Goal: Transaction & Acquisition: Purchase product/service

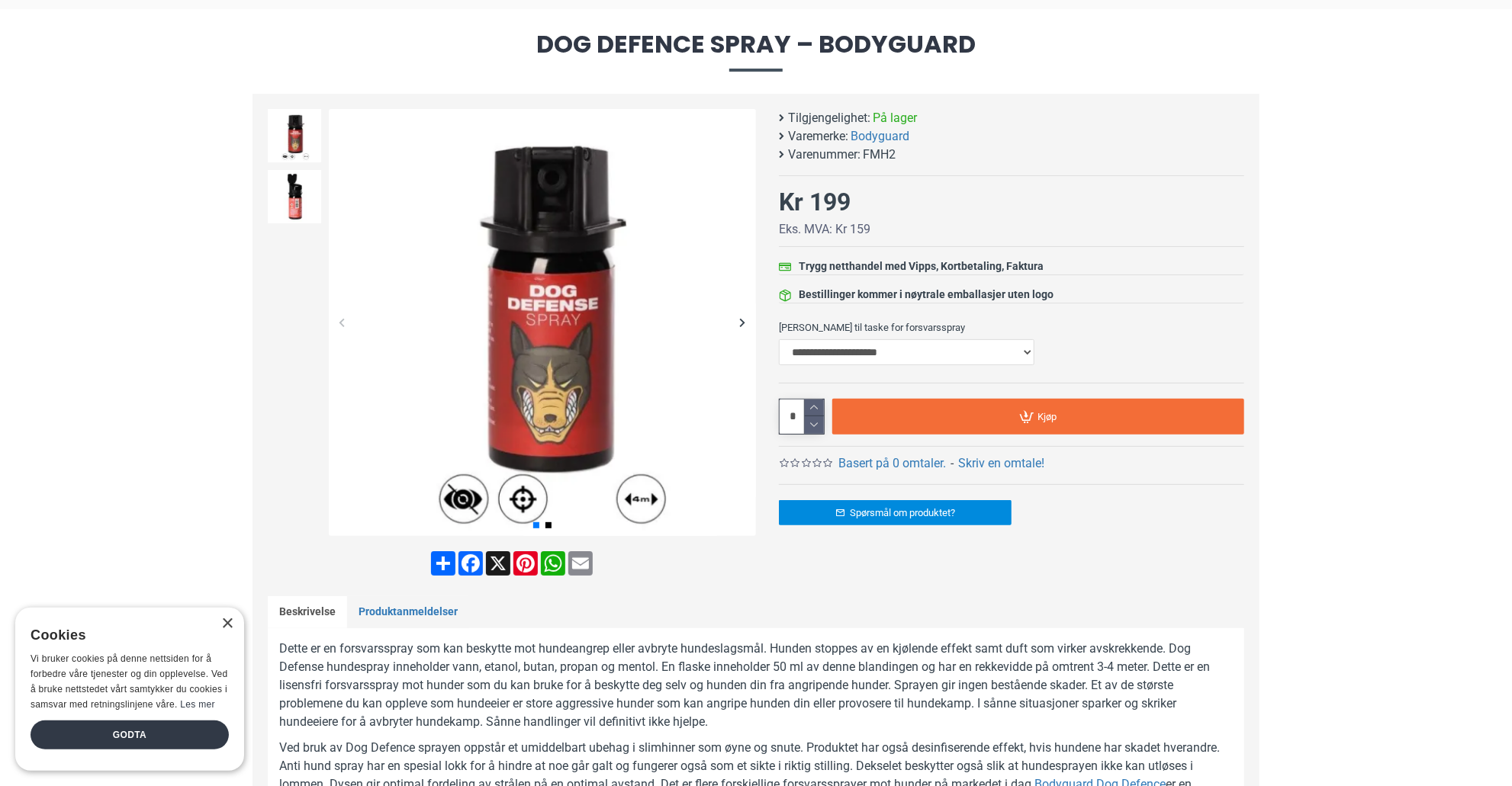
scroll to position [153, 0]
click at [288, 190] on img at bounding box center [295, 196] width 53 height 53
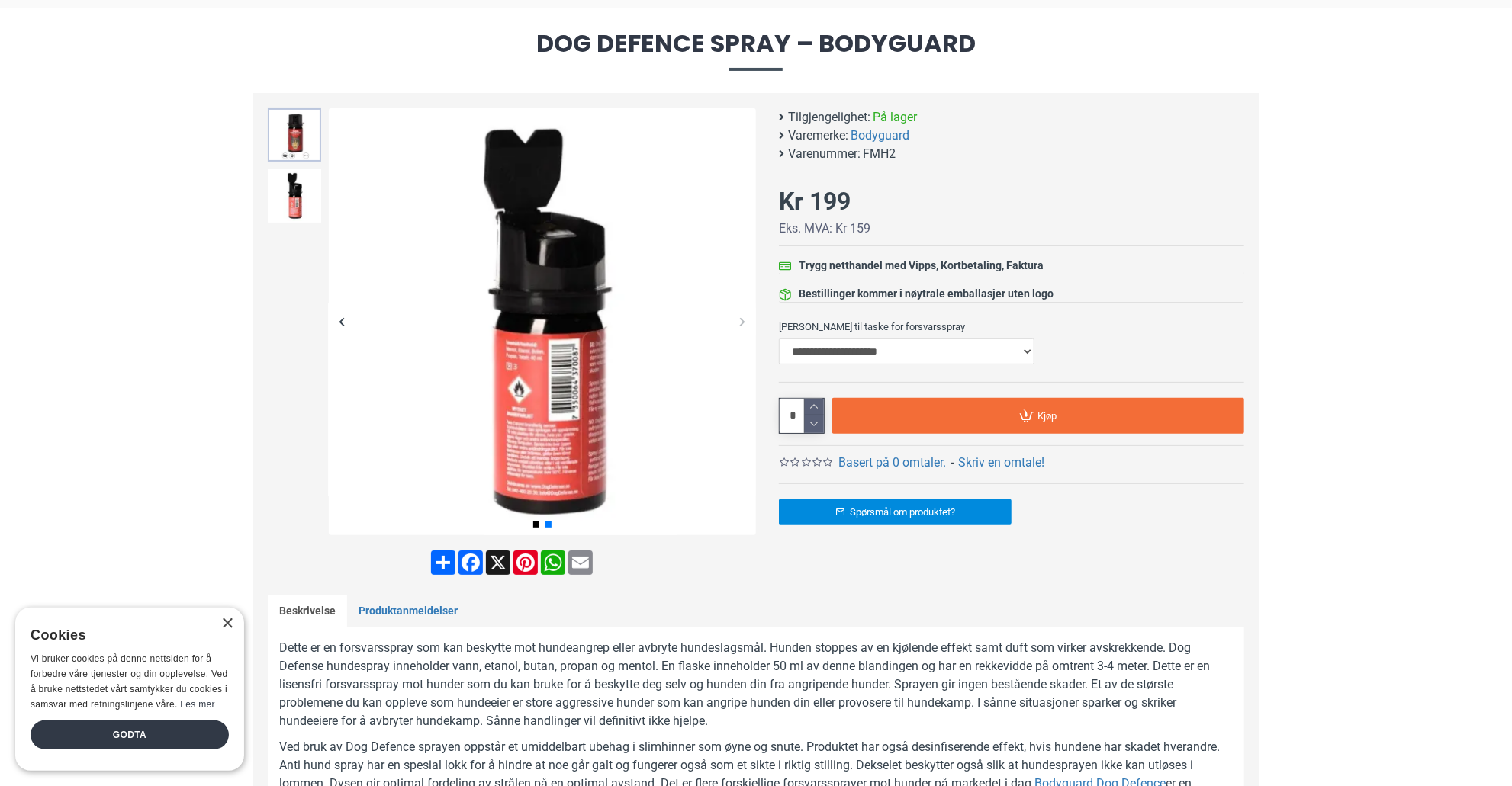
click at [286, 126] on img at bounding box center [295, 135] width 53 height 53
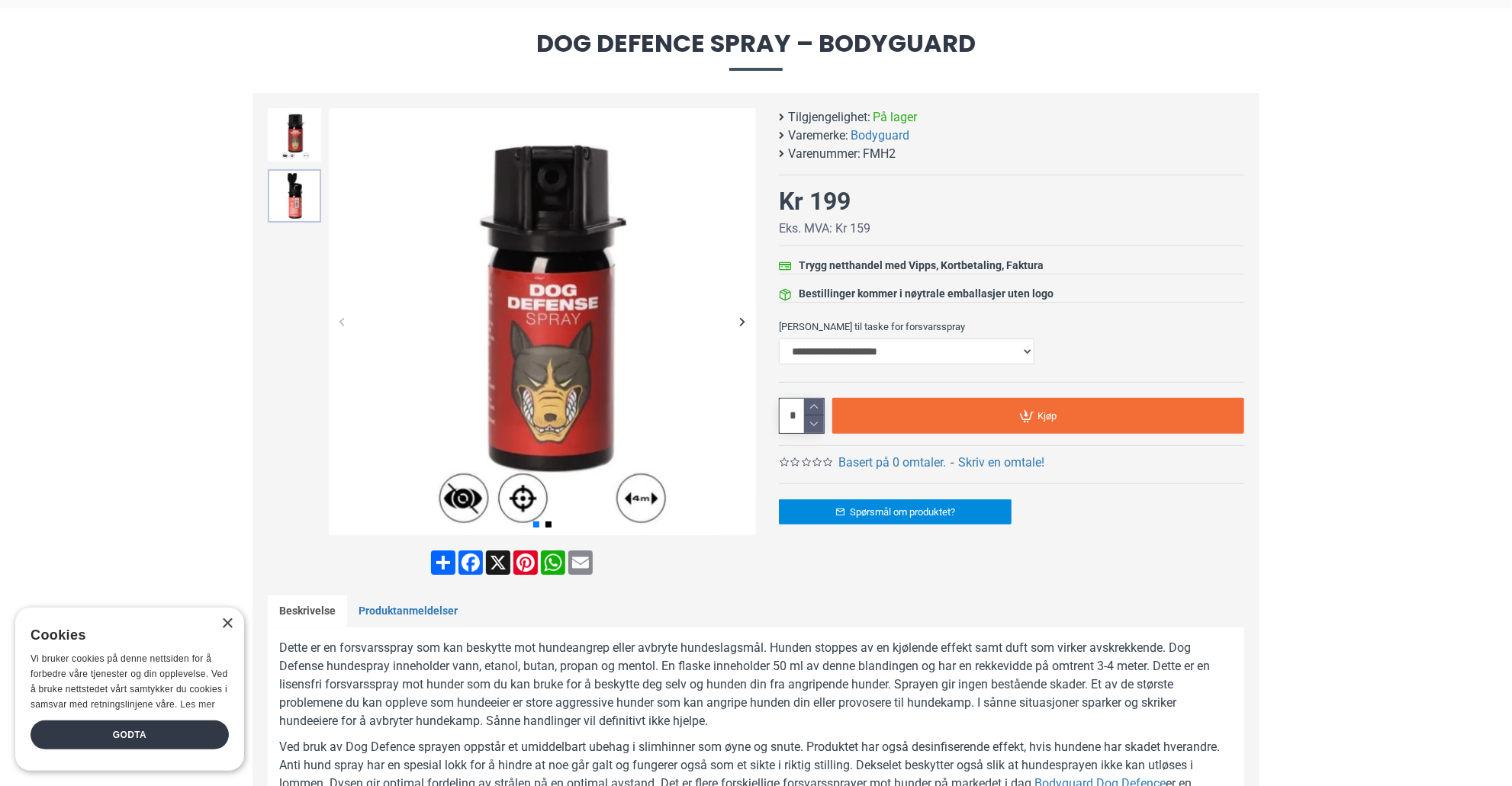
click at [286, 185] on img at bounding box center [295, 196] width 53 height 53
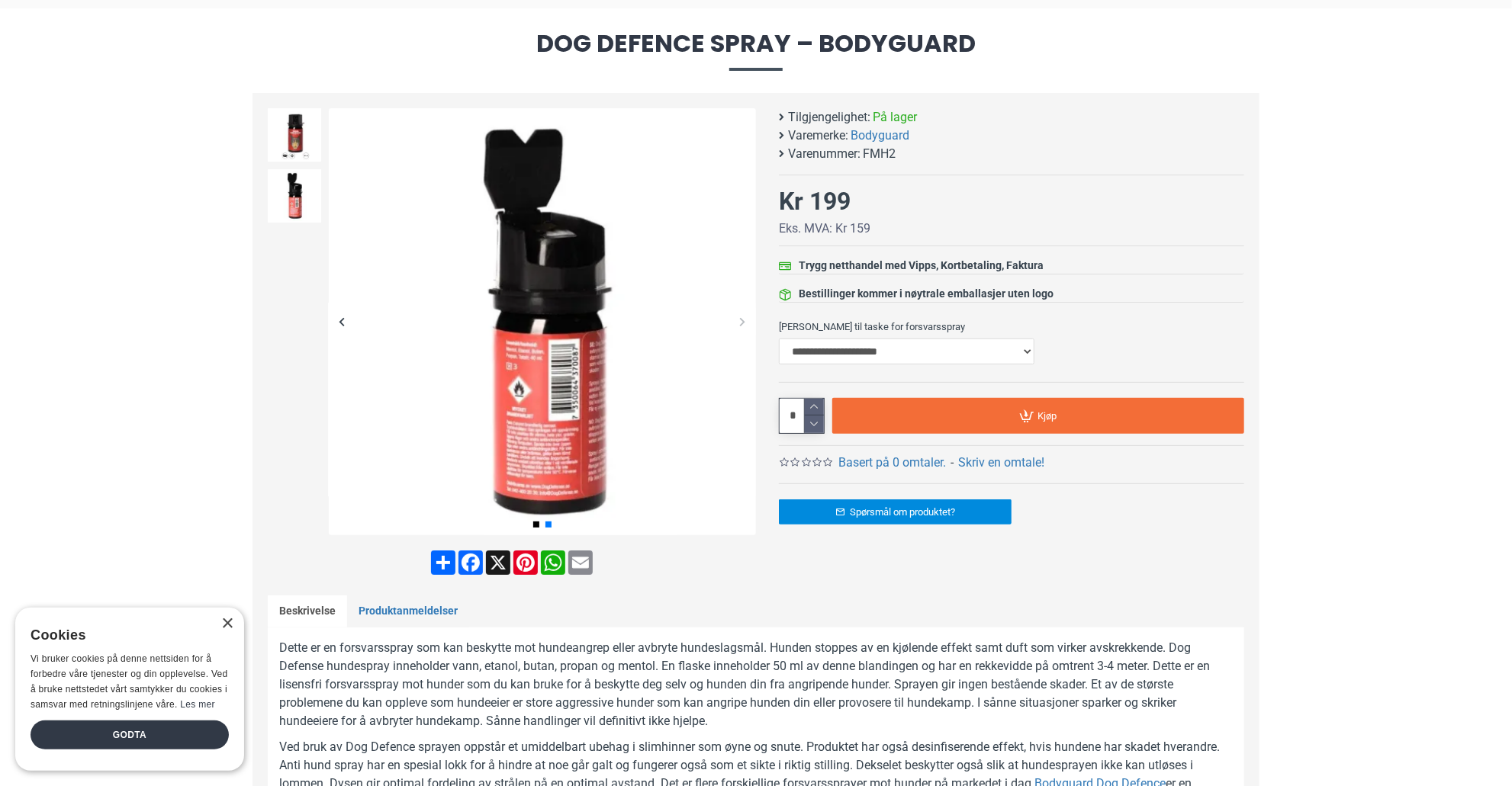
click at [289, 111] on div "Previous slide" at bounding box center [294, 112] width 61 height 16
click at [291, 114] on div "Previous slide" at bounding box center [294, 112] width 61 height 16
click at [291, 140] on img at bounding box center [295, 135] width 53 height 53
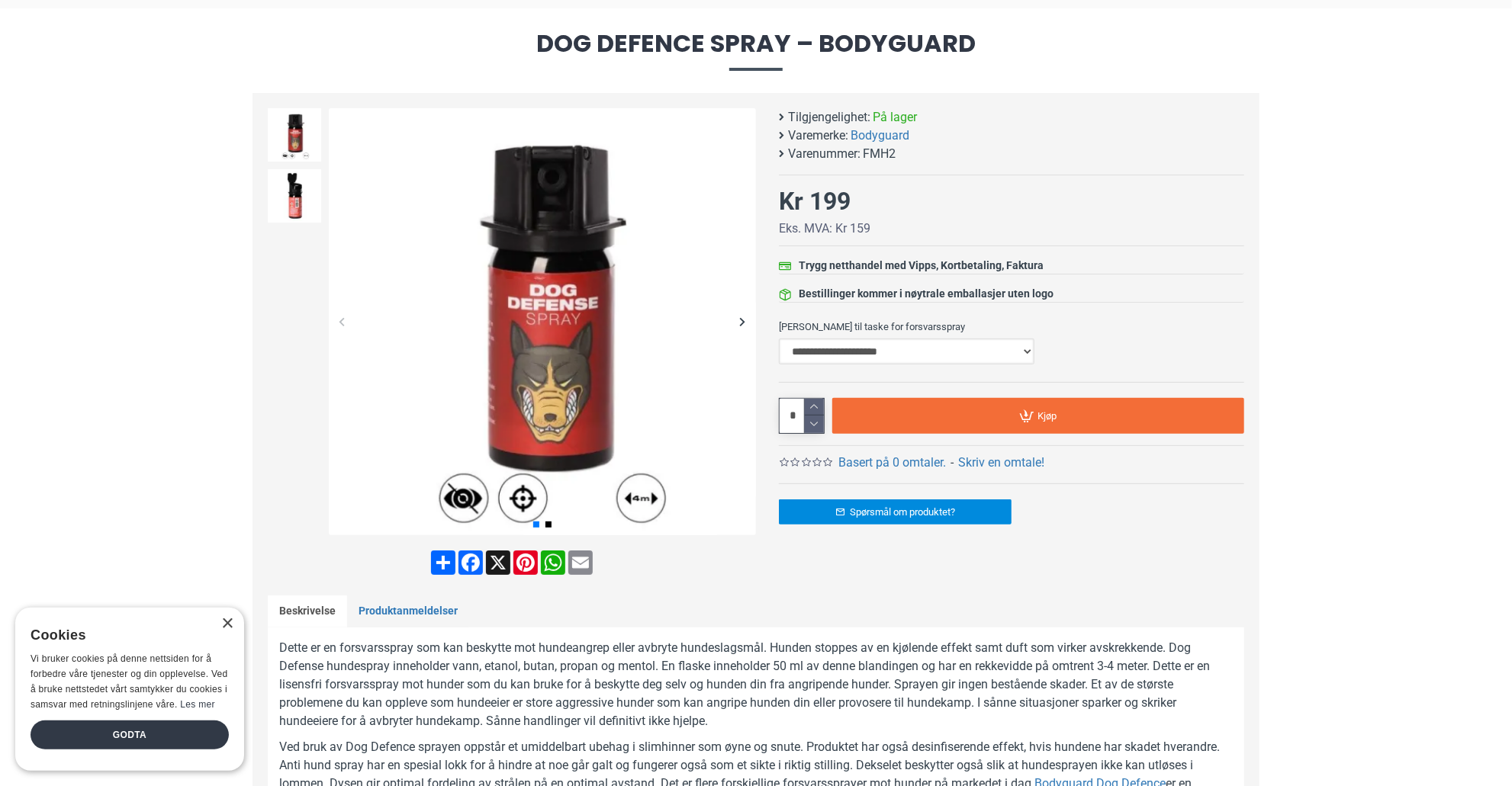
click at [1028, 346] on select "**********" at bounding box center [907, 352] width 255 height 26
select select "***"
click at [779, 339] on select "**********" at bounding box center [907, 352] width 255 height 26
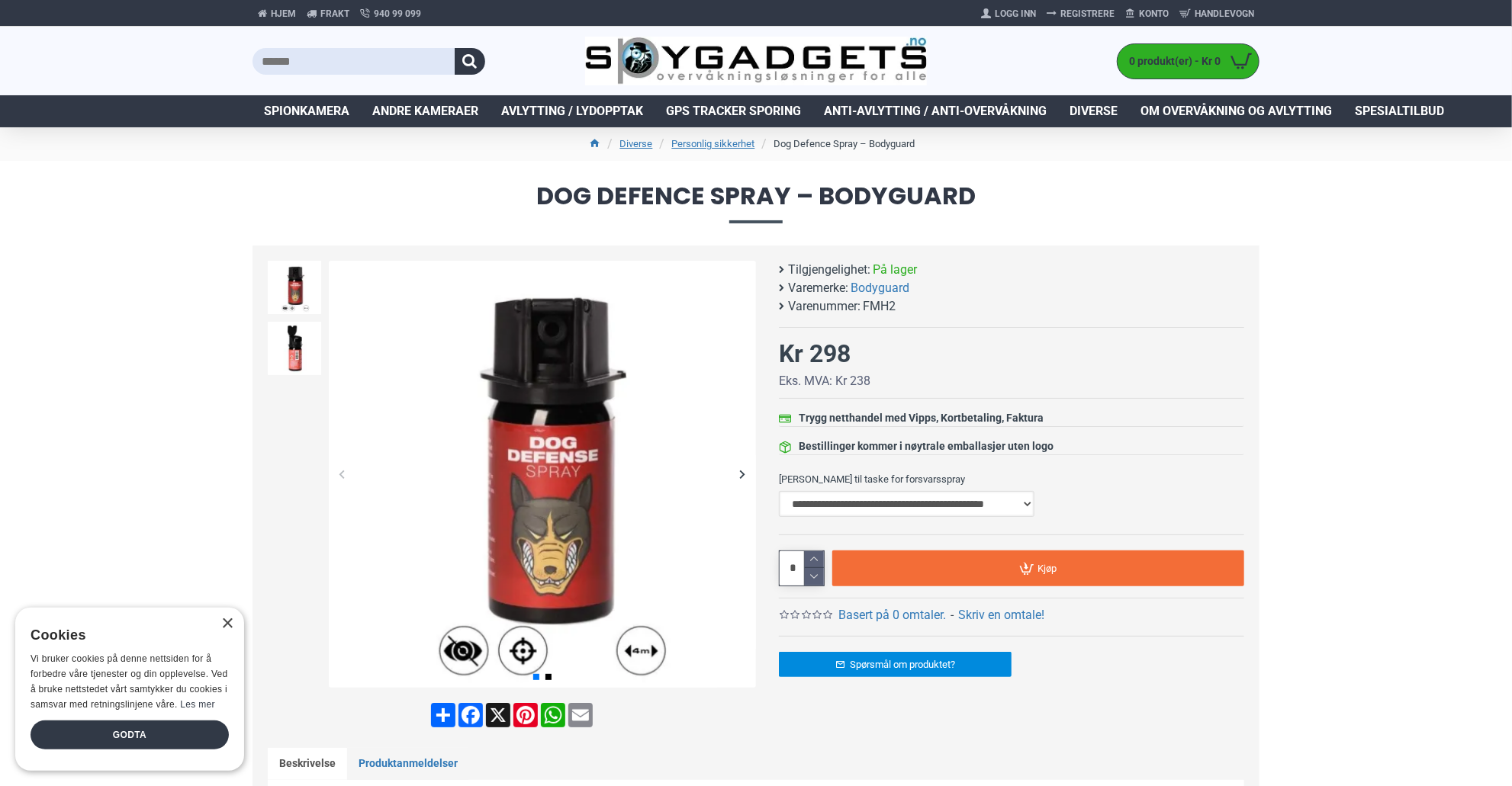
scroll to position [0, 0]
click at [815, 560] on icon at bounding box center [815, 560] width 19 height 17
click at [813, 577] on icon at bounding box center [815, 577] width 19 height 17
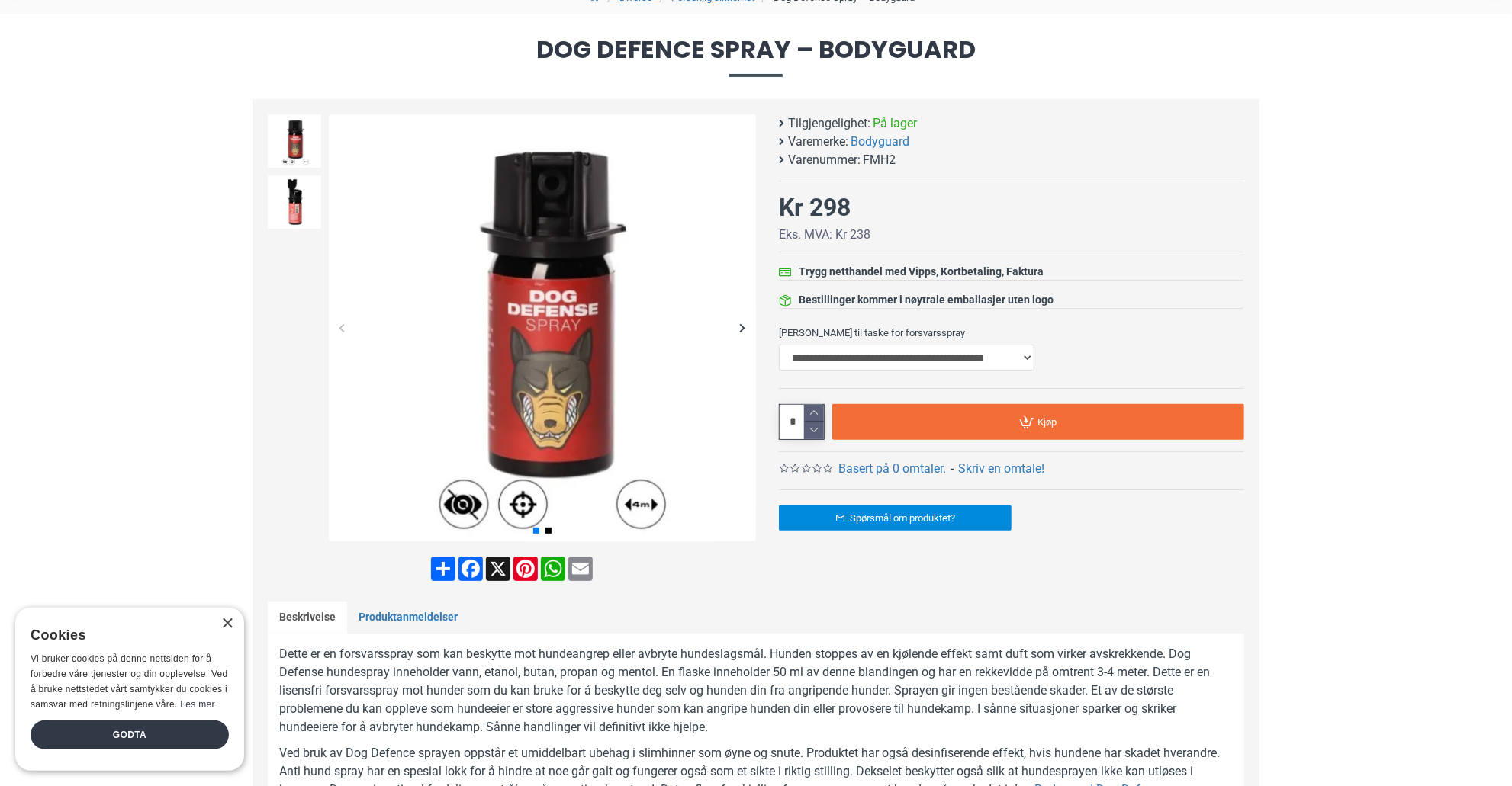
scroll to position [153, 0]
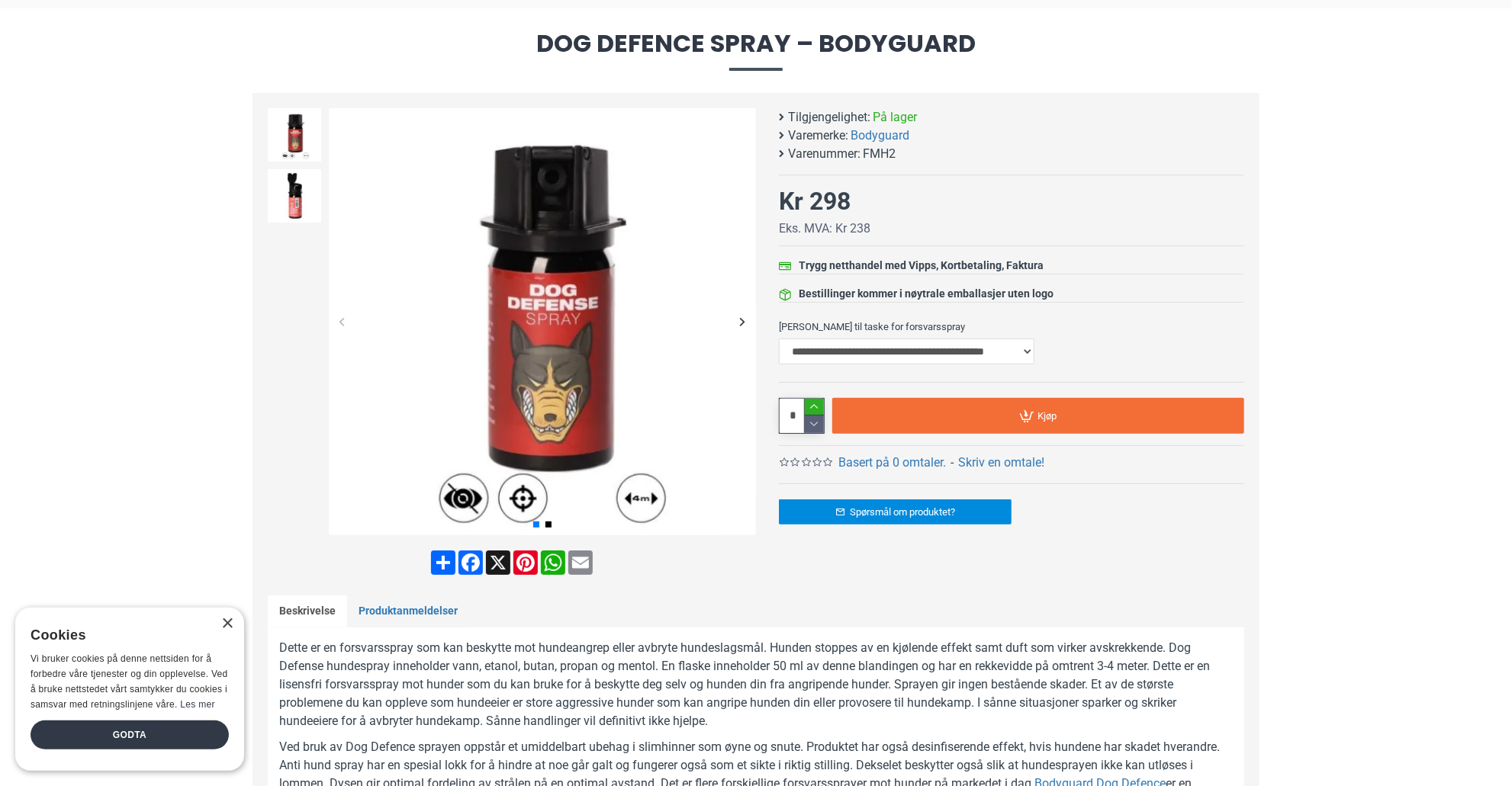
click at [815, 403] on icon at bounding box center [815, 408] width 19 height 17
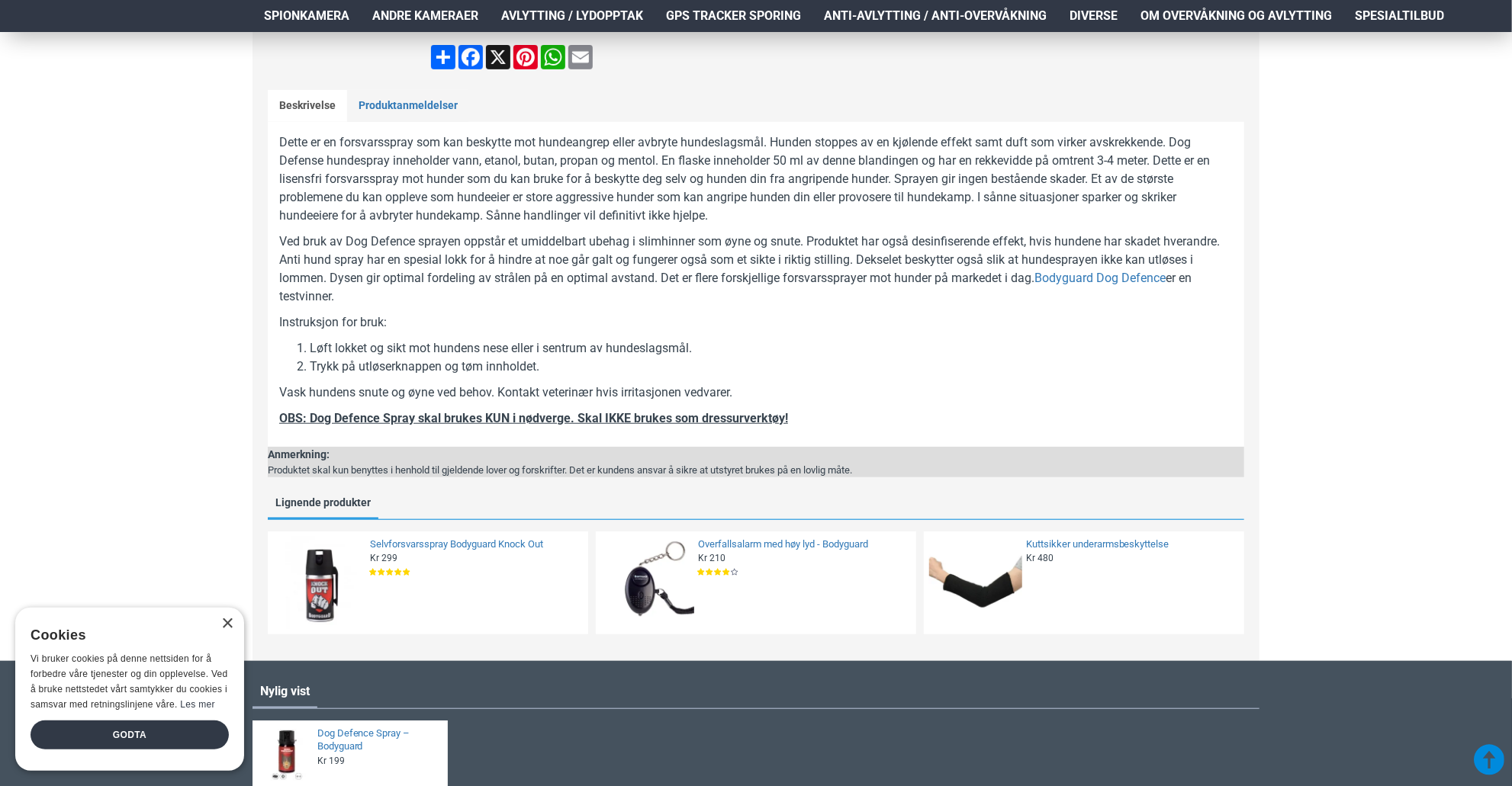
scroll to position [763, 0]
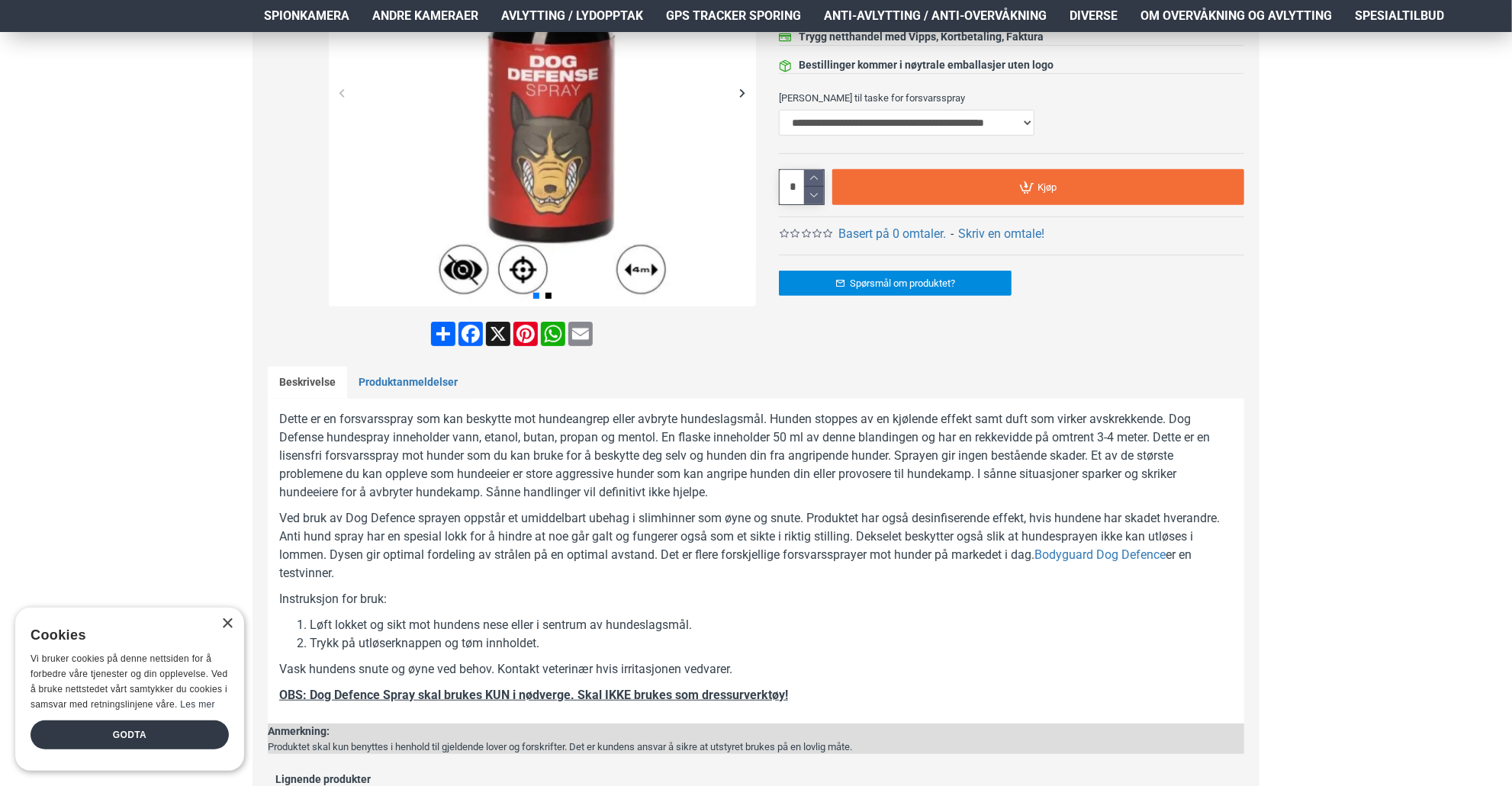
click at [1276, 467] on div "Hjem Frakt 940 99 099 Logg Inn Registrere Konto Handlevogn 0 0 produkt(er) - Kr…" at bounding box center [756, 590] width 1512 height 1877
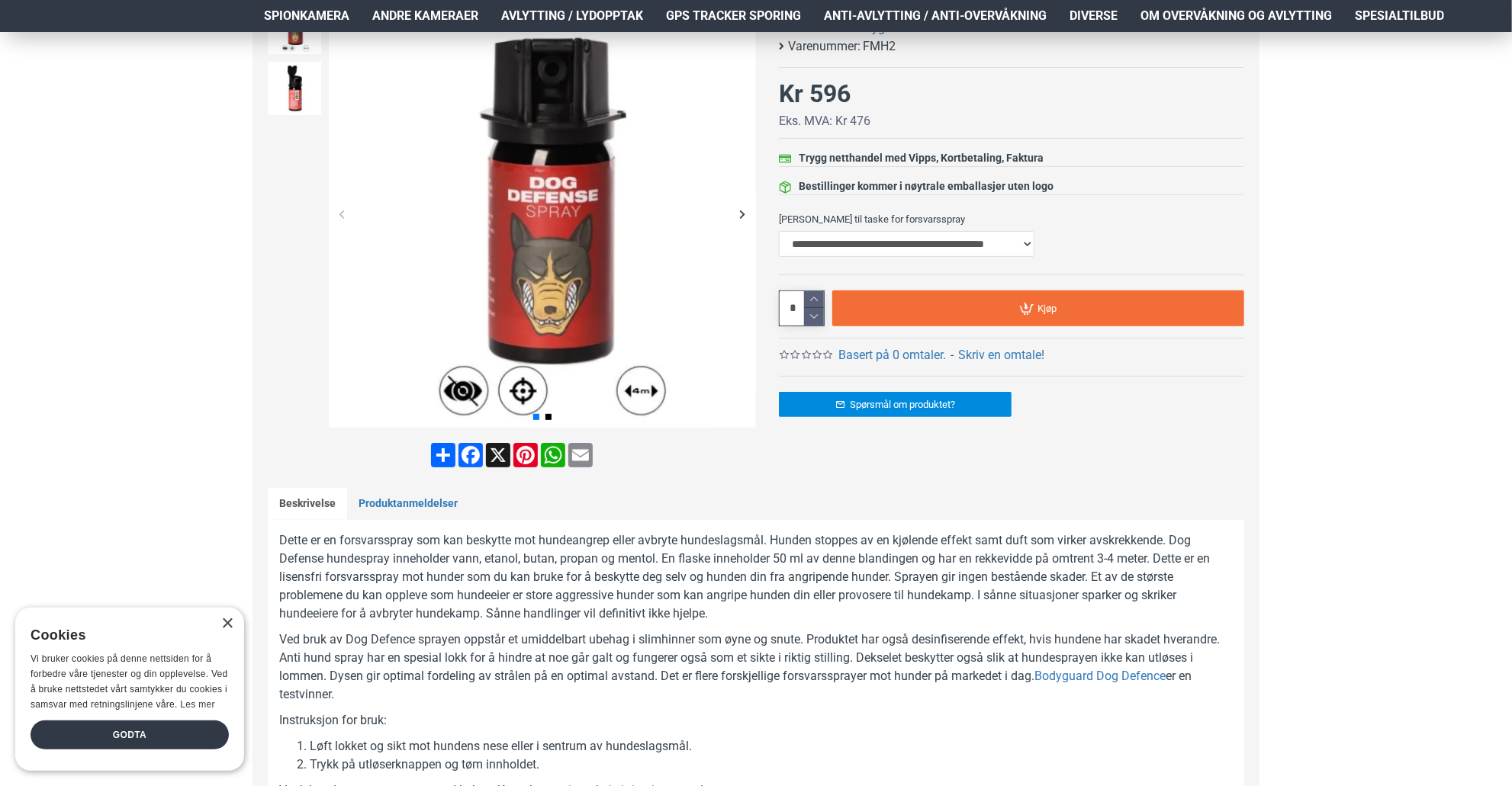
scroll to position [76, 0]
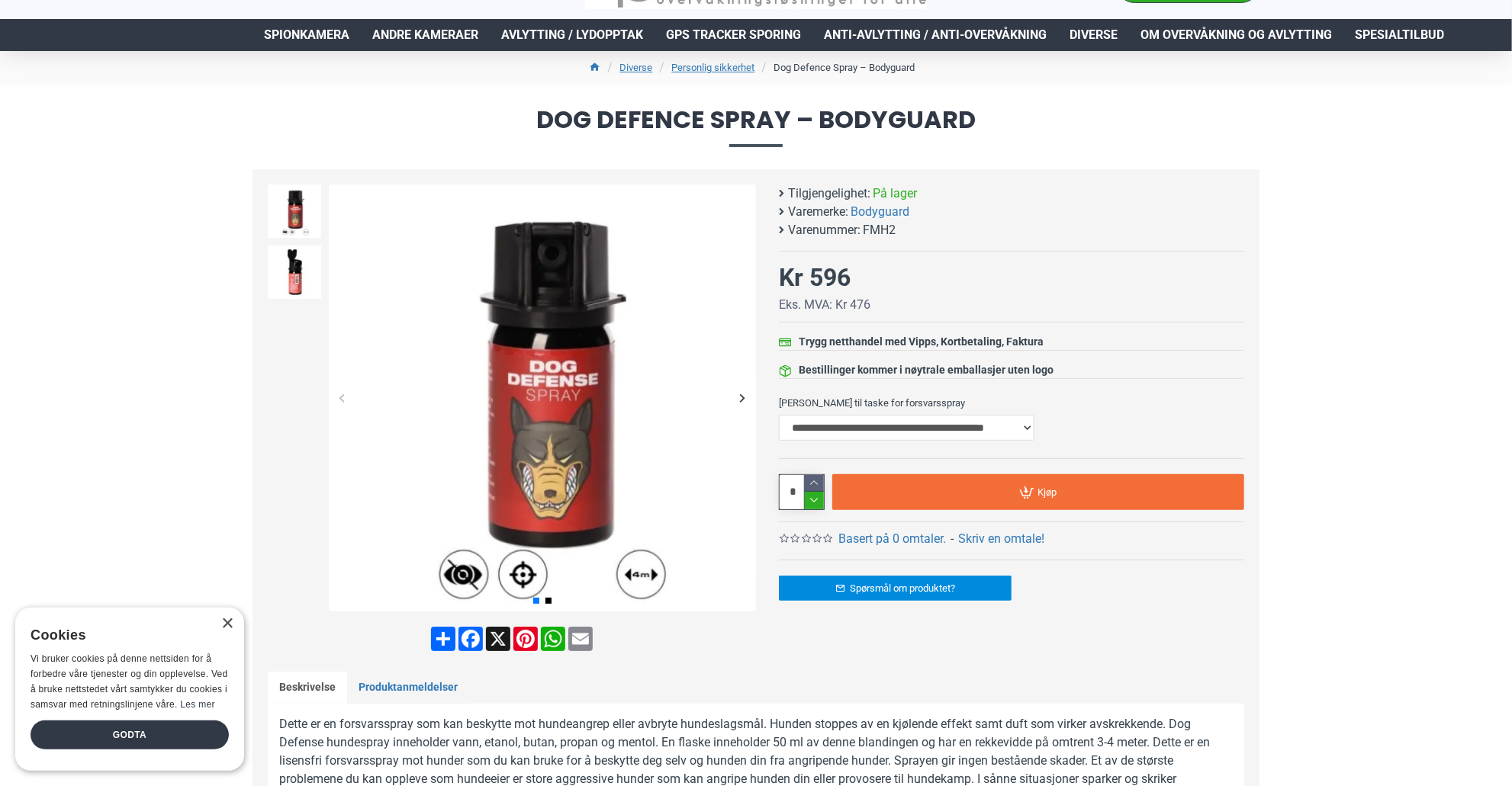
click at [811, 503] on icon at bounding box center [815, 501] width 19 height 17
click at [811, 481] on icon at bounding box center [815, 483] width 19 height 17
click at [813, 495] on icon at bounding box center [815, 501] width 19 height 17
type input "*"
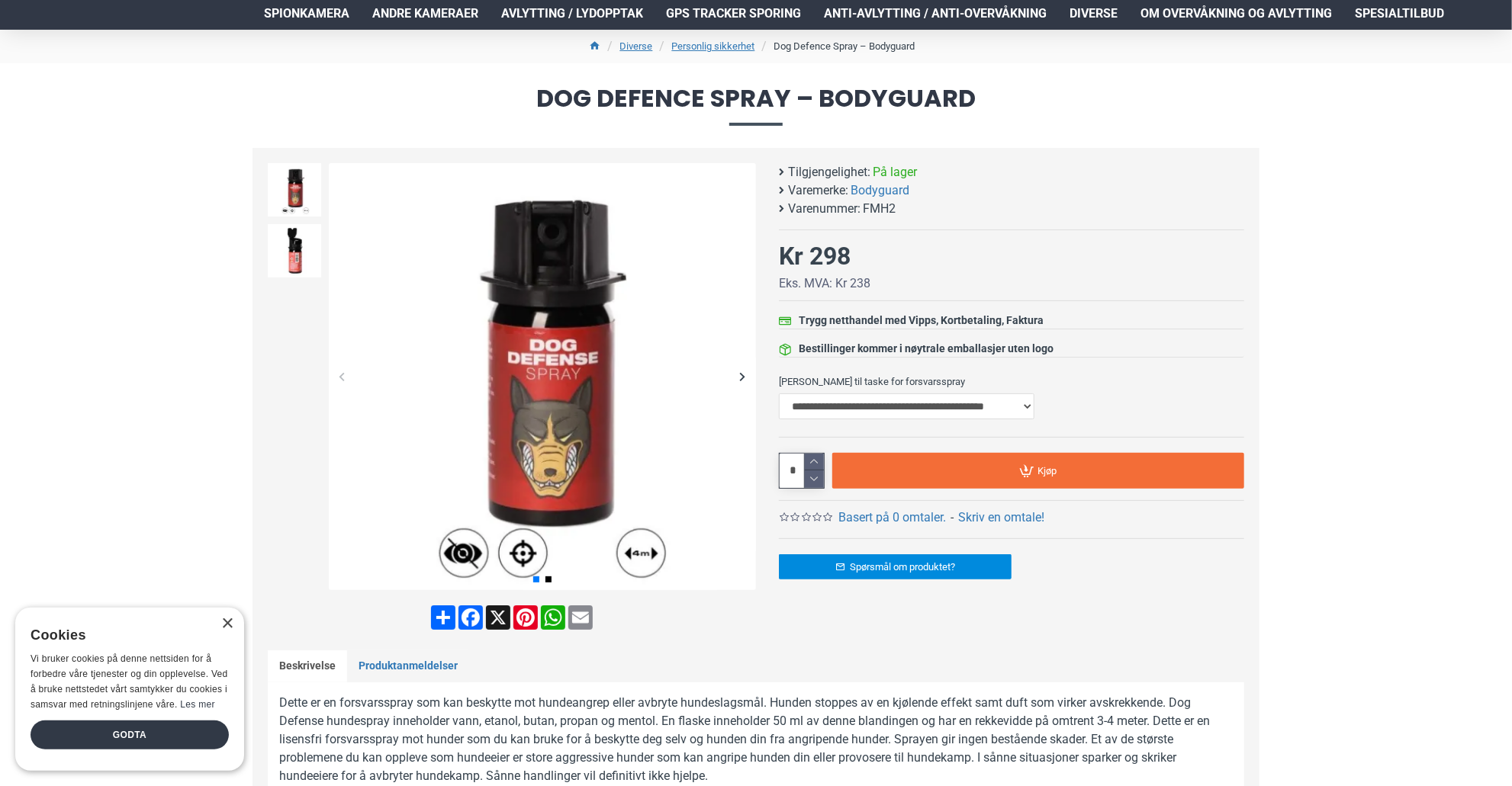
scroll to position [0, 0]
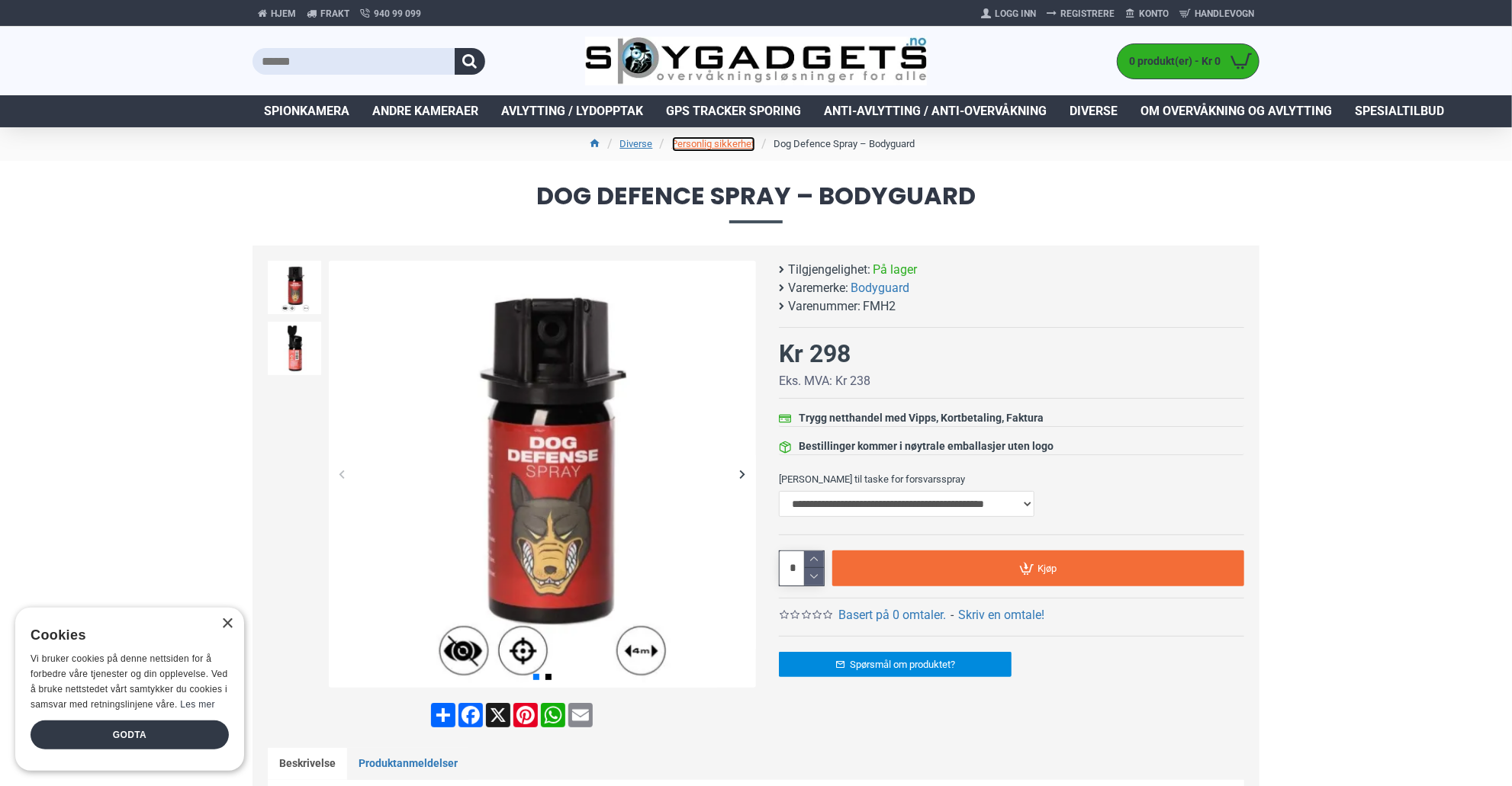
click at [720, 142] on link "Personlig sikkerhet" at bounding box center [714, 144] width 83 height 16
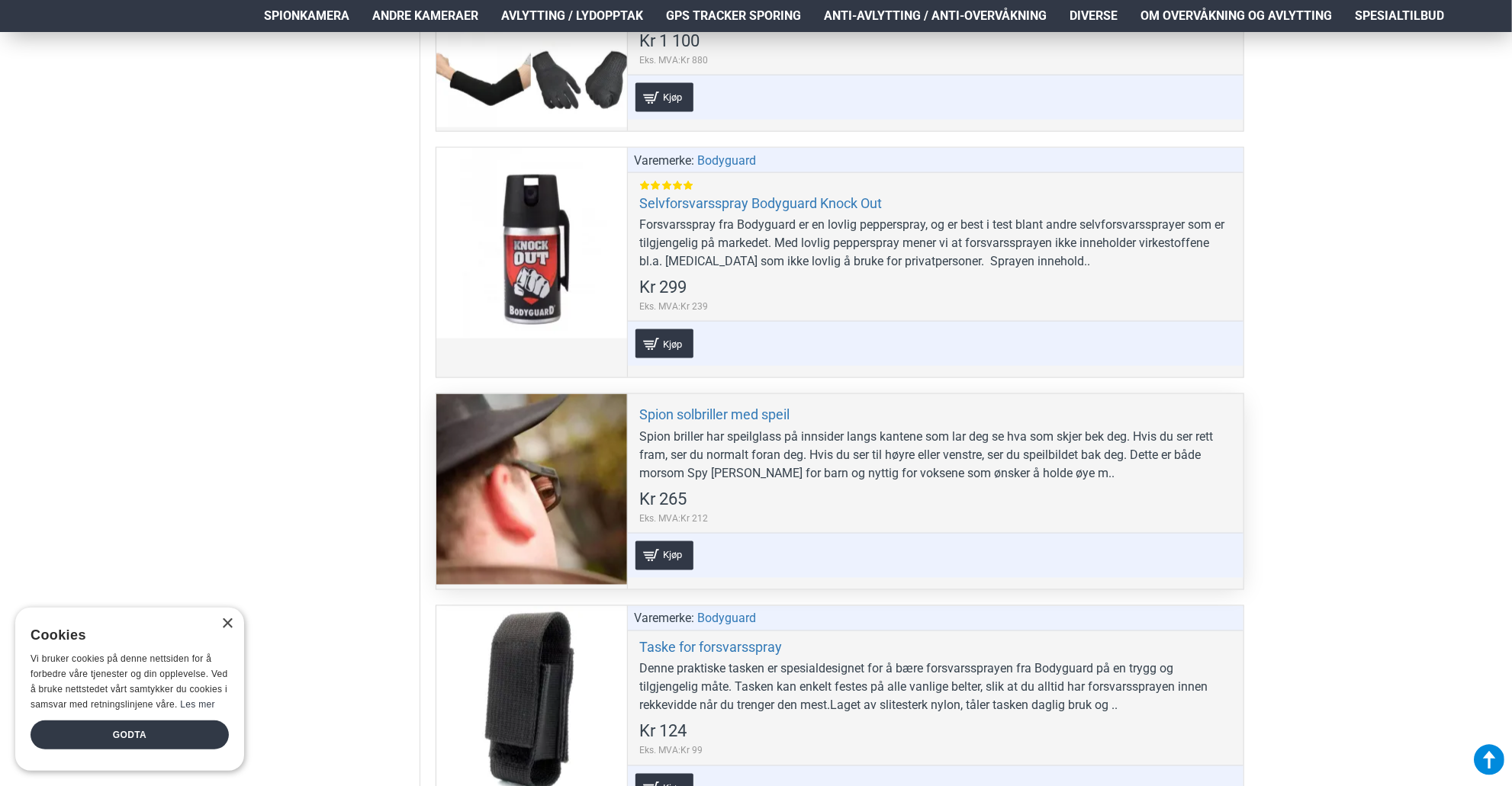
scroll to position [1373, 0]
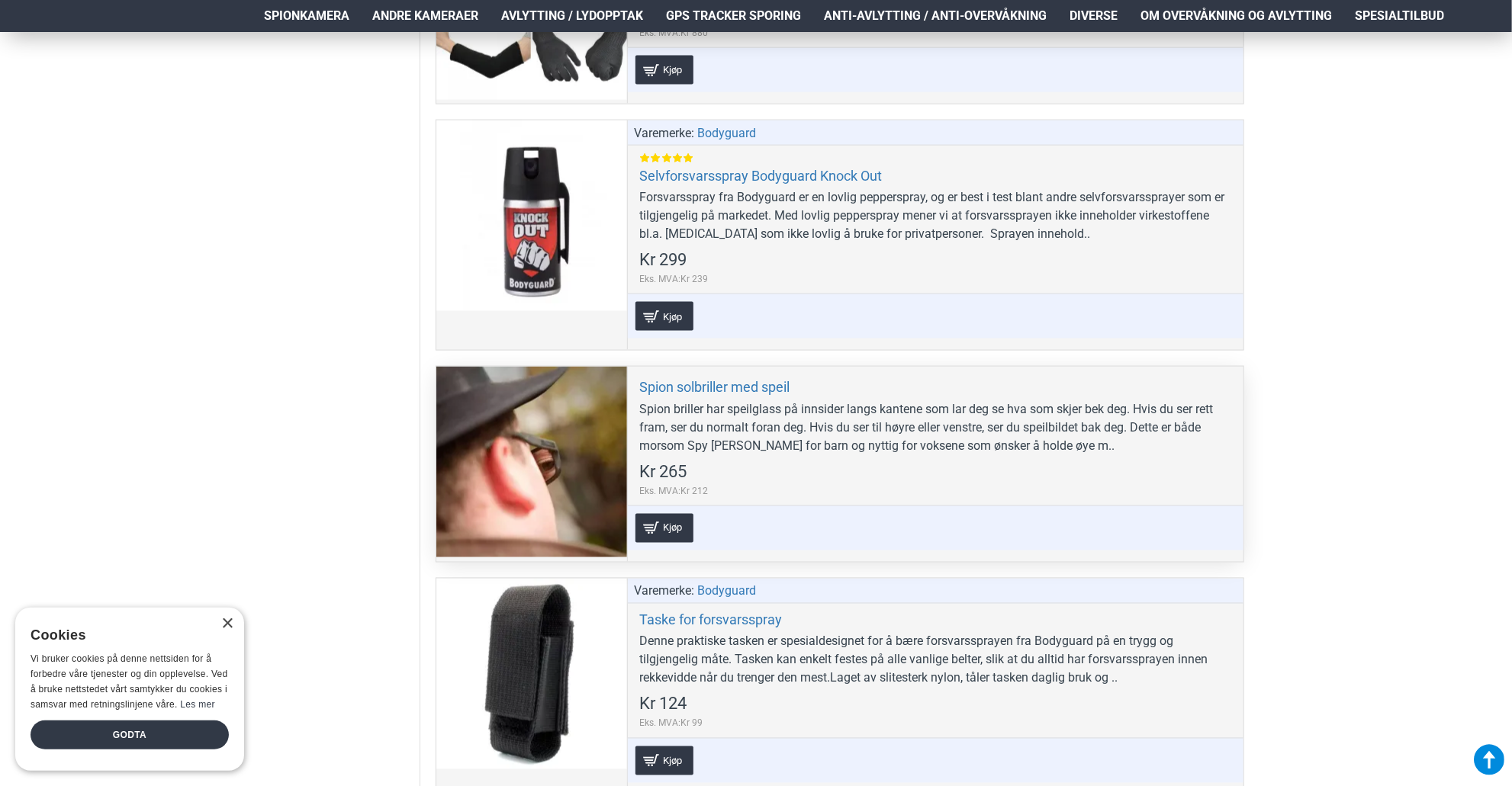
click at [552, 466] on div at bounding box center [531, 462] width 191 height 190
click at [521, 429] on div at bounding box center [531, 462] width 191 height 190
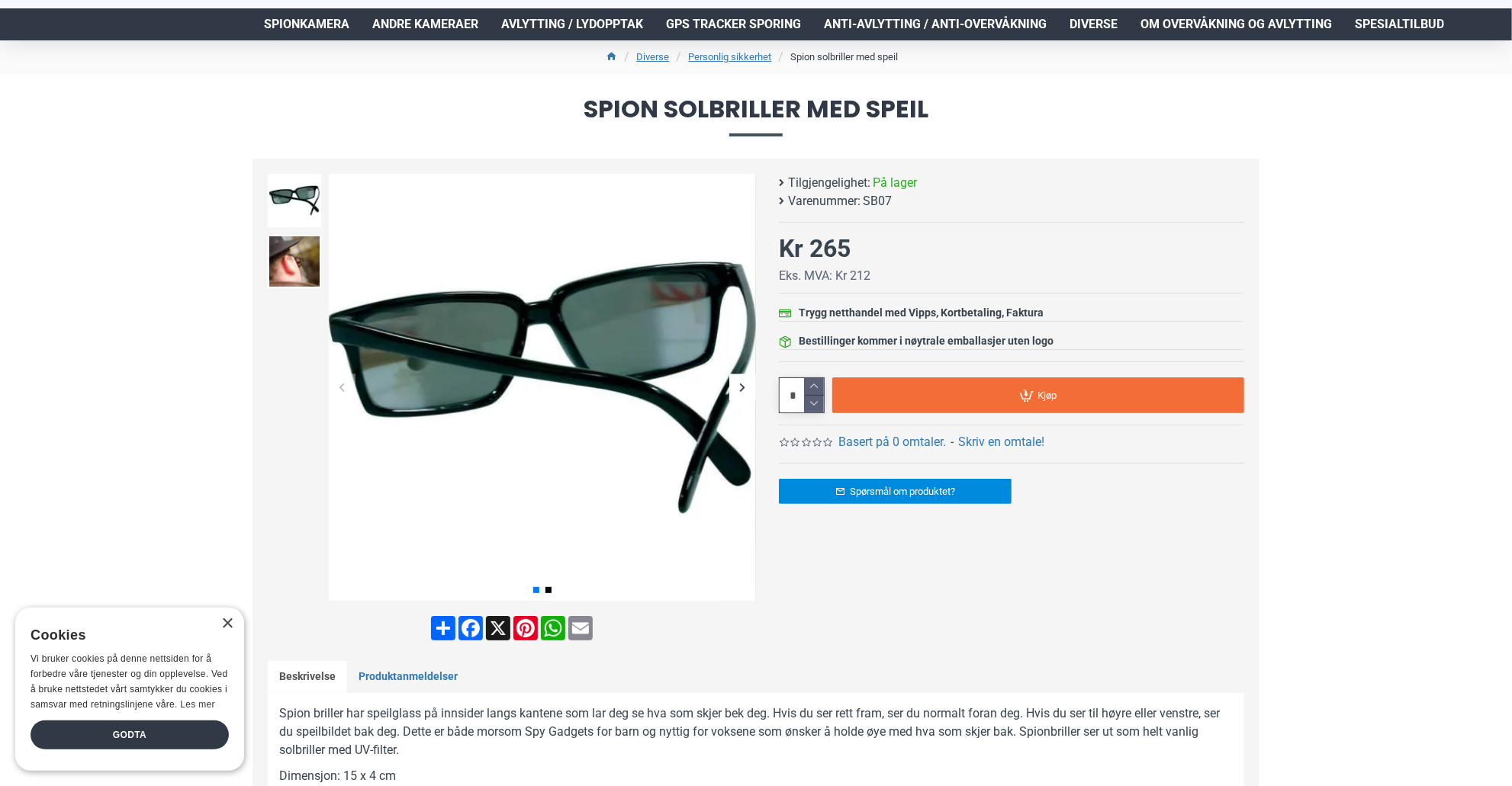
scroll to position [153, 0]
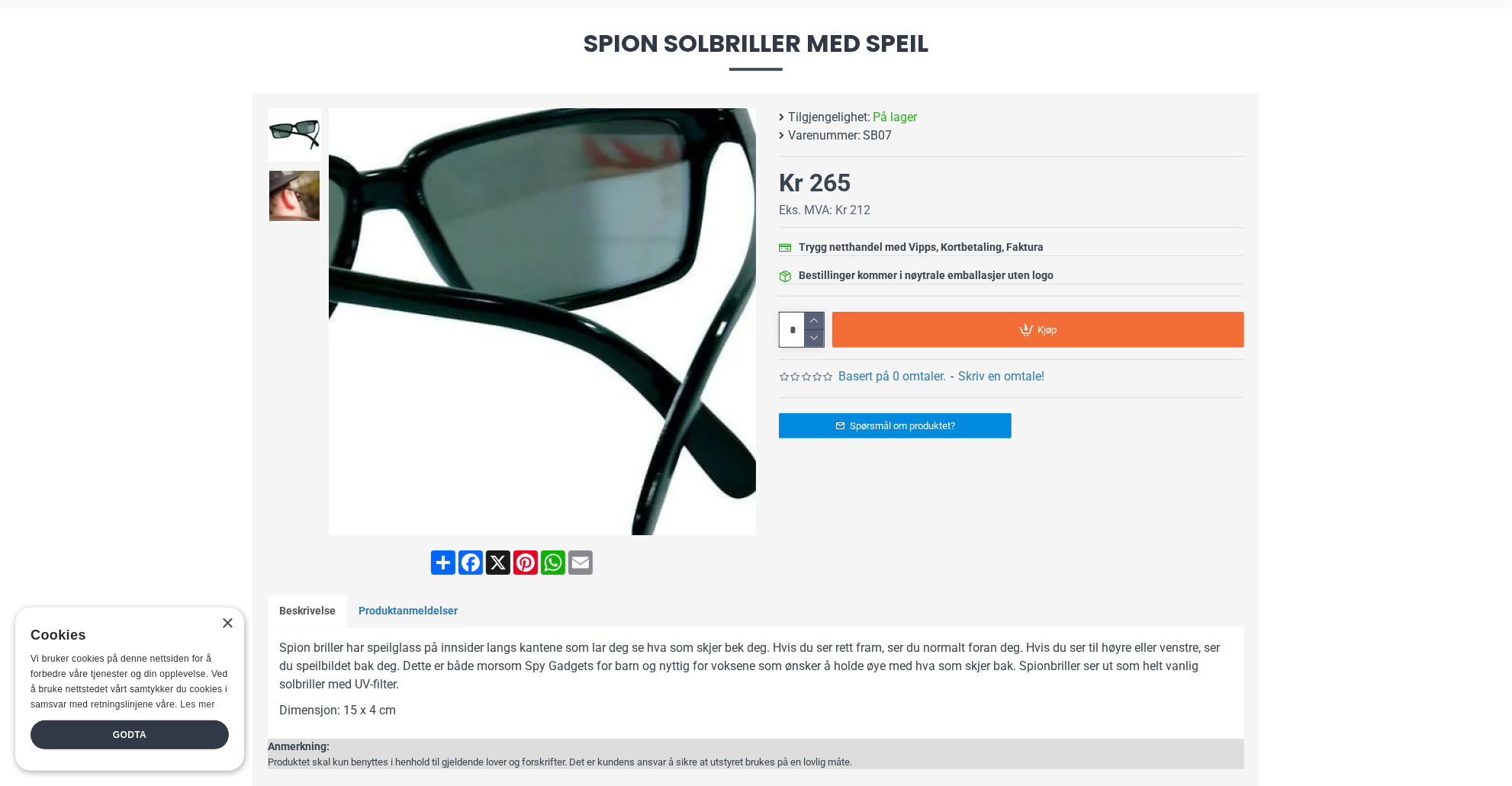
click at [739, 321] on div "Next slide" at bounding box center [742, 321] width 27 height 27
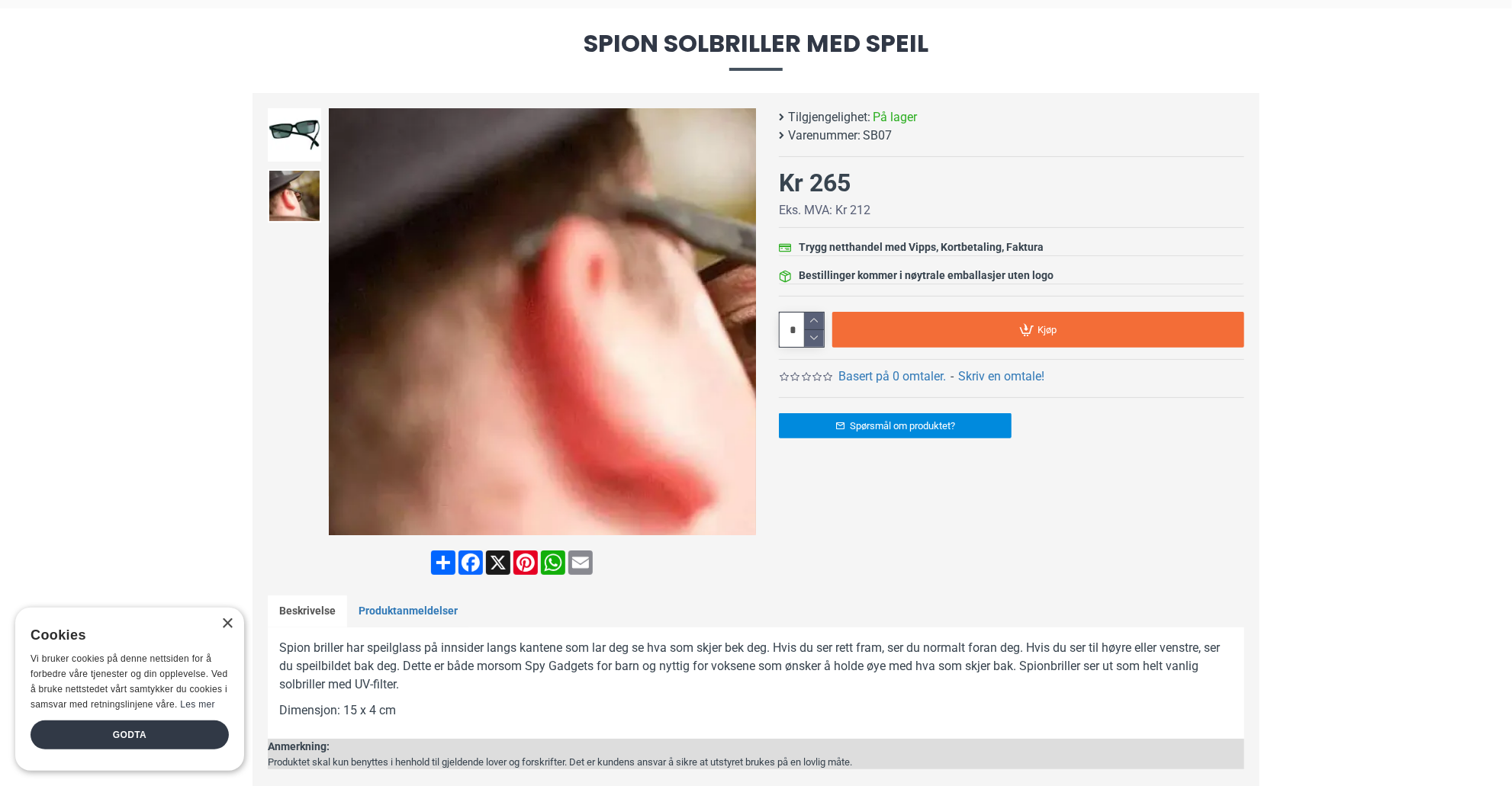
click at [341, 329] on div "Previous slide" at bounding box center [341, 321] width 27 height 27
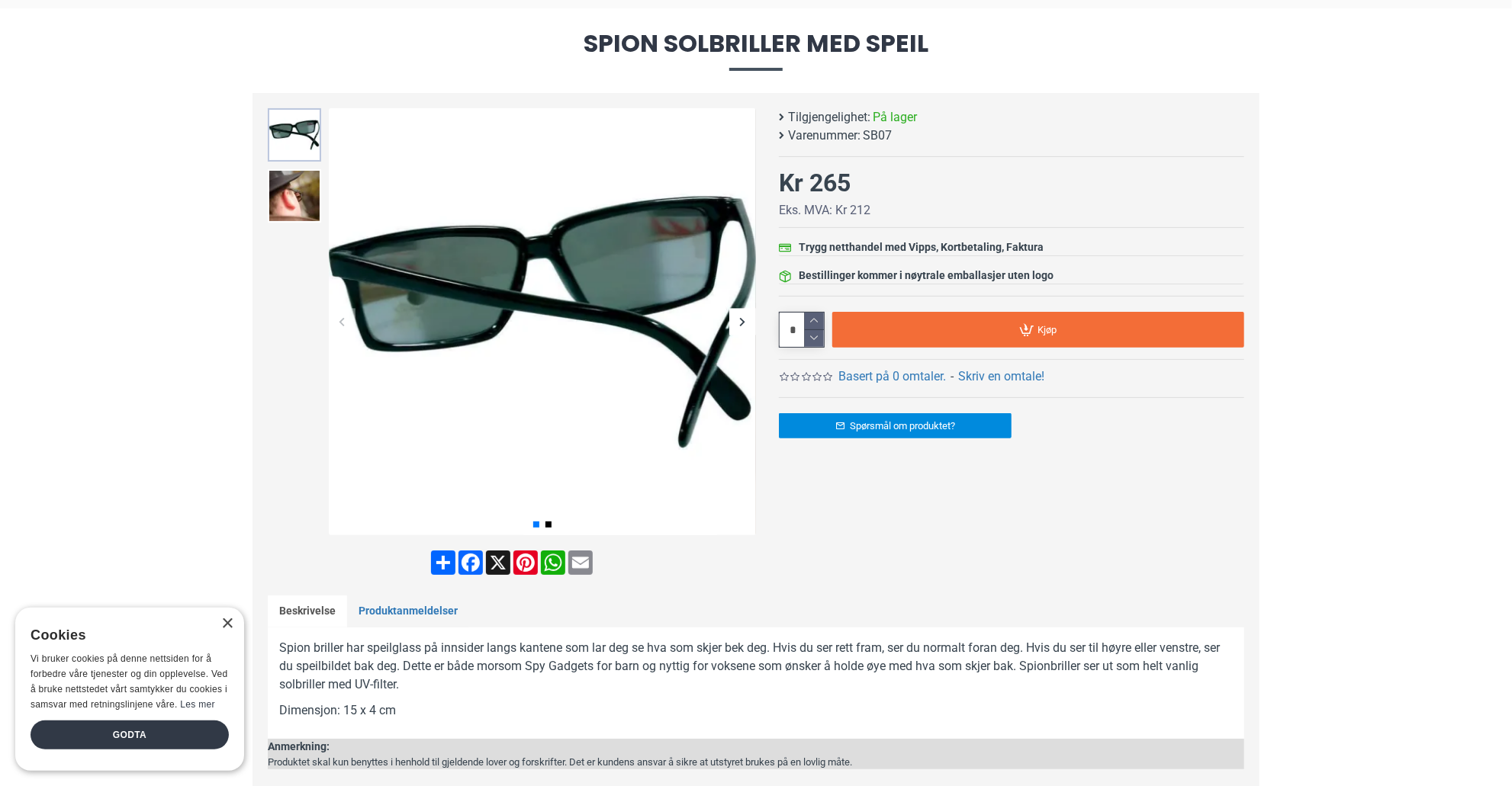
click at [292, 130] on img at bounding box center [295, 135] width 53 height 53
click at [273, 175] on img at bounding box center [295, 196] width 53 height 53
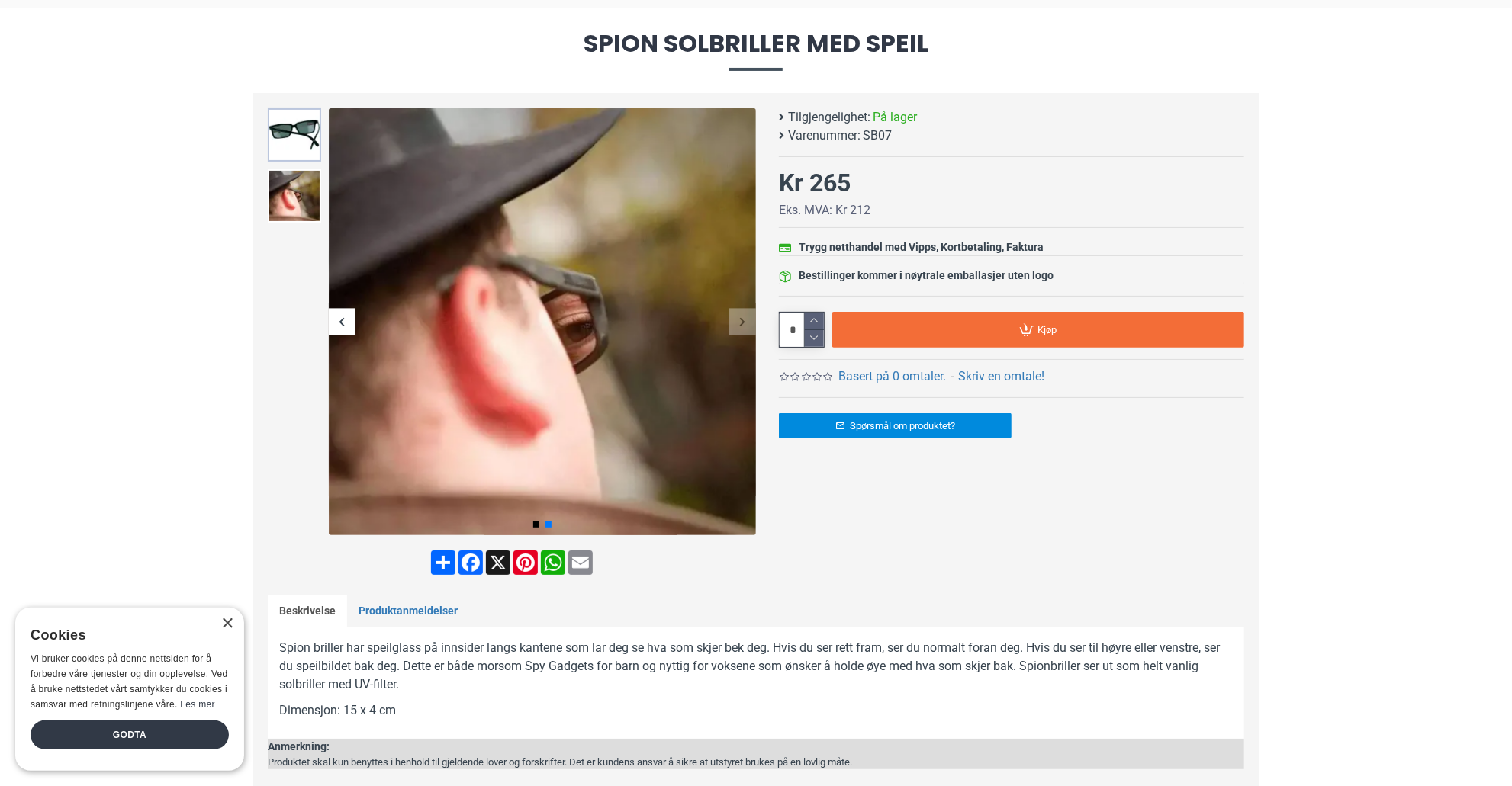
click at [281, 123] on img at bounding box center [295, 135] width 53 height 53
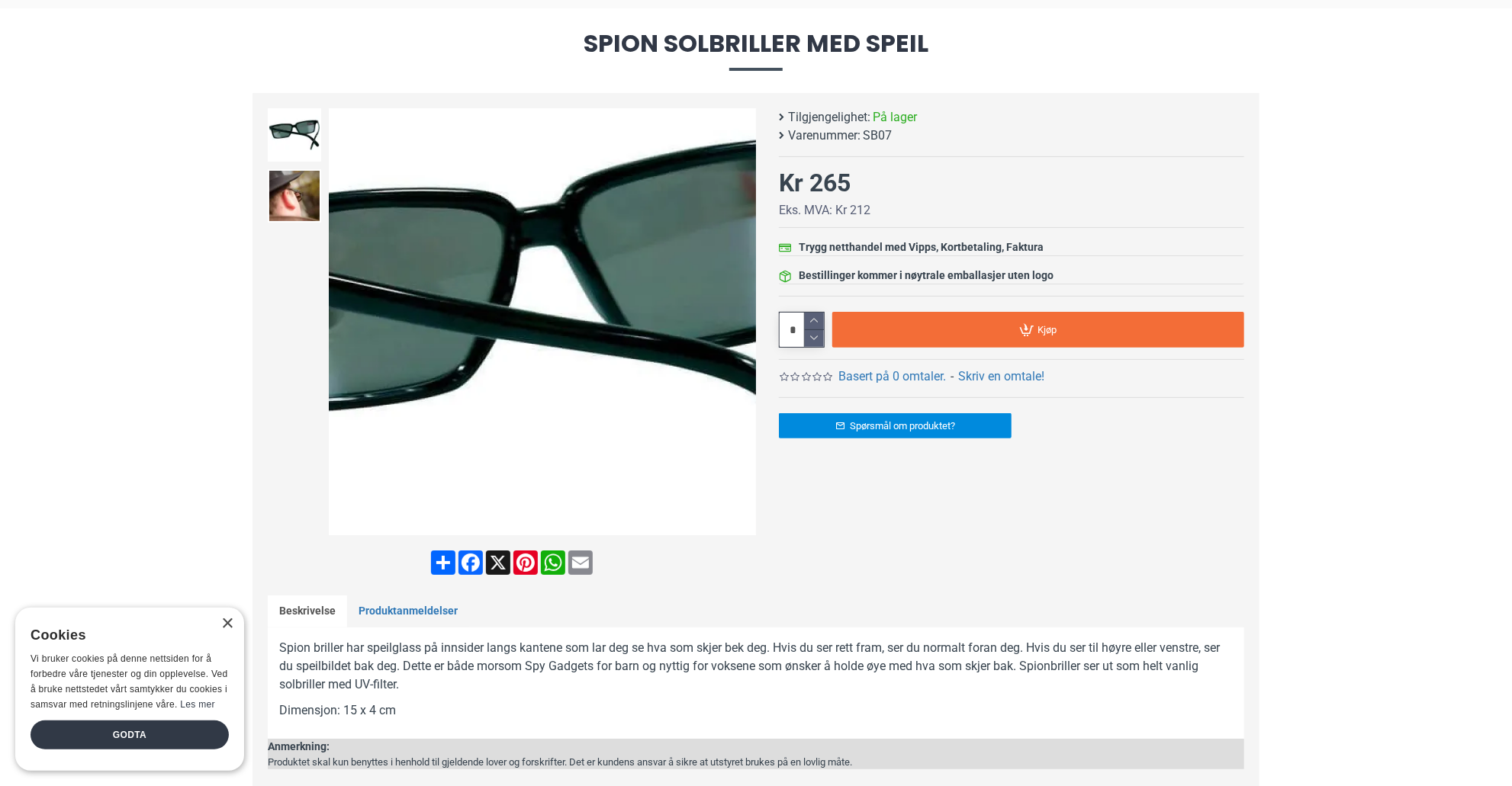
click at [479, 287] on img at bounding box center [542, 322] width 428 height 427
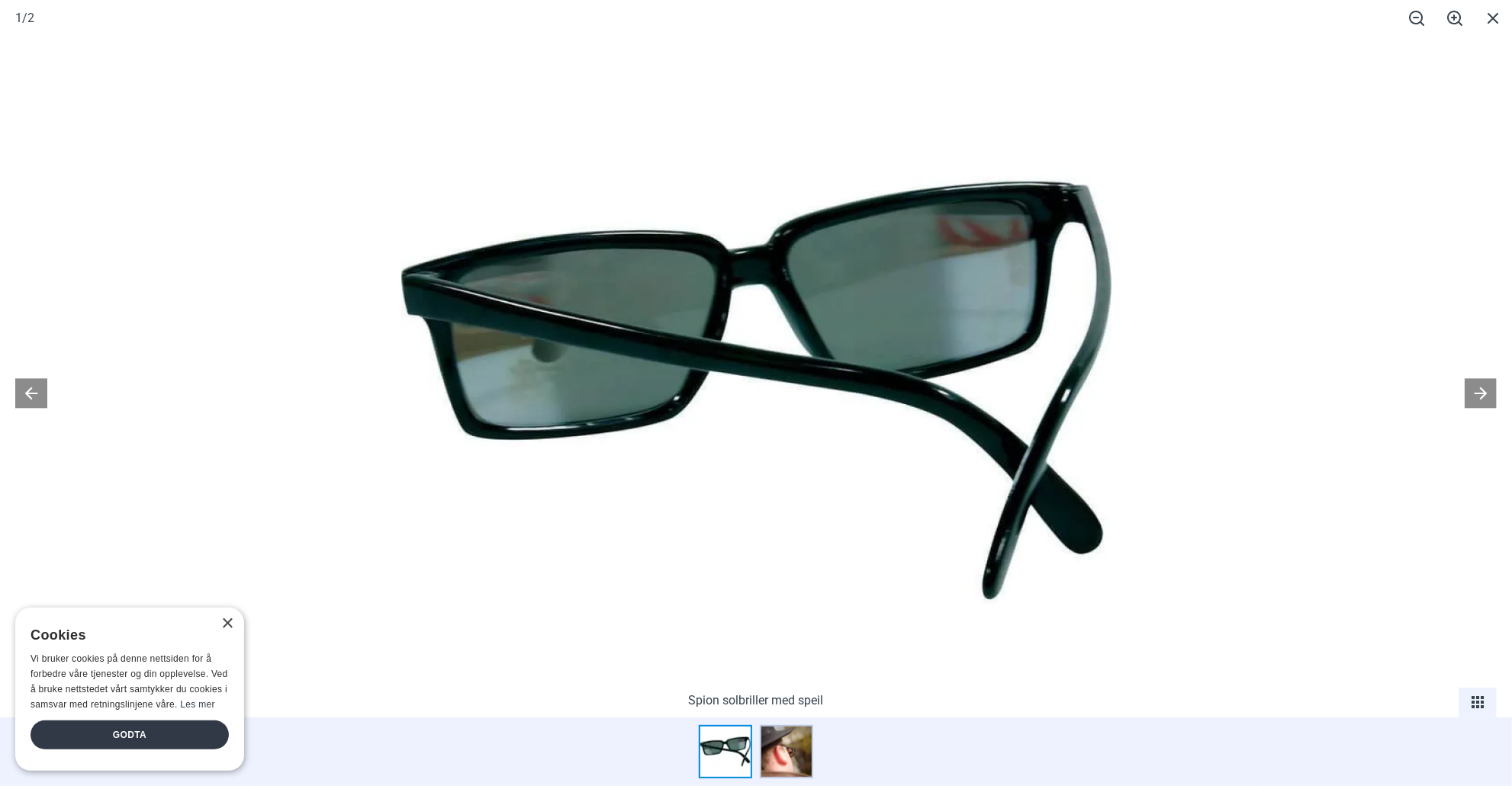
click at [408, 369] on img at bounding box center [756, 390] width 710 height 710
click at [1415, 16] on span at bounding box center [1416, 18] width 38 height 36
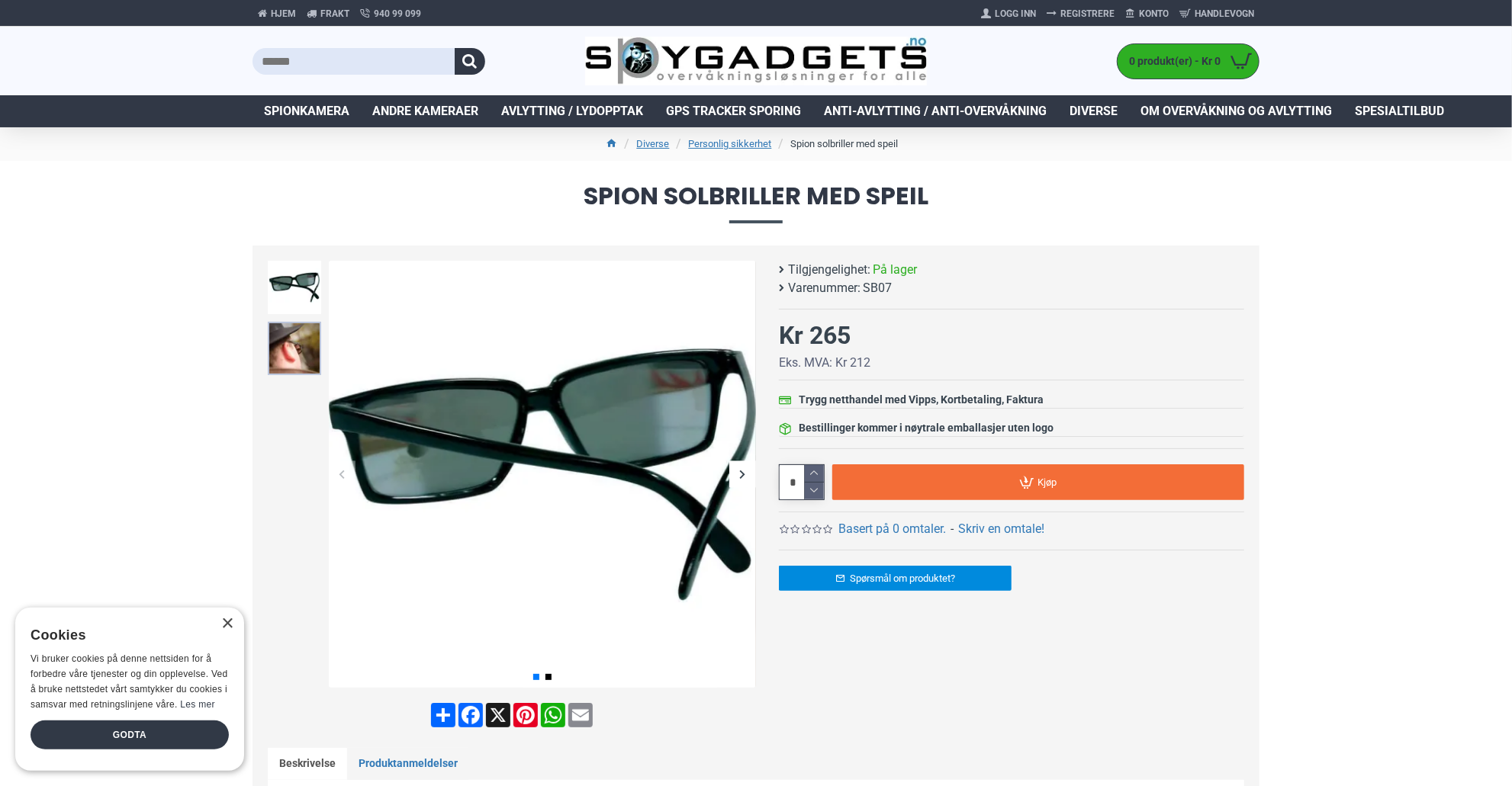
click at [293, 354] on img at bounding box center [295, 348] width 53 height 53
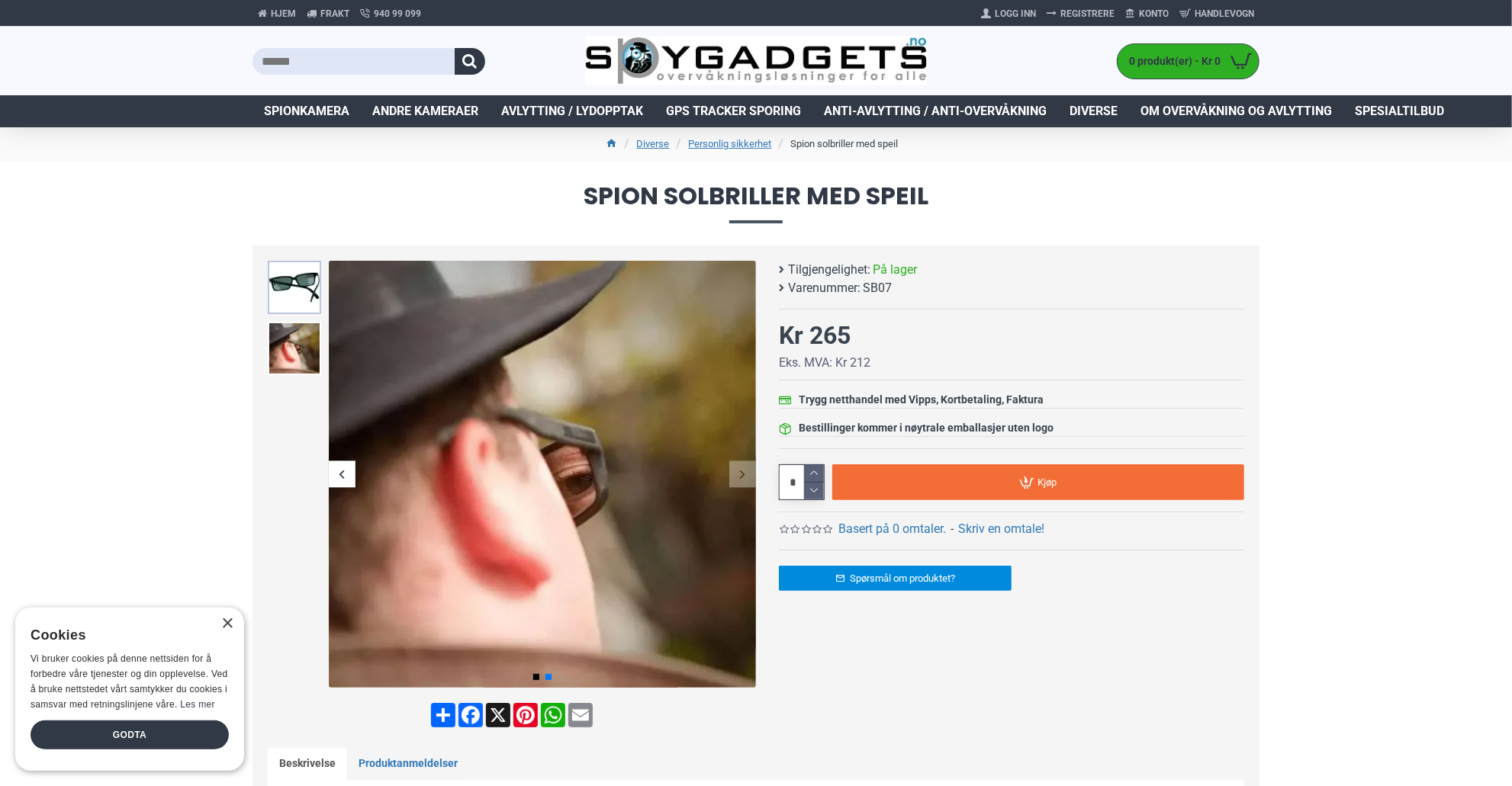
click at [295, 278] on img at bounding box center [295, 288] width 53 height 53
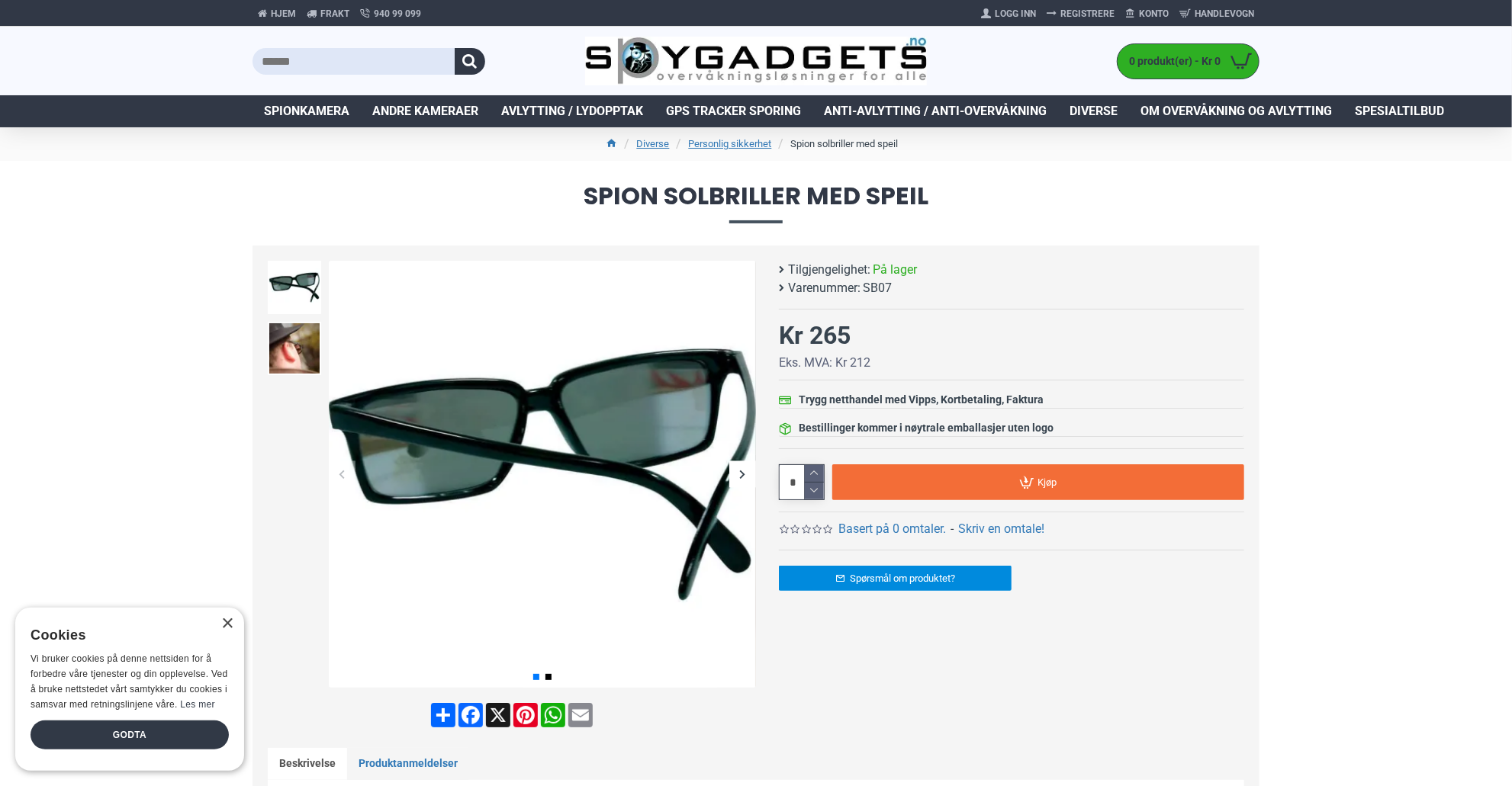
click at [740, 140] on link "Personlig sikkerhet" at bounding box center [730, 144] width 83 height 16
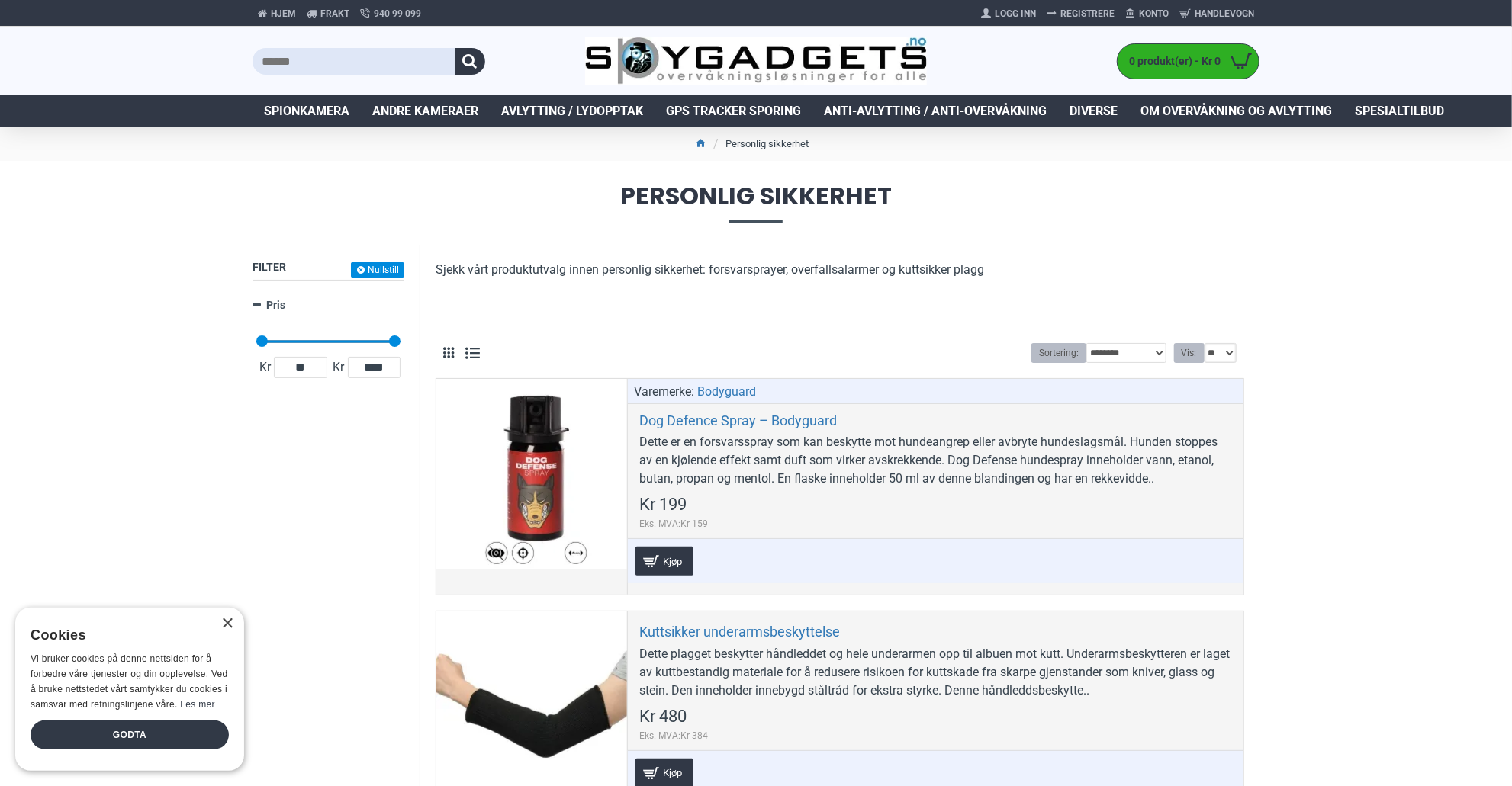
click at [1231, 358] on select "** ** ** ***" at bounding box center [1220, 352] width 32 height 20
select select "**********"
click at [1204, 343] on select "** ** ** ***" at bounding box center [1220, 352] width 32 height 20
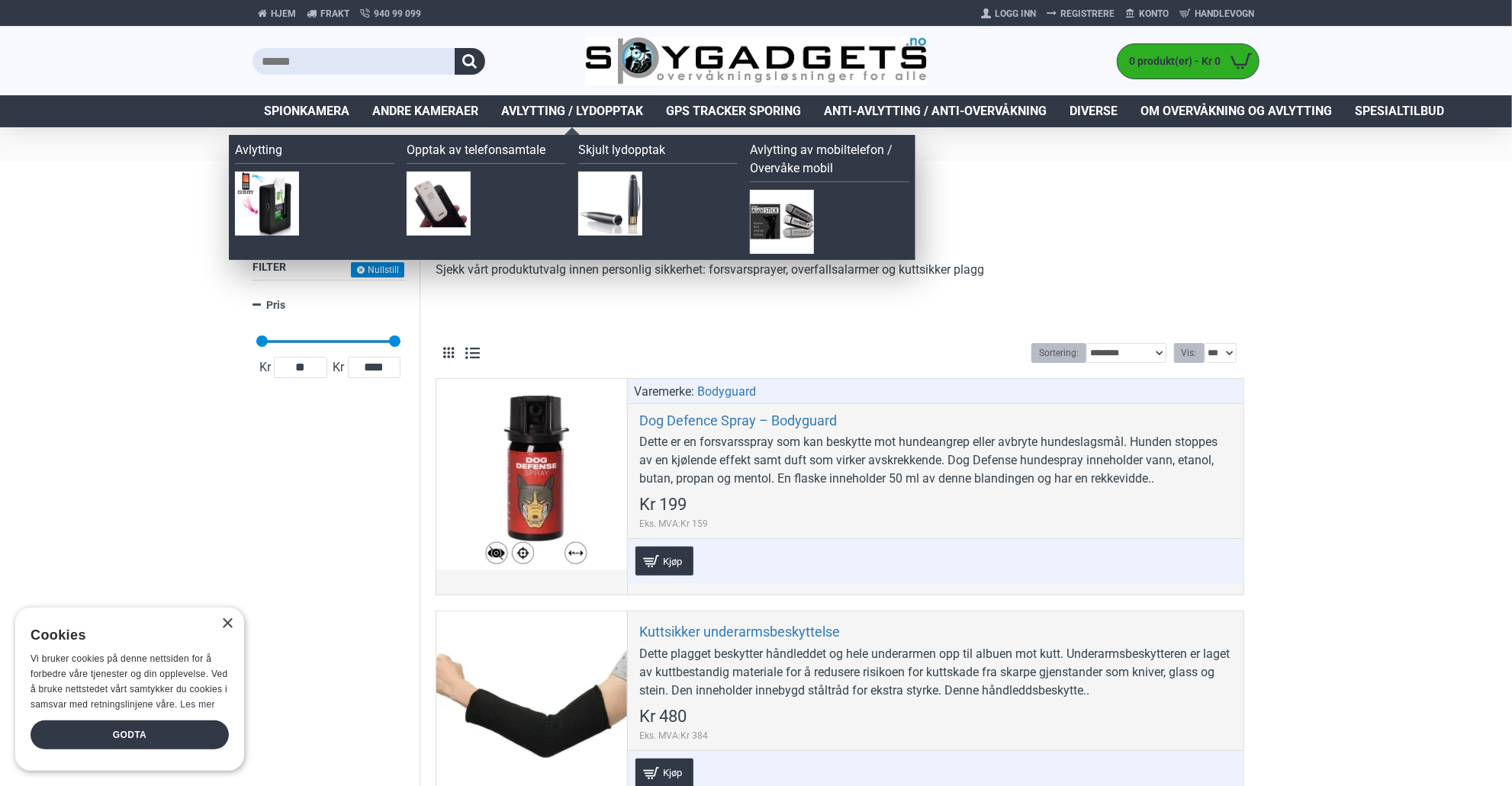
click at [576, 108] on span "Avlytting / Lydopptak" at bounding box center [572, 111] width 142 height 18
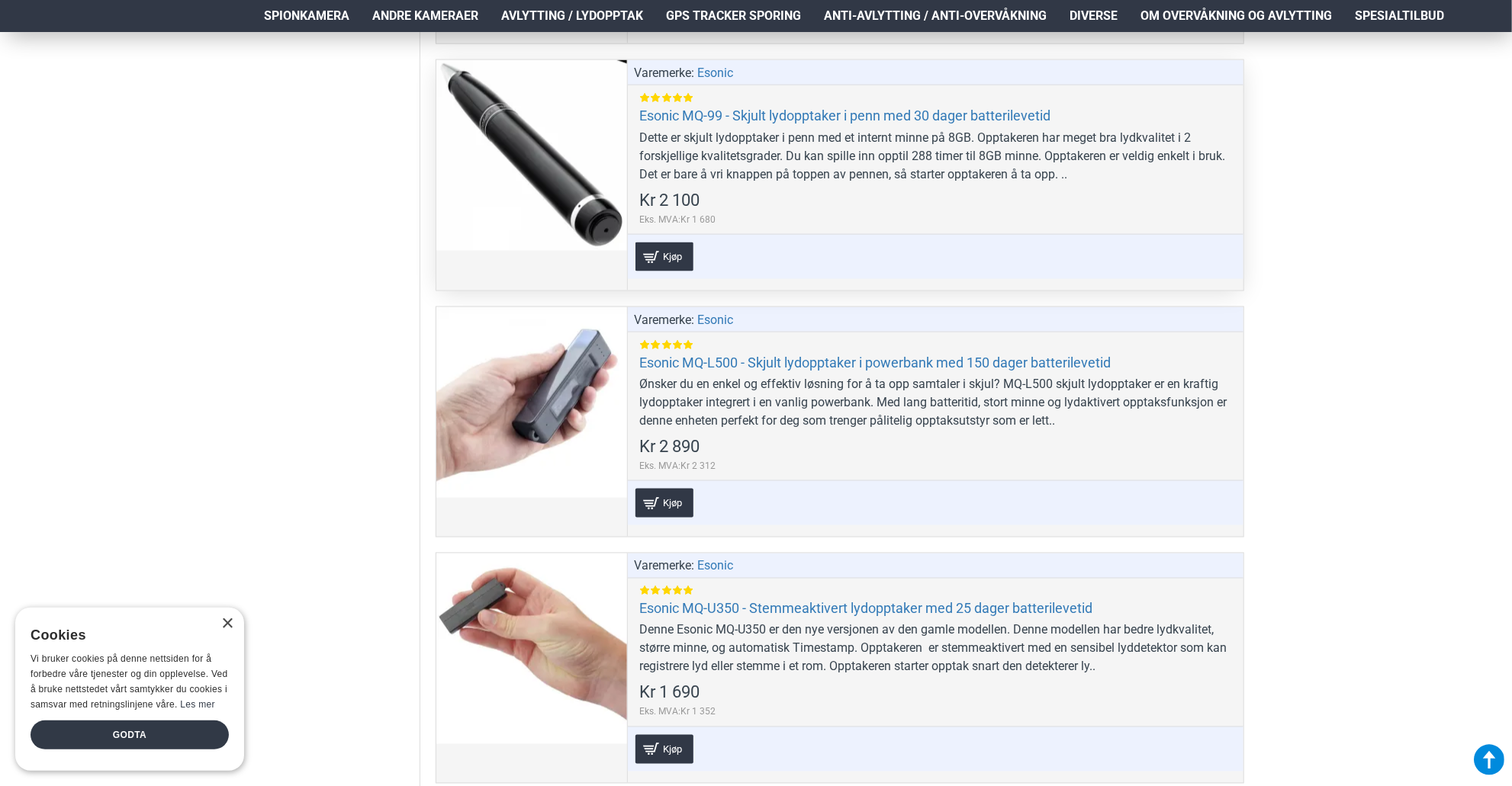
scroll to position [1144, 0]
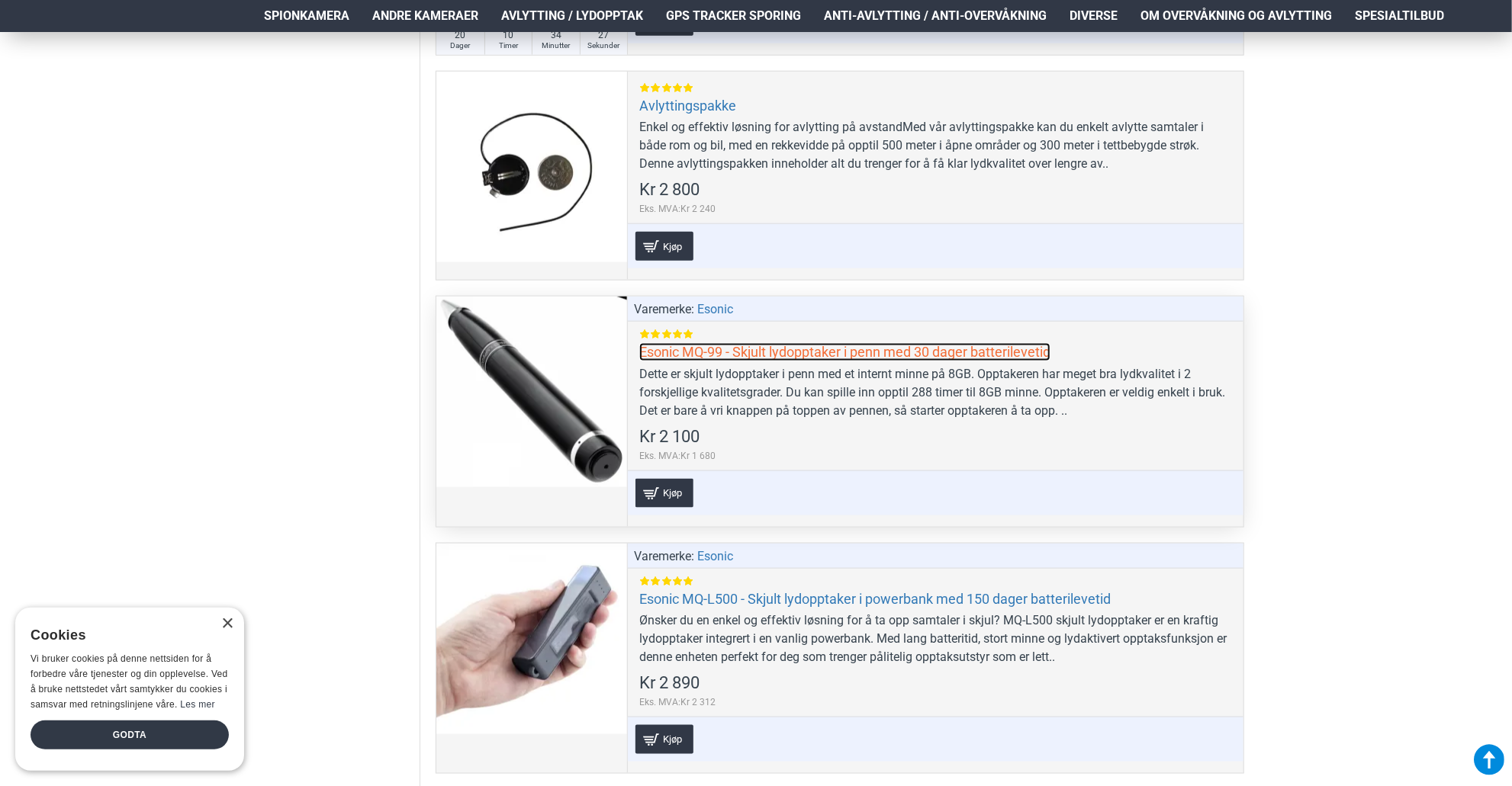
click at [693, 348] on link "Esonic MQ-99 - Skjult lydopptaker i penn med 30 dager batterilevetid" at bounding box center [845, 352] width 411 height 17
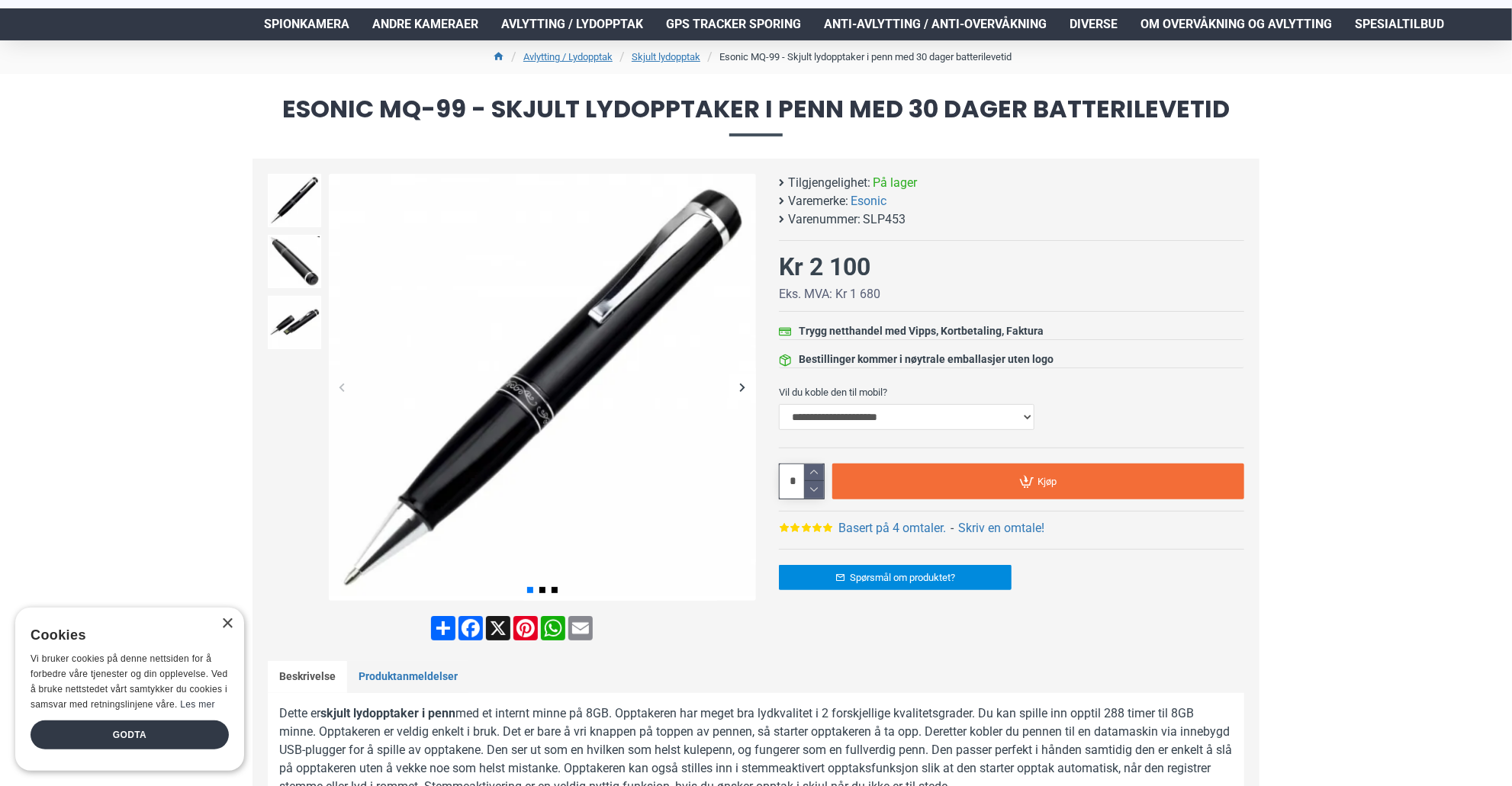
scroll to position [153, 0]
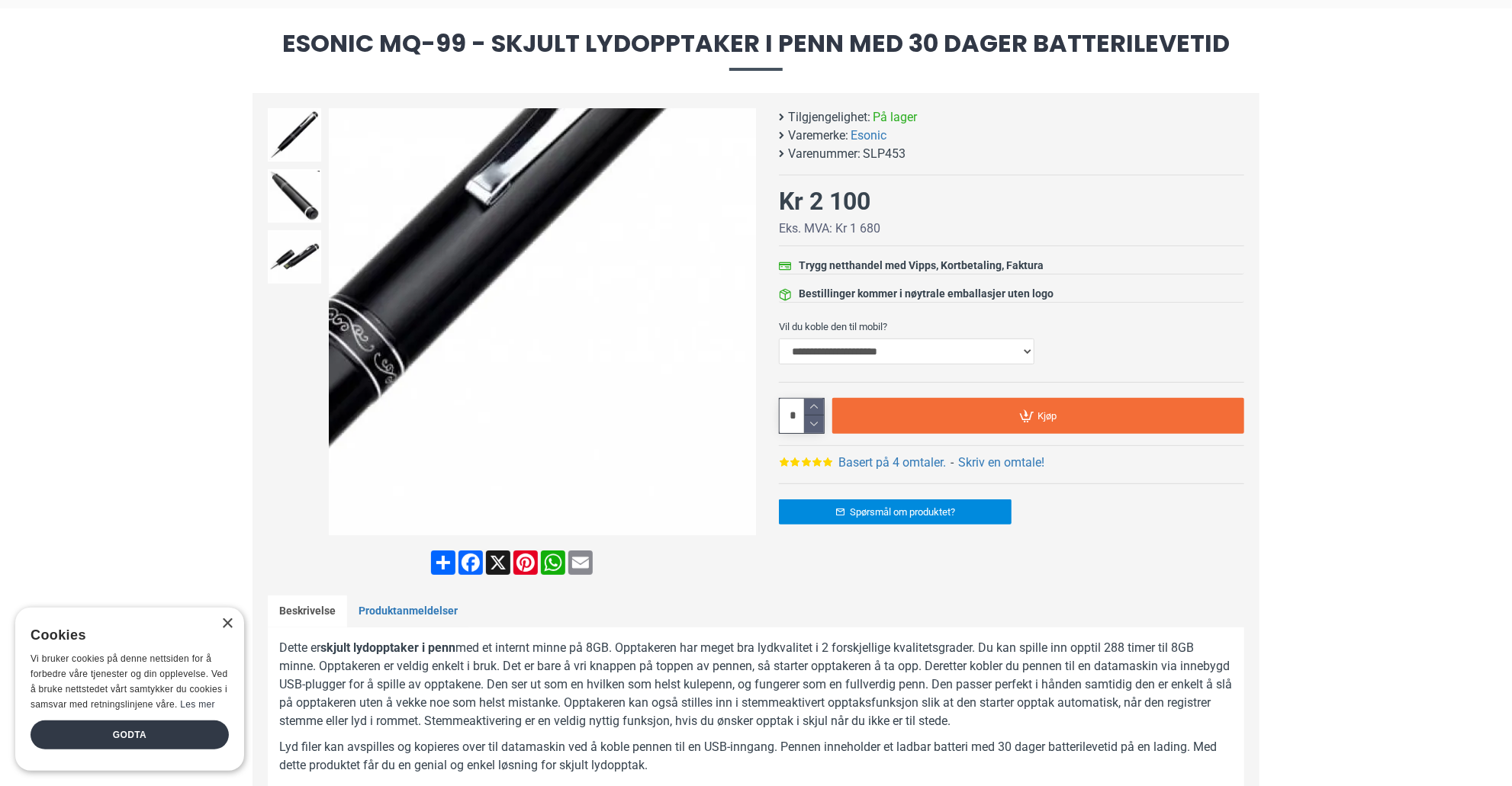
click at [746, 328] on div "Next slide" at bounding box center [742, 321] width 27 height 27
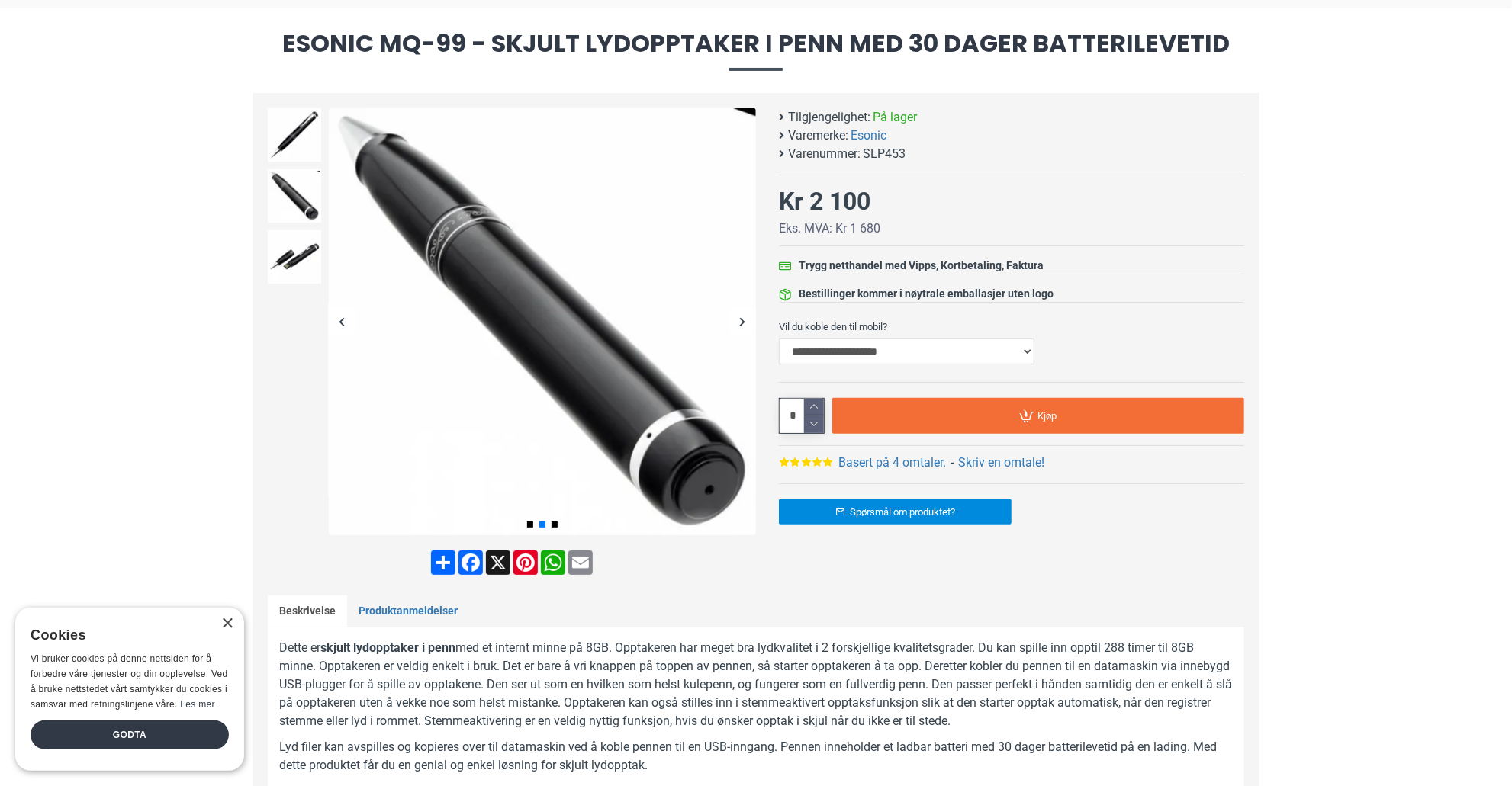
click at [745, 328] on div "Next slide" at bounding box center [742, 321] width 27 height 27
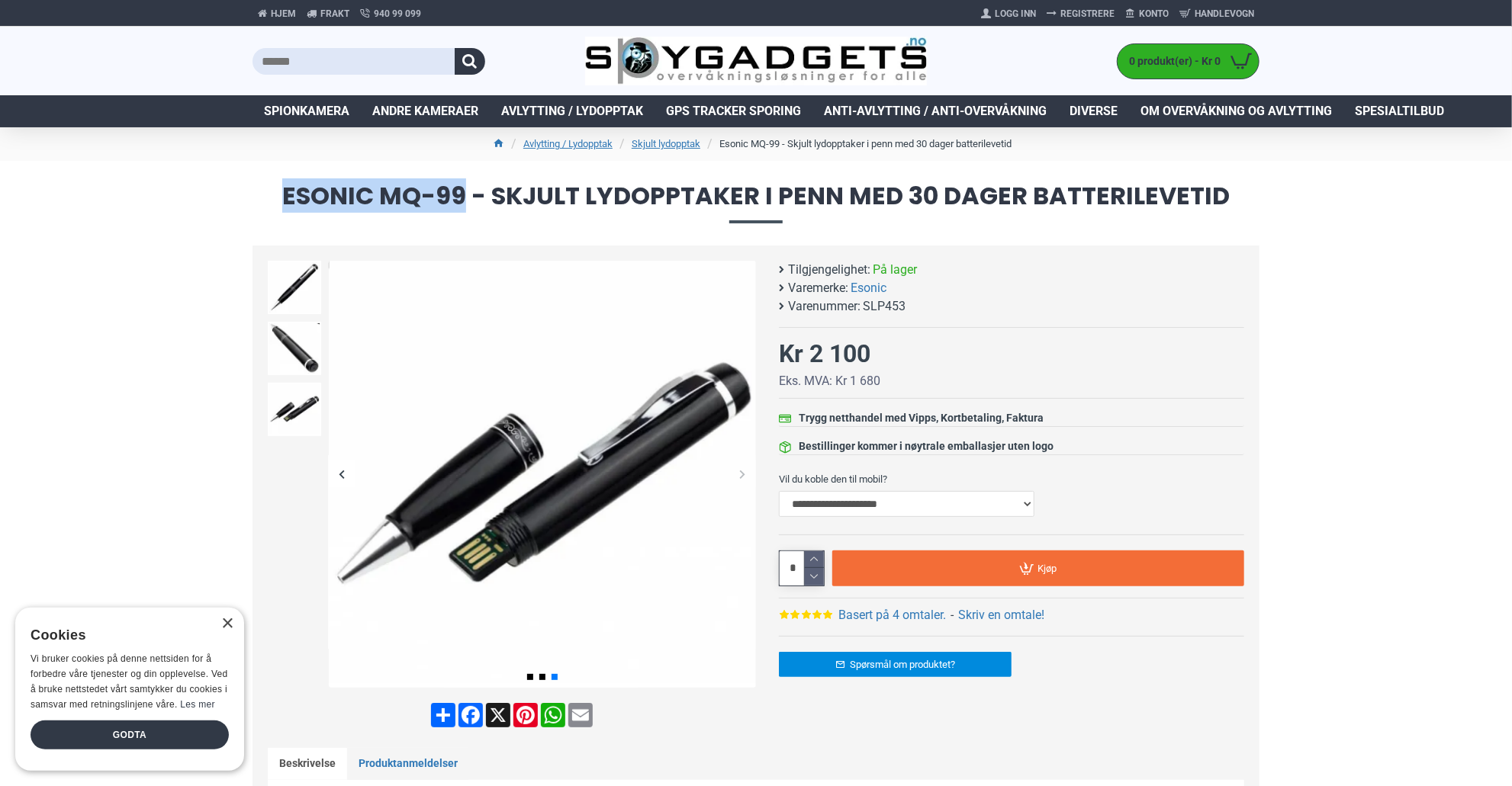
drag, startPoint x: 461, startPoint y: 190, endPoint x: 285, endPoint y: 200, distance: 176.3
click at [285, 200] on span "Esonic MQ-99 - Skjult lydopptaker i penn med 30 dager batterilevetid" at bounding box center [756, 203] width 1007 height 39
copy span "Esonic MQ-99"
click at [161, 211] on h1 "Esonic MQ-99 - Skjult lydopptaker i penn med 30 dager batterilevetid" at bounding box center [756, 203] width 1512 height 84
click at [665, 140] on link "Skjult lydopptak" at bounding box center [666, 144] width 69 height 16
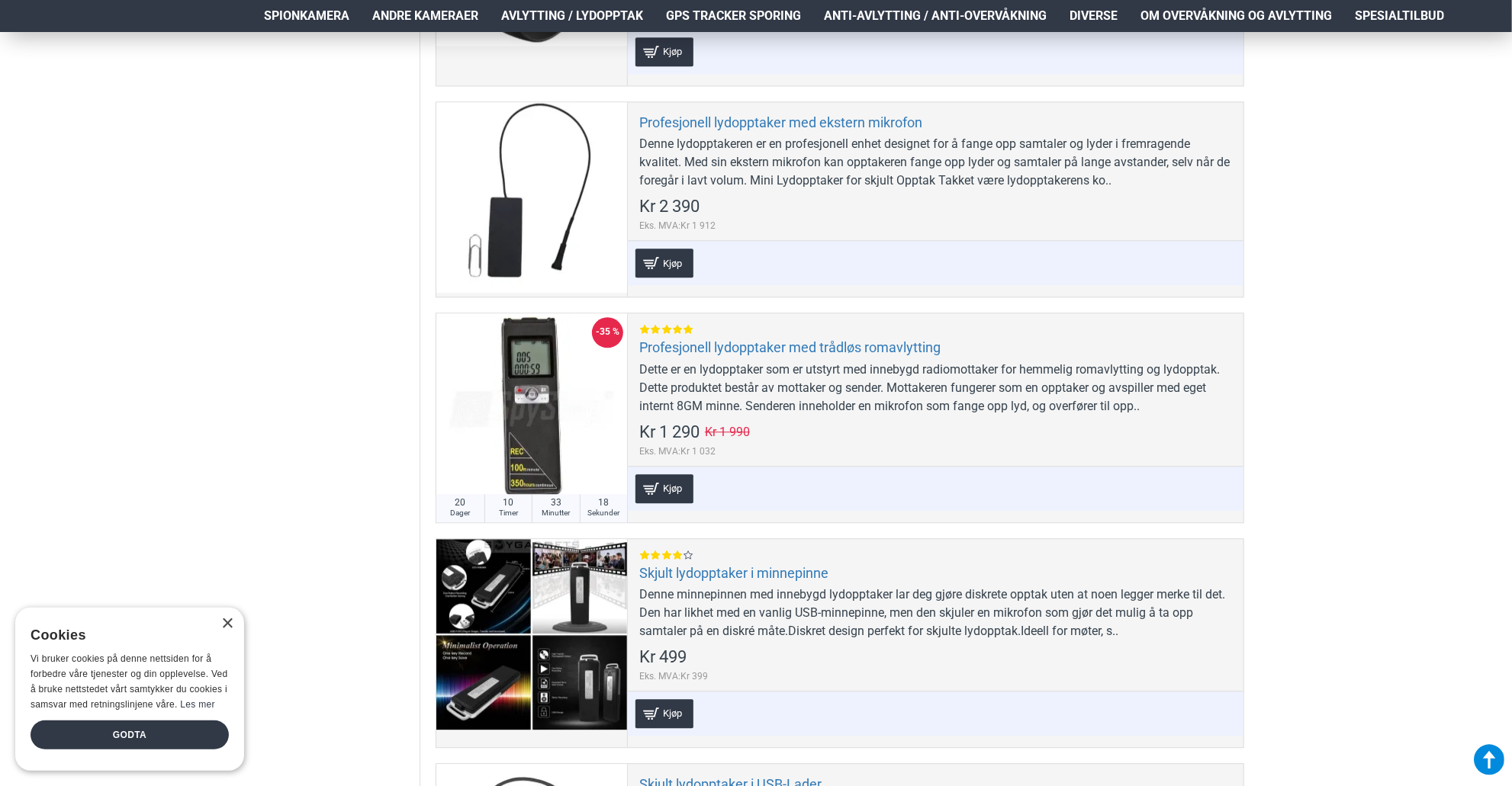
scroll to position [2441, 0]
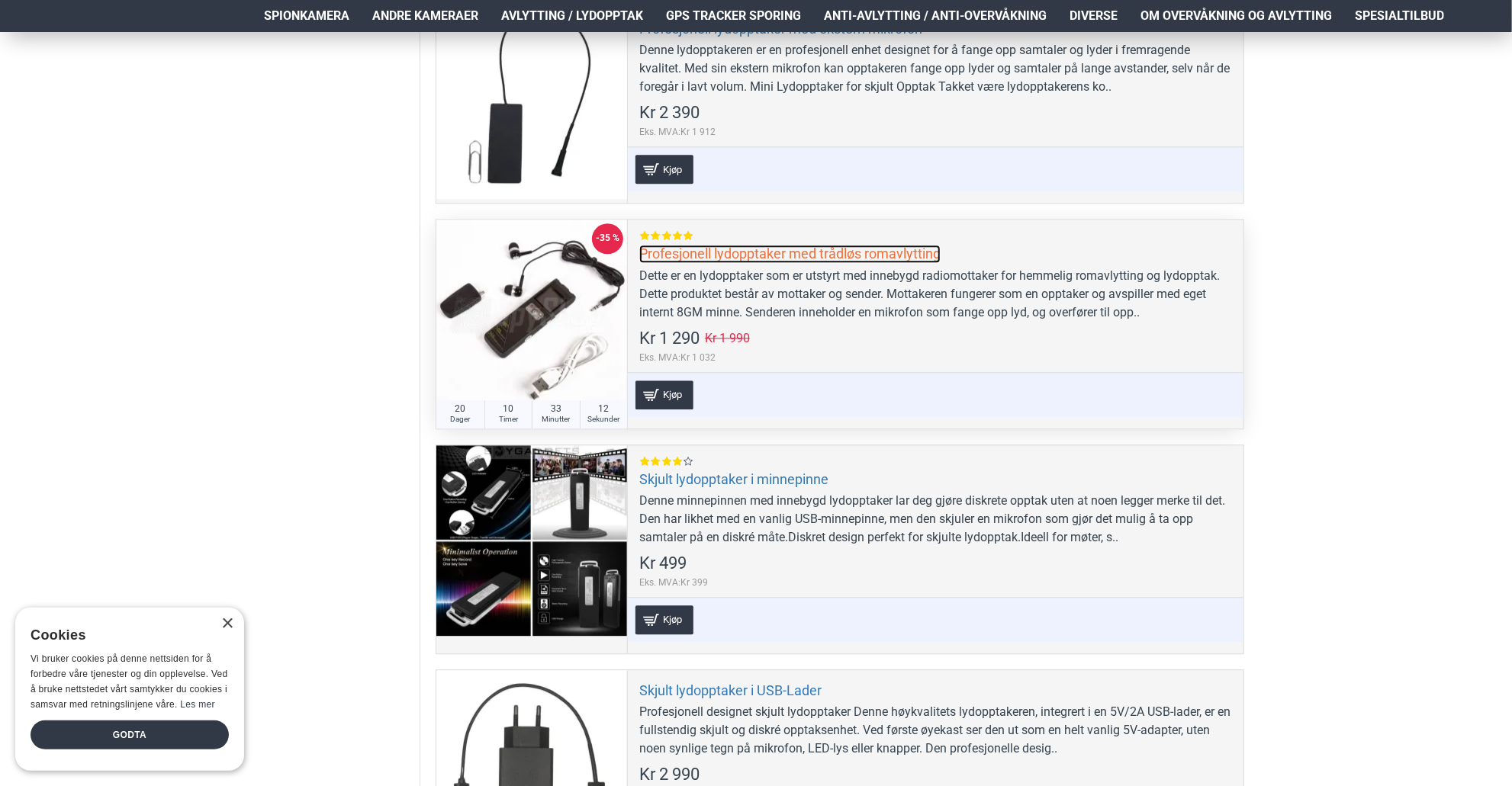
click at [733, 245] on link "Profesjonell lydopptaker med trådløs romavlytting" at bounding box center [790, 253] width 302 height 17
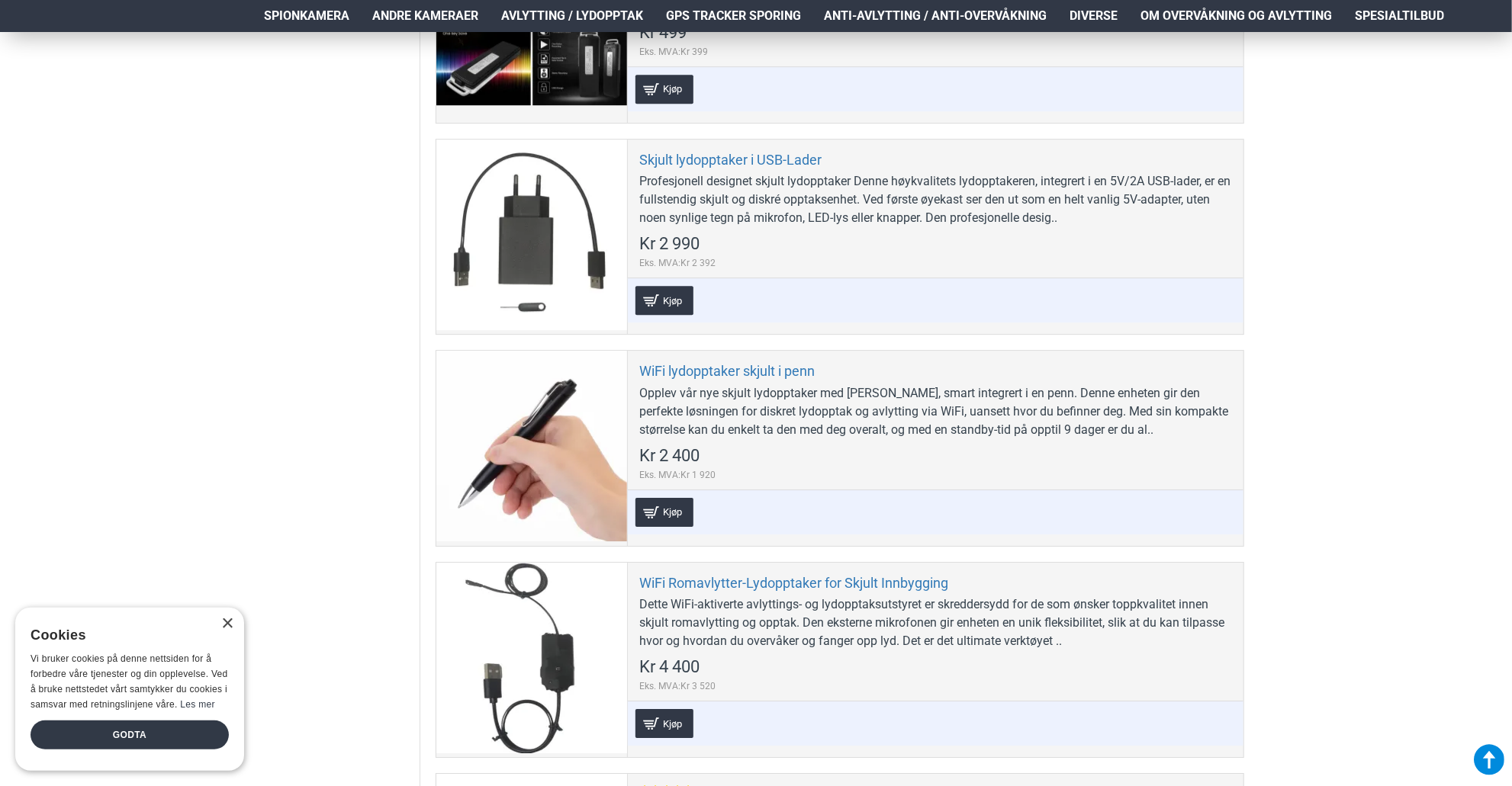
scroll to position [2974, 0]
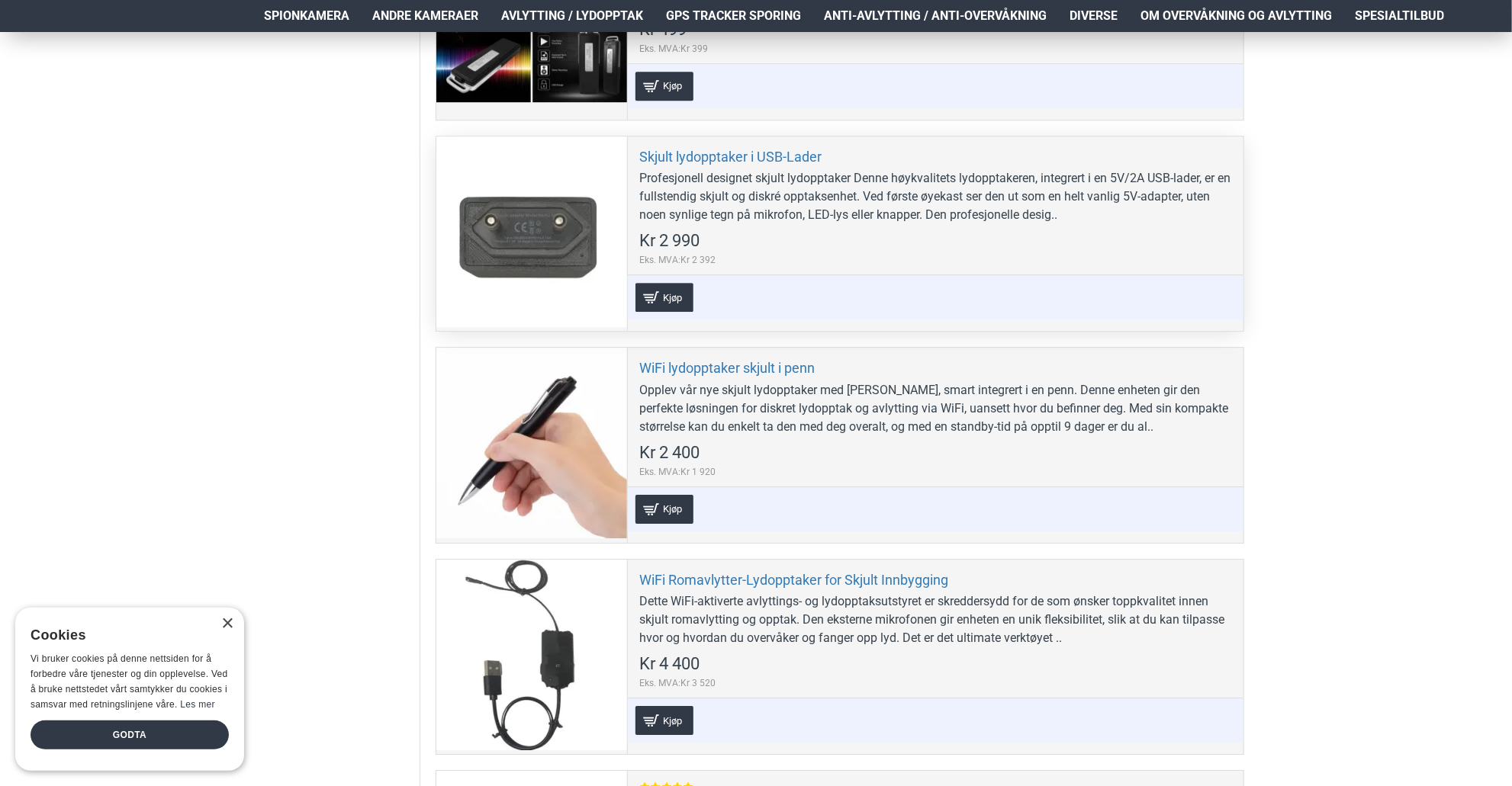
click at [522, 234] on div at bounding box center [531, 231] width 191 height 190
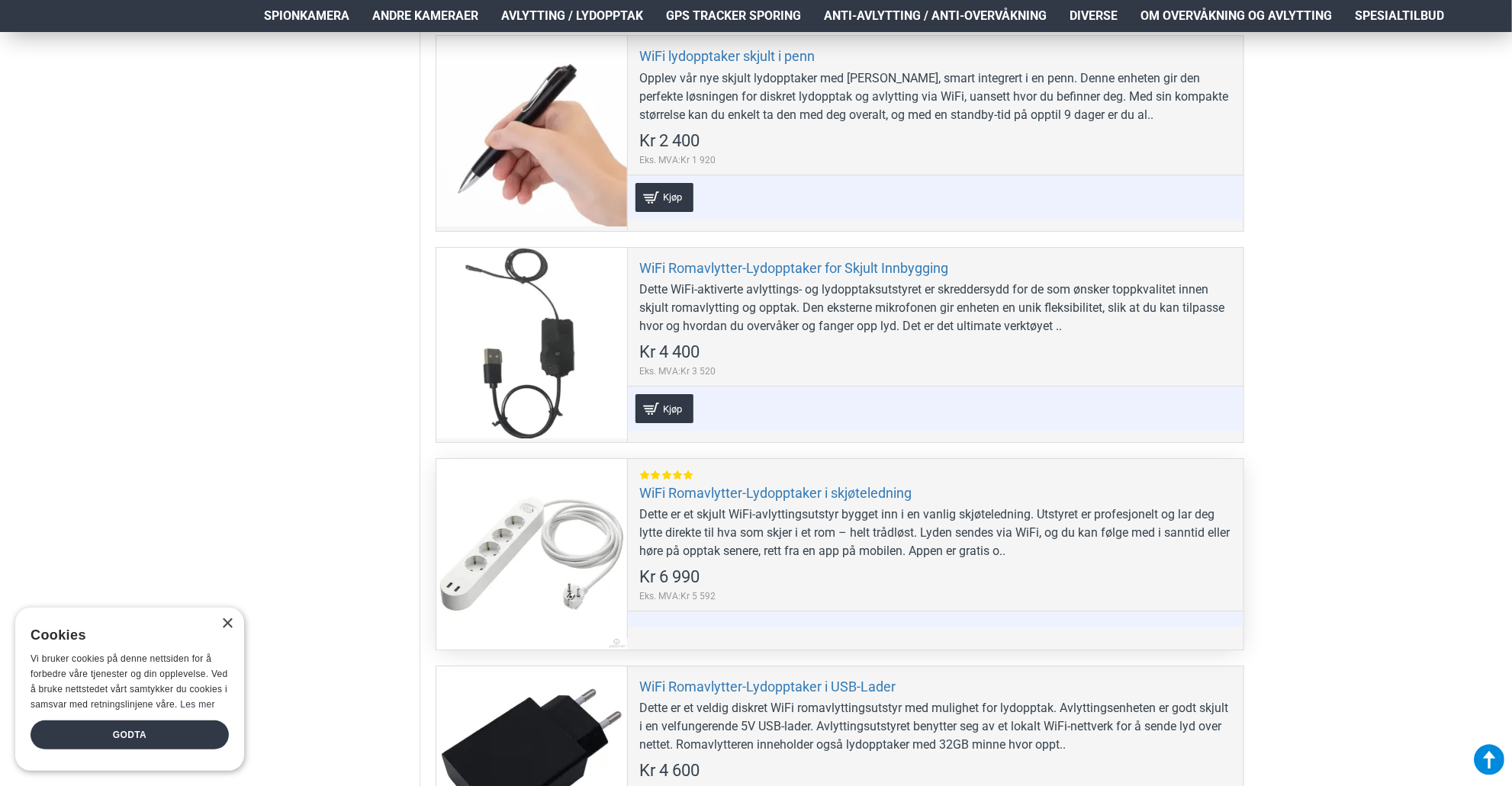
scroll to position [3279, 0]
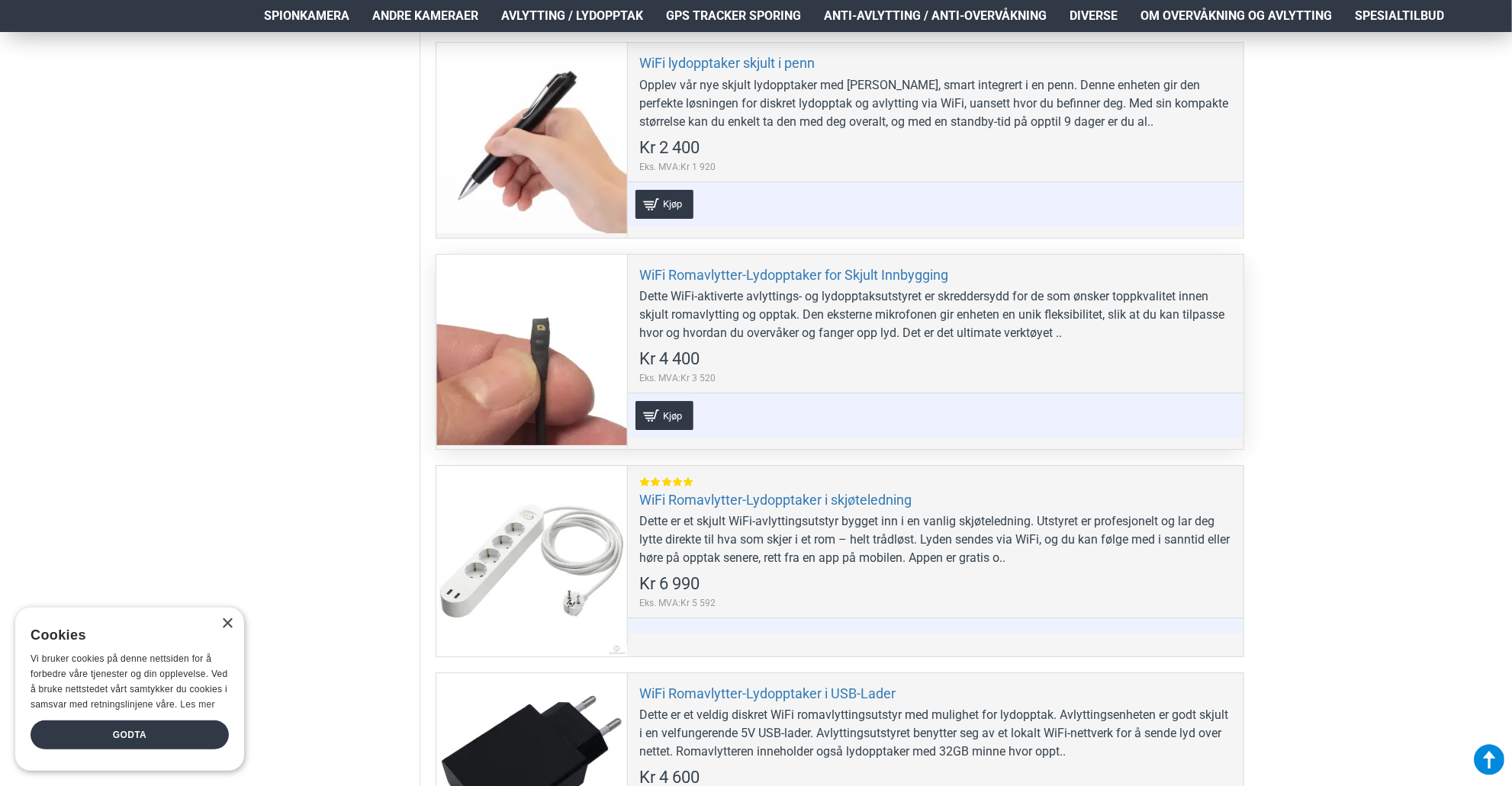
click at [540, 325] on div at bounding box center [531, 350] width 191 height 190
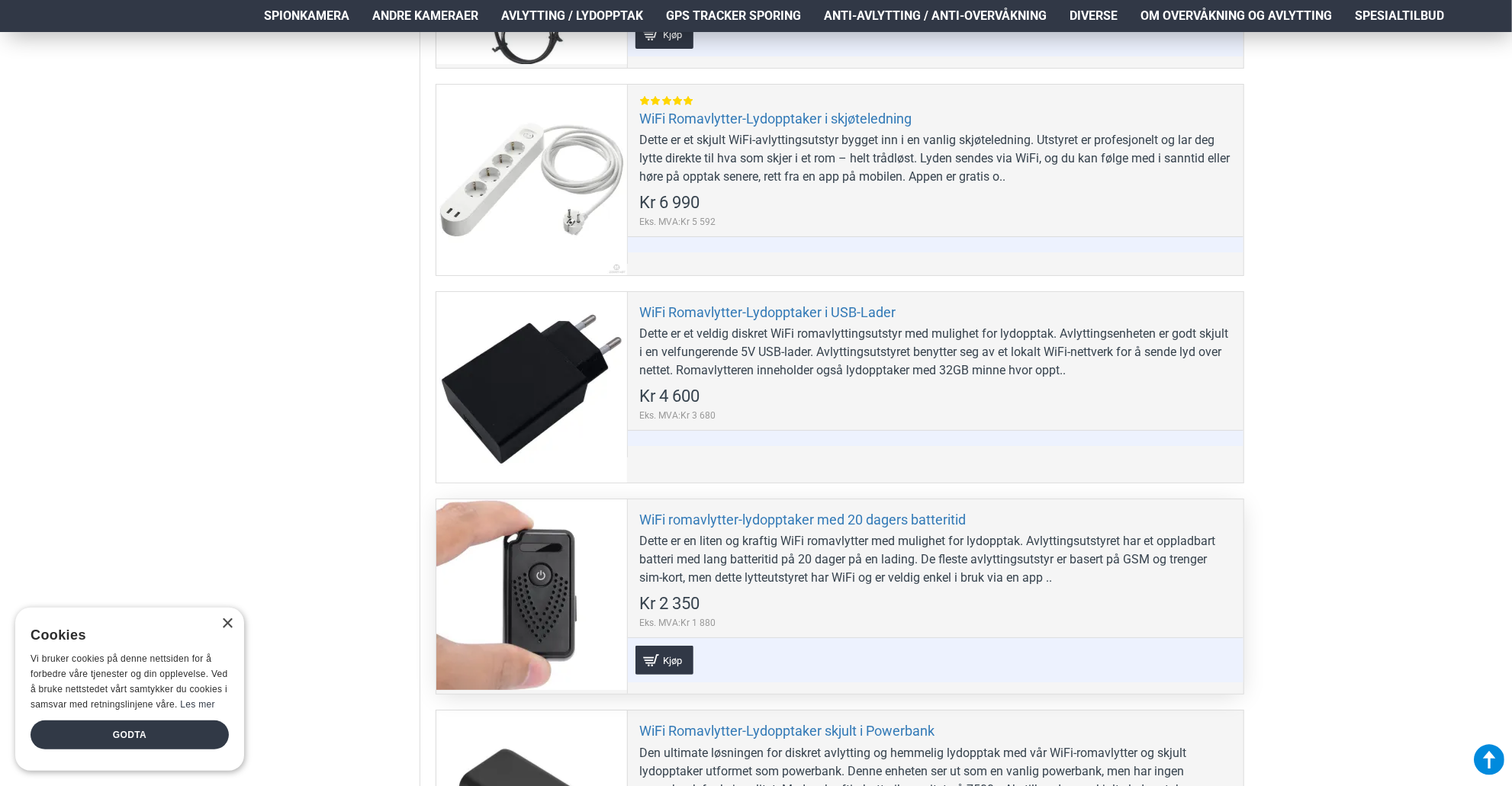
scroll to position [3584, 0]
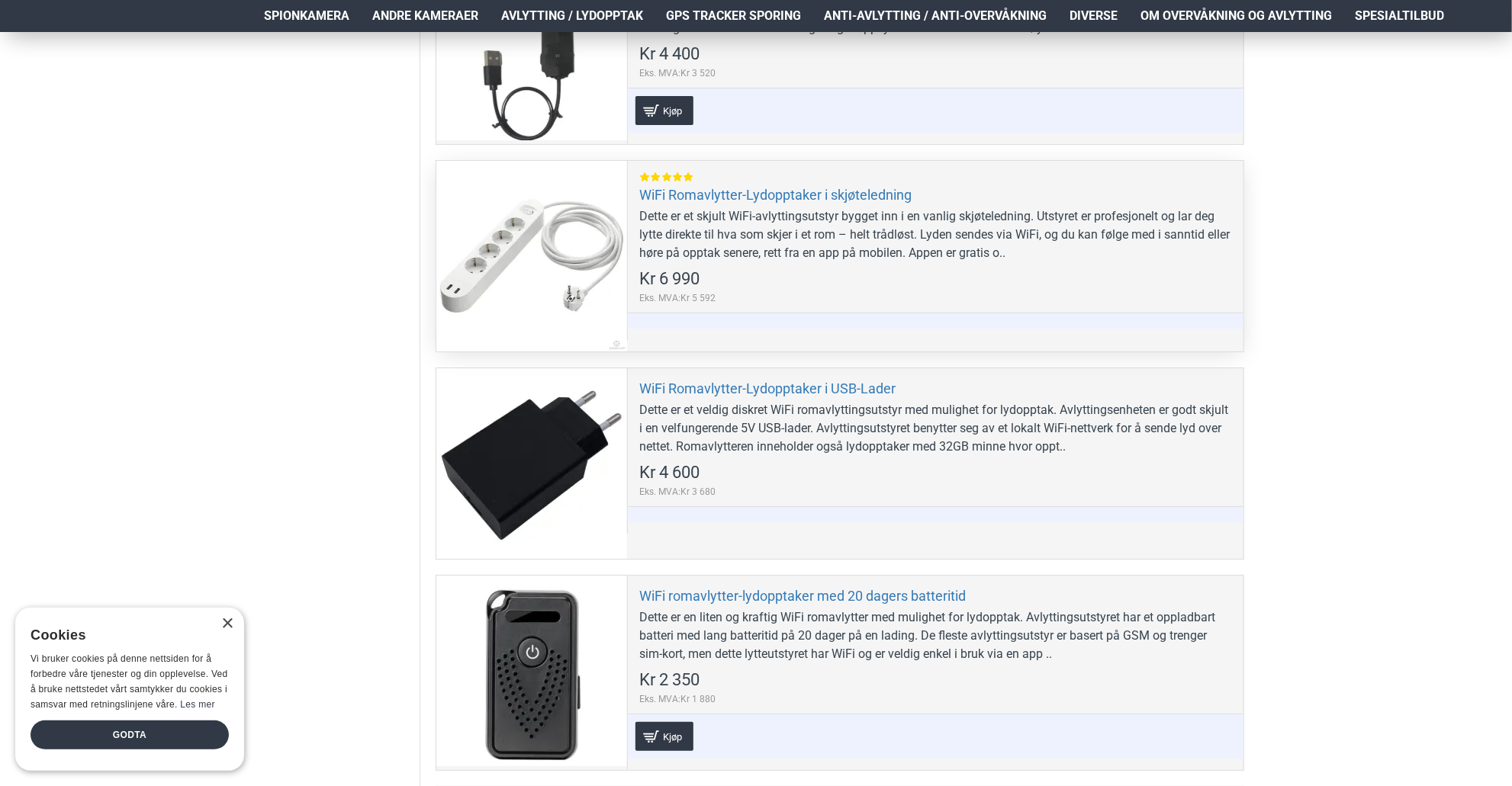
click at [541, 233] on div at bounding box center [531, 256] width 191 height 190
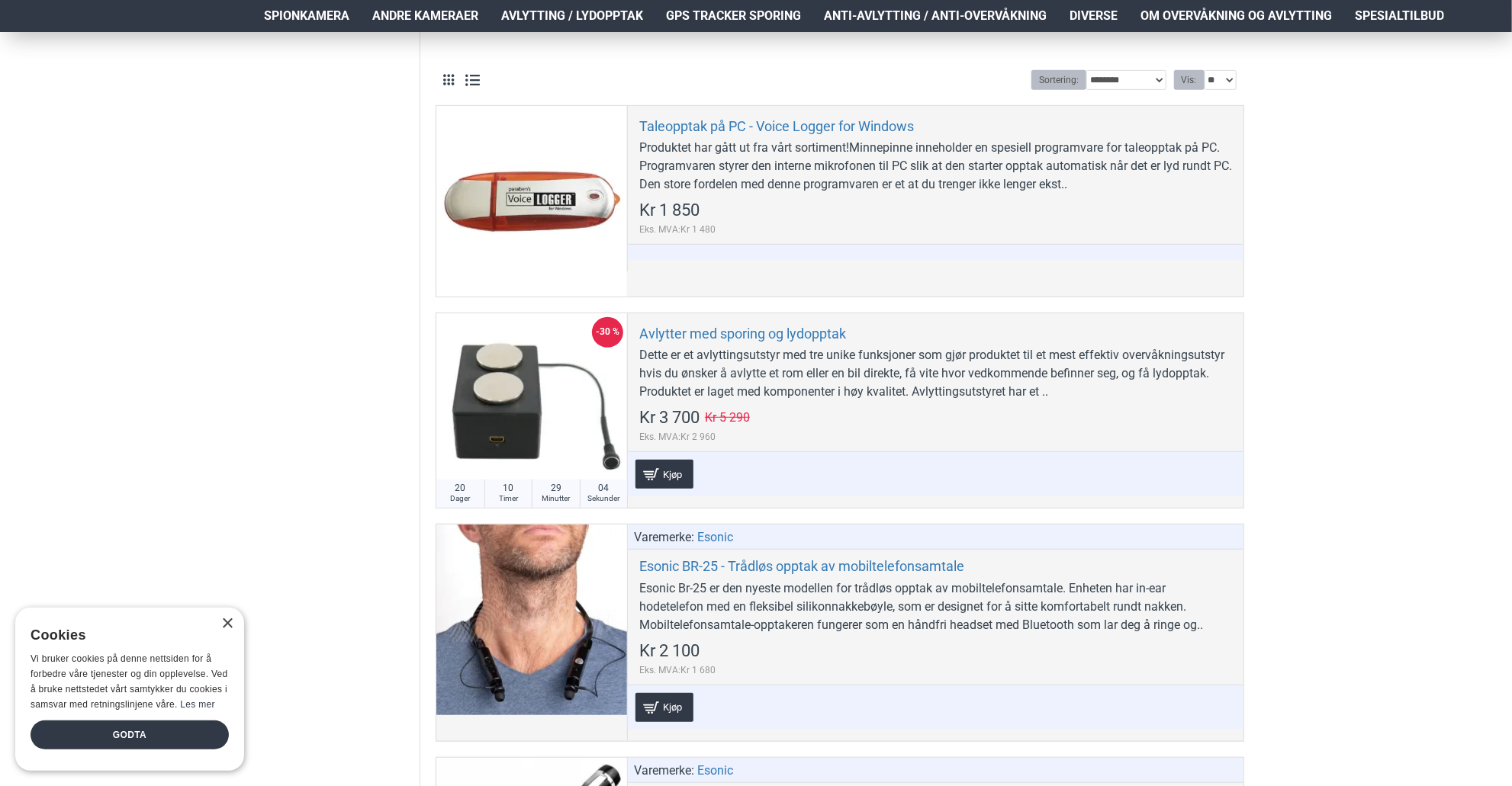
scroll to position [0, 0]
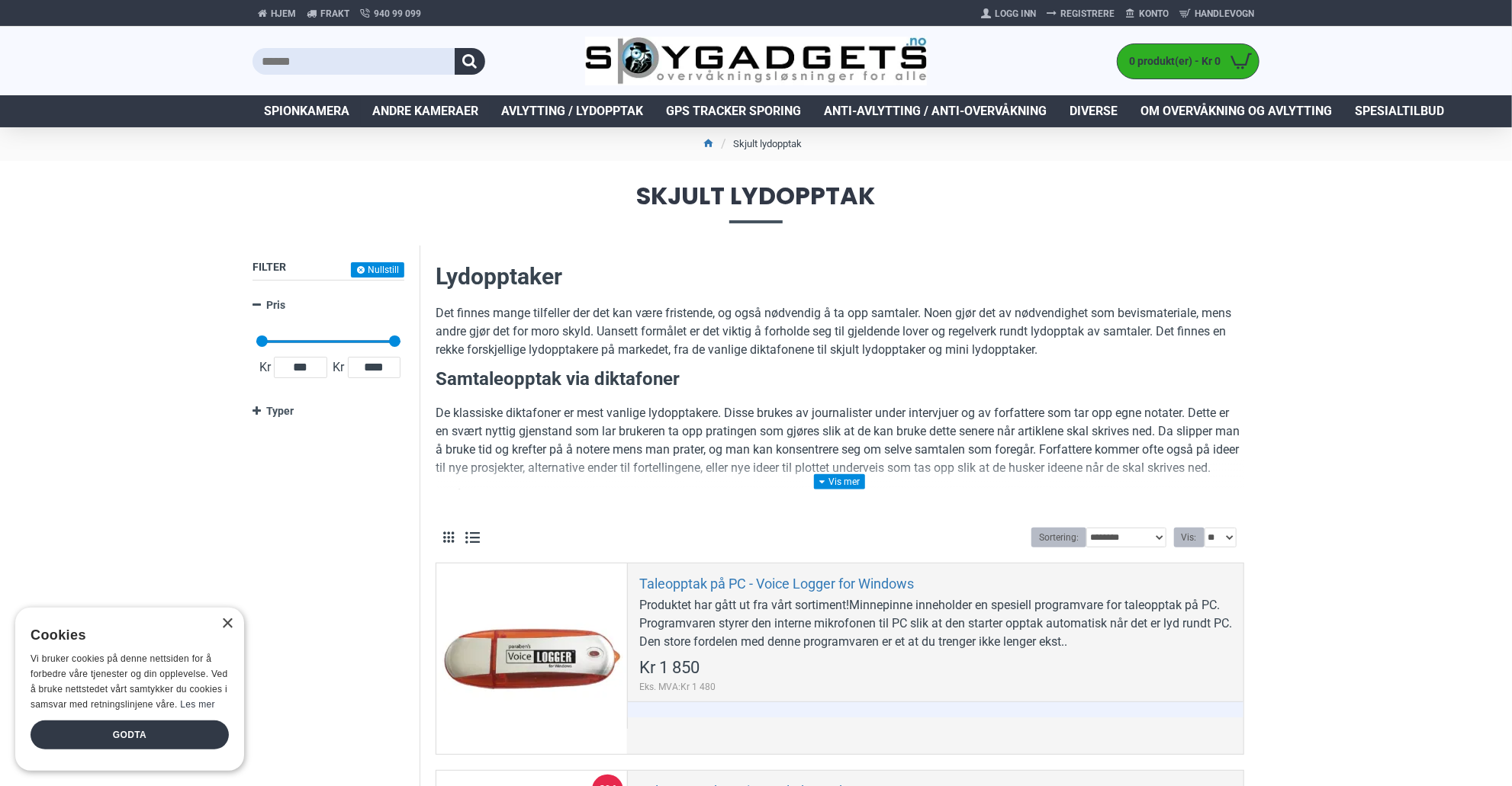
click at [438, 106] on span "Andre kameraer" at bounding box center [425, 111] width 106 height 18
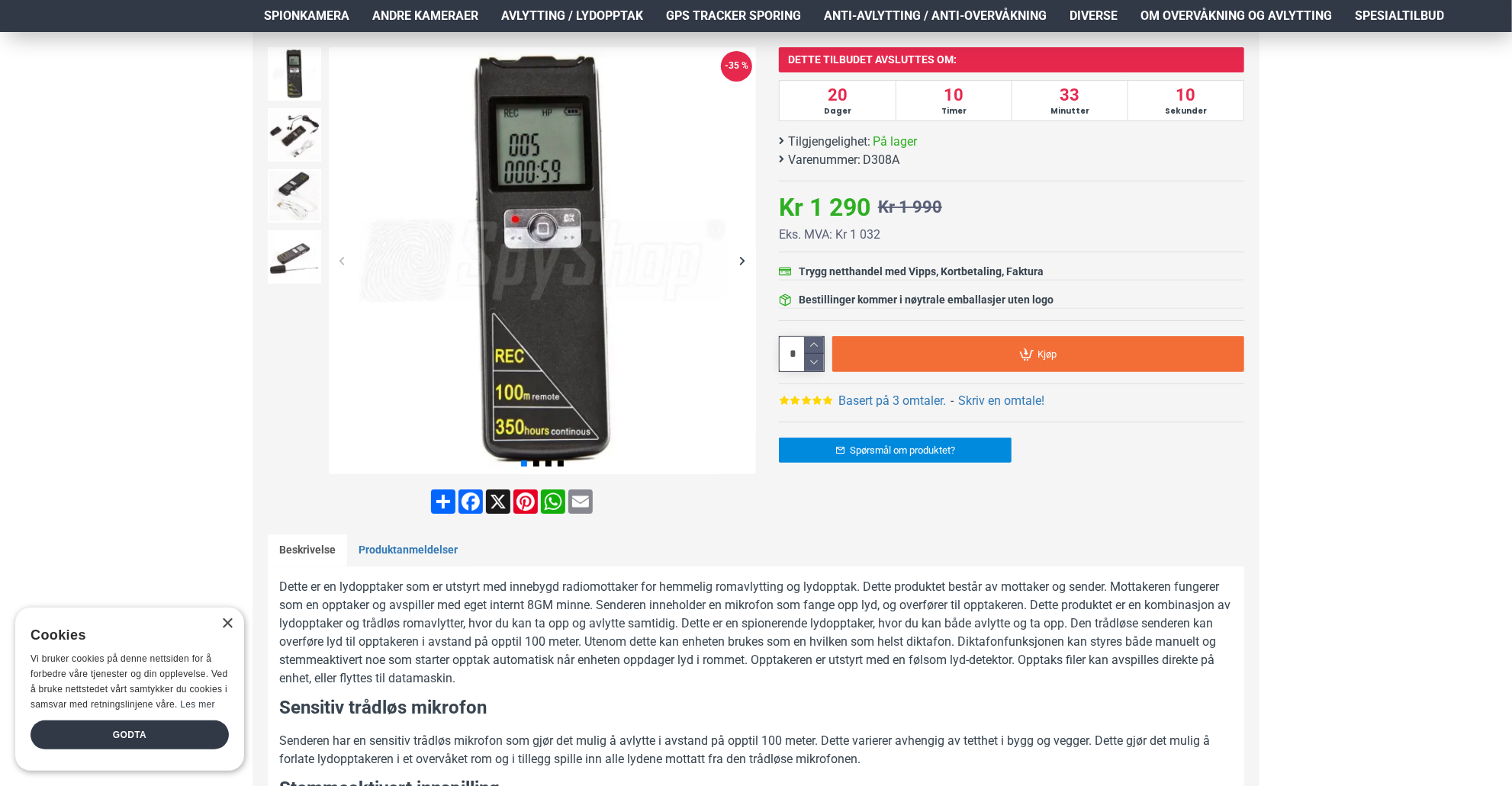
scroll to position [153, 0]
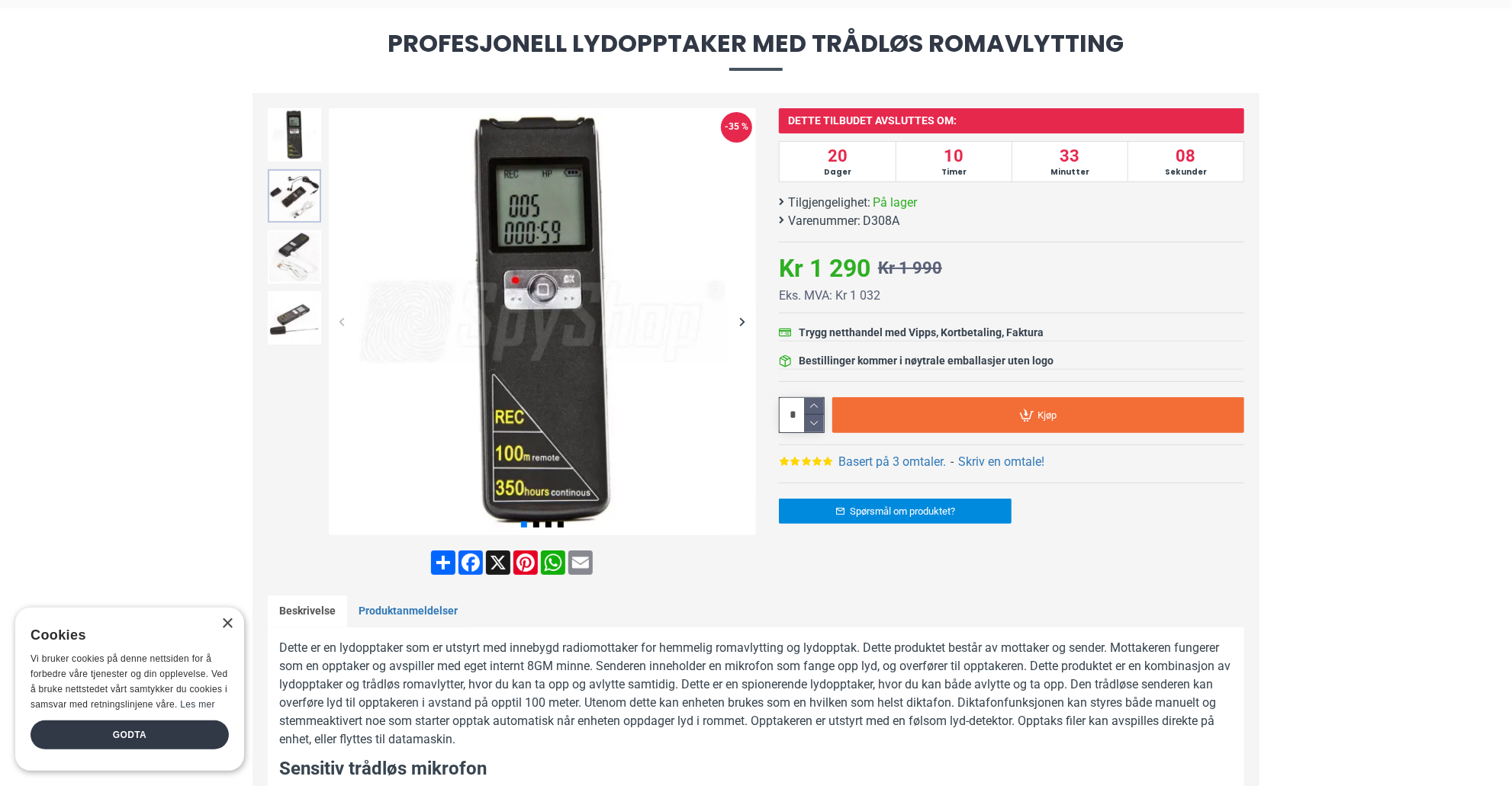
click at [287, 185] on img at bounding box center [295, 196] width 53 height 53
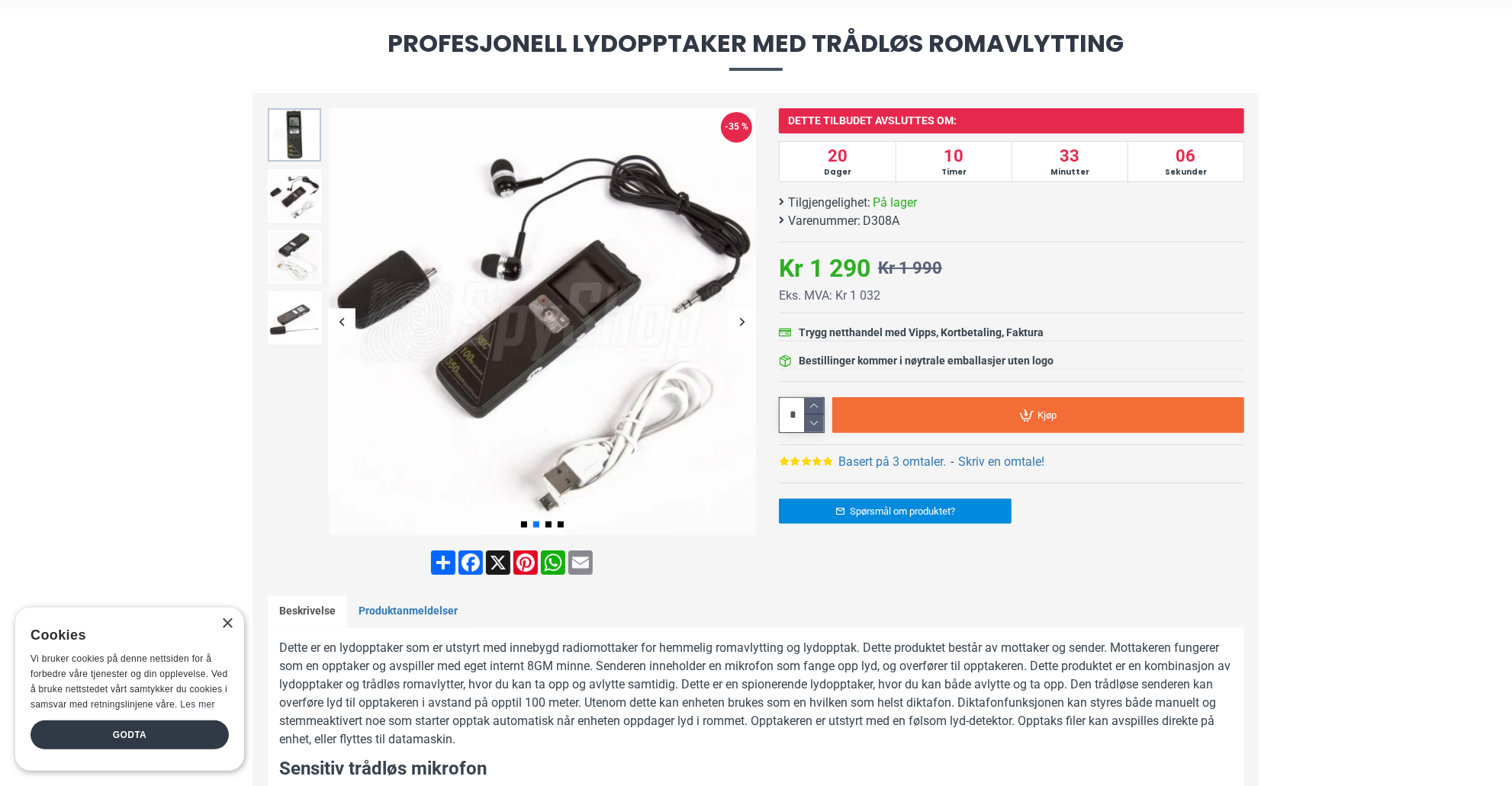
click at [294, 122] on img at bounding box center [295, 135] width 53 height 53
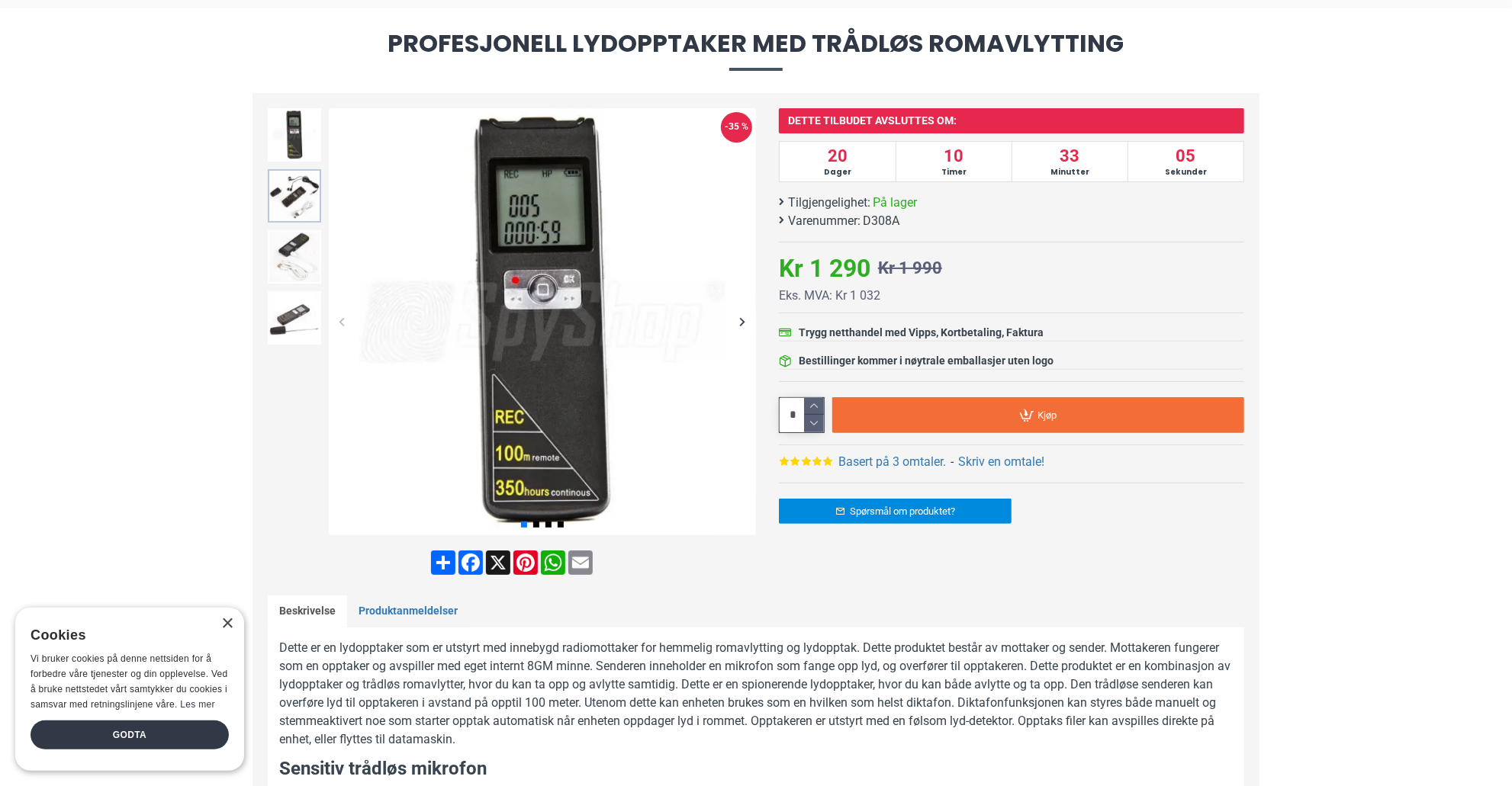
click at [294, 190] on img at bounding box center [295, 196] width 53 height 53
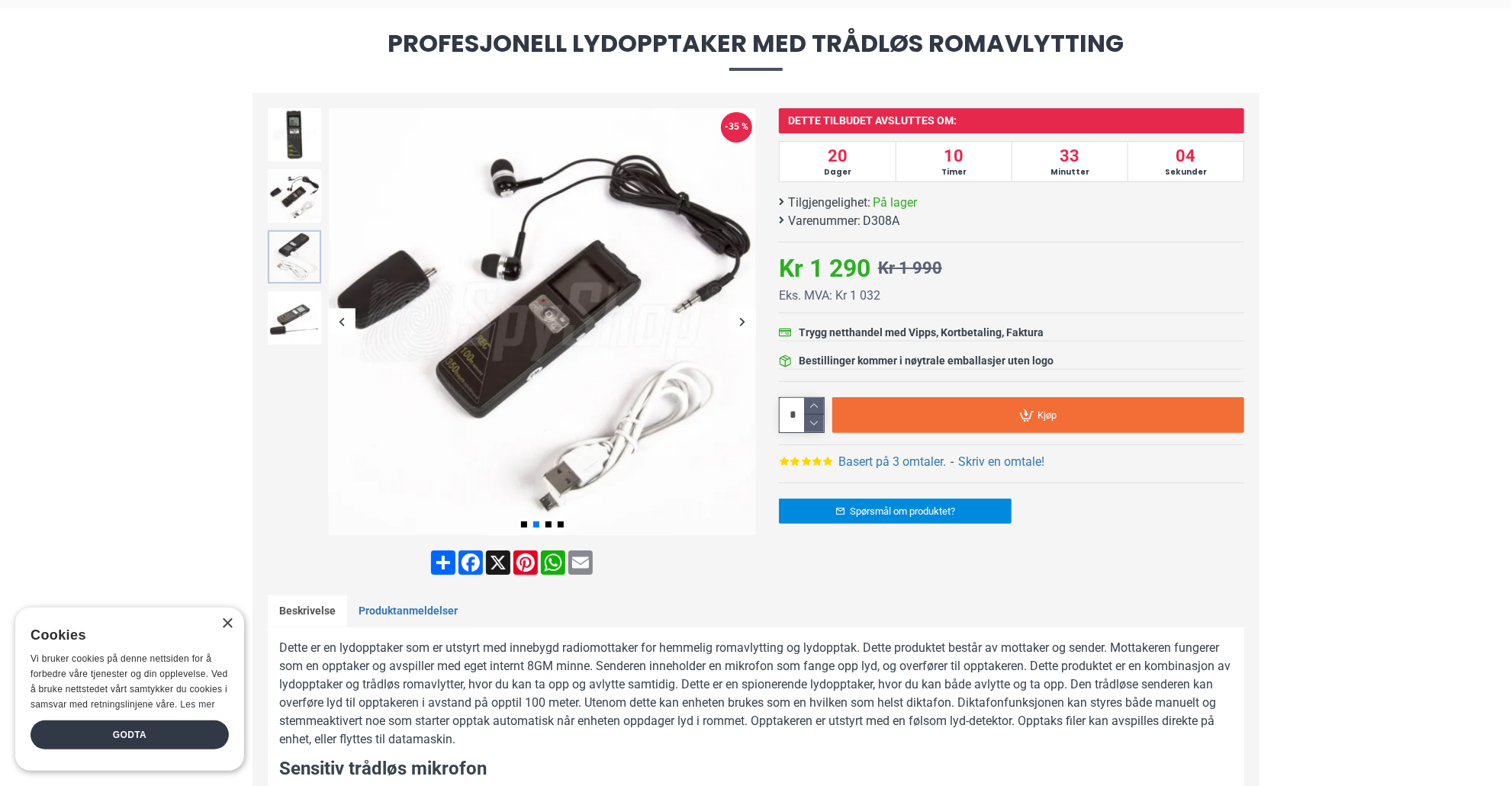
click at [288, 242] on img at bounding box center [295, 257] width 53 height 53
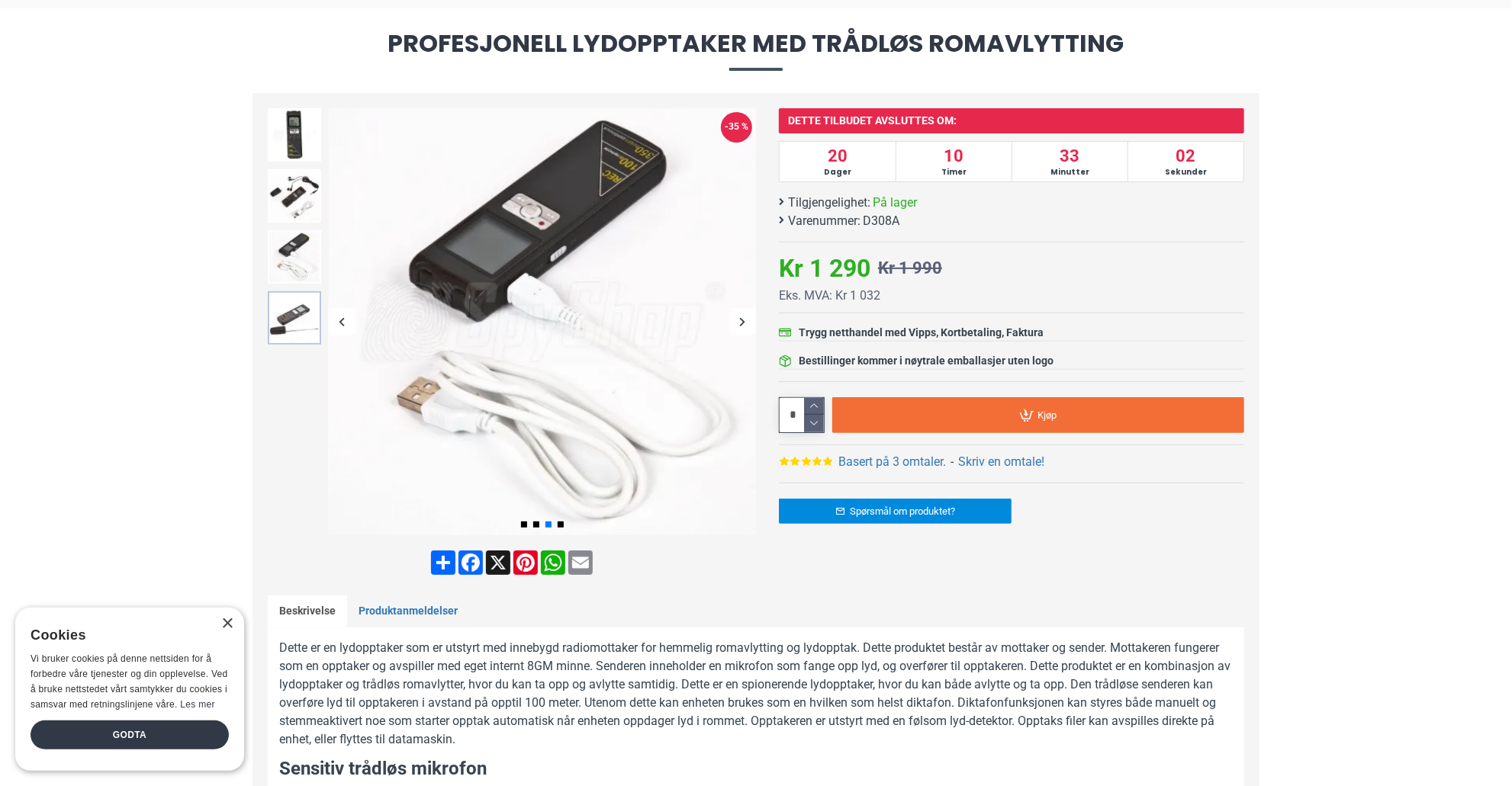
click at [284, 302] on img at bounding box center [295, 318] width 53 height 53
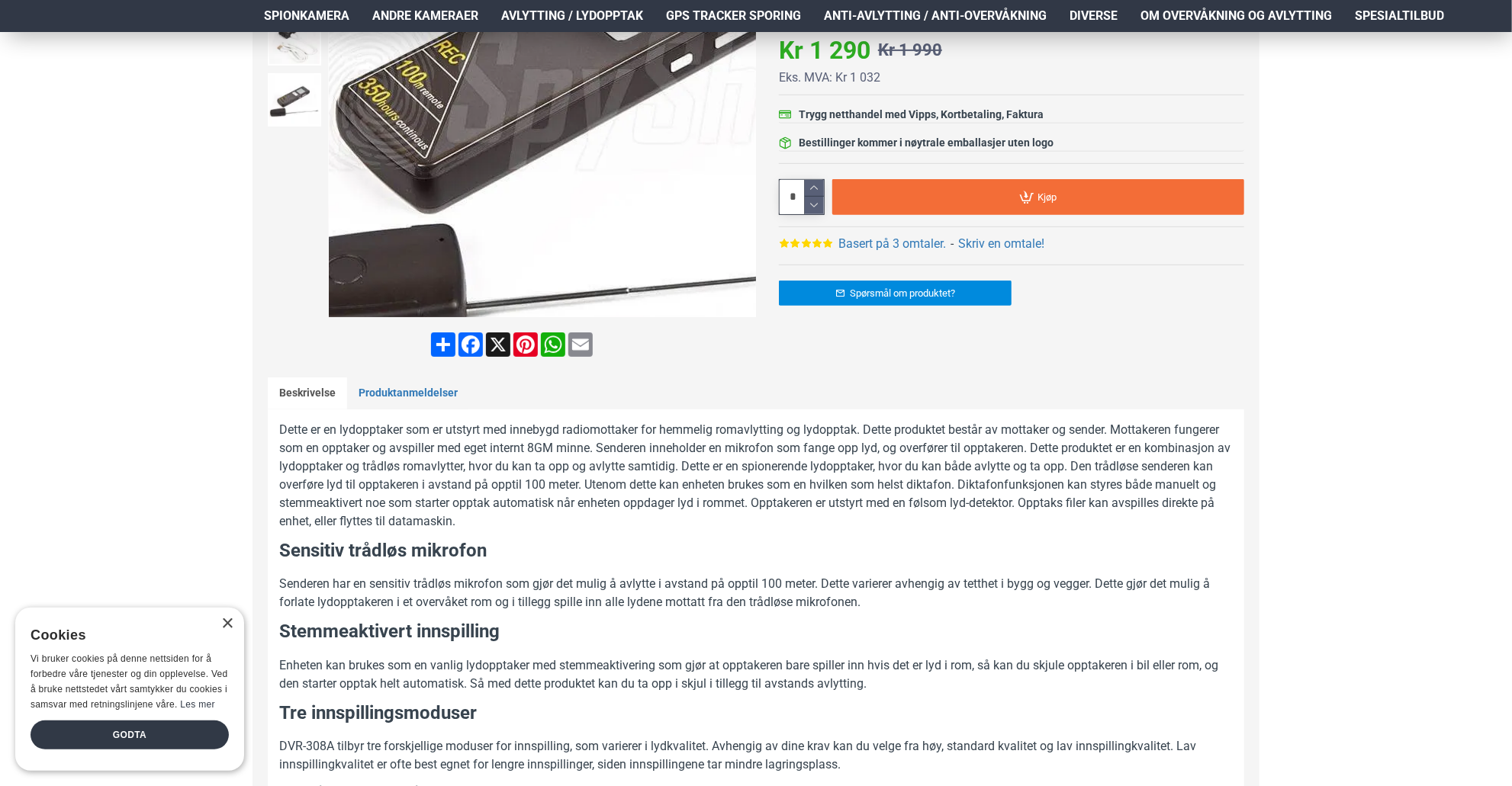
scroll to position [228, 0]
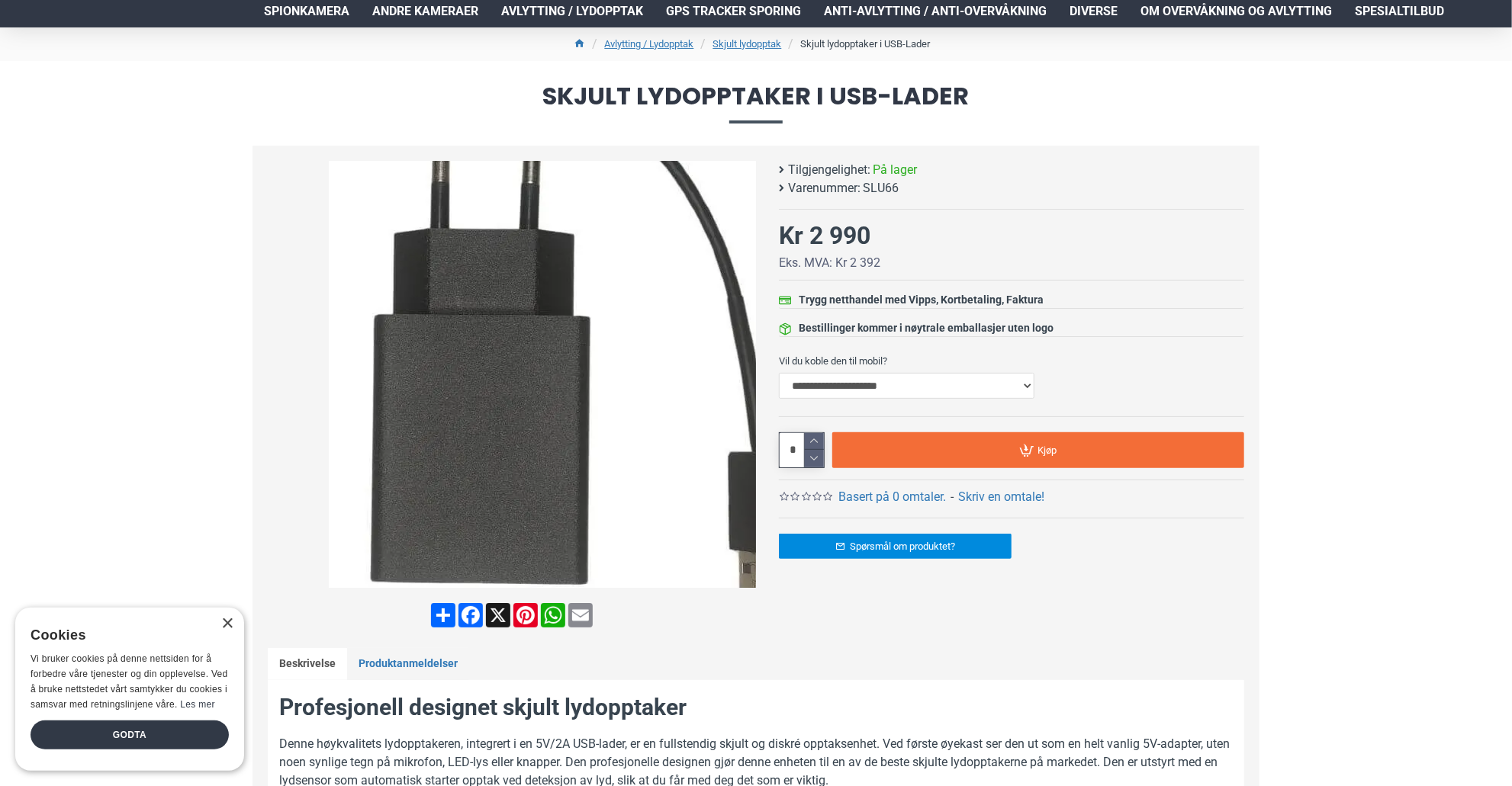
scroll to position [153, 0]
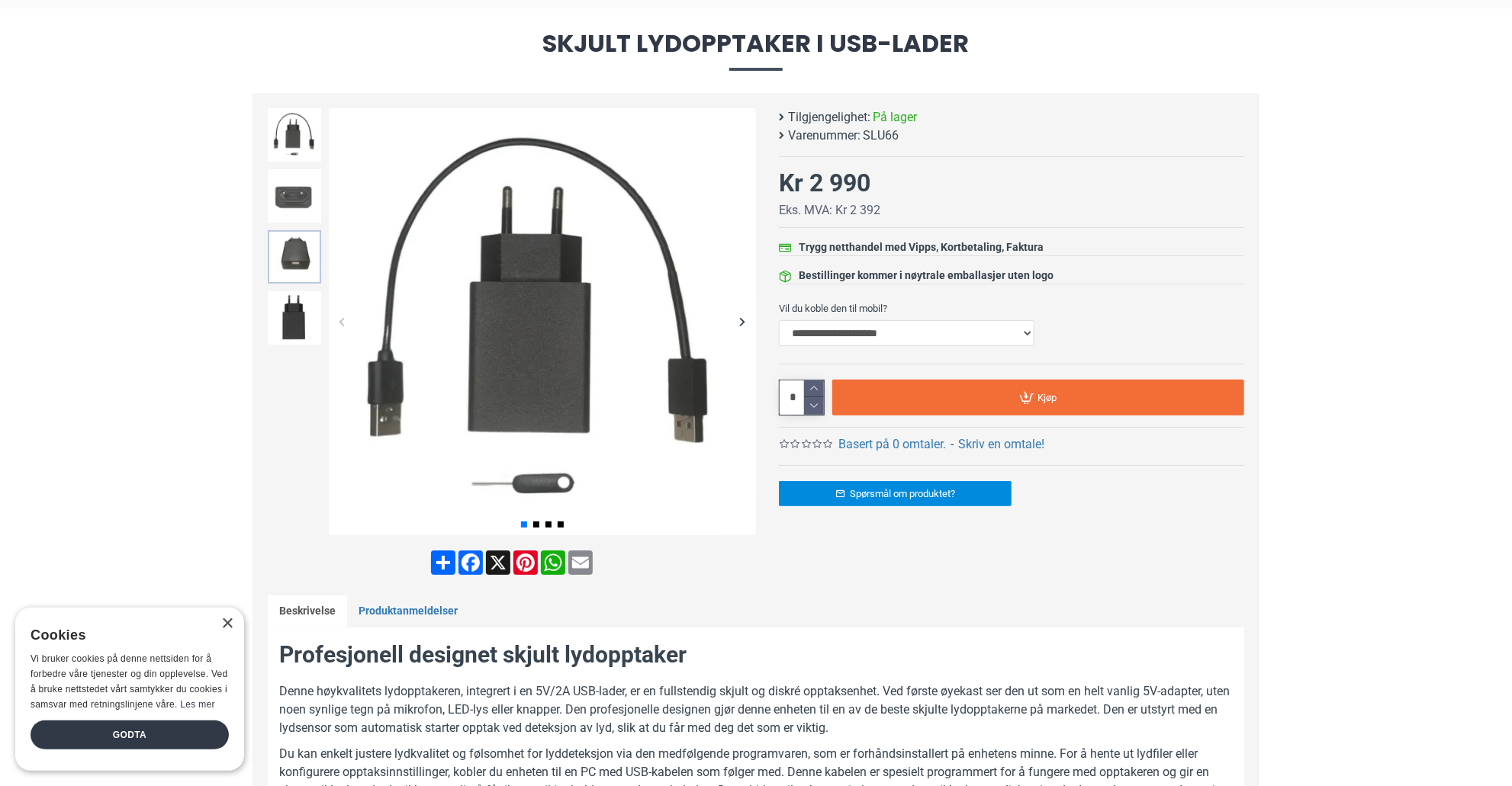
click at [289, 251] on img at bounding box center [295, 257] width 53 height 53
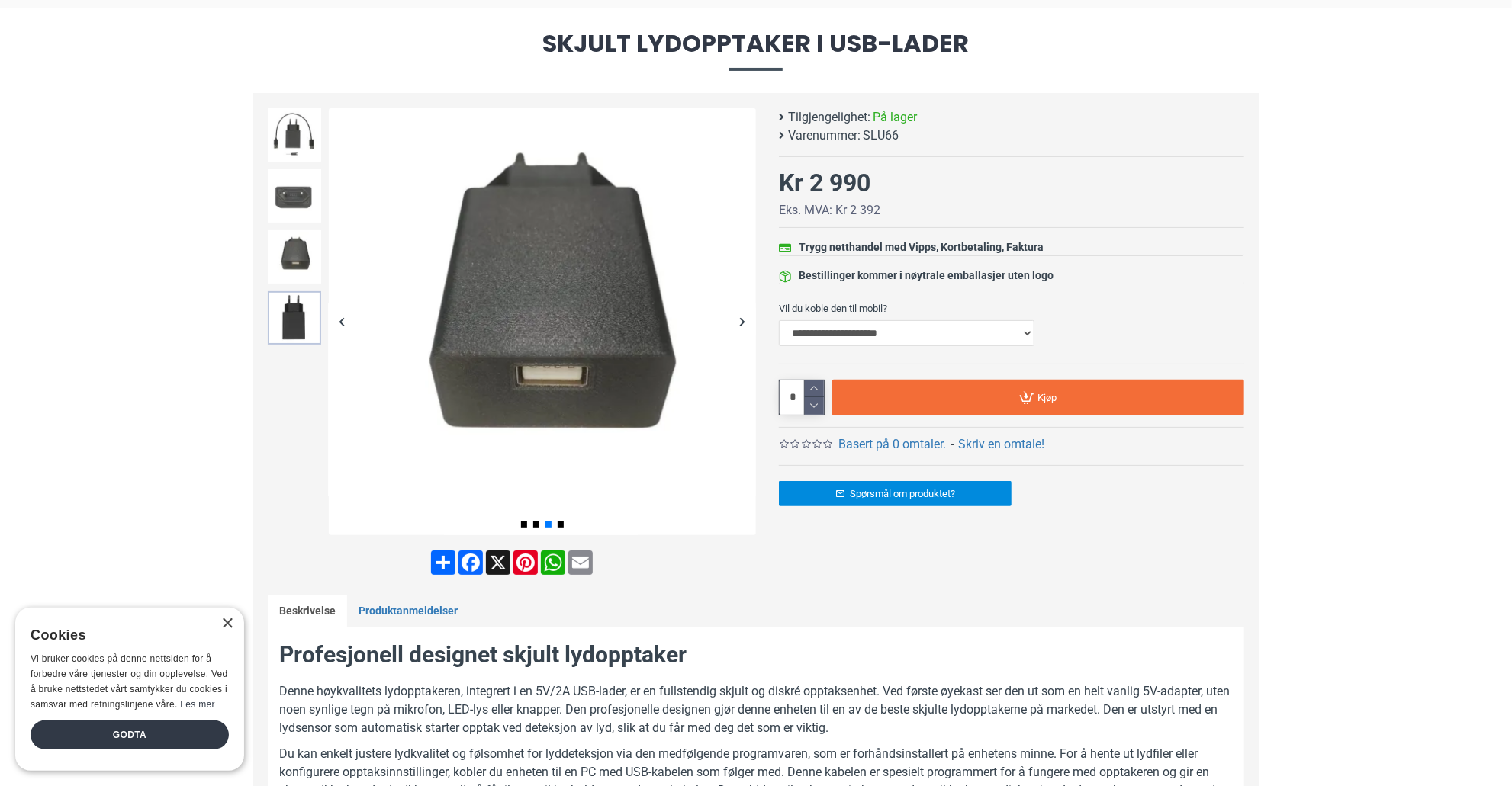
click at [282, 321] on img at bounding box center [295, 318] width 53 height 53
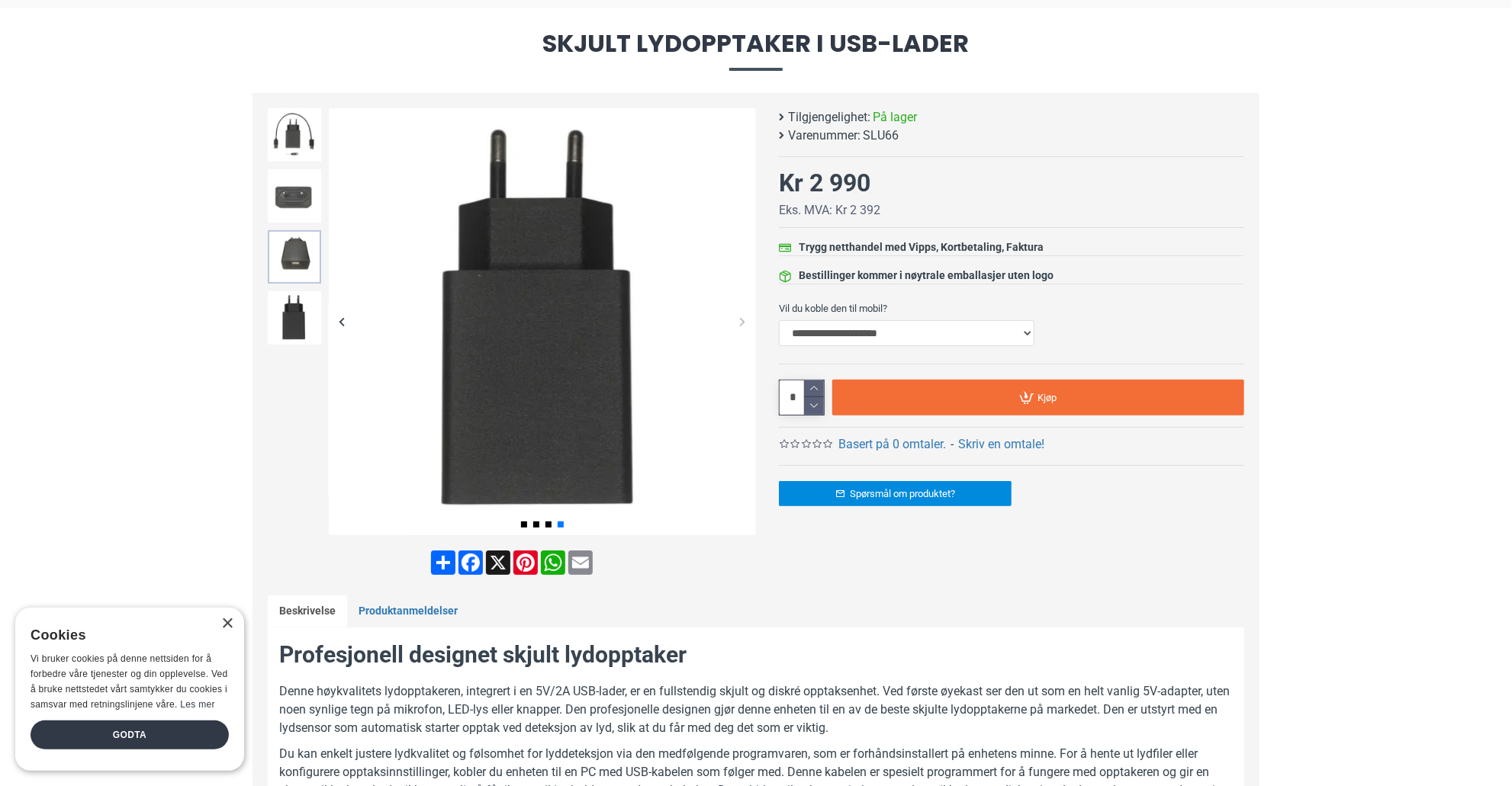
click at [287, 269] on img at bounding box center [295, 257] width 53 height 53
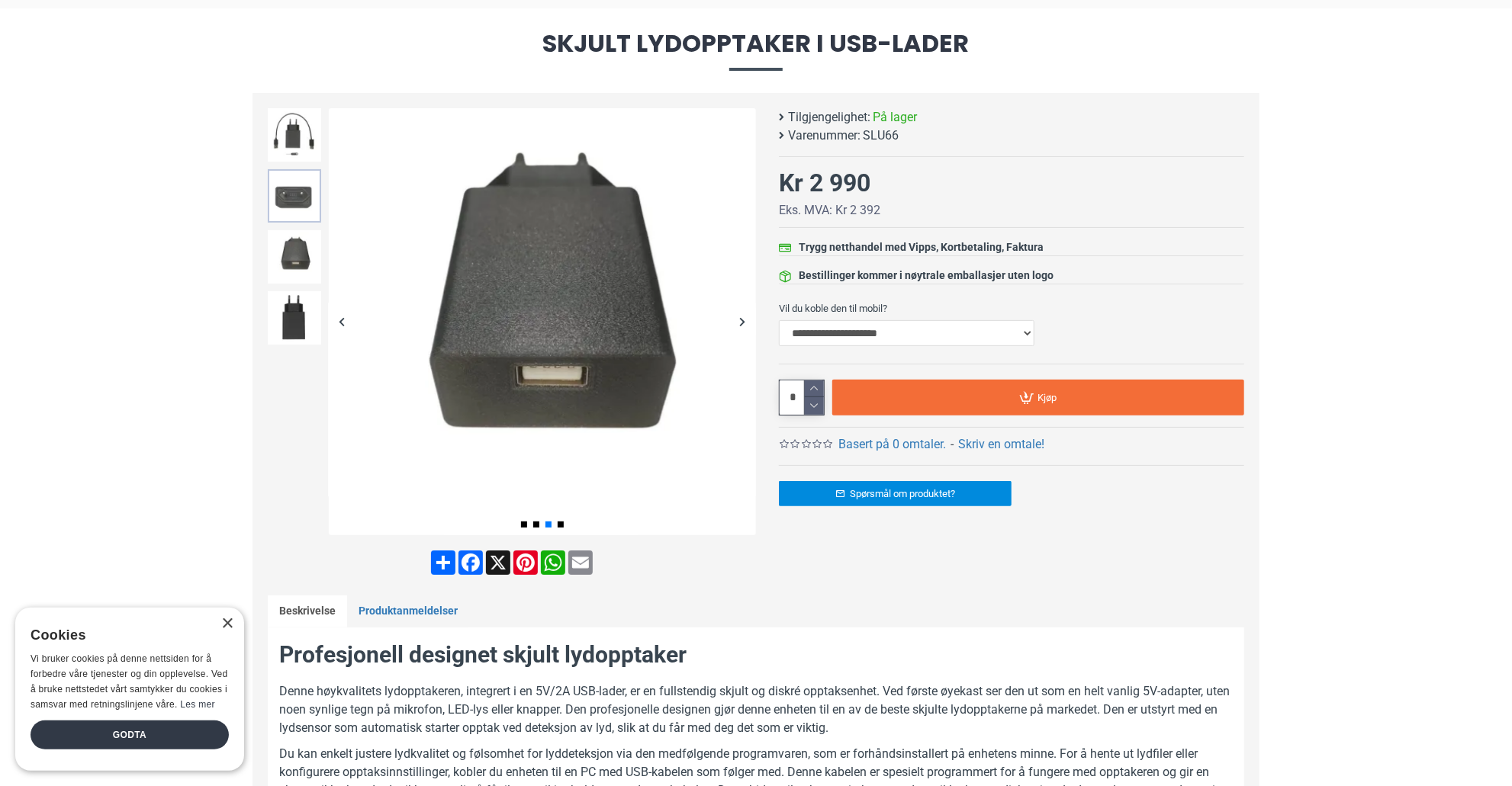
click at [289, 203] on img at bounding box center [295, 196] width 53 height 53
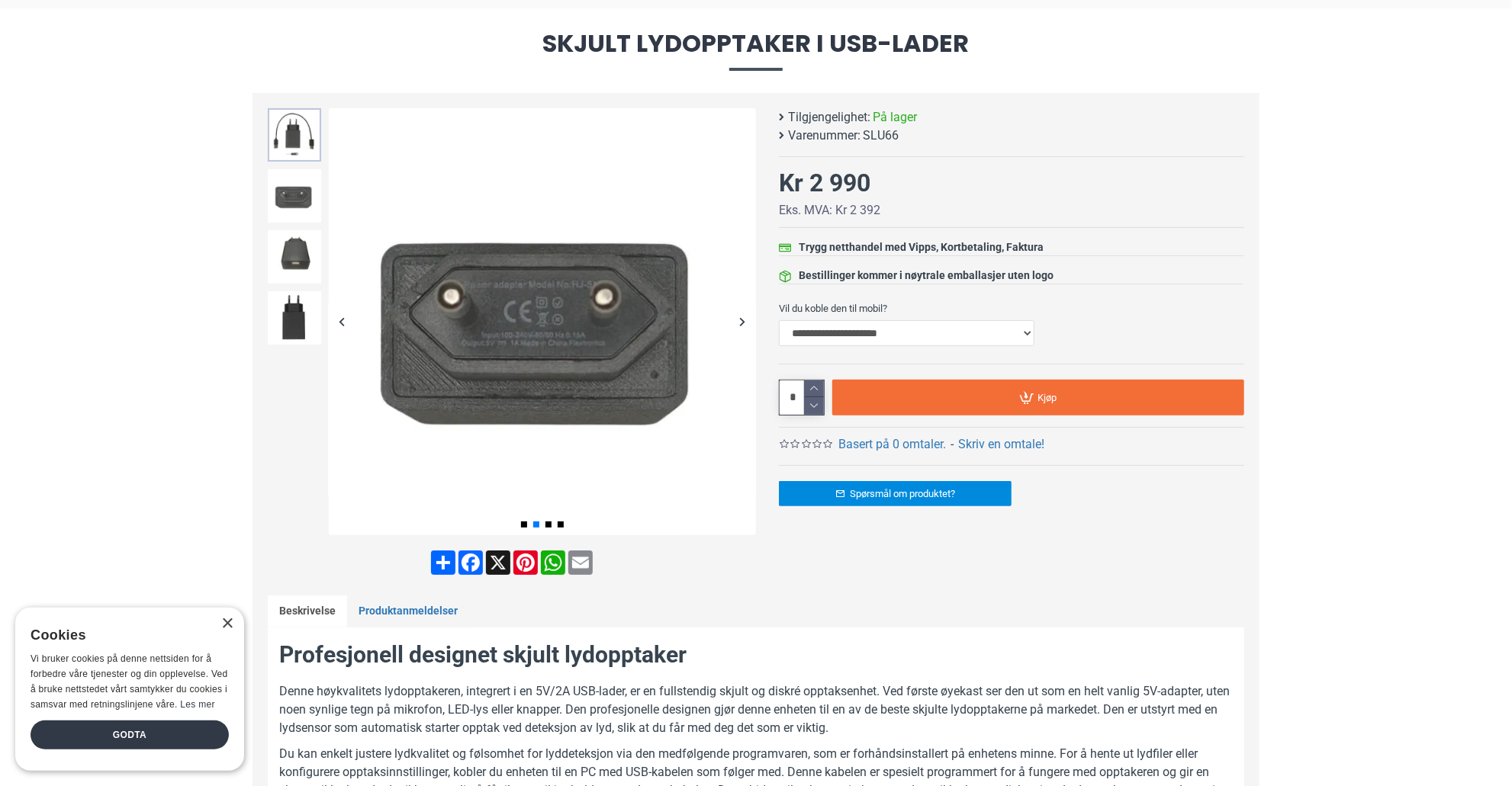
click at [297, 148] on img at bounding box center [295, 135] width 53 height 53
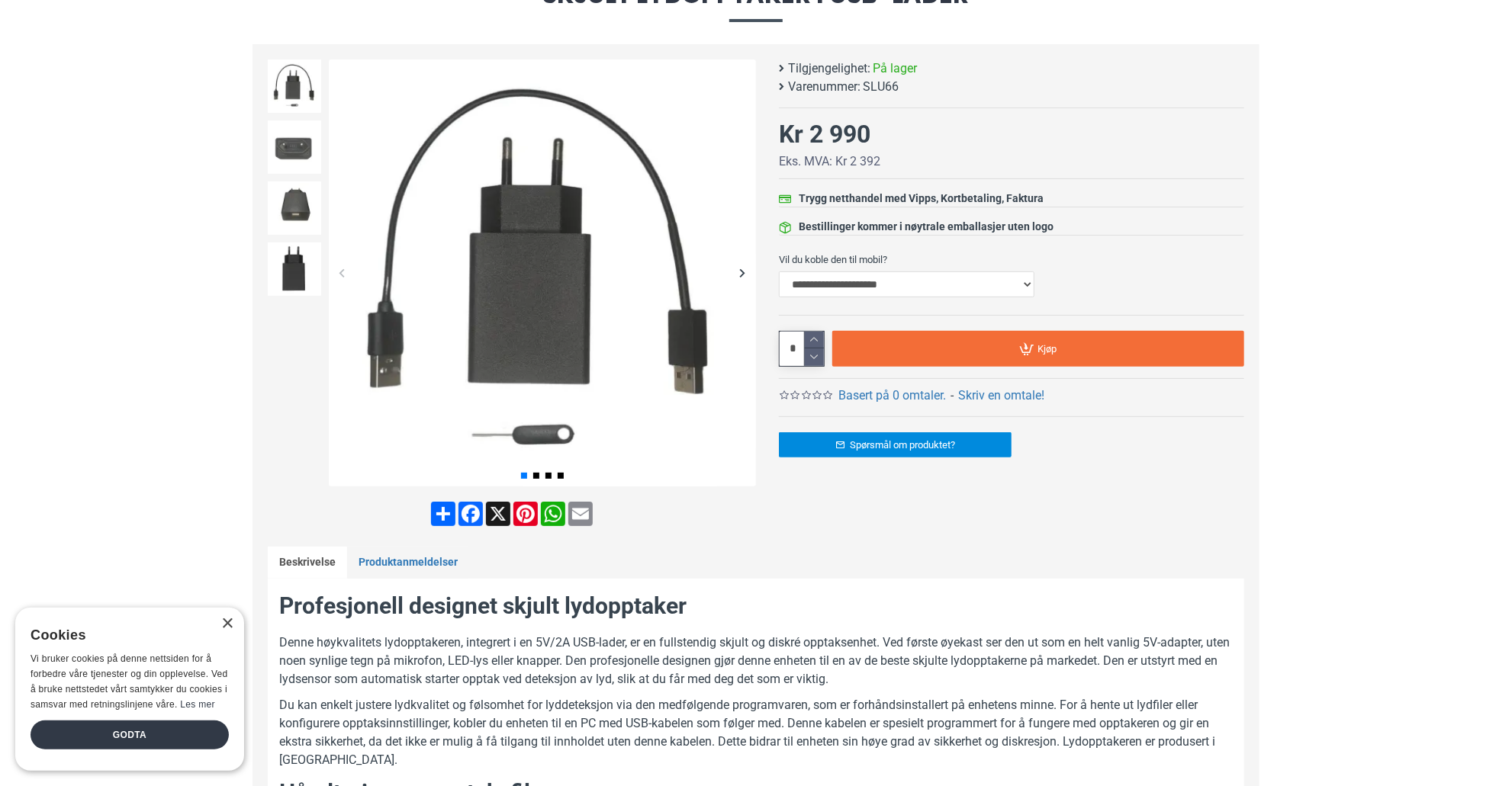
scroll to position [76, 0]
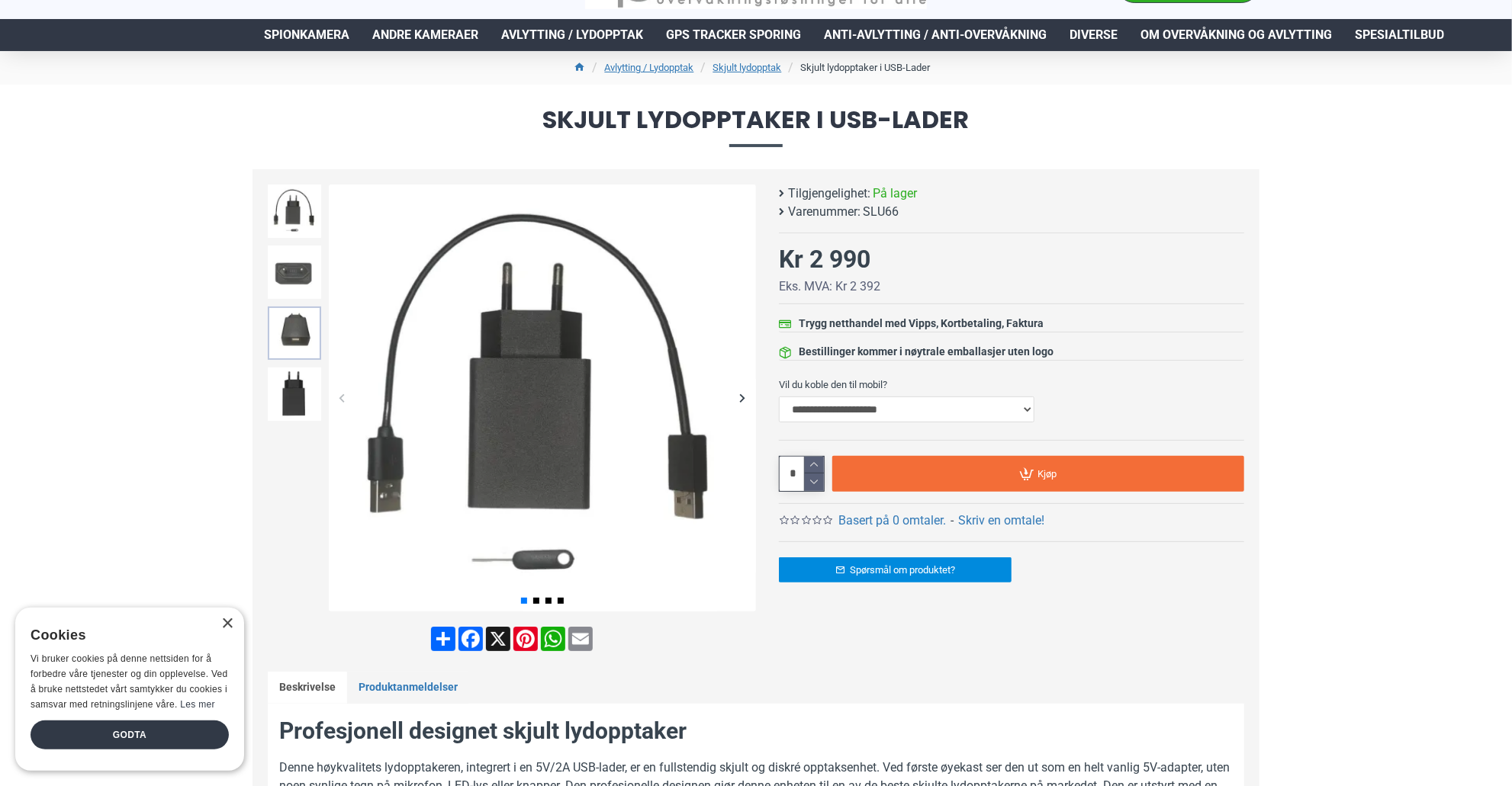
click at [295, 334] on img at bounding box center [295, 334] width 53 height 53
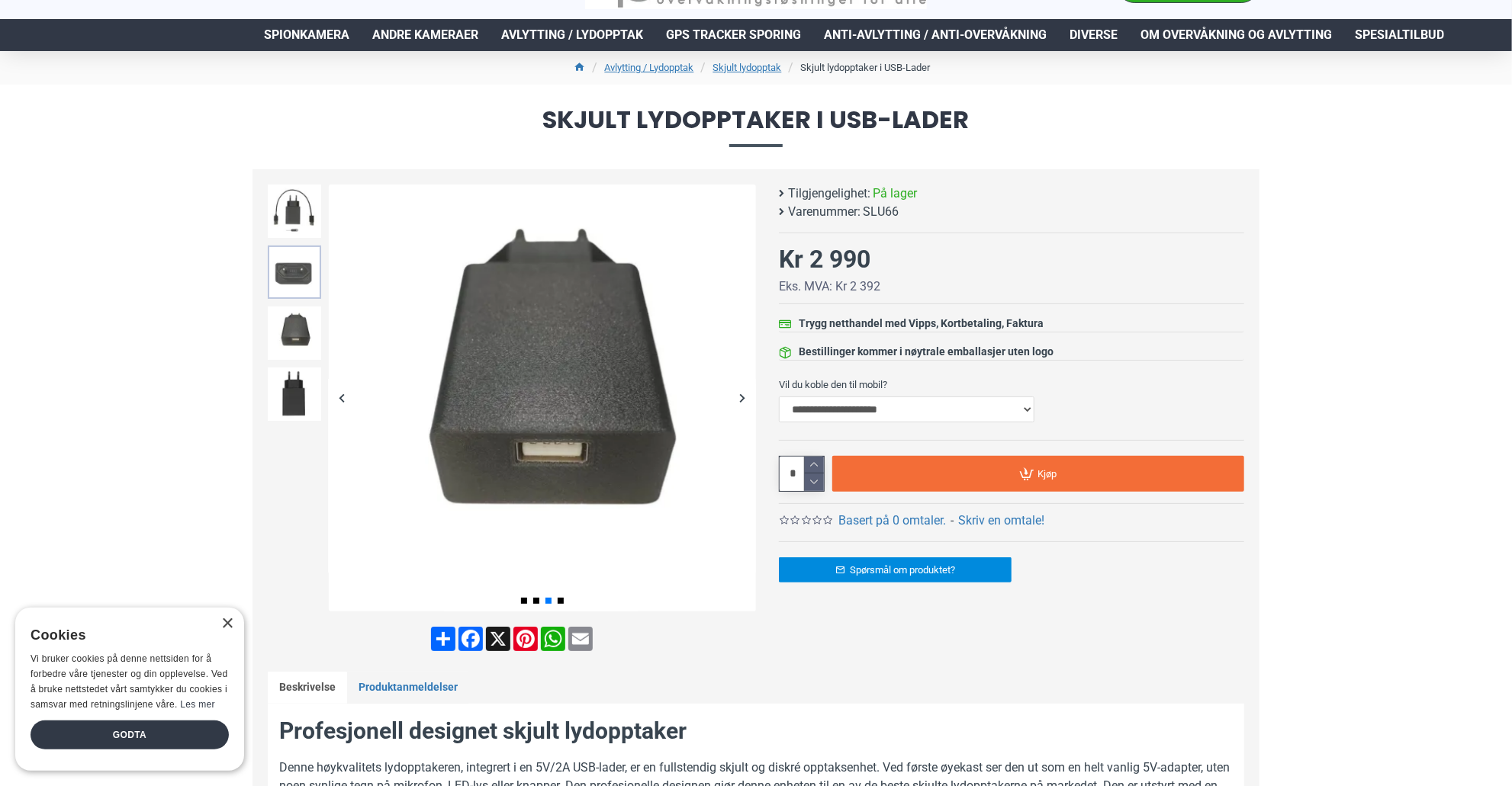
click at [290, 269] on img at bounding box center [295, 272] width 53 height 53
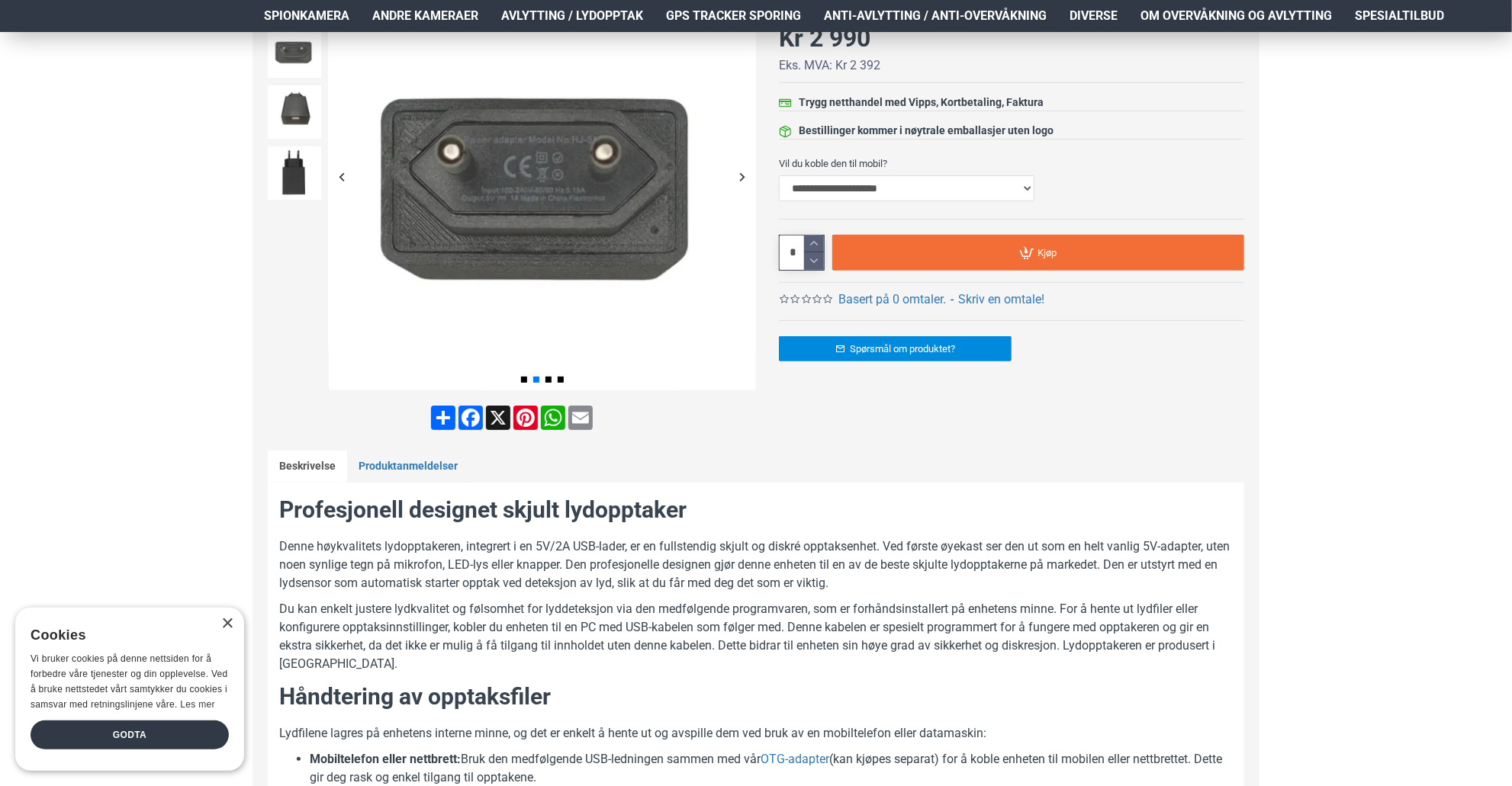
scroll to position [153, 0]
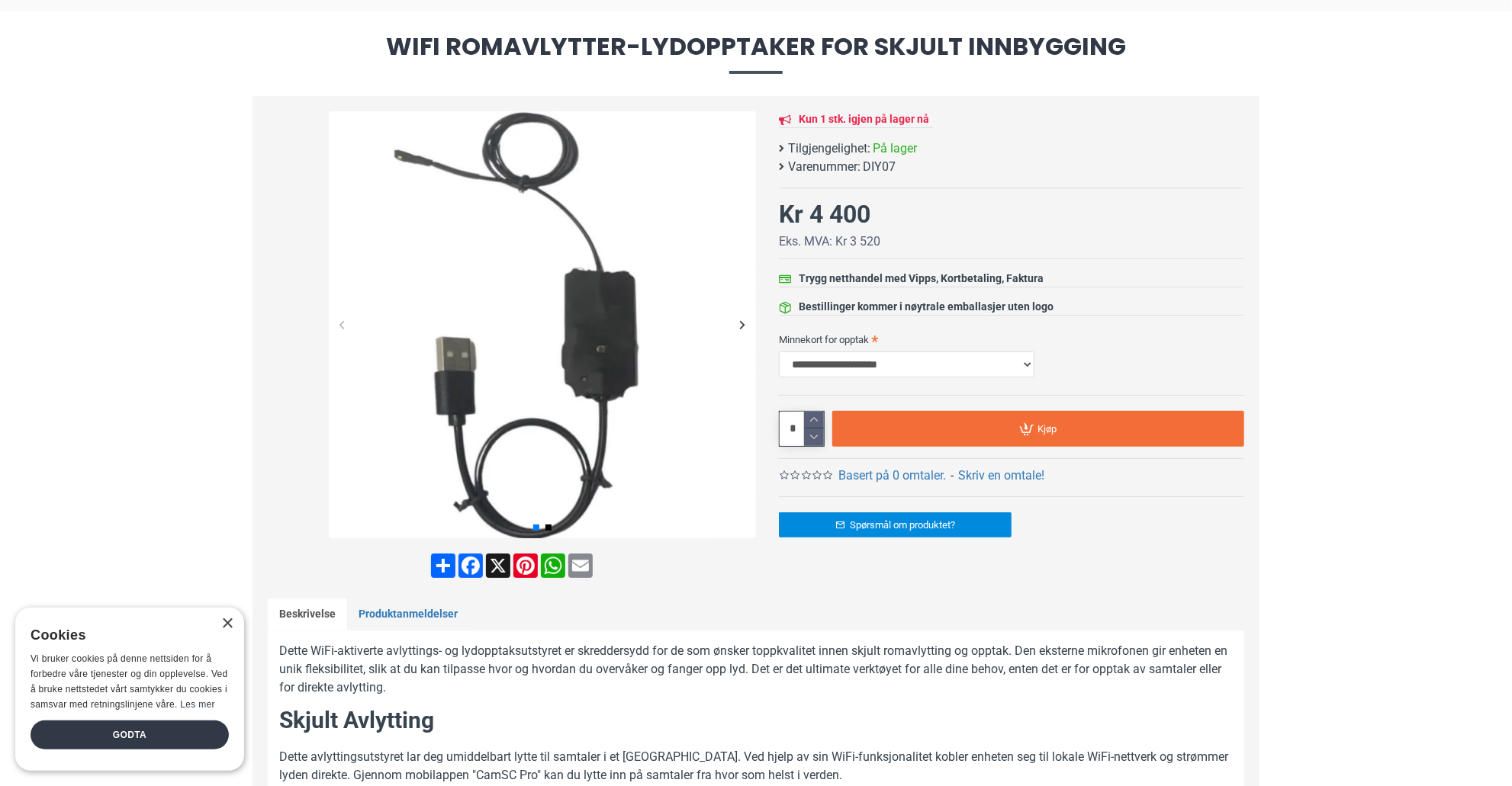
scroll to position [153, 0]
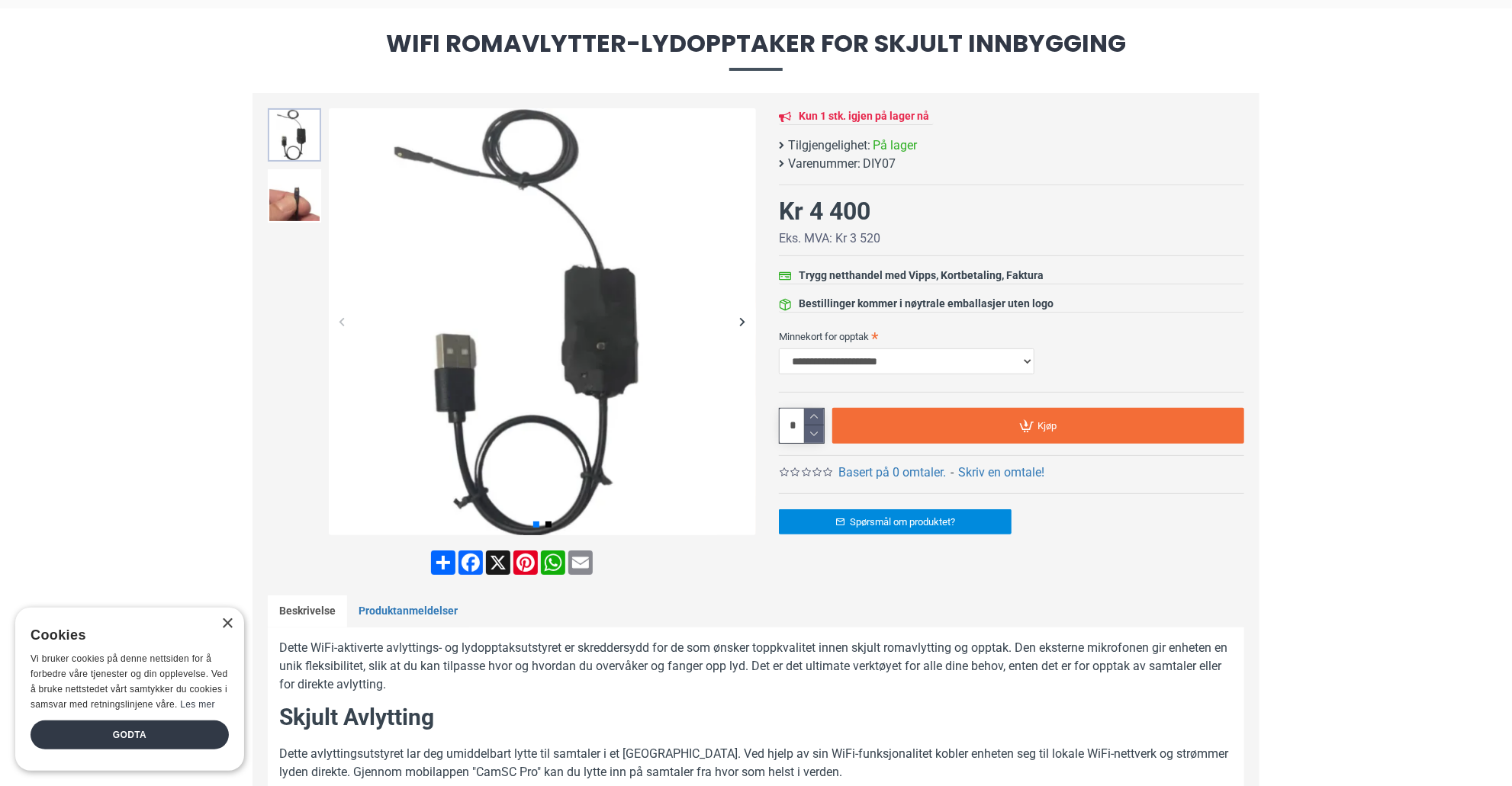
click at [291, 138] on img at bounding box center [295, 135] width 53 height 53
click at [268, 199] on img at bounding box center [295, 196] width 53 height 53
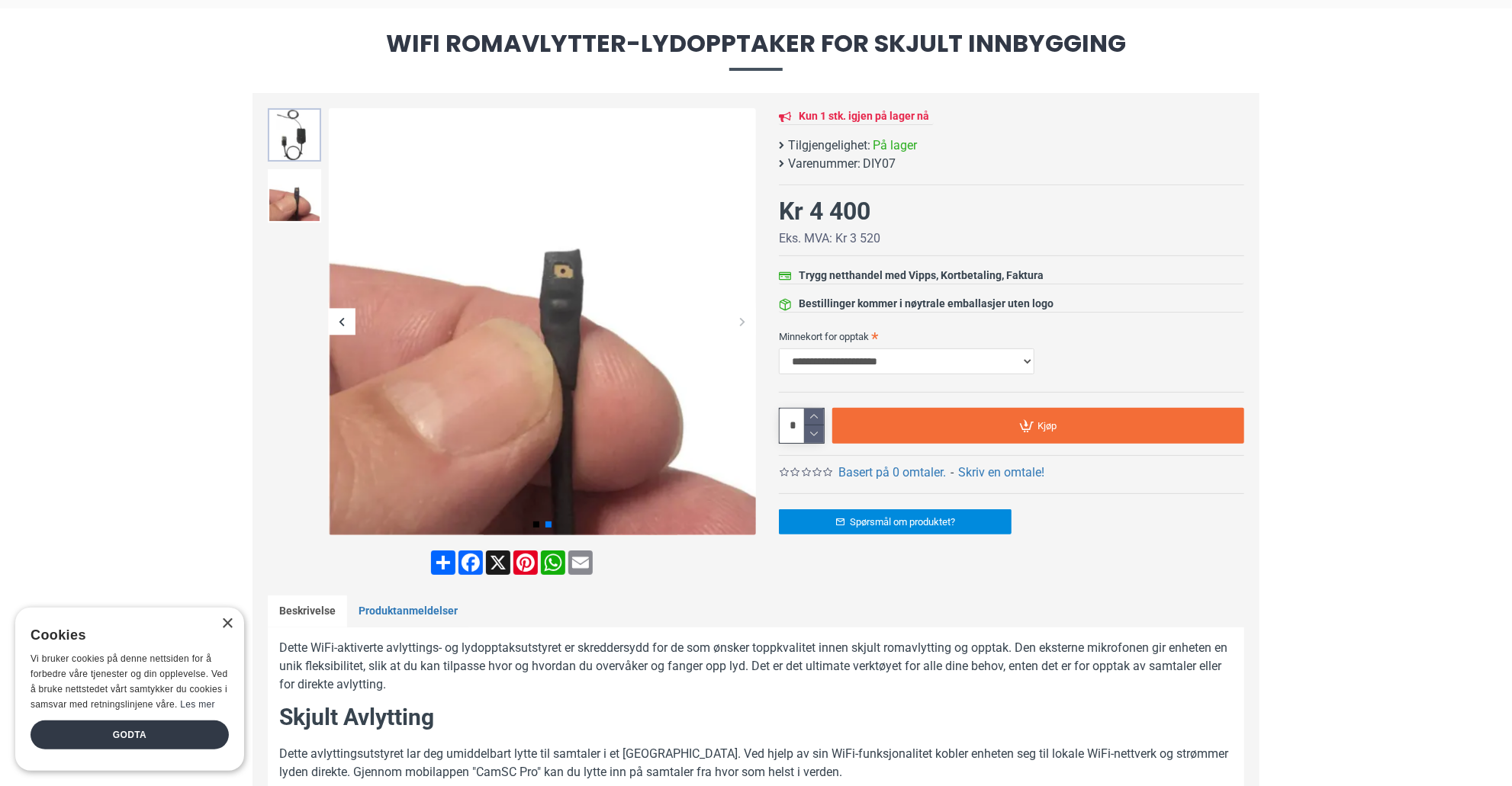
click at [297, 147] on img at bounding box center [295, 135] width 53 height 53
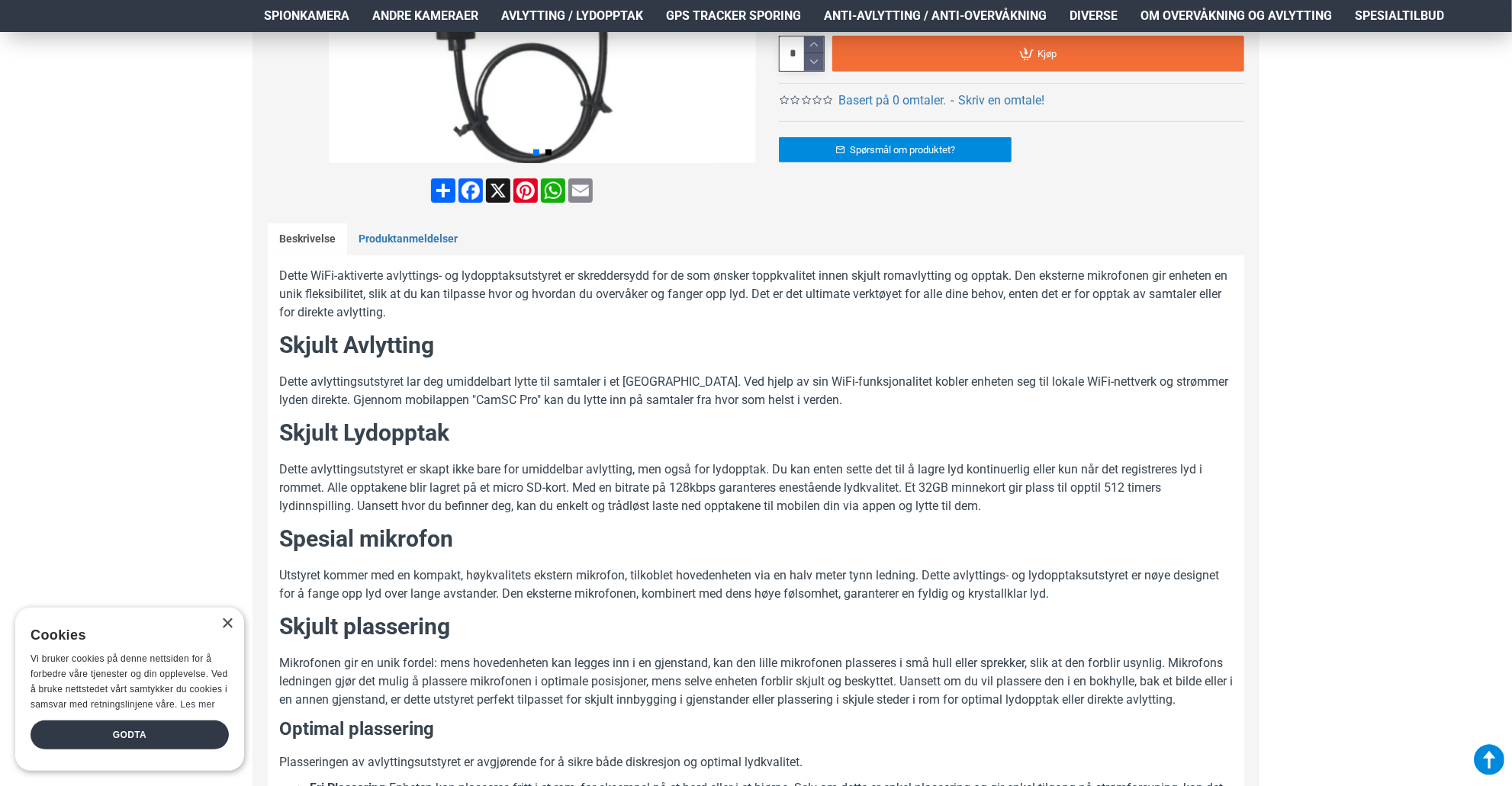
scroll to position [533, 0]
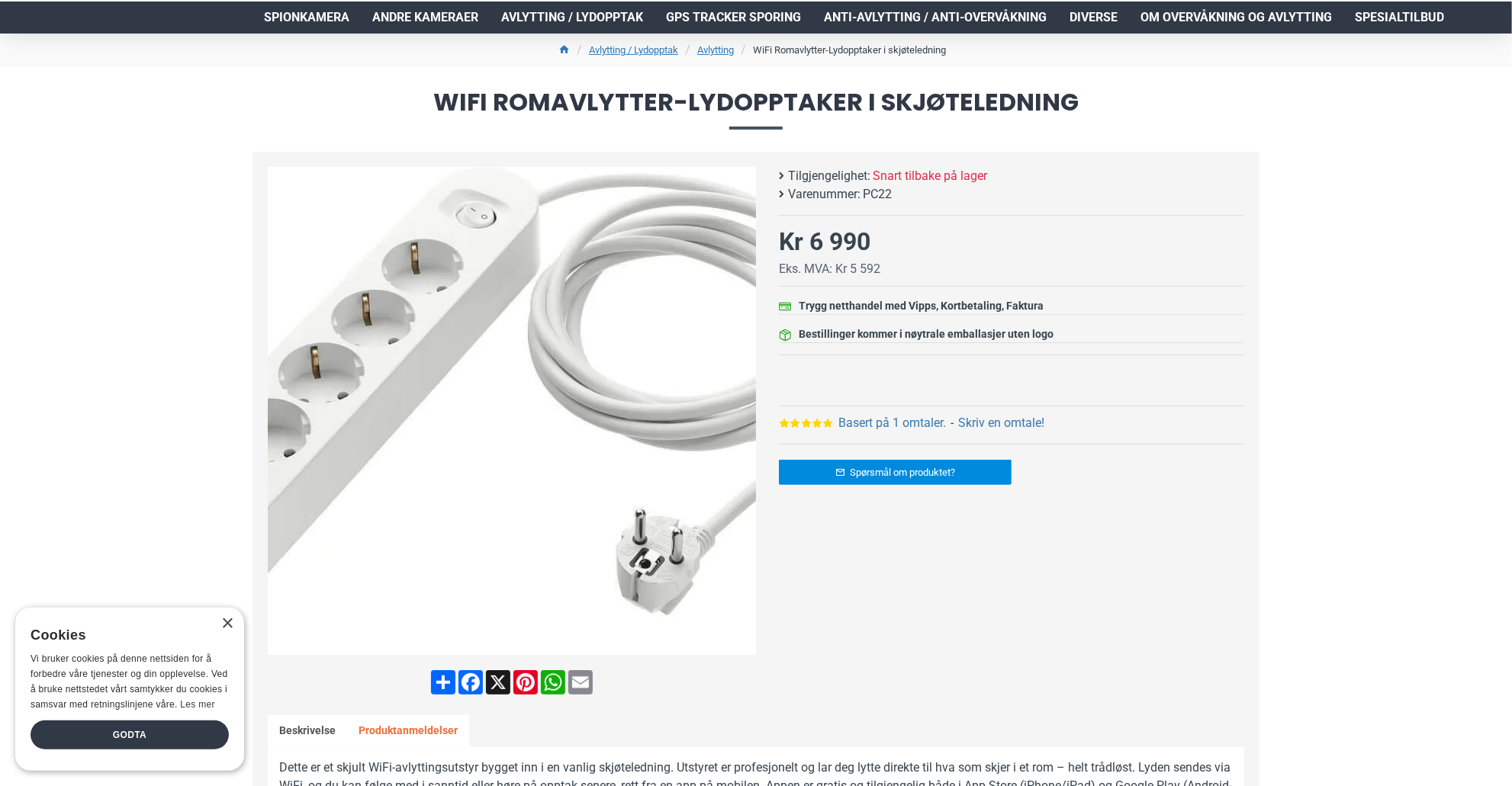
scroll to position [228, 0]
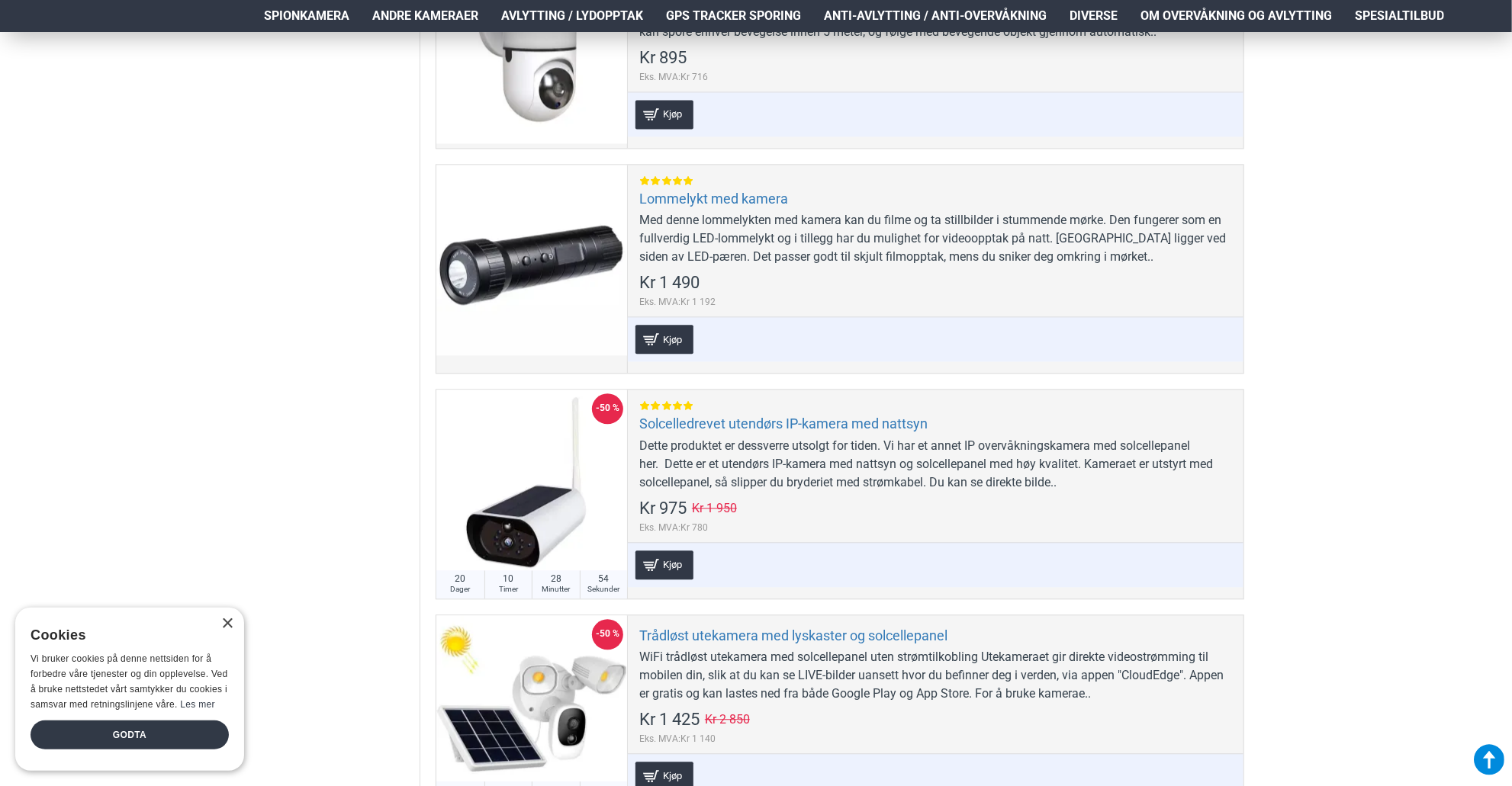
scroll to position [2136, 0]
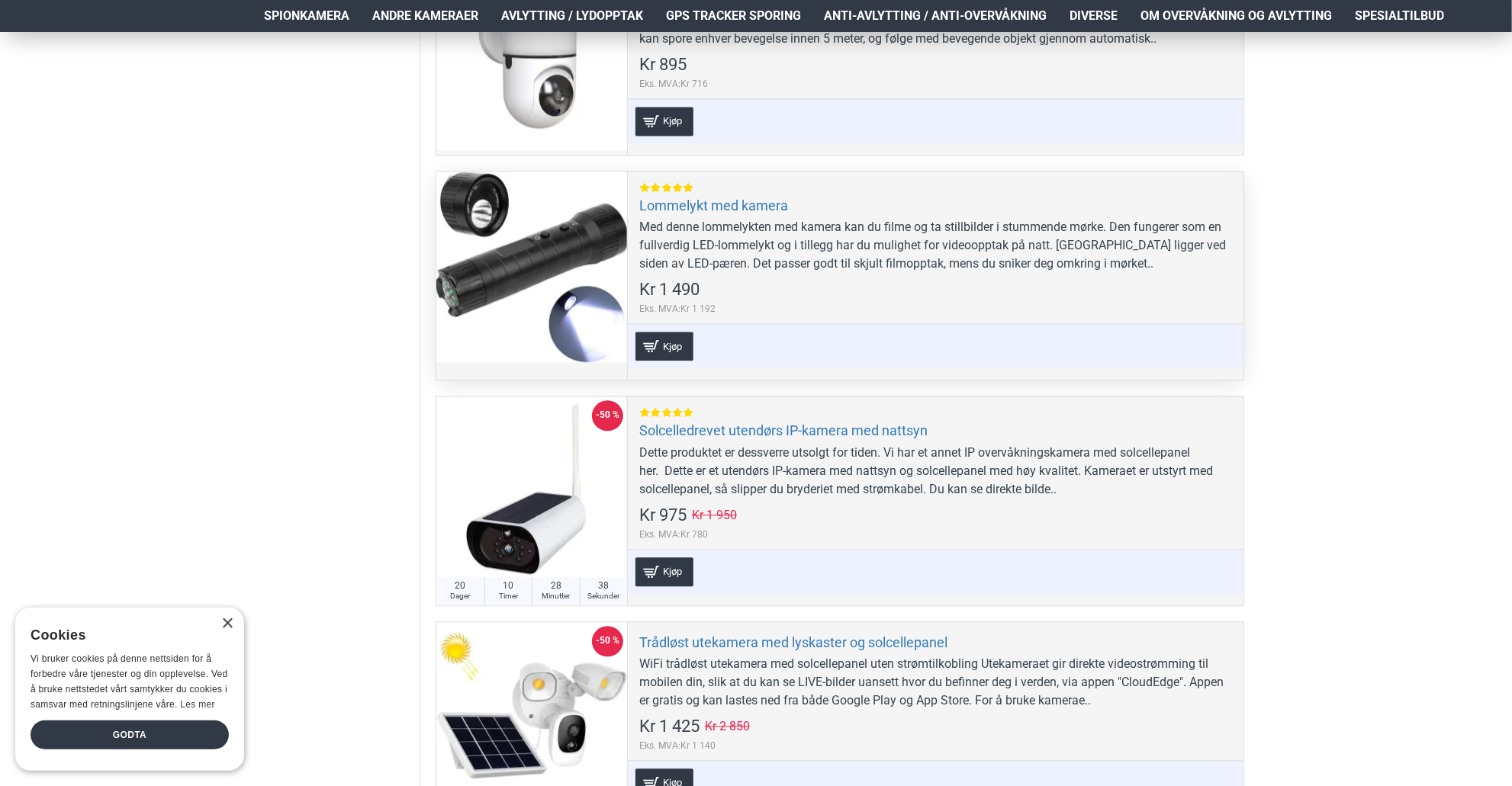
click at [541, 239] on div at bounding box center [531, 266] width 191 height 190
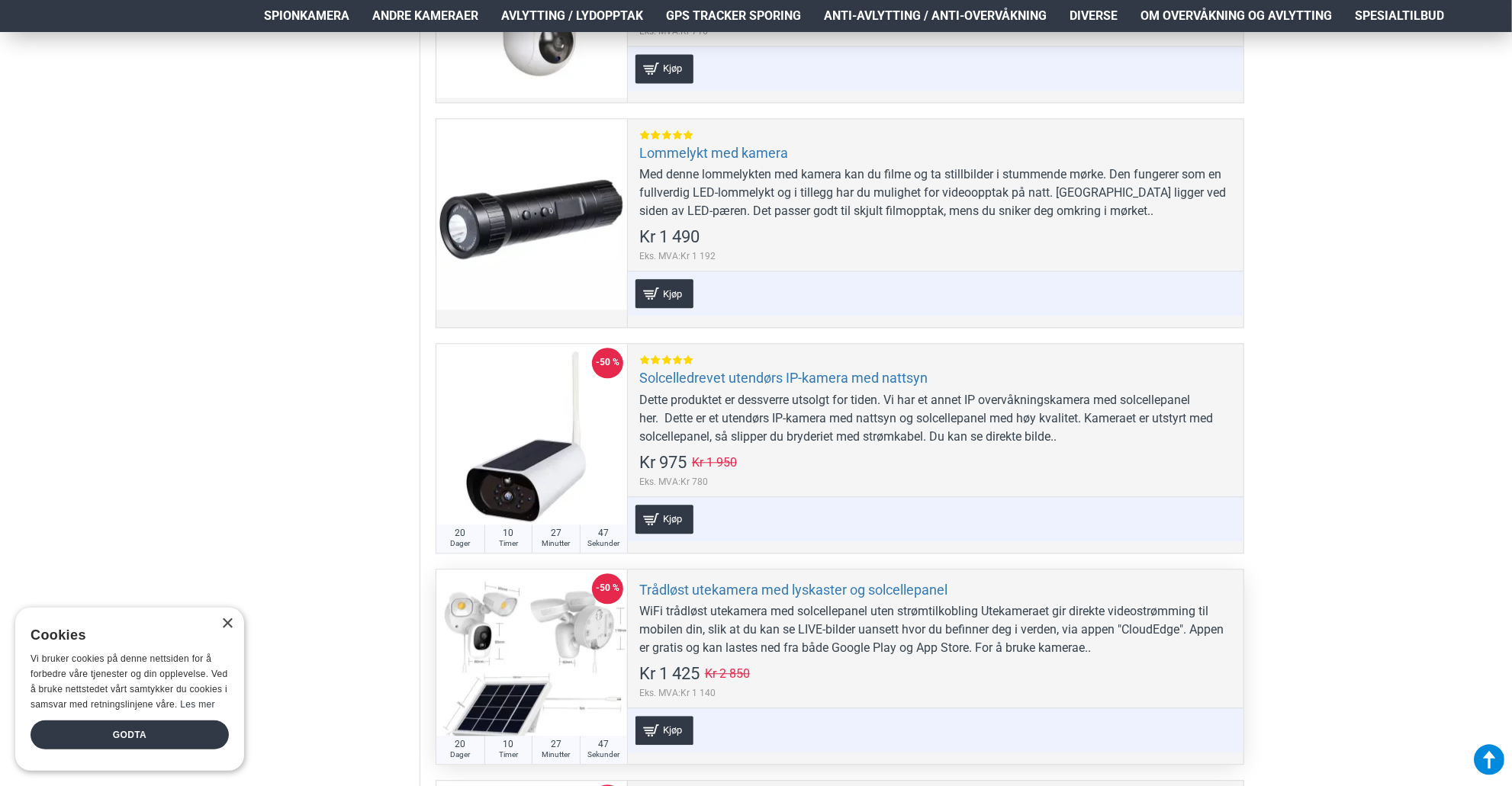
scroll to position [1983, 0]
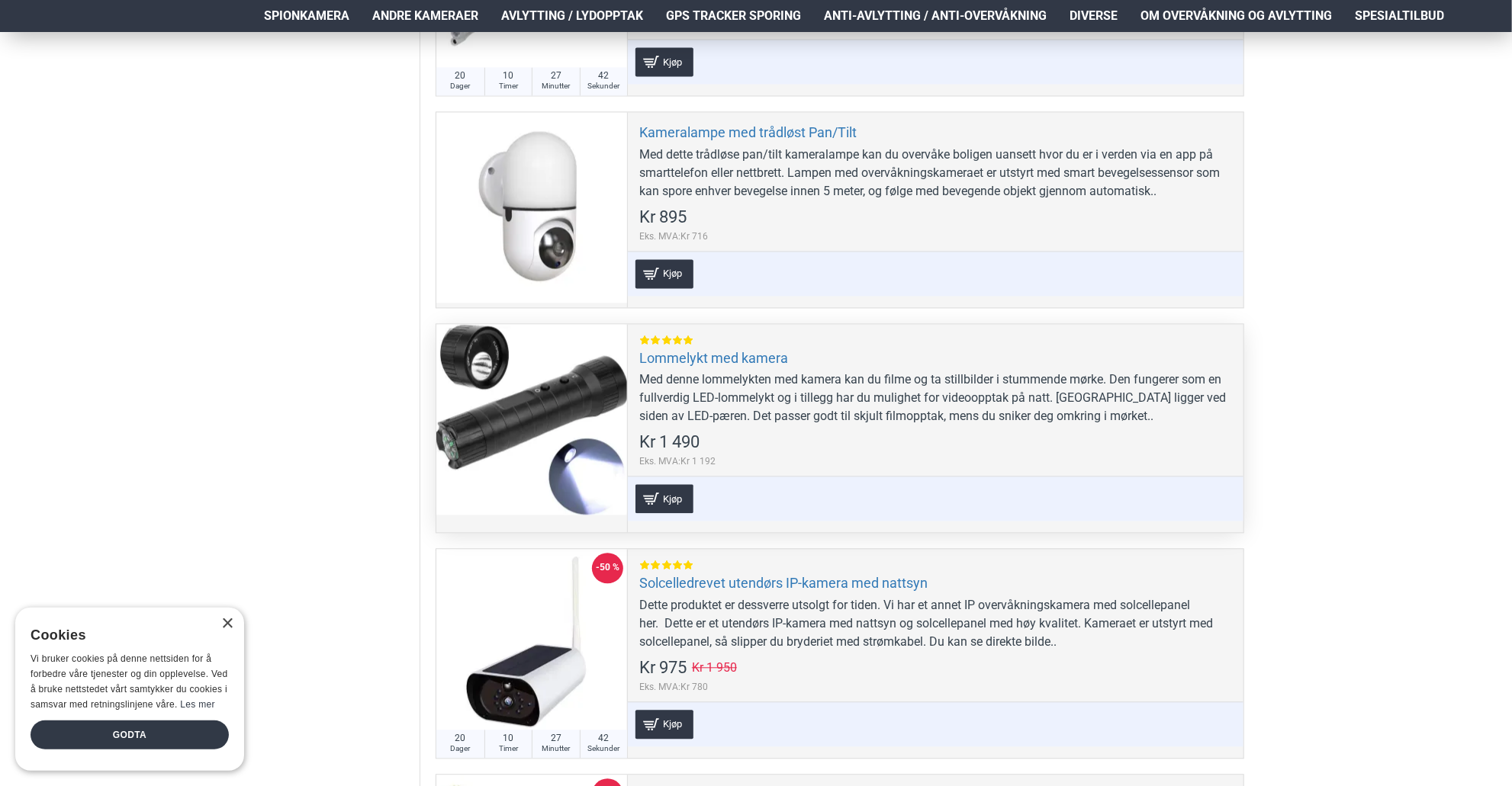
click at [547, 390] on div at bounding box center [531, 419] width 191 height 190
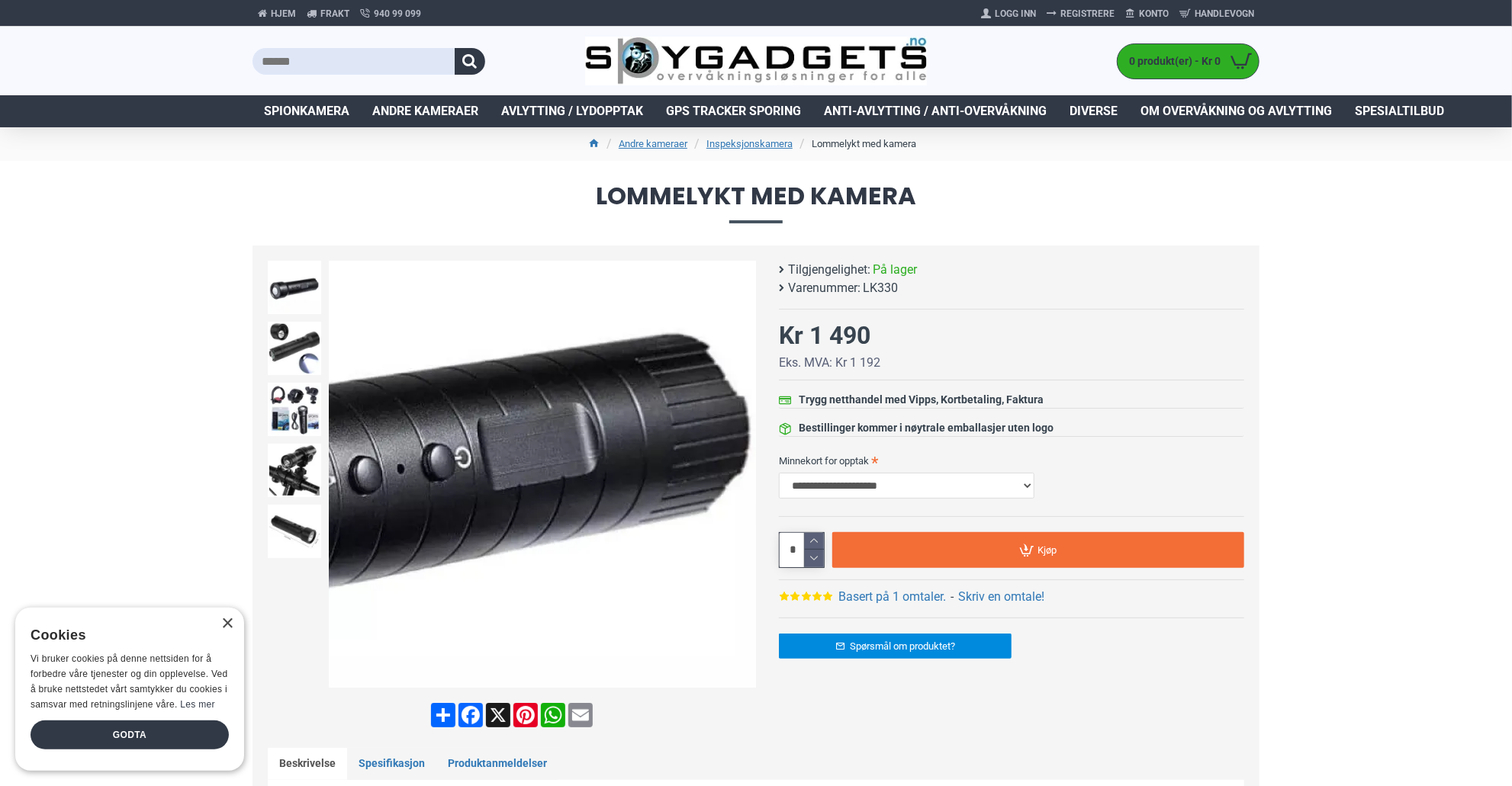
click at [742, 478] on div "Next slide" at bounding box center [742, 474] width 27 height 27
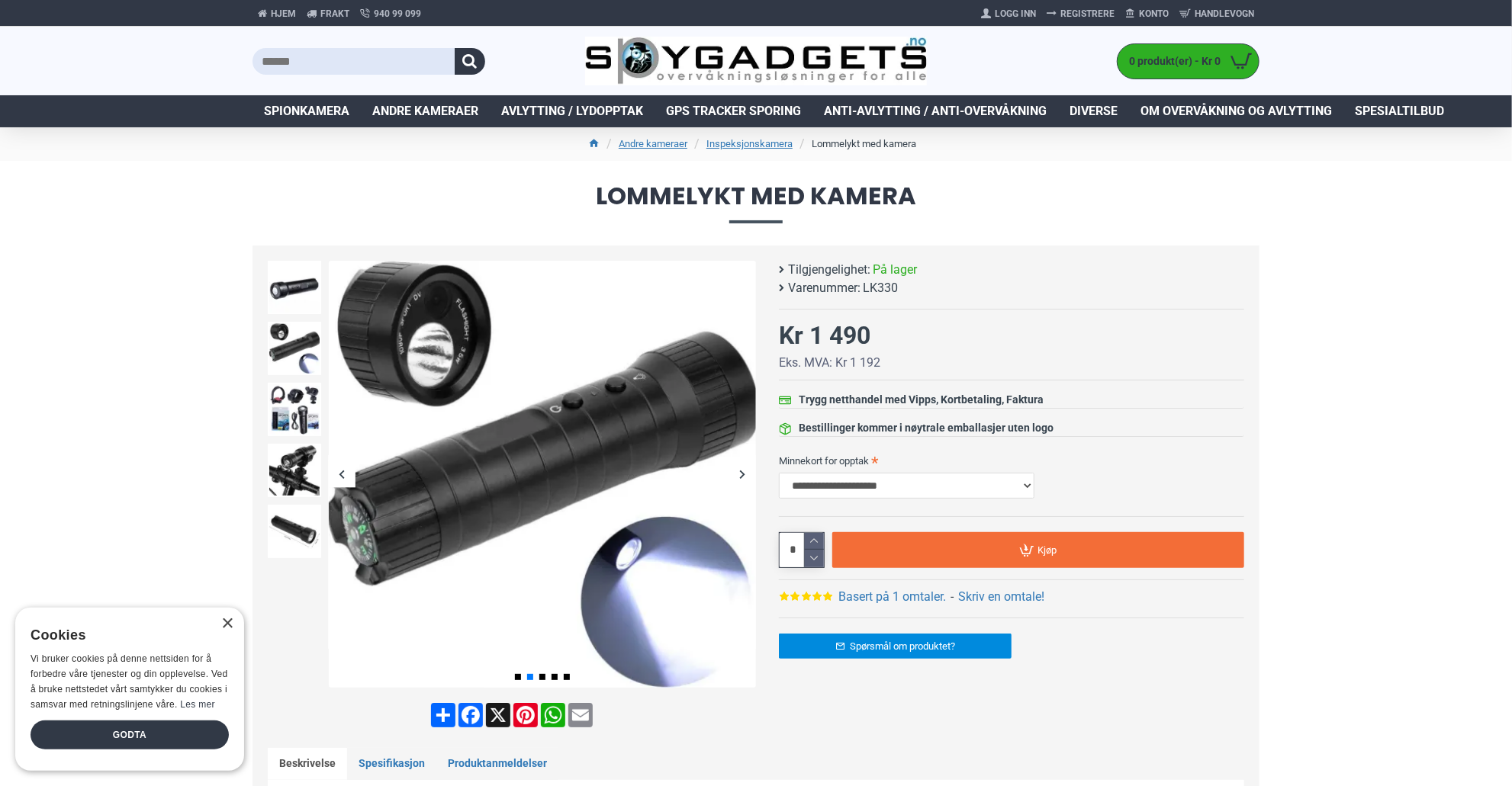
click at [739, 479] on div "Next slide" at bounding box center [742, 474] width 27 height 27
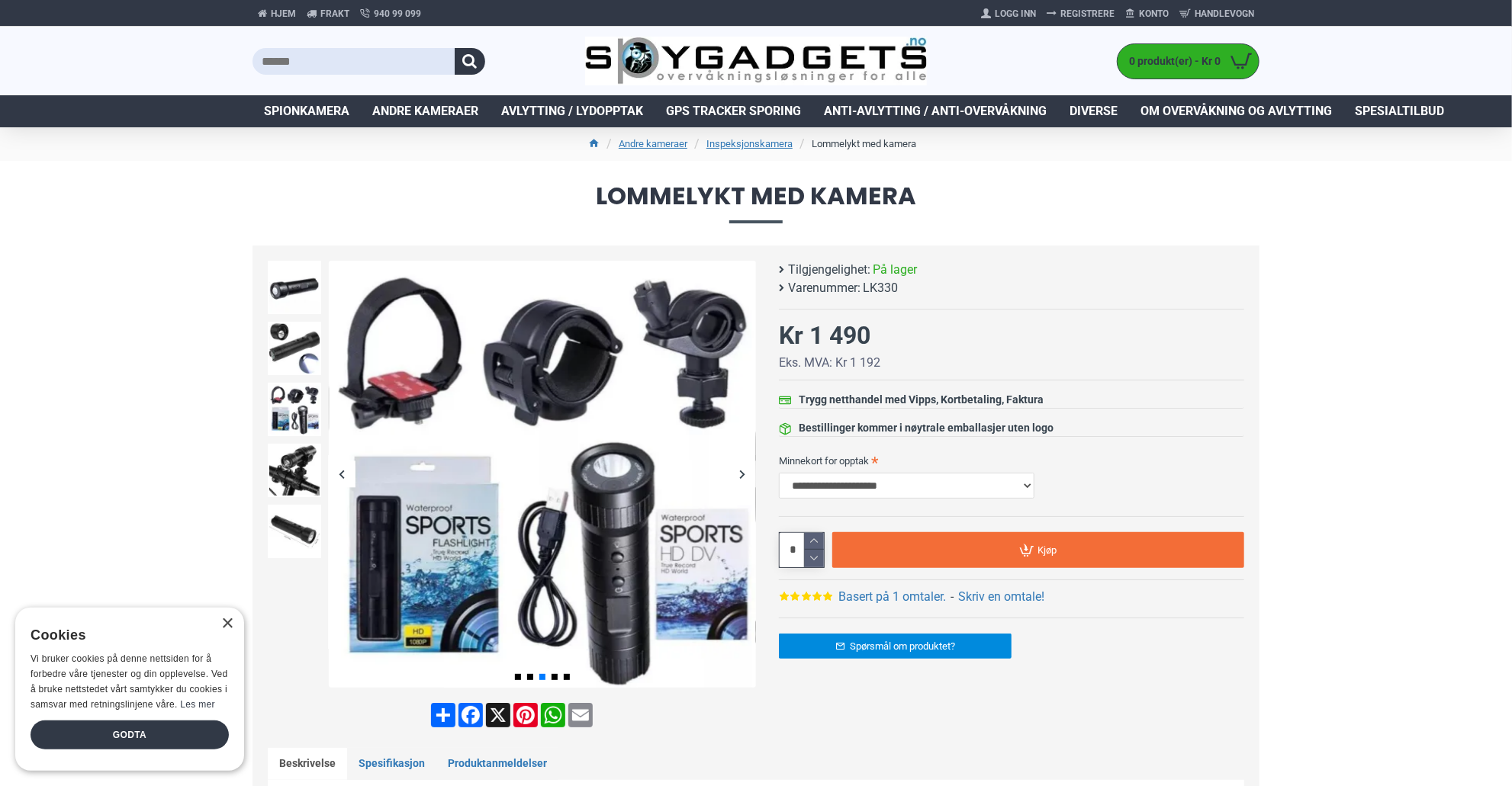
click at [739, 479] on div "Next slide" at bounding box center [742, 474] width 27 height 27
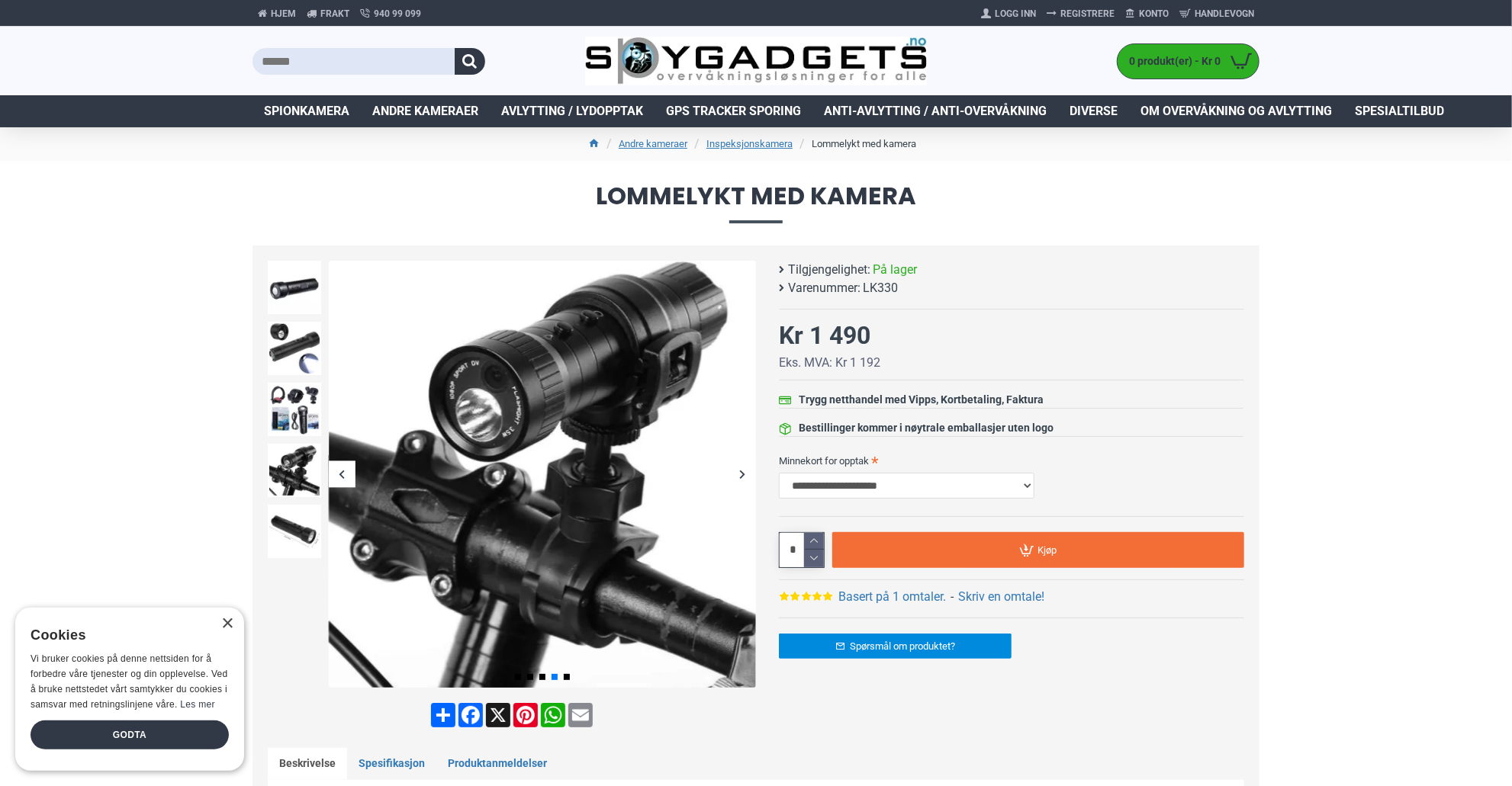
click at [739, 479] on div "Next slide" at bounding box center [742, 474] width 27 height 27
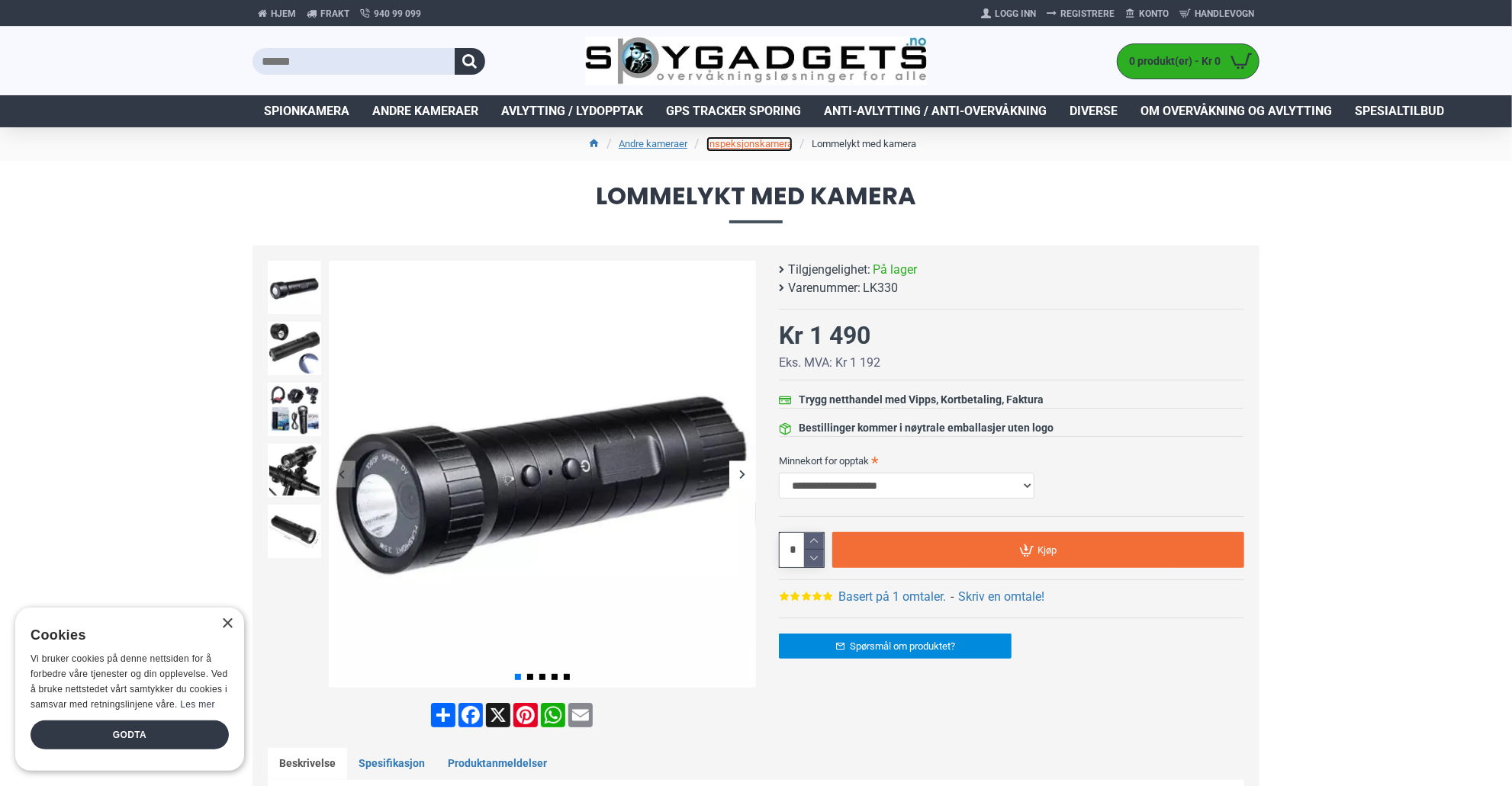
click at [758, 139] on link "Inspeksjonskamera" at bounding box center [749, 144] width 86 height 16
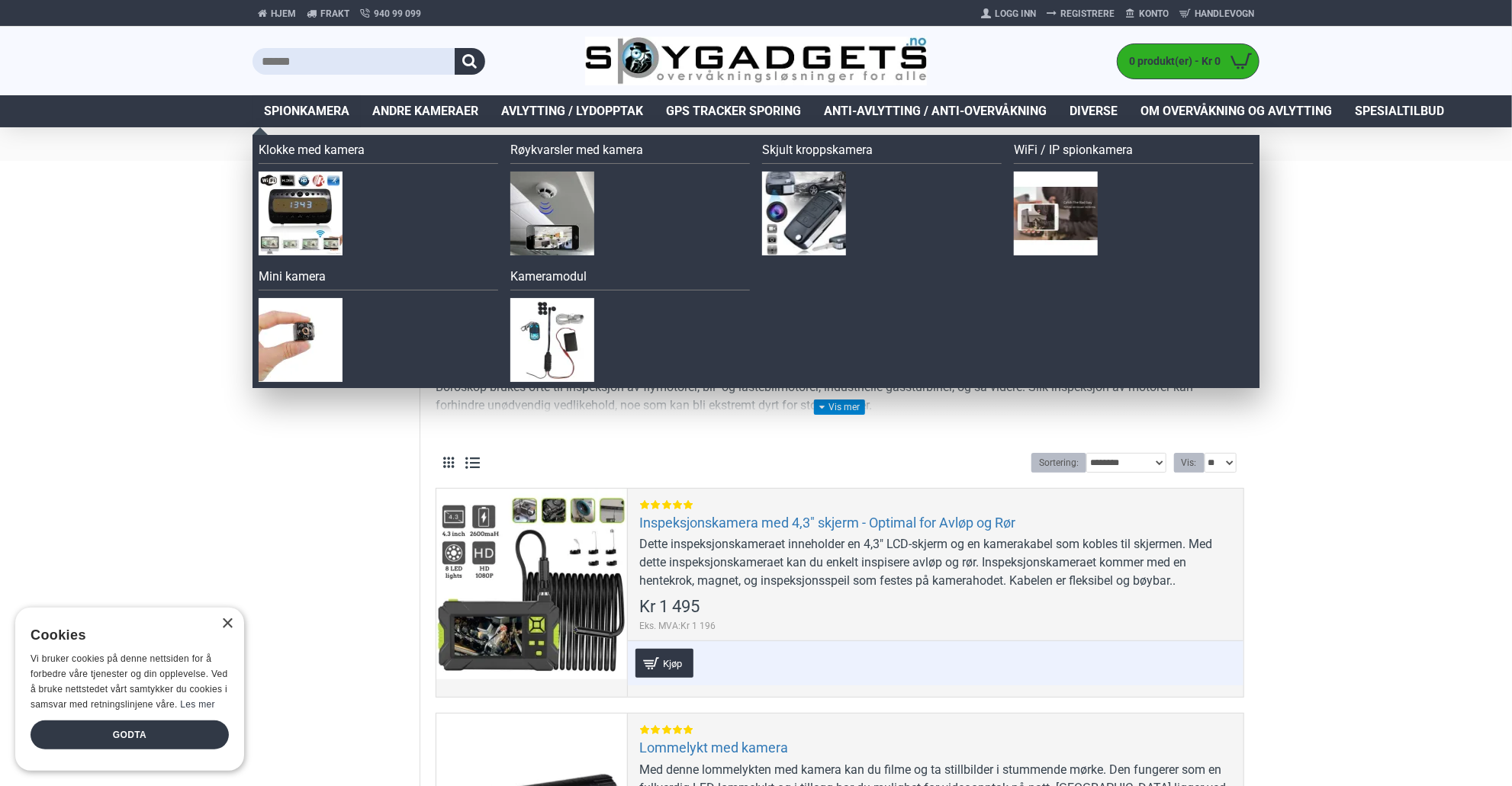
click at [305, 108] on span "Spionkamera" at bounding box center [306, 111] width 85 height 18
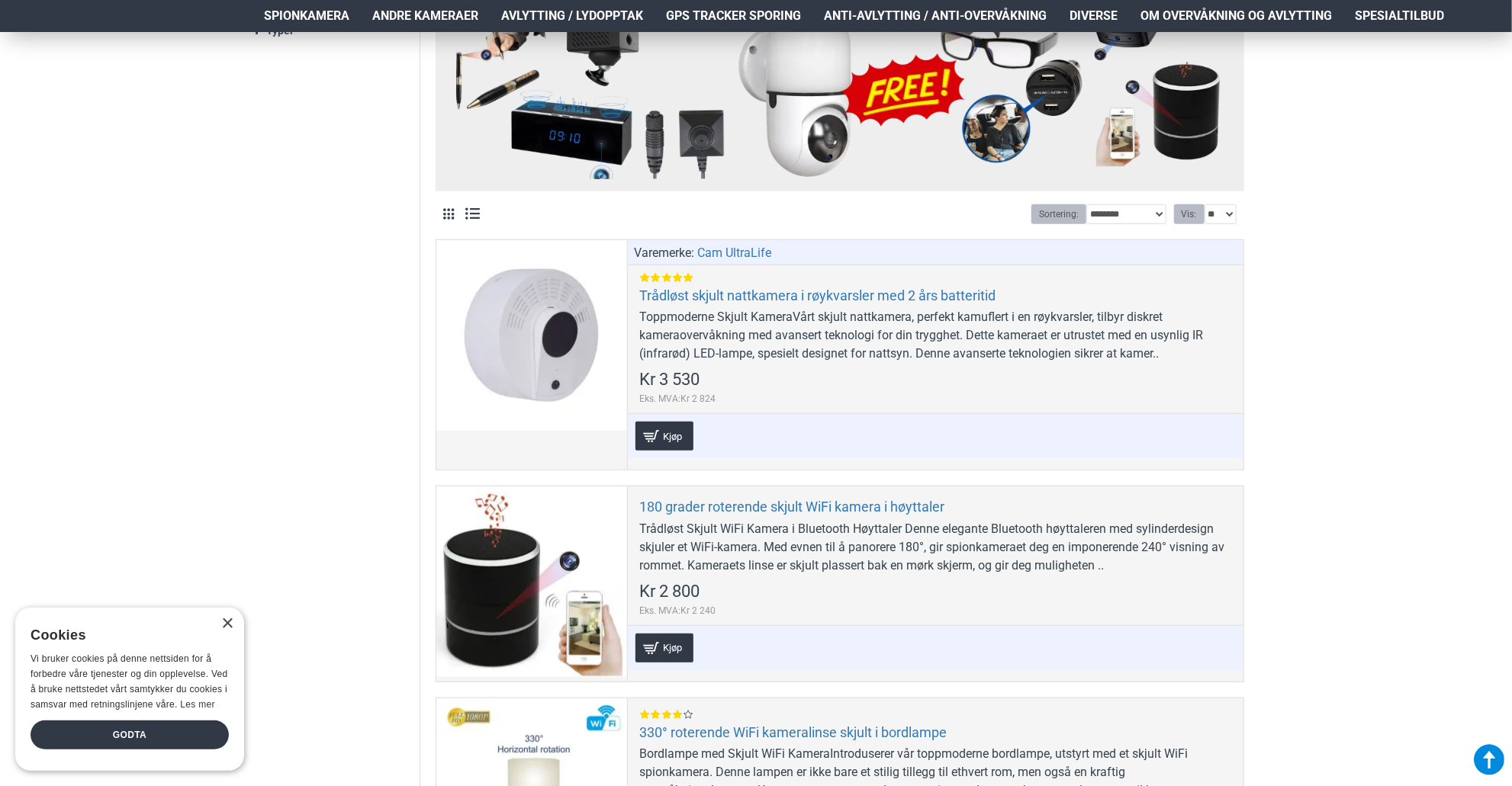
scroll to position [686, 0]
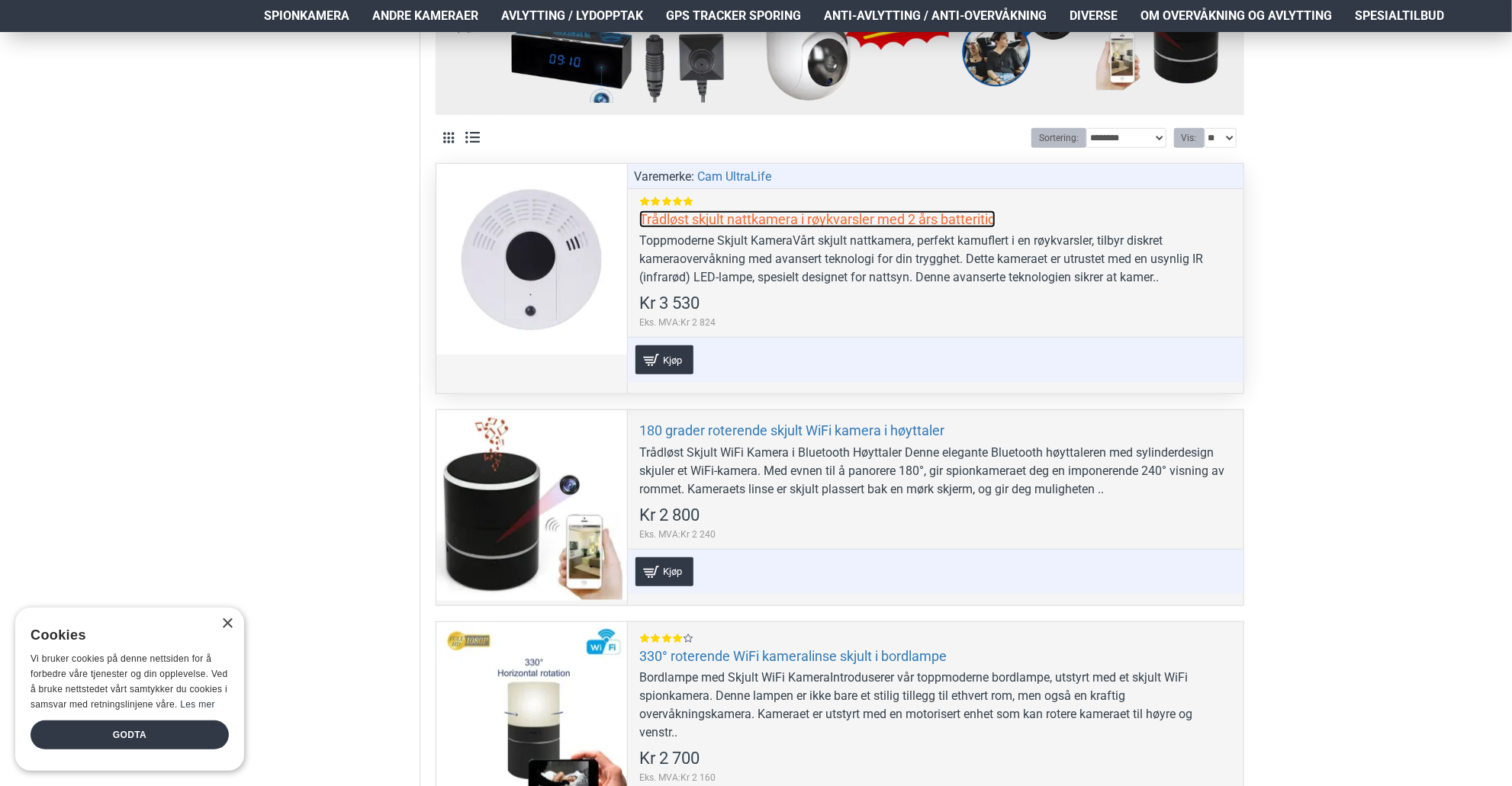
click at [722, 211] on link "Trådløst skjult nattkamera i røykvarsler med 2 års batteritid" at bounding box center [817, 219] width 356 height 17
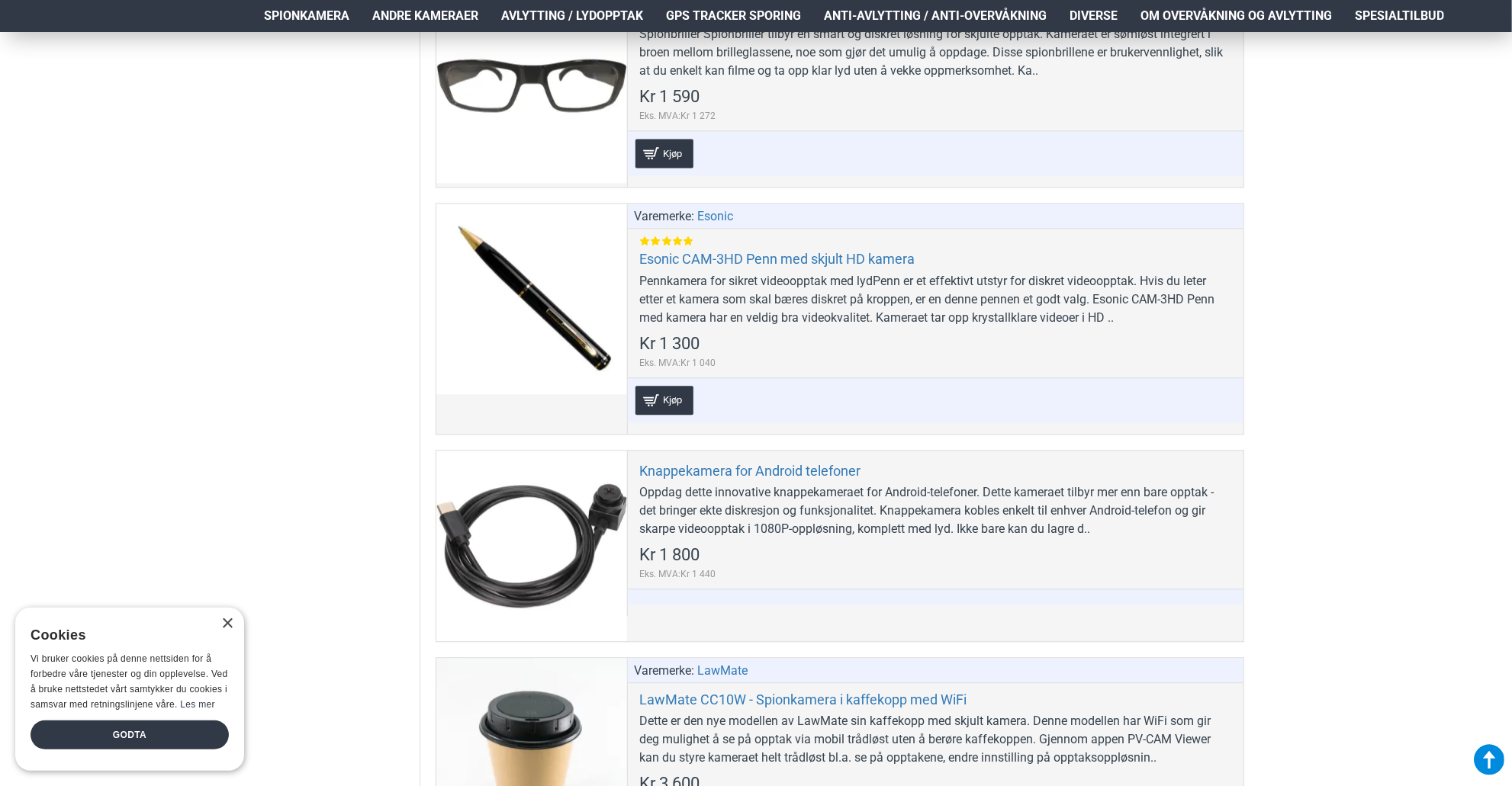
scroll to position [2136, 0]
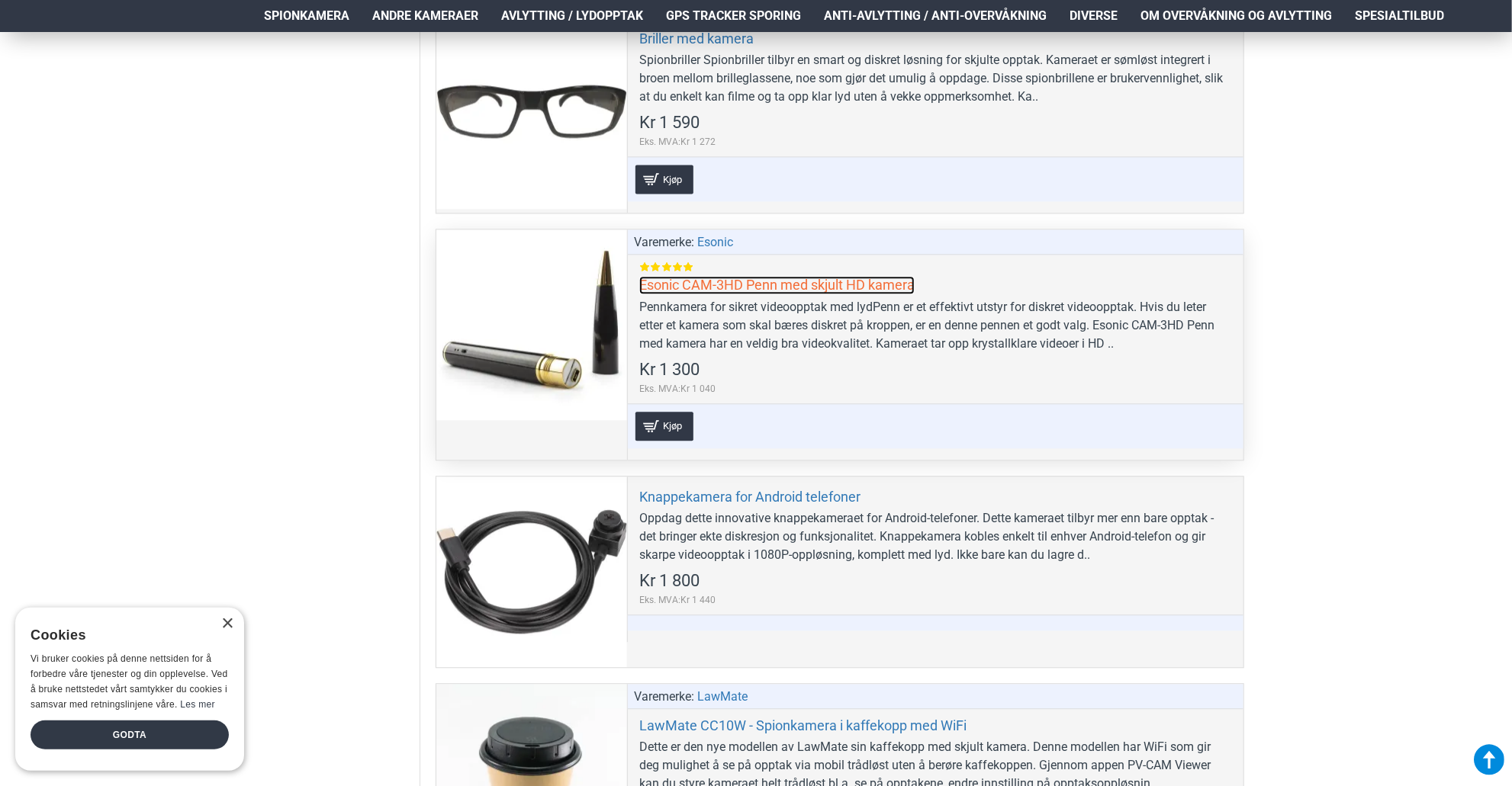
click at [733, 279] on link "Esonic CAM-3HD Penn med skjult HD kamera" at bounding box center [777, 284] width 275 height 17
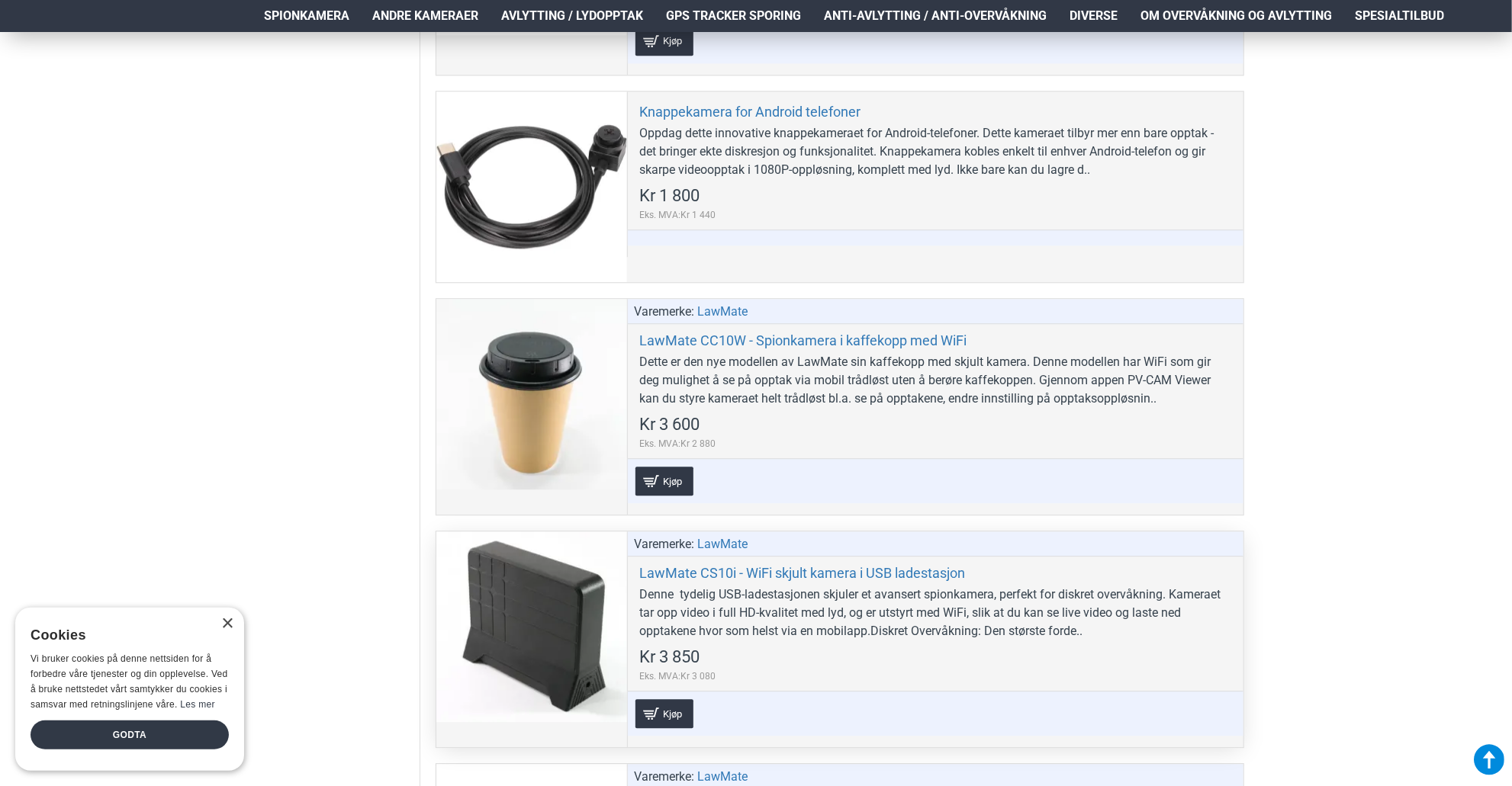
scroll to position [2669, 0]
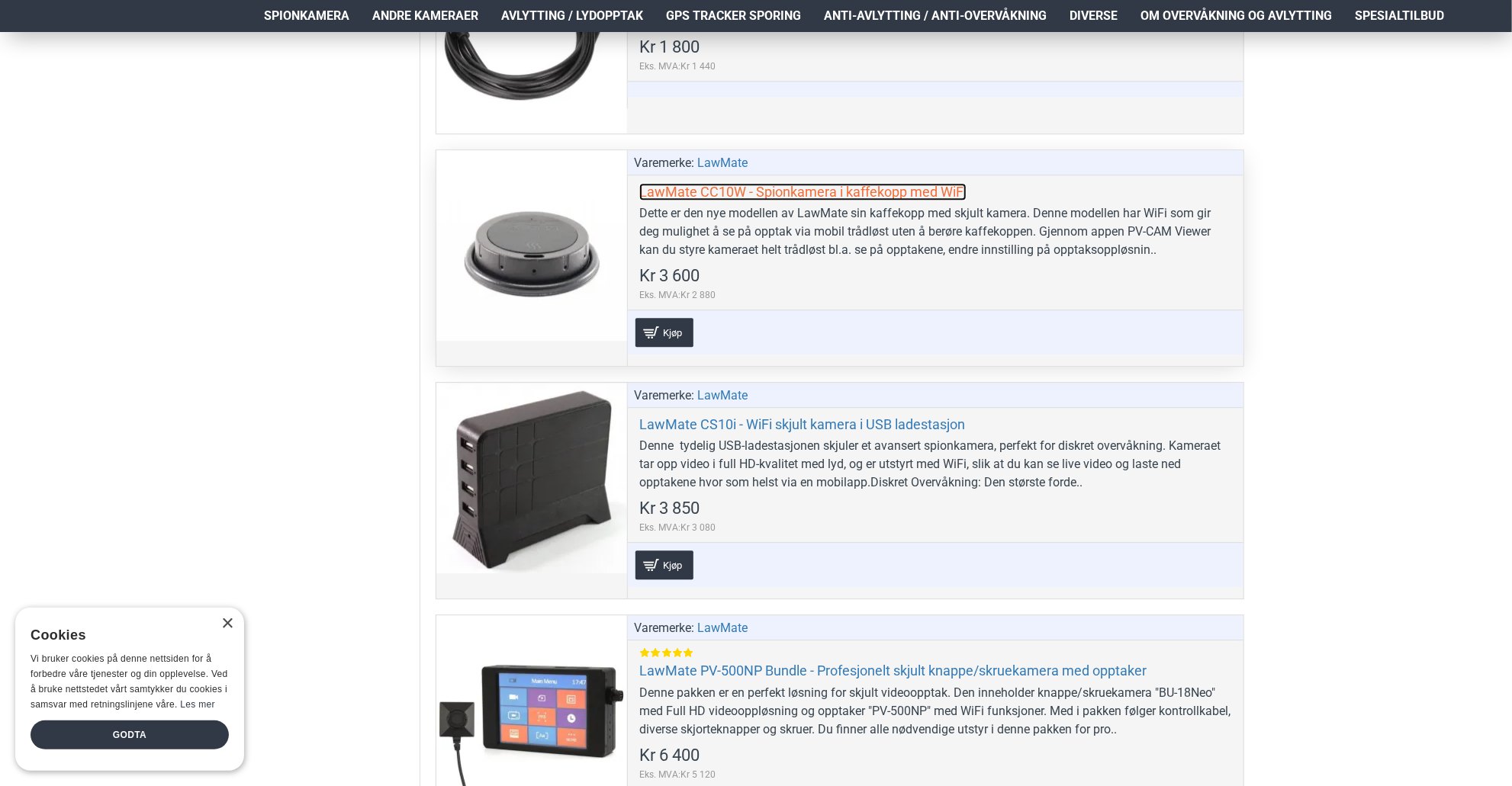
click at [730, 184] on link "LawMate CC10W - Spionkamera i kaffekopp med WiFi" at bounding box center [803, 191] width 328 height 17
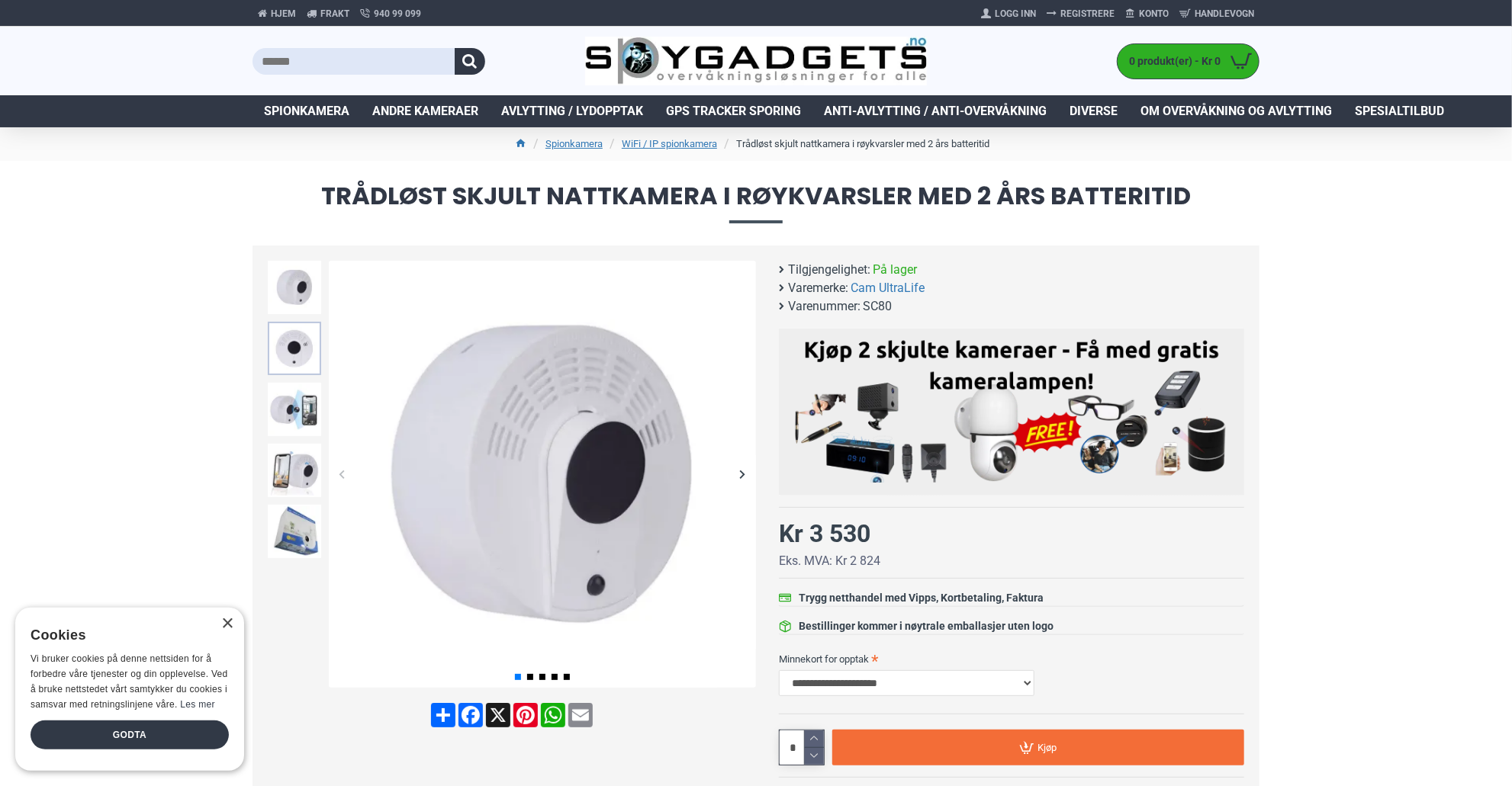
click at [302, 352] on img at bounding box center [295, 348] width 53 height 53
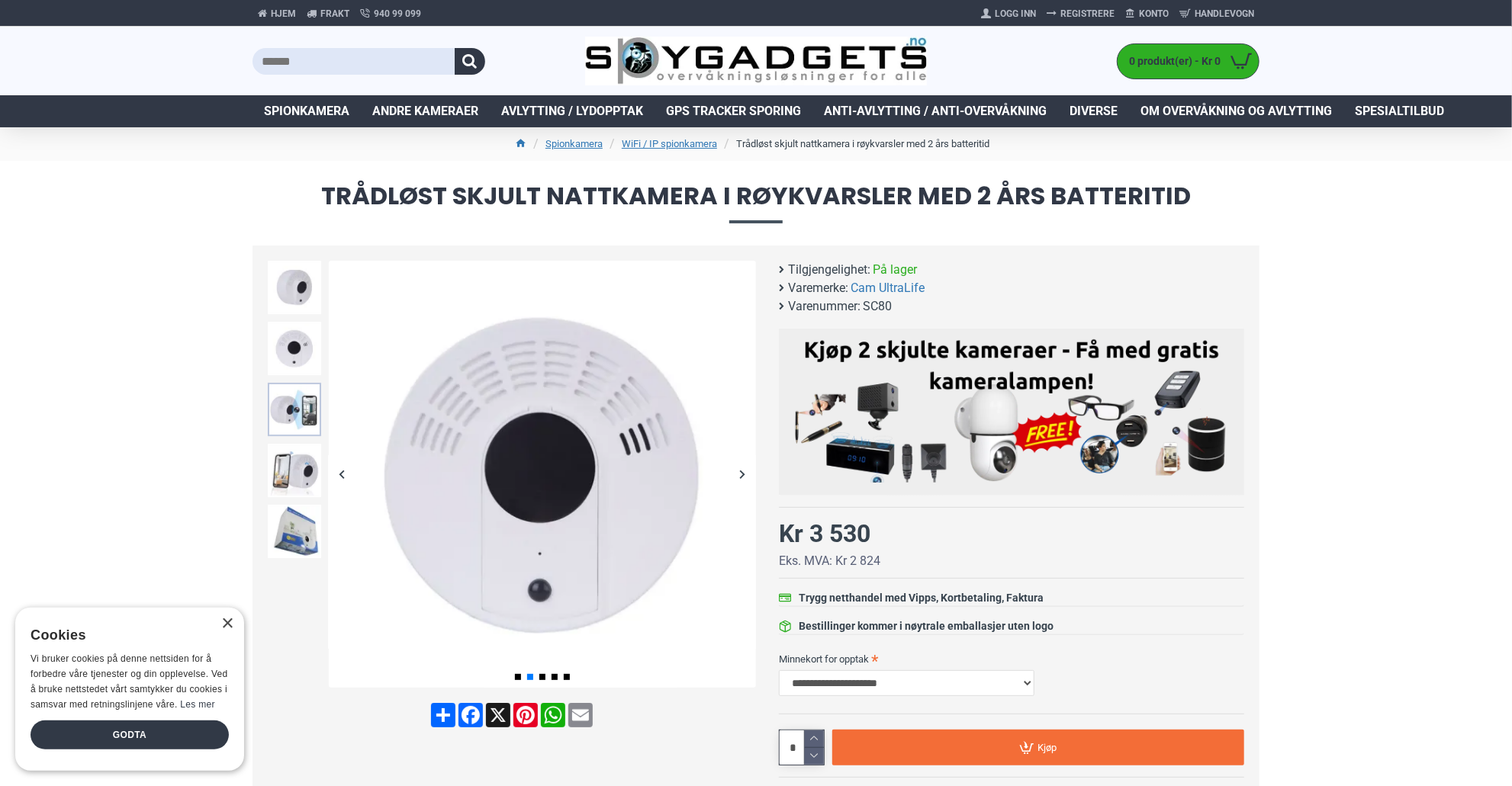
click at [295, 409] on img at bounding box center [295, 409] width 53 height 53
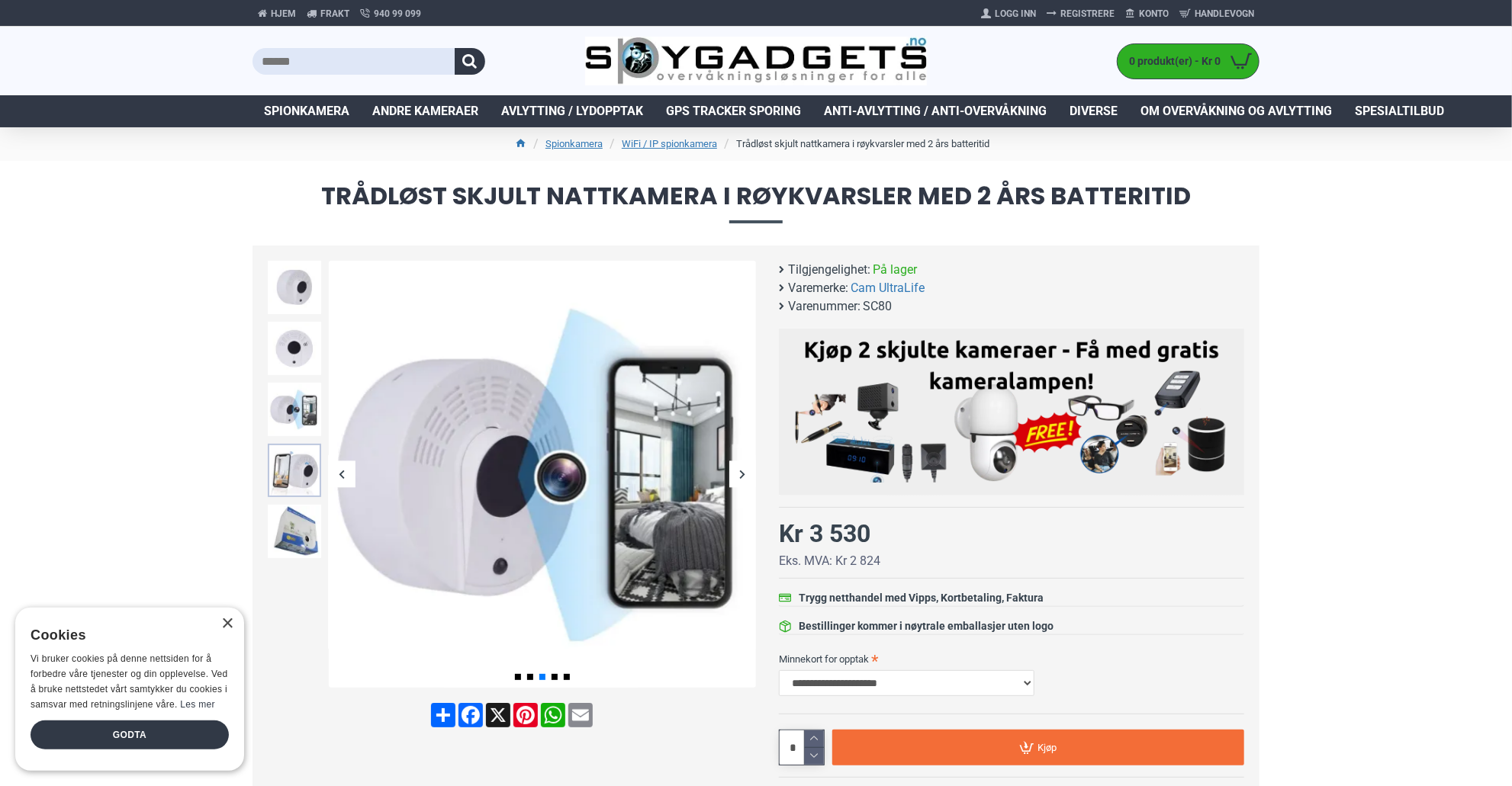
click at [295, 474] on img at bounding box center [295, 471] width 53 height 53
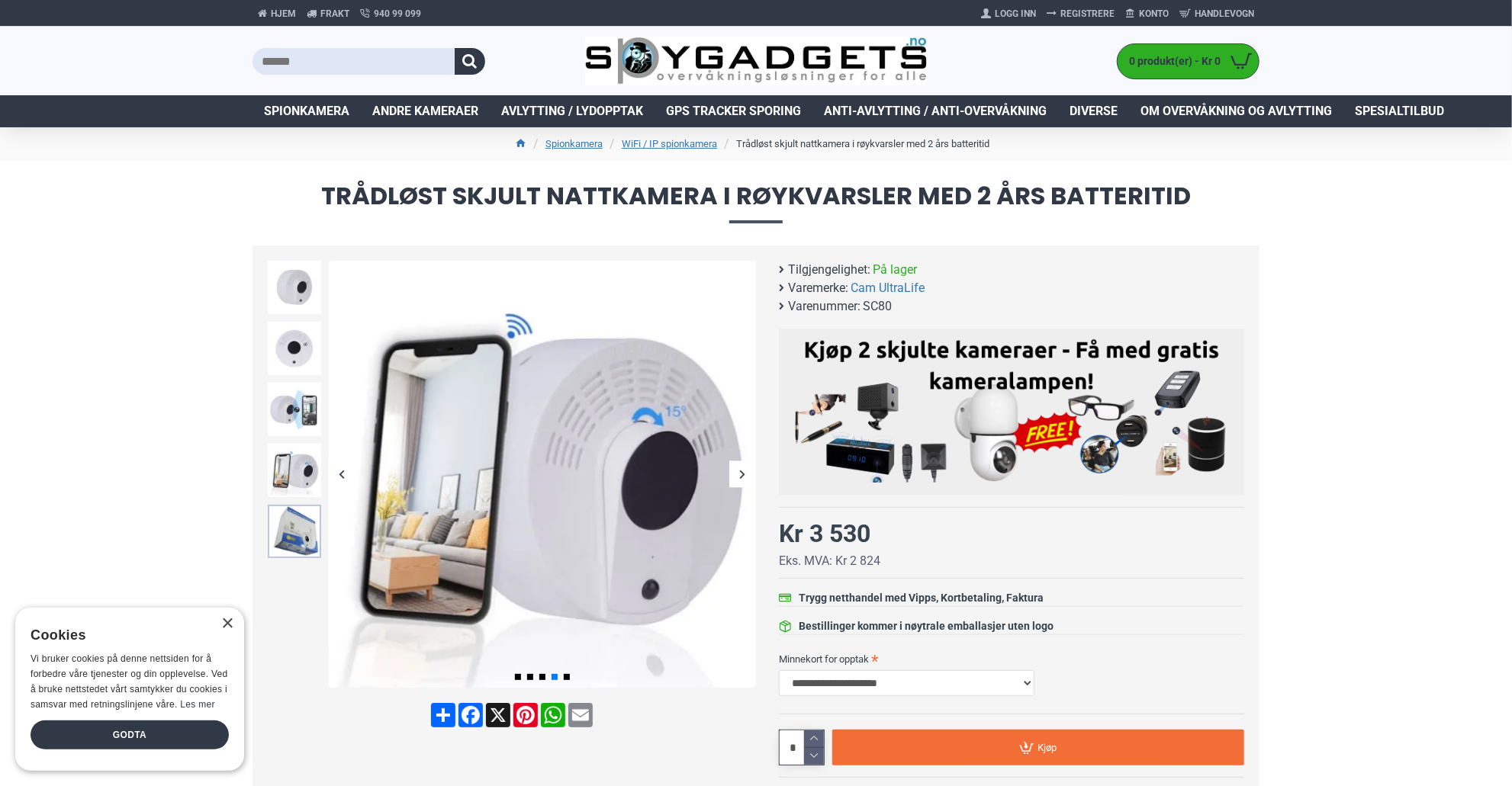
click at [290, 522] on img at bounding box center [295, 532] width 53 height 53
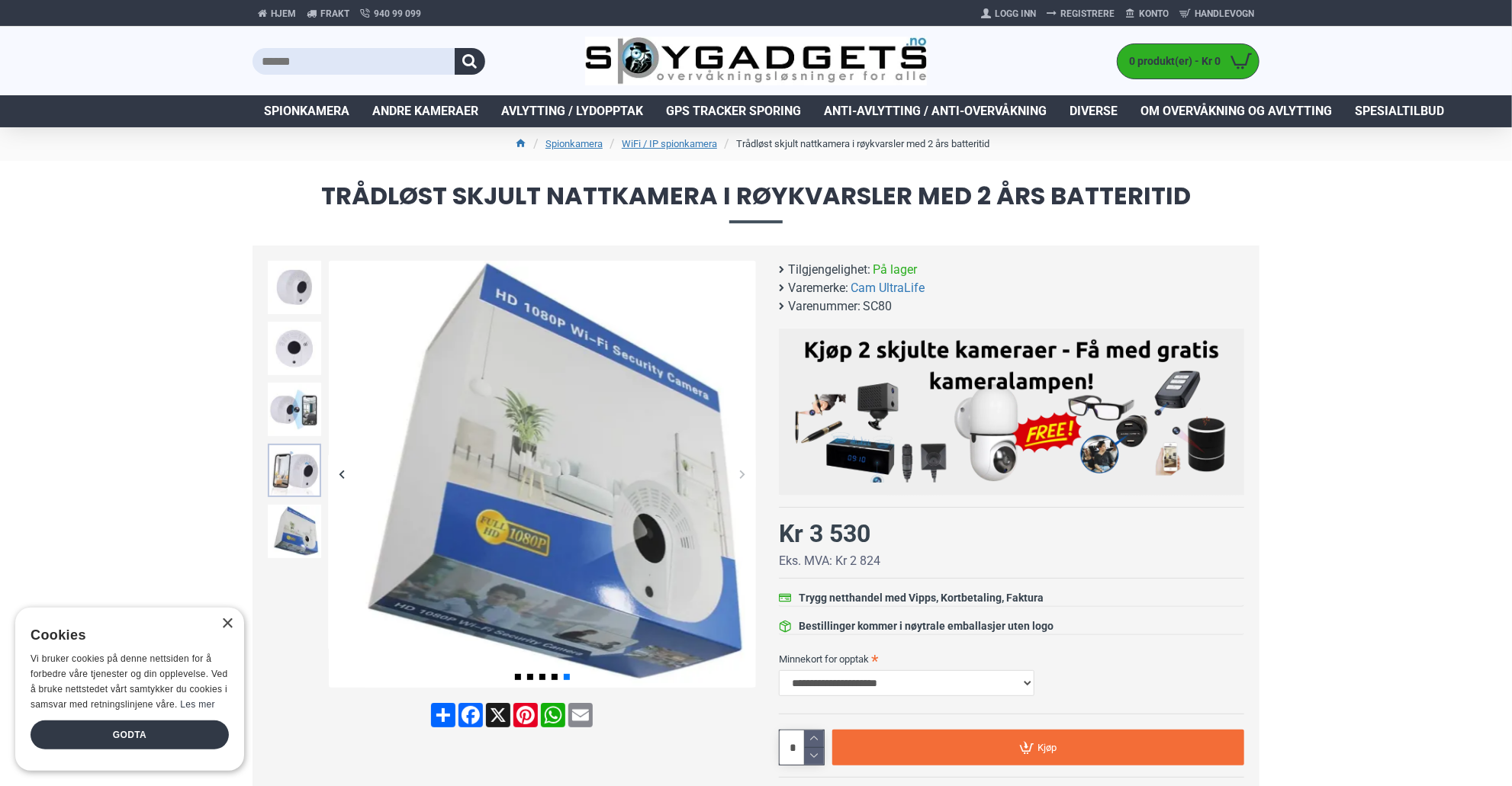
click at [284, 471] on img at bounding box center [295, 471] width 53 height 53
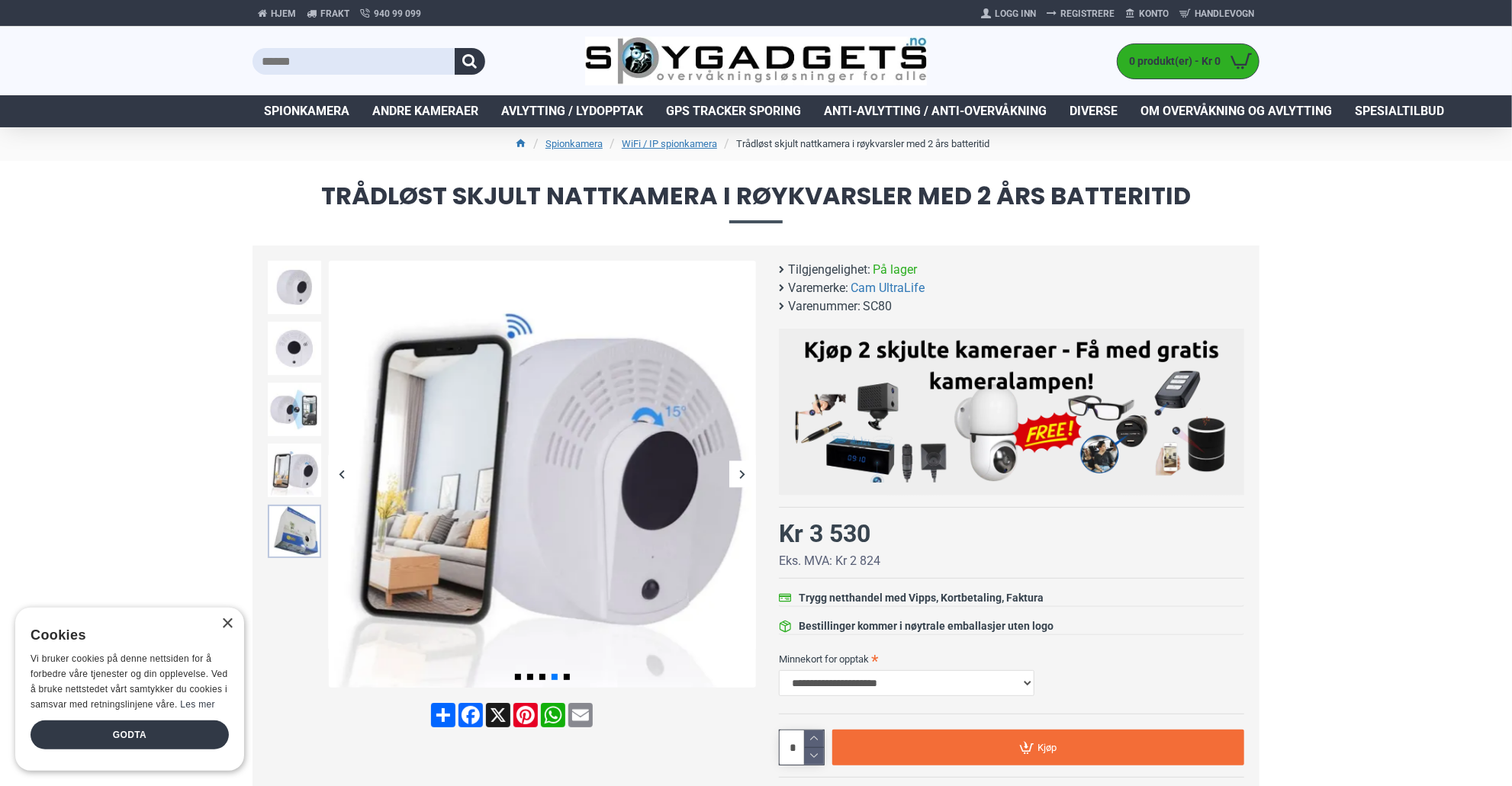
click at [293, 526] on img at bounding box center [295, 532] width 53 height 53
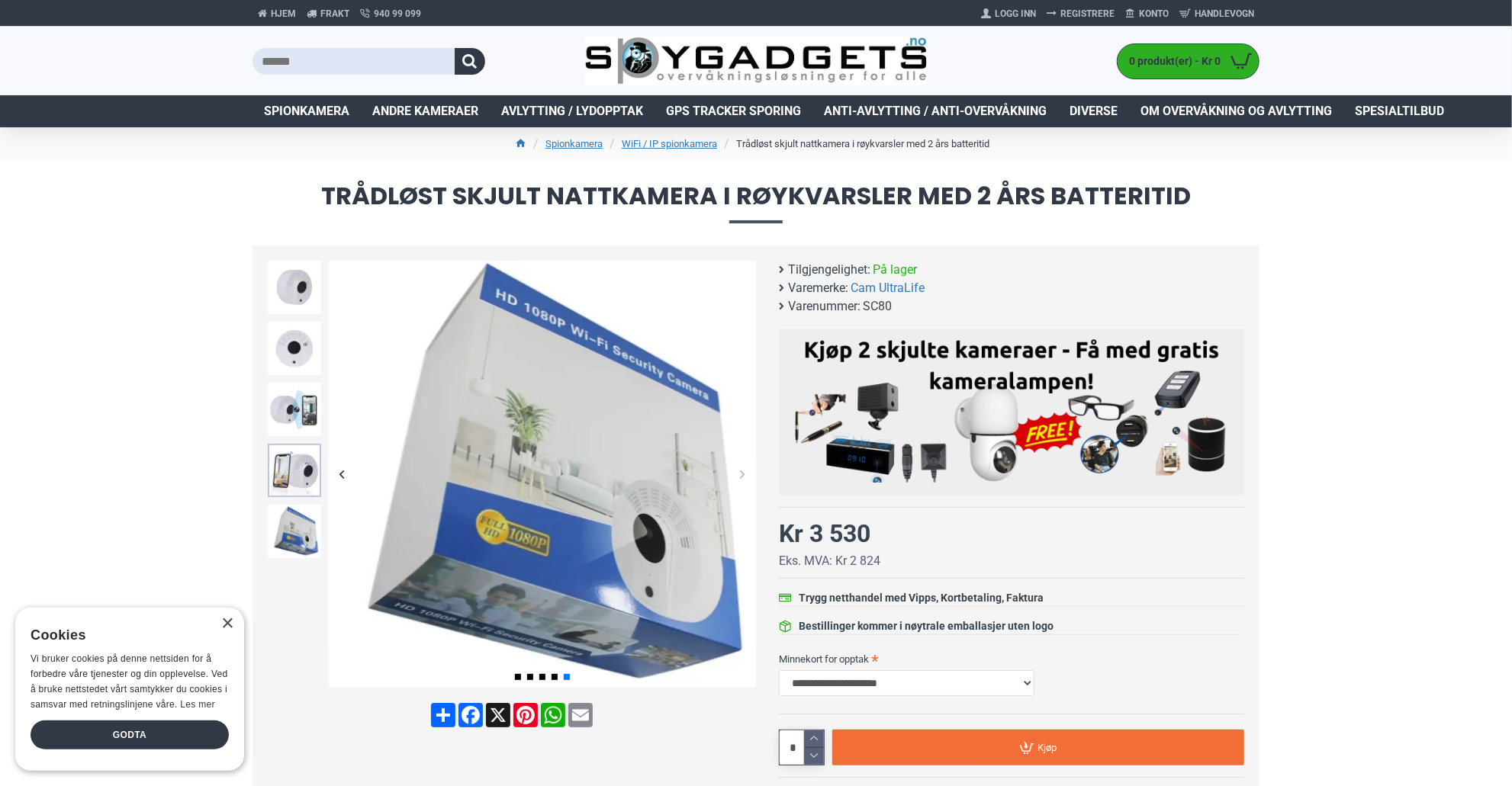
click at [277, 473] on img at bounding box center [295, 471] width 53 height 53
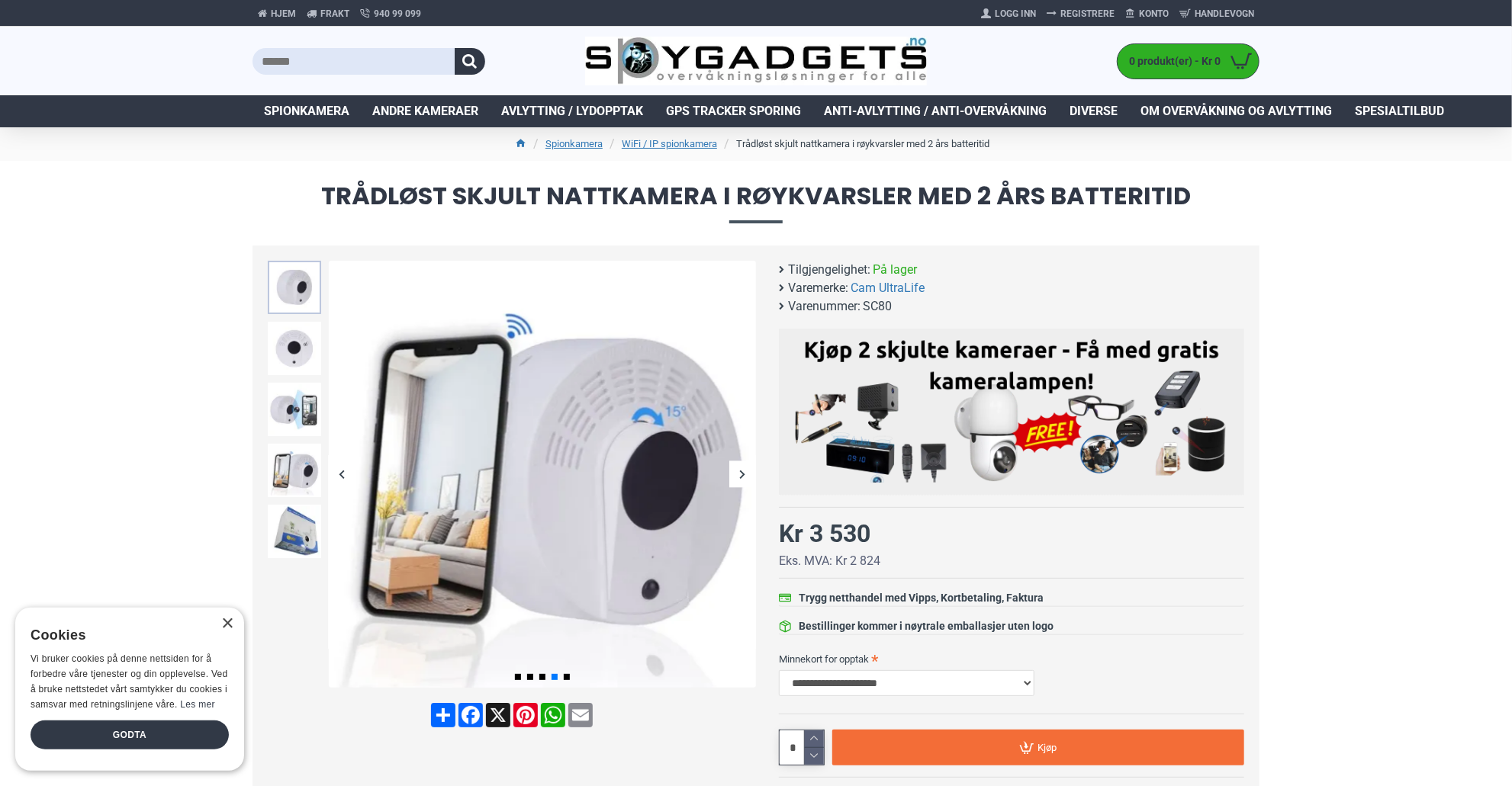
click at [297, 296] on img at bounding box center [295, 288] width 53 height 53
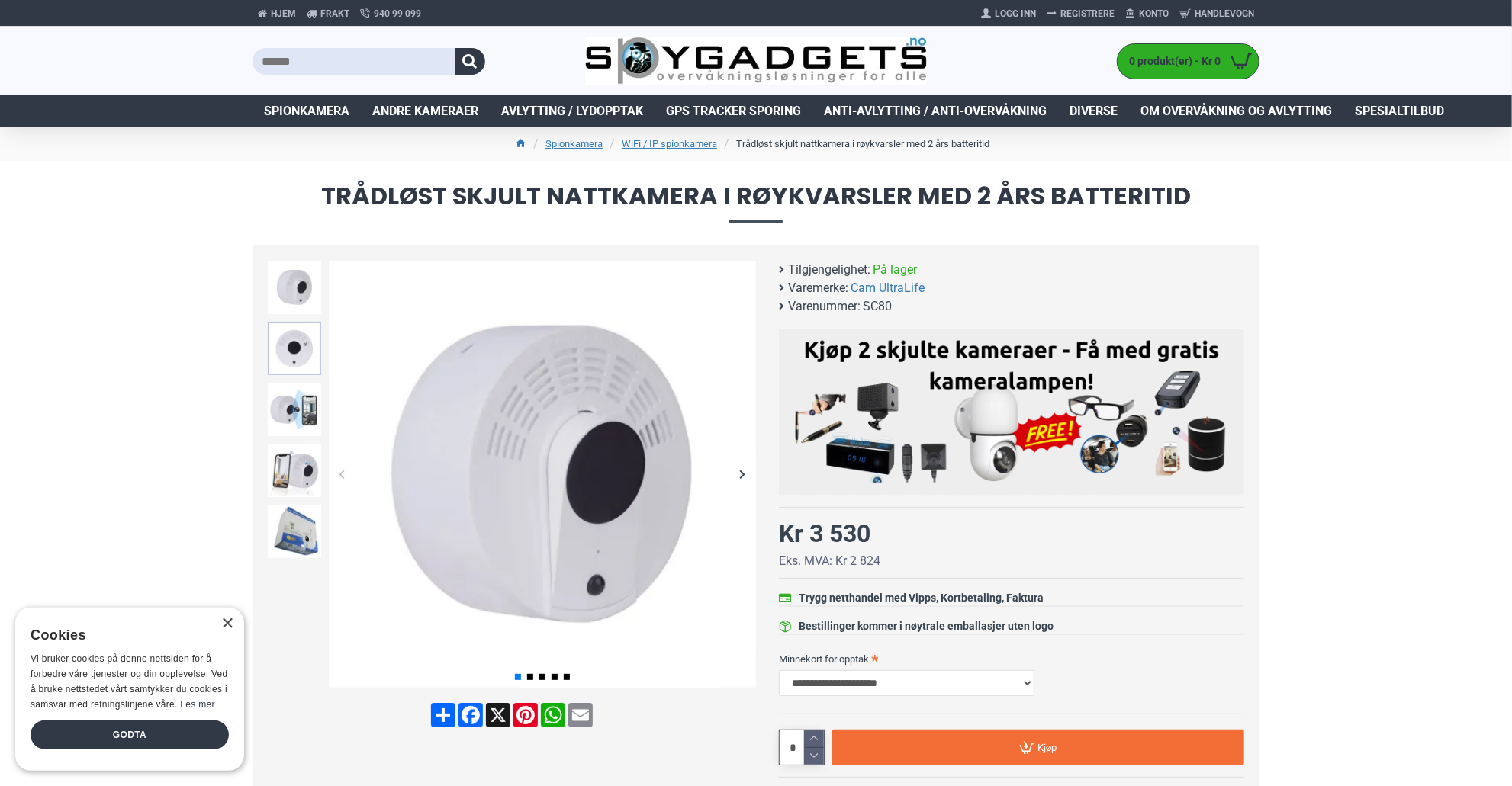
click at [297, 348] on img at bounding box center [295, 348] width 53 height 53
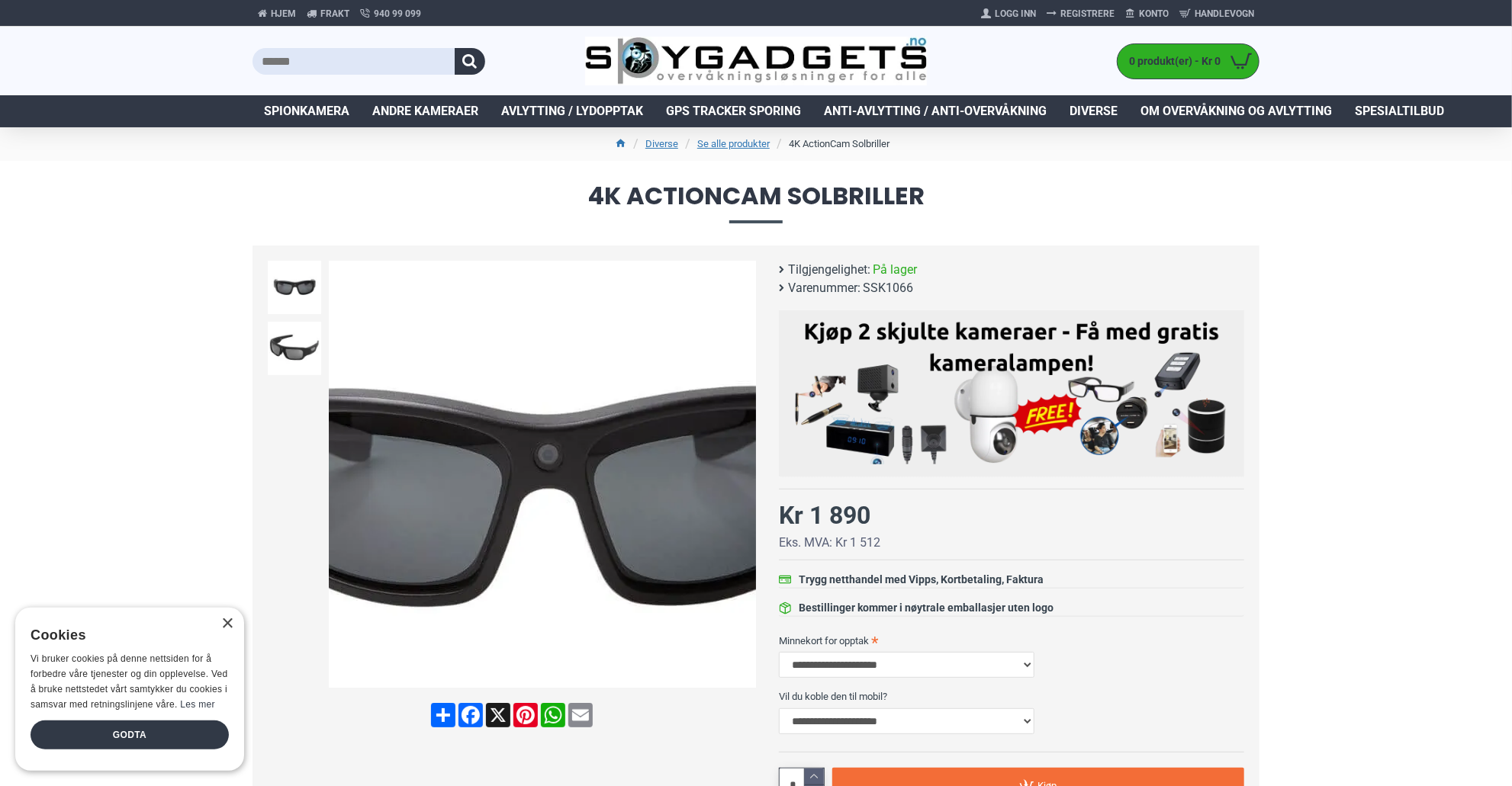
click at [540, 432] on img at bounding box center [542, 475] width 428 height 427
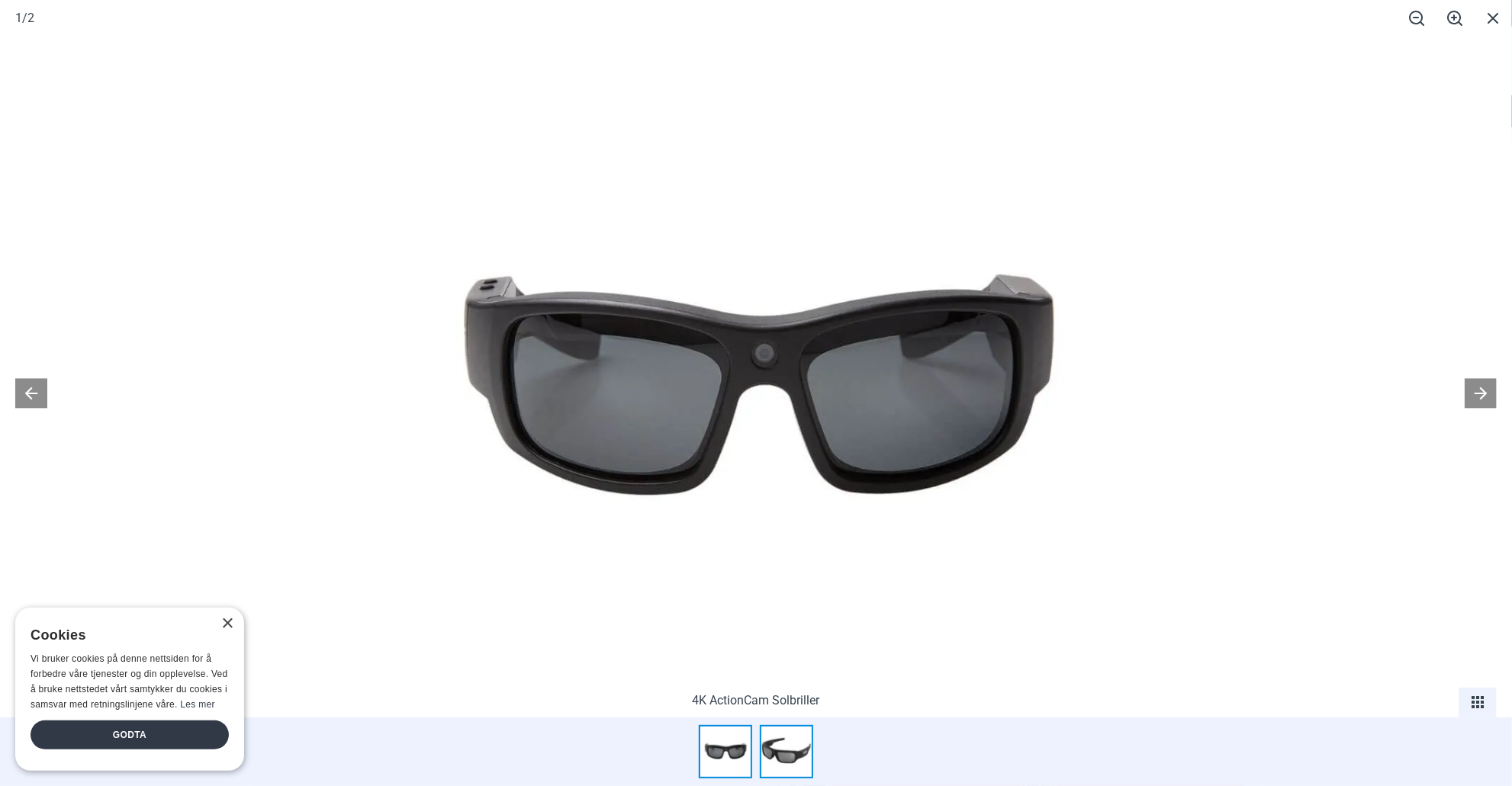
click at [788, 765] on img at bounding box center [786, 752] width 53 height 53
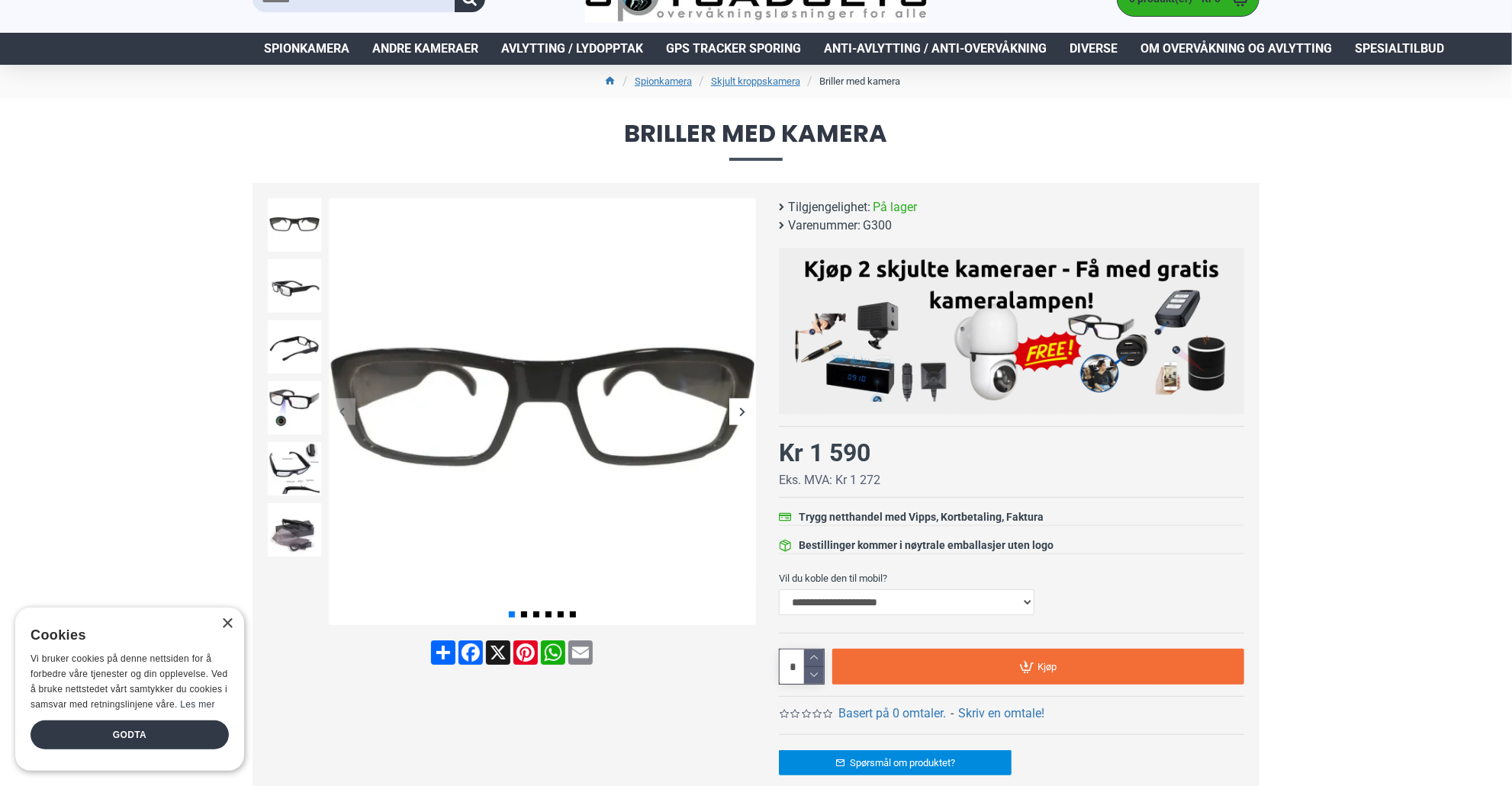
scroll to position [153, 0]
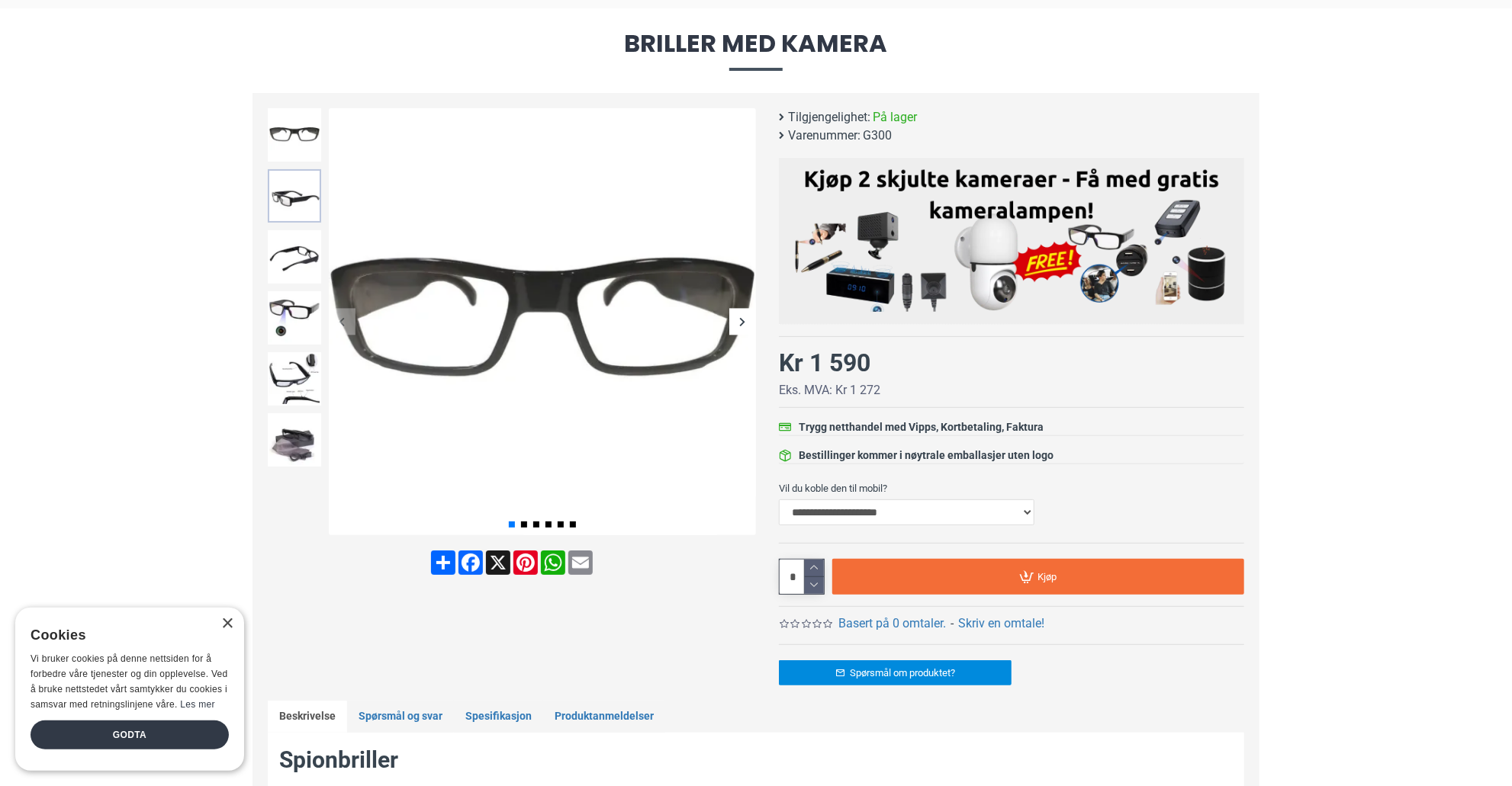
click at [283, 188] on img at bounding box center [295, 196] width 53 height 53
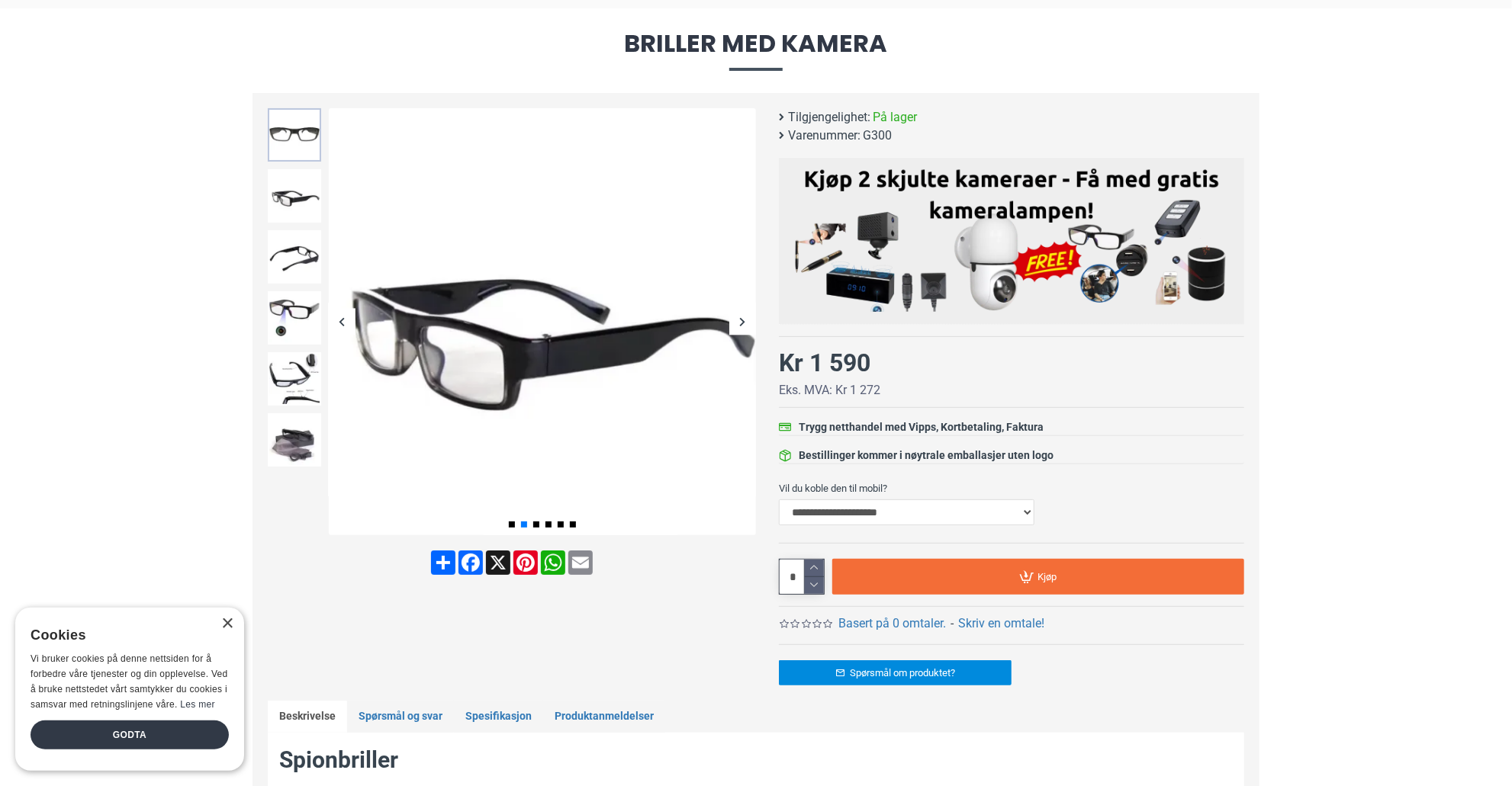
click at [285, 135] on img at bounding box center [295, 135] width 53 height 53
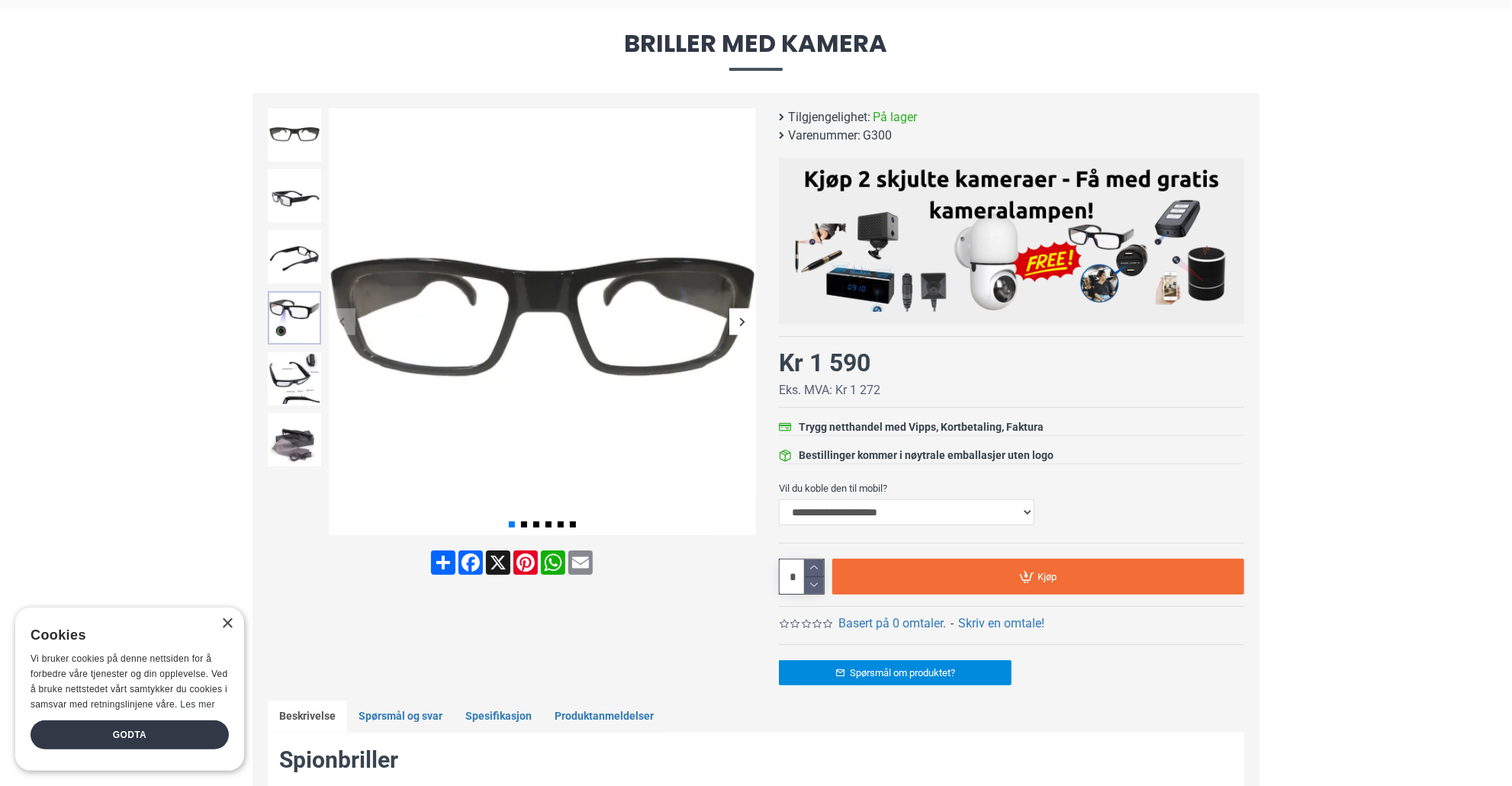
click at [274, 323] on img at bounding box center [295, 318] width 53 height 53
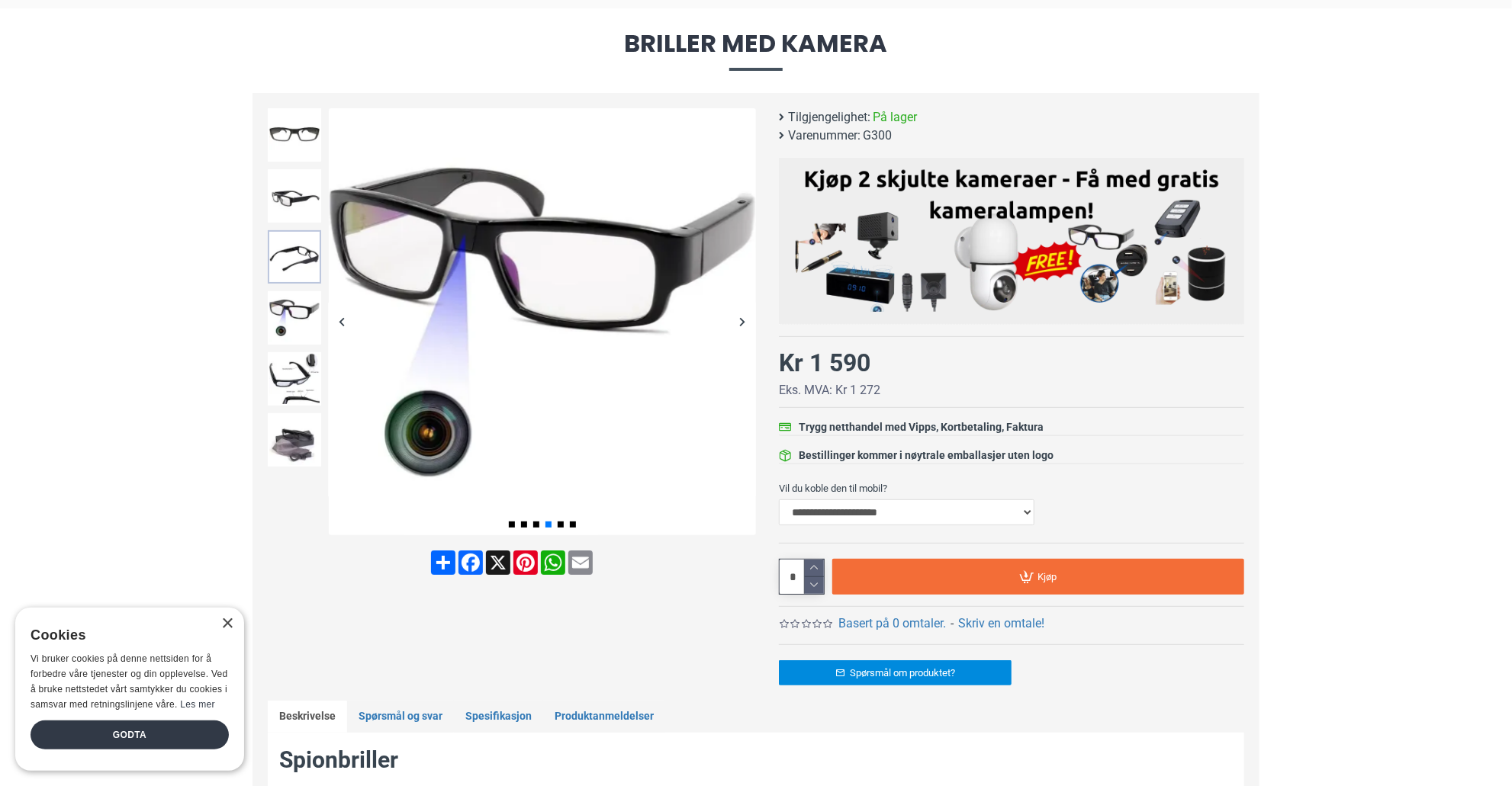
click at [288, 272] on img at bounding box center [295, 257] width 53 height 53
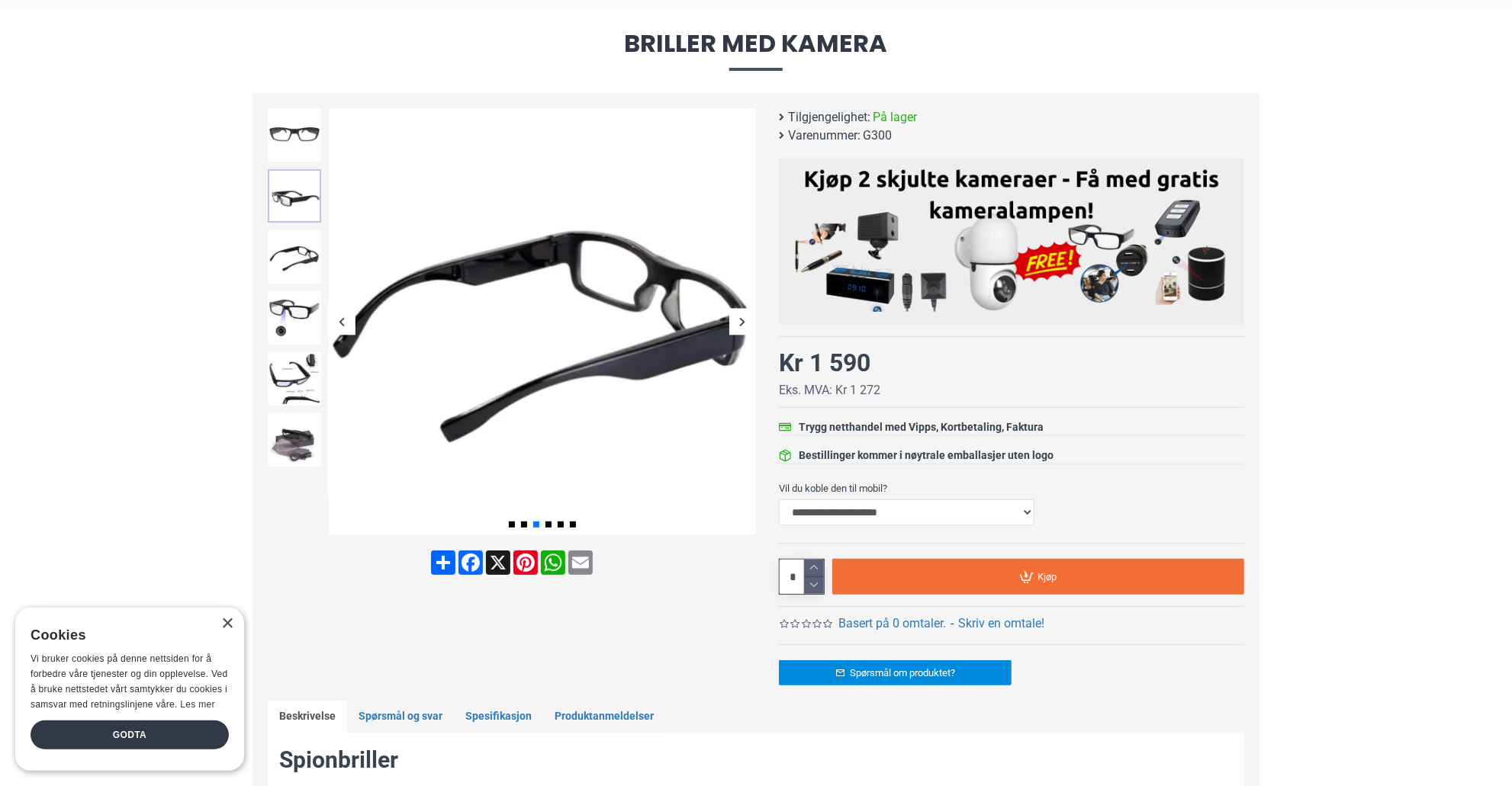
click at [282, 190] on img at bounding box center [295, 196] width 53 height 53
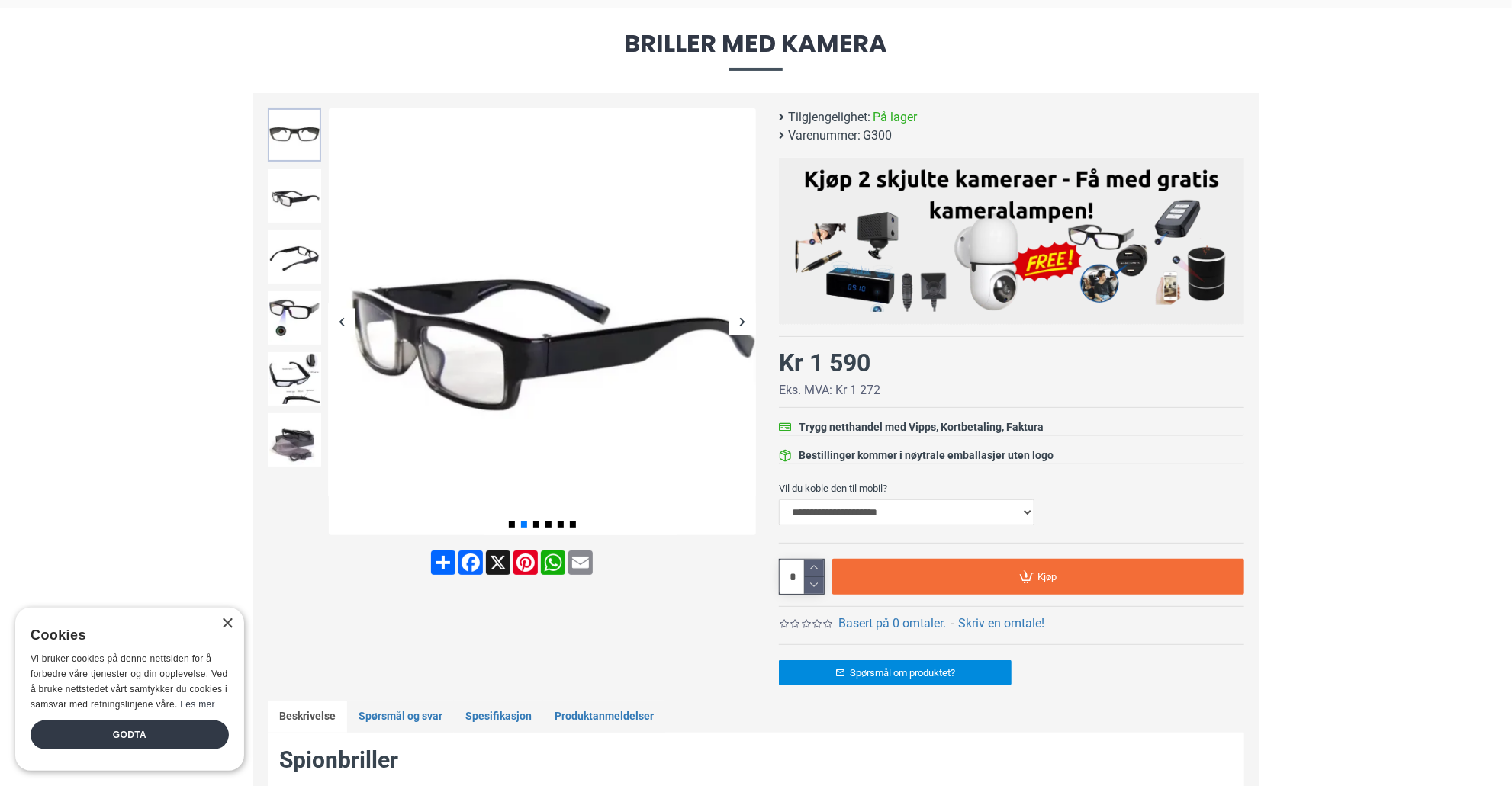
click at [303, 147] on img at bounding box center [295, 135] width 53 height 53
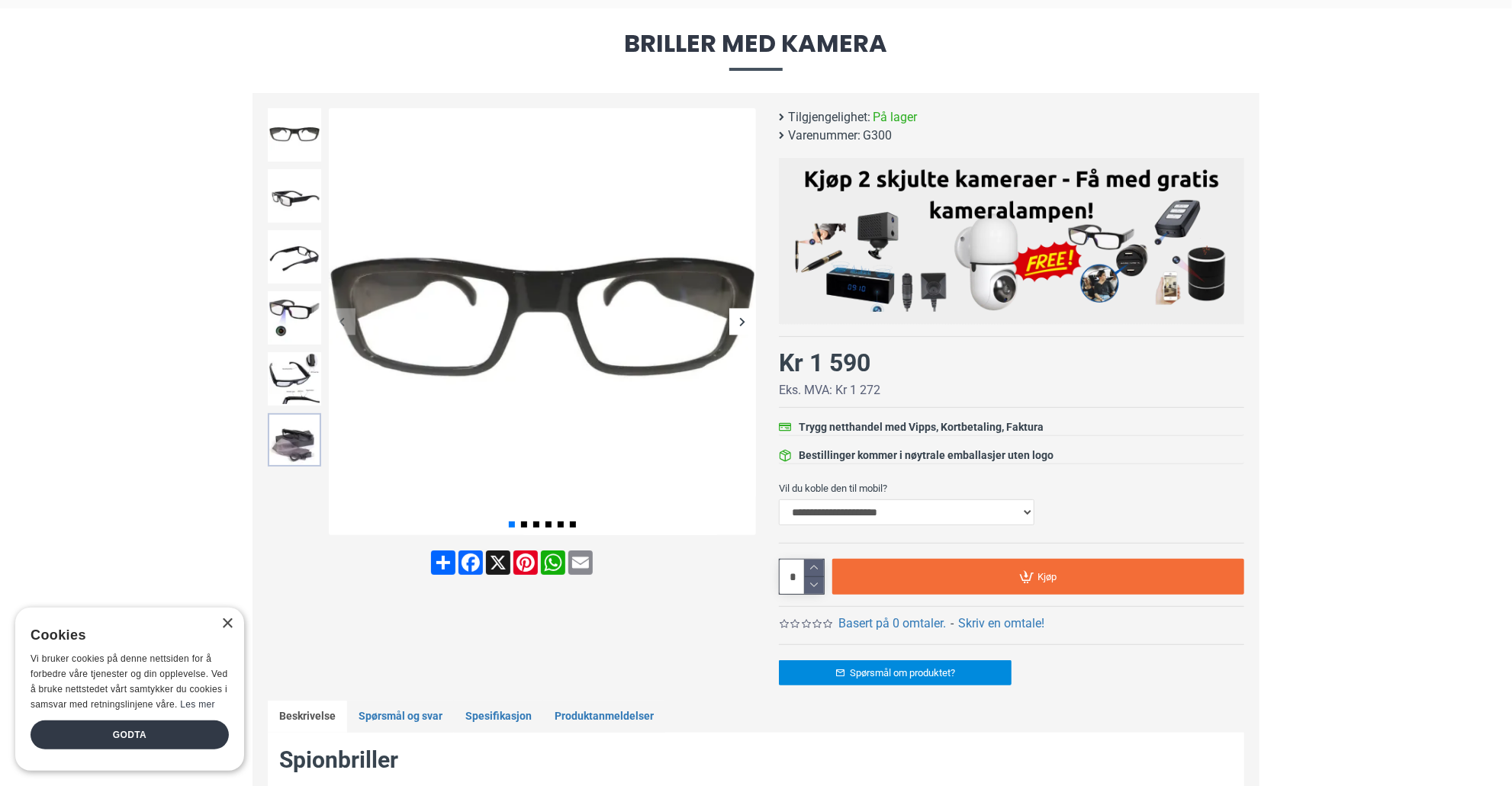
click at [304, 452] on img at bounding box center [295, 440] width 53 height 53
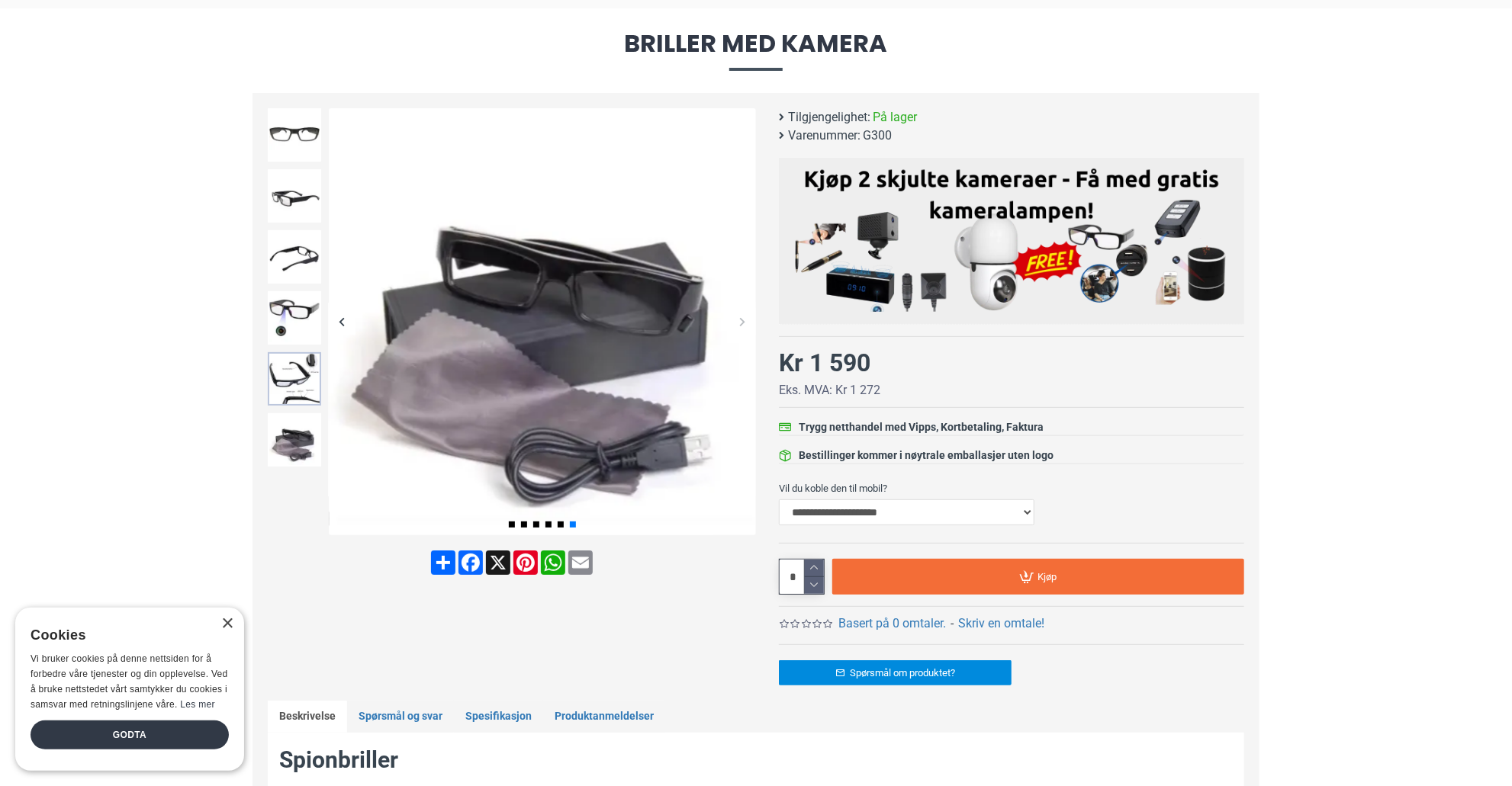
click at [300, 388] on img at bounding box center [295, 379] width 53 height 53
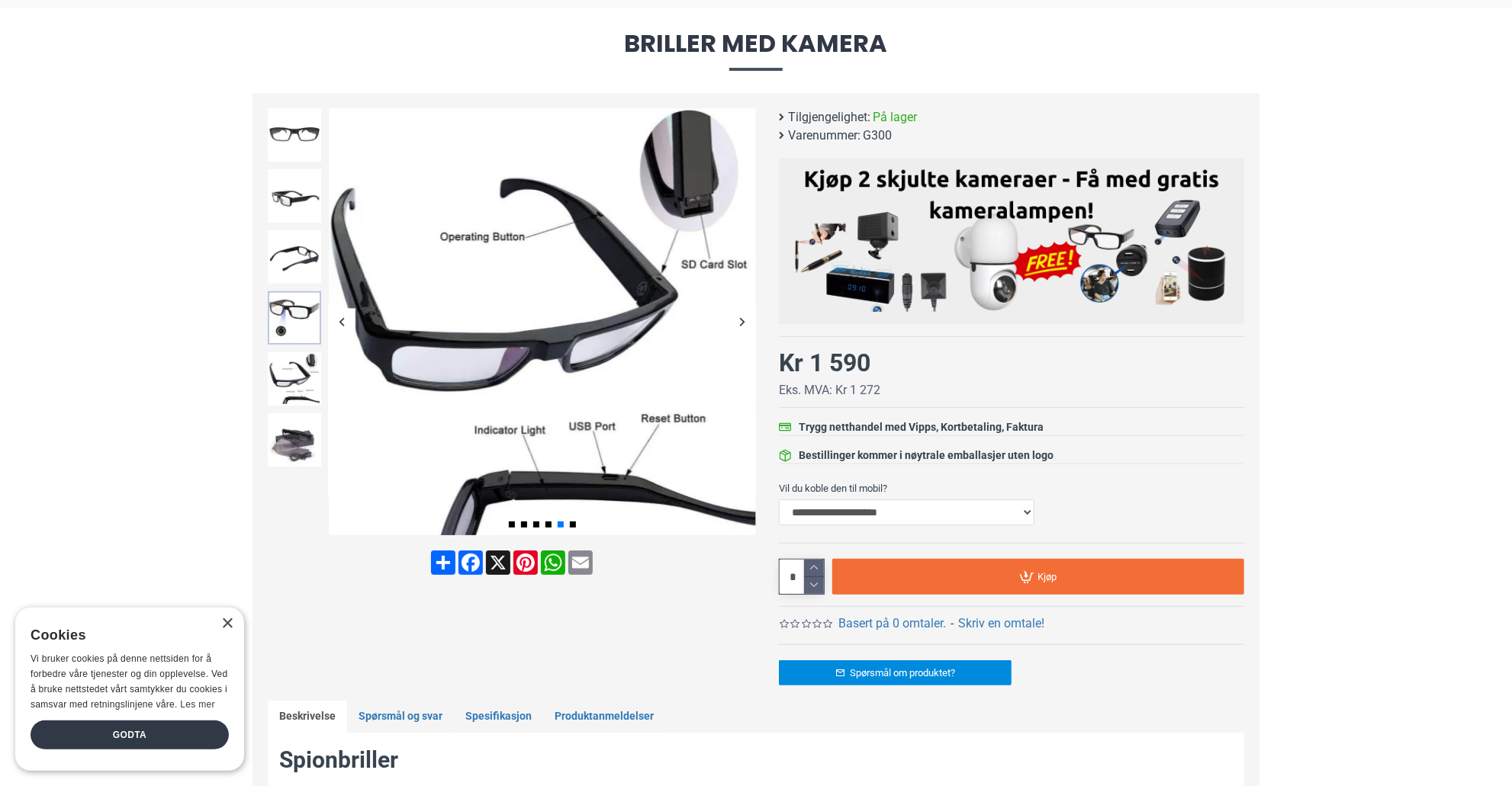
click at [291, 325] on img at bounding box center [295, 318] width 53 height 53
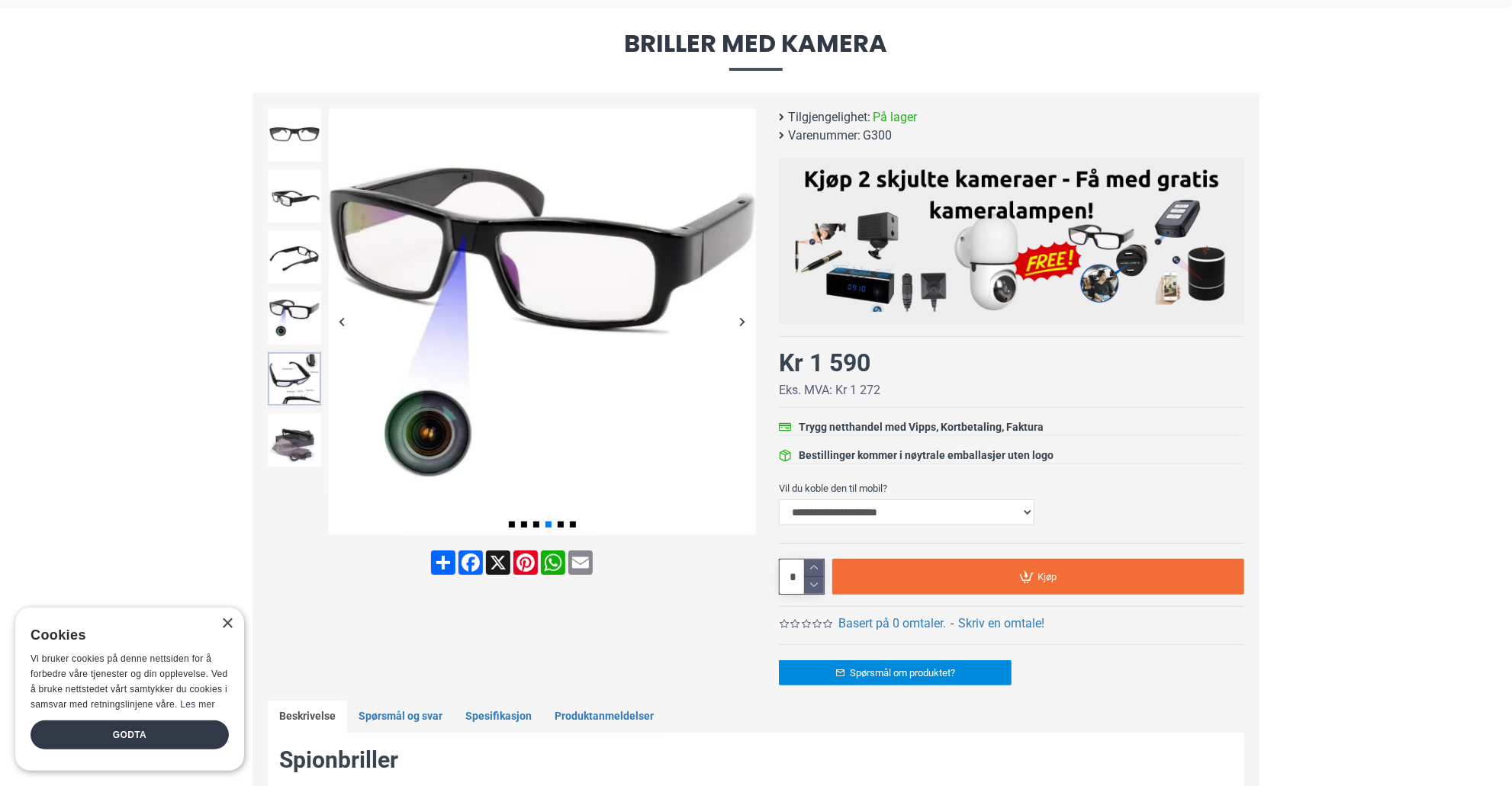
click at [275, 377] on img at bounding box center [295, 379] width 53 height 53
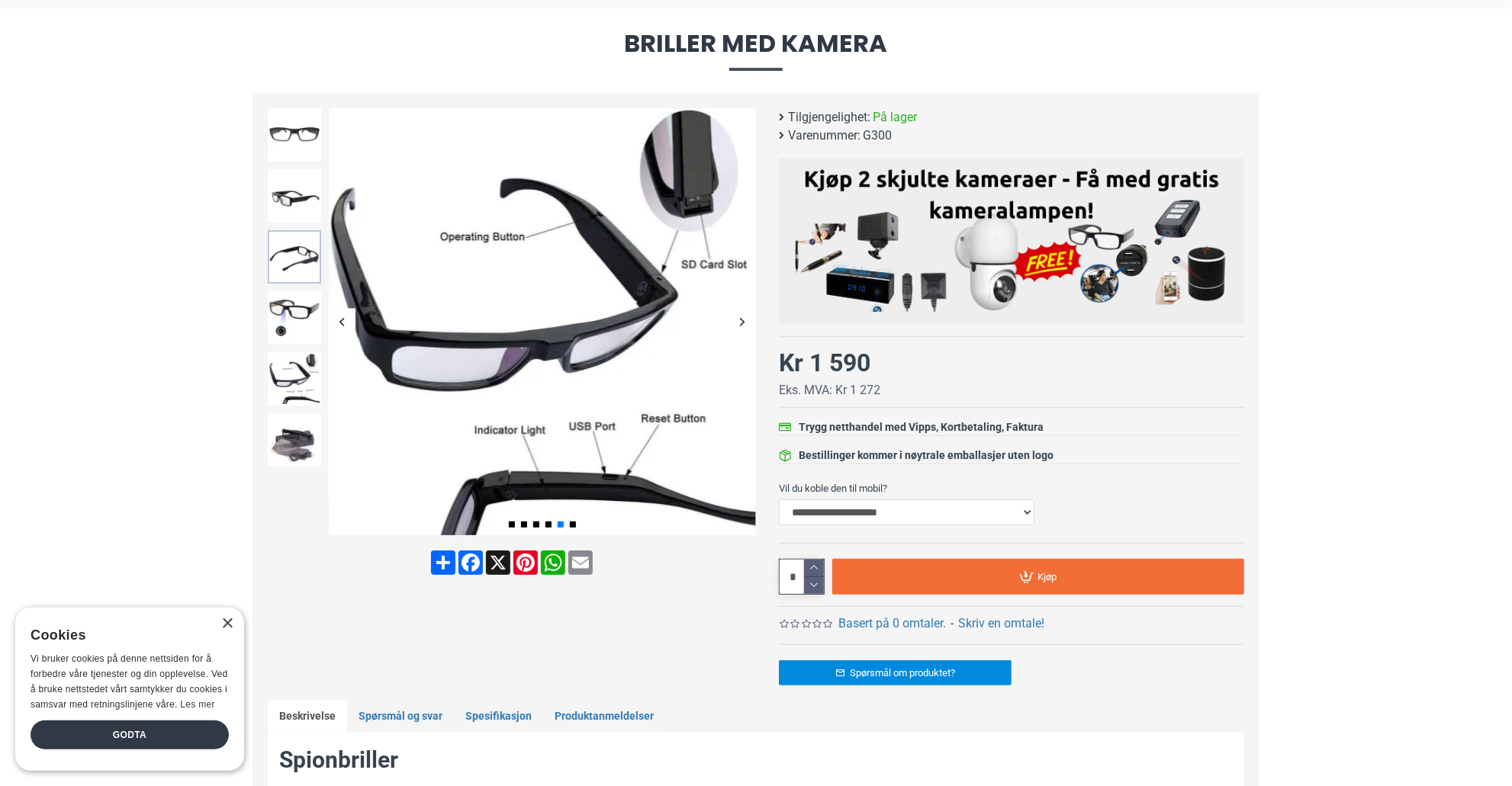
click at [300, 239] on img at bounding box center [295, 257] width 53 height 53
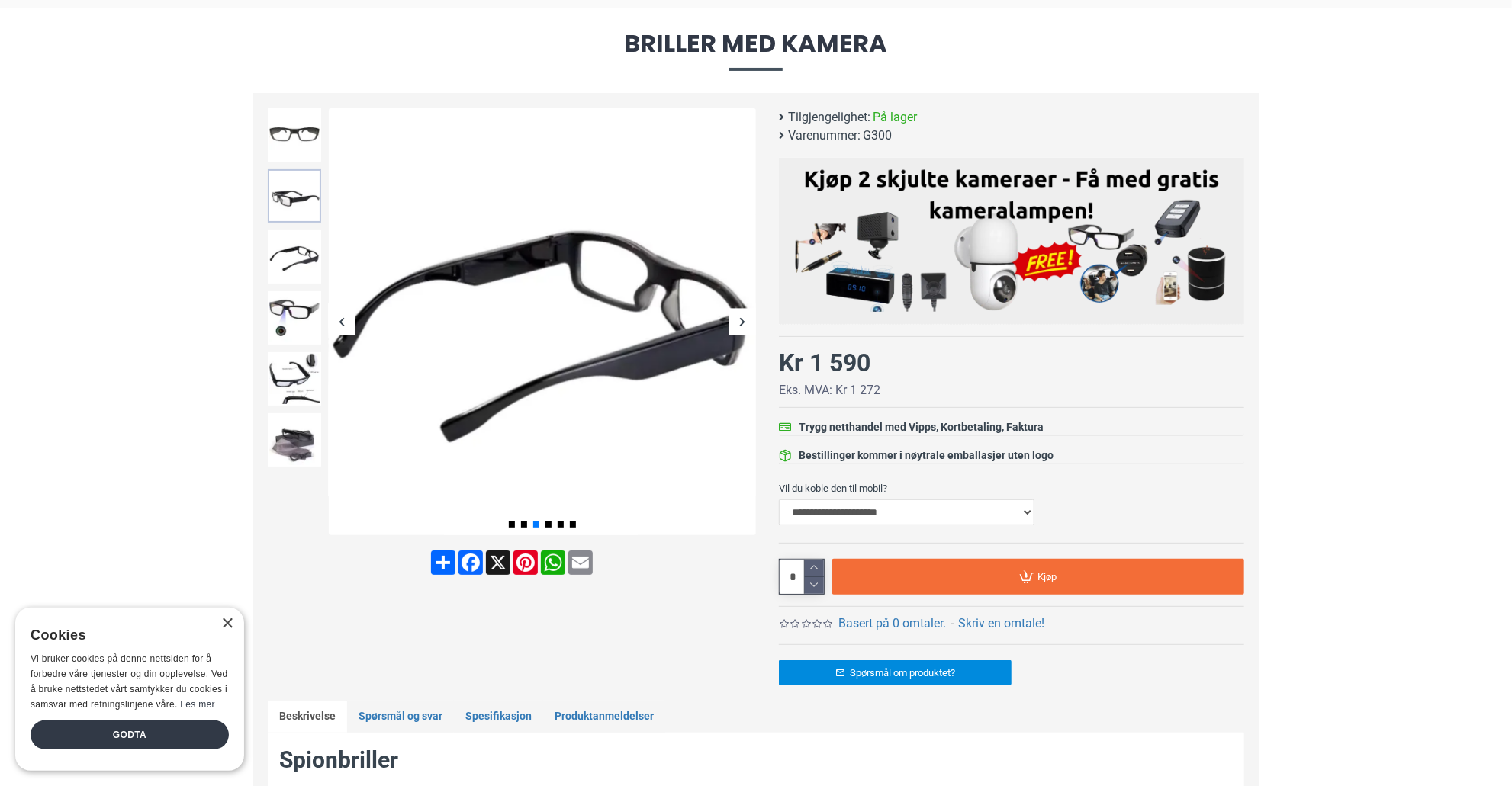
click at [295, 196] on img at bounding box center [295, 196] width 53 height 53
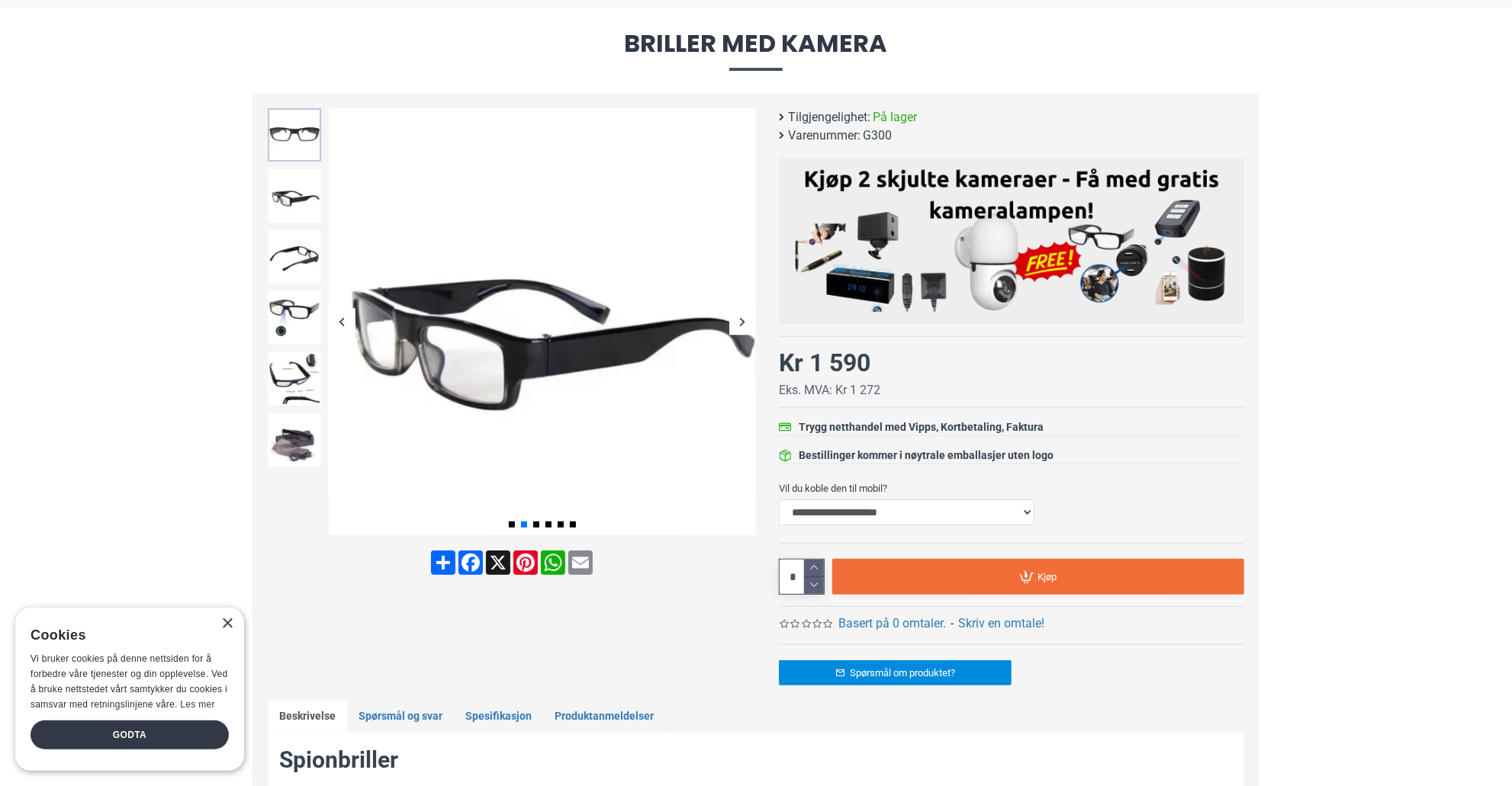
click at [295, 159] on img at bounding box center [295, 135] width 53 height 53
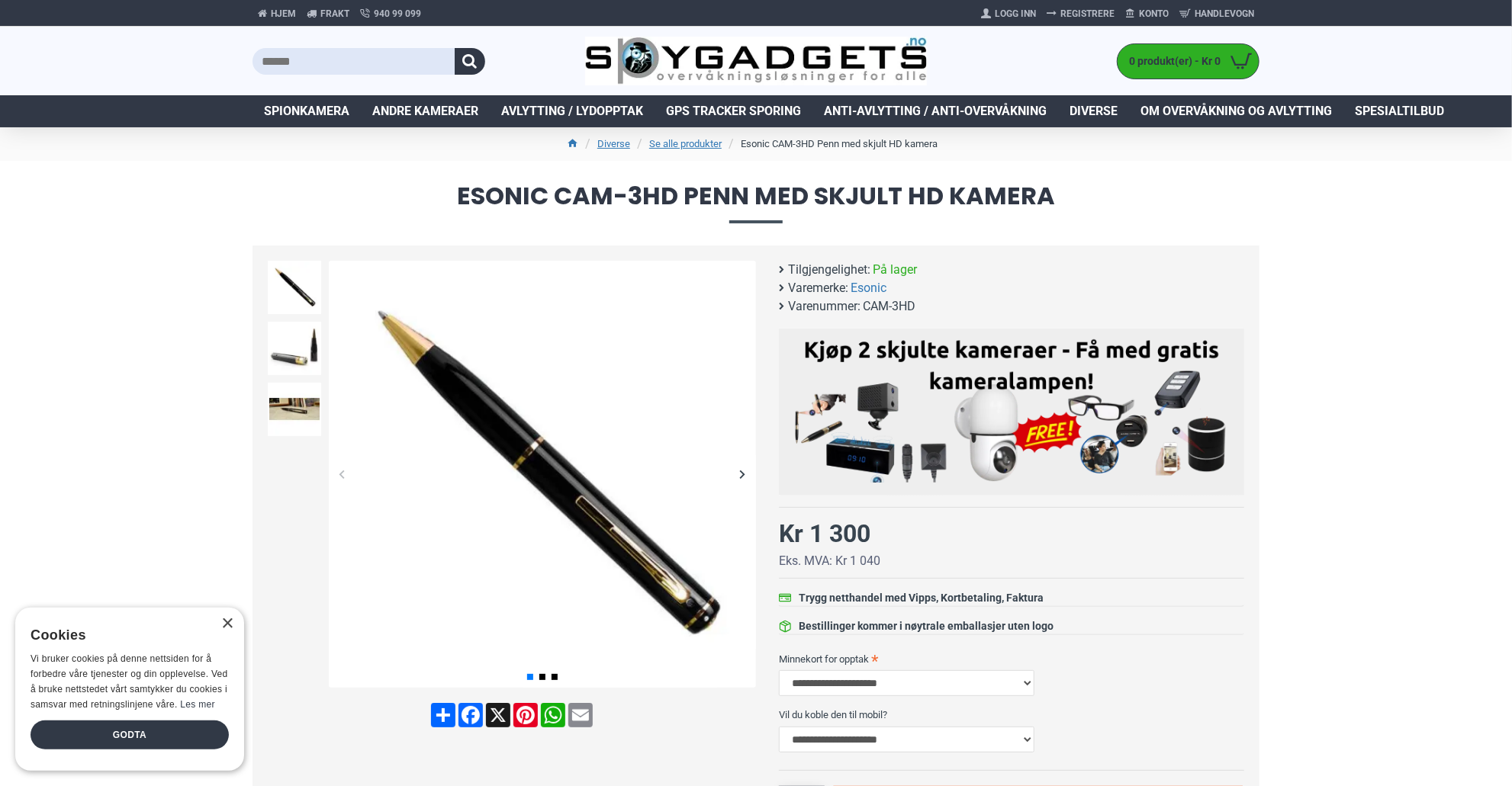
click at [743, 476] on div "Next slide" at bounding box center [742, 474] width 27 height 27
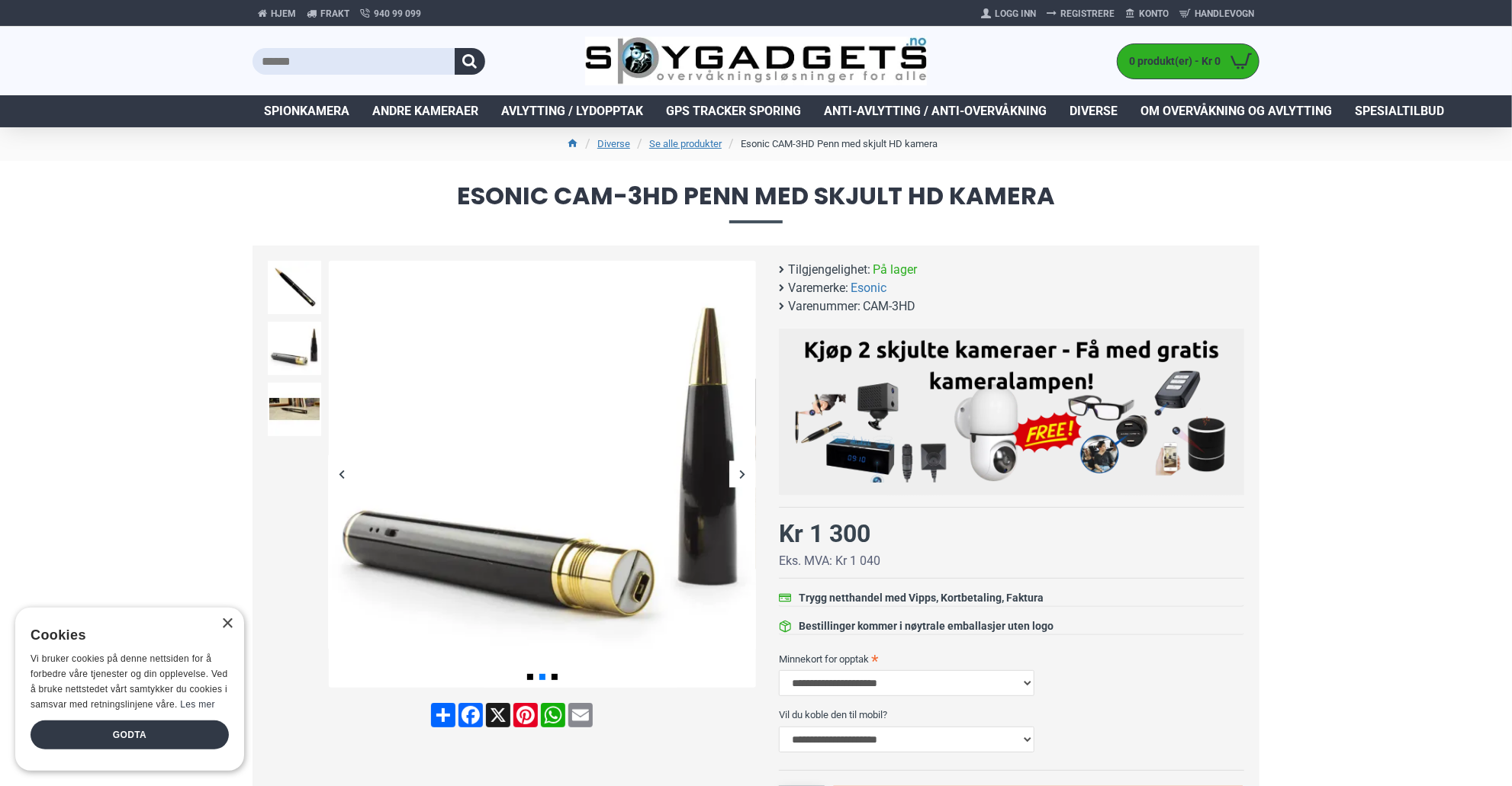
click at [743, 476] on div "Next slide" at bounding box center [742, 474] width 27 height 27
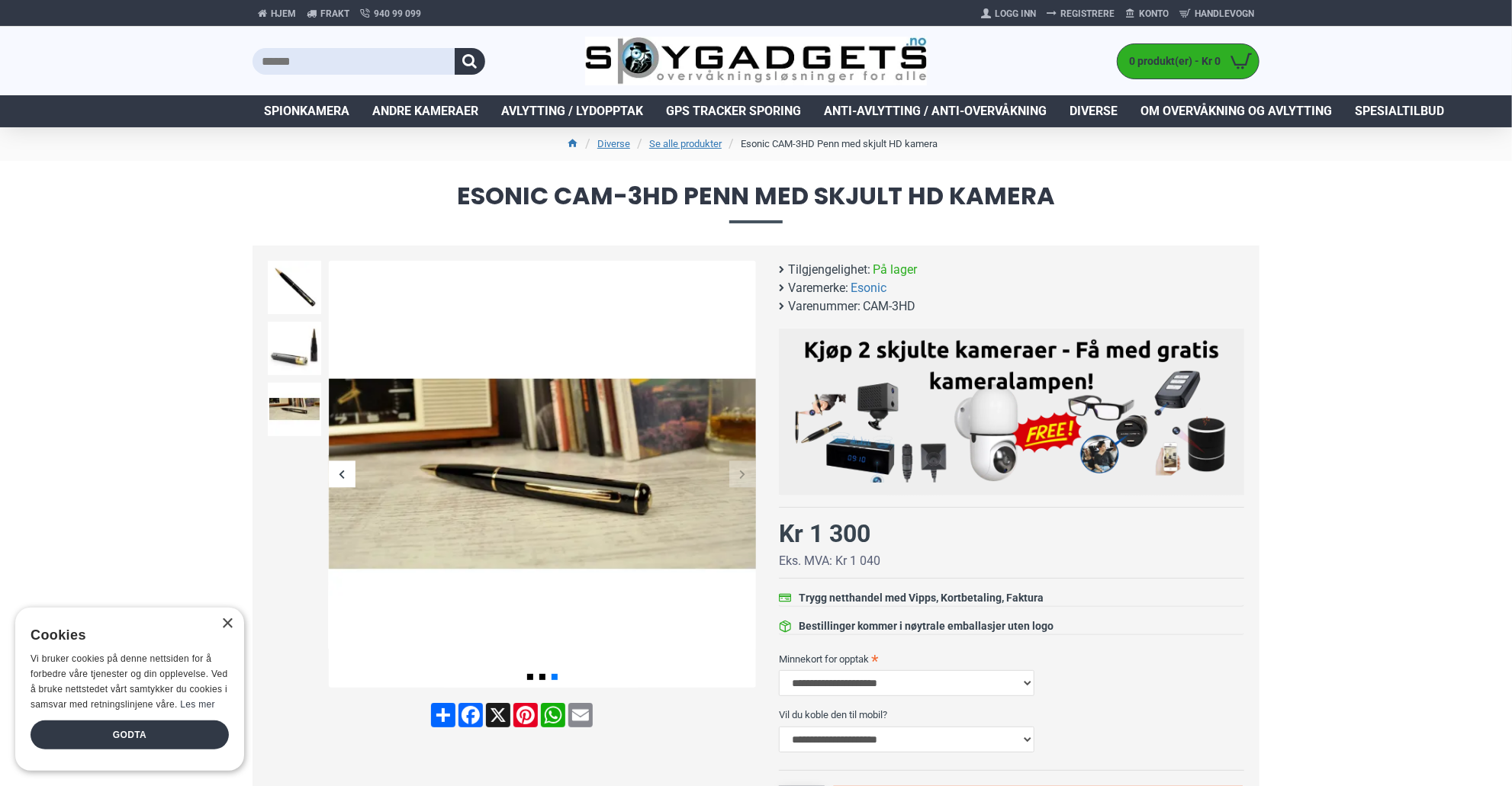
click at [743, 476] on div "Next slide" at bounding box center [742, 474] width 27 height 27
click at [289, 354] on img at bounding box center [295, 348] width 53 height 53
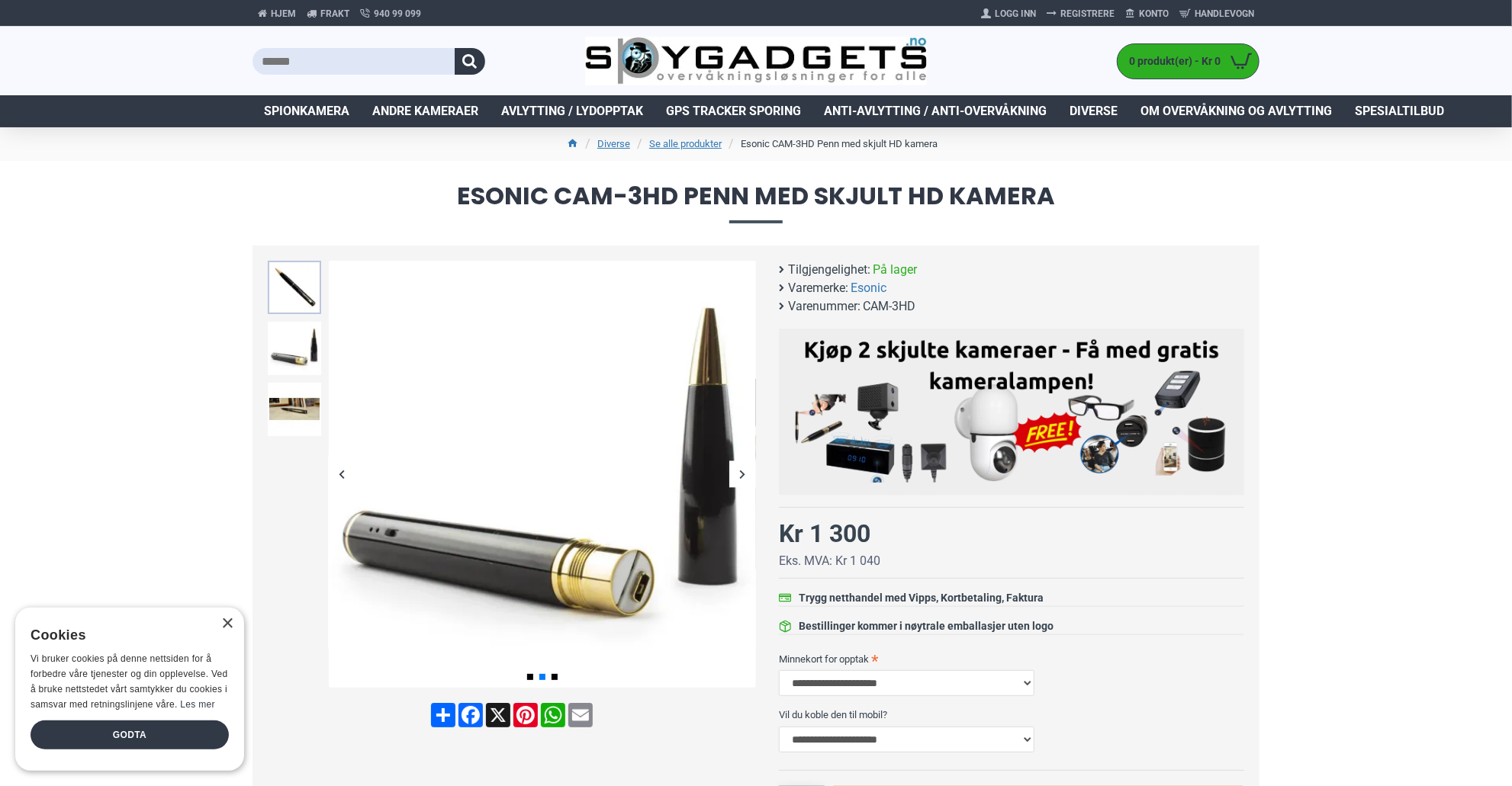
click at [292, 284] on img at bounding box center [295, 288] width 53 height 53
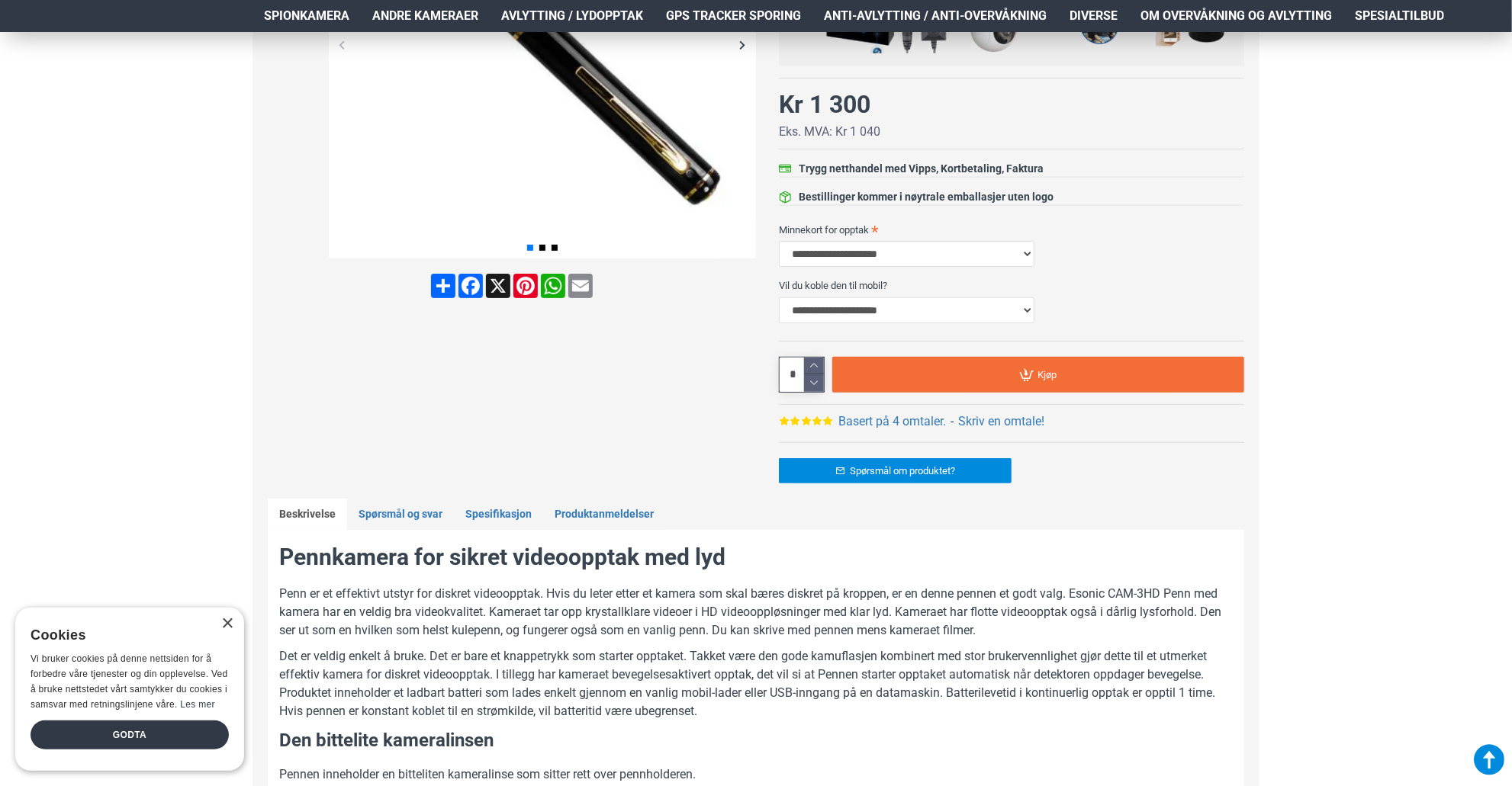
scroll to position [381, 0]
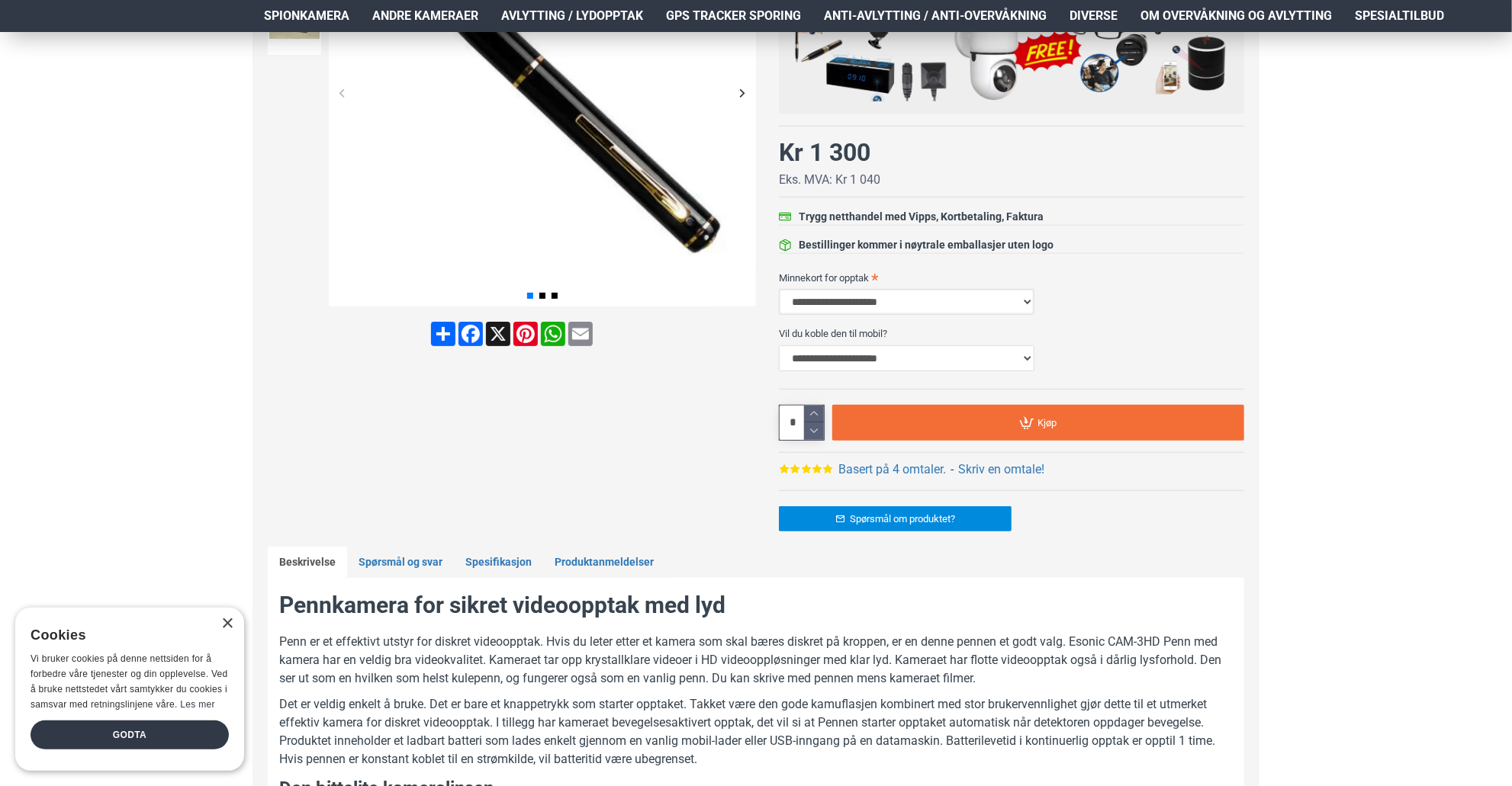
click at [1031, 297] on select "**********" at bounding box center [907, 302] width 255 height 26
select select "***"
click at [779, 289] on select "**********" at bounding box center [907, 302] width 255 height 26
click at [1029, 300] on select "**********" at bounding box center [907, 302] width 255 height 26
select select
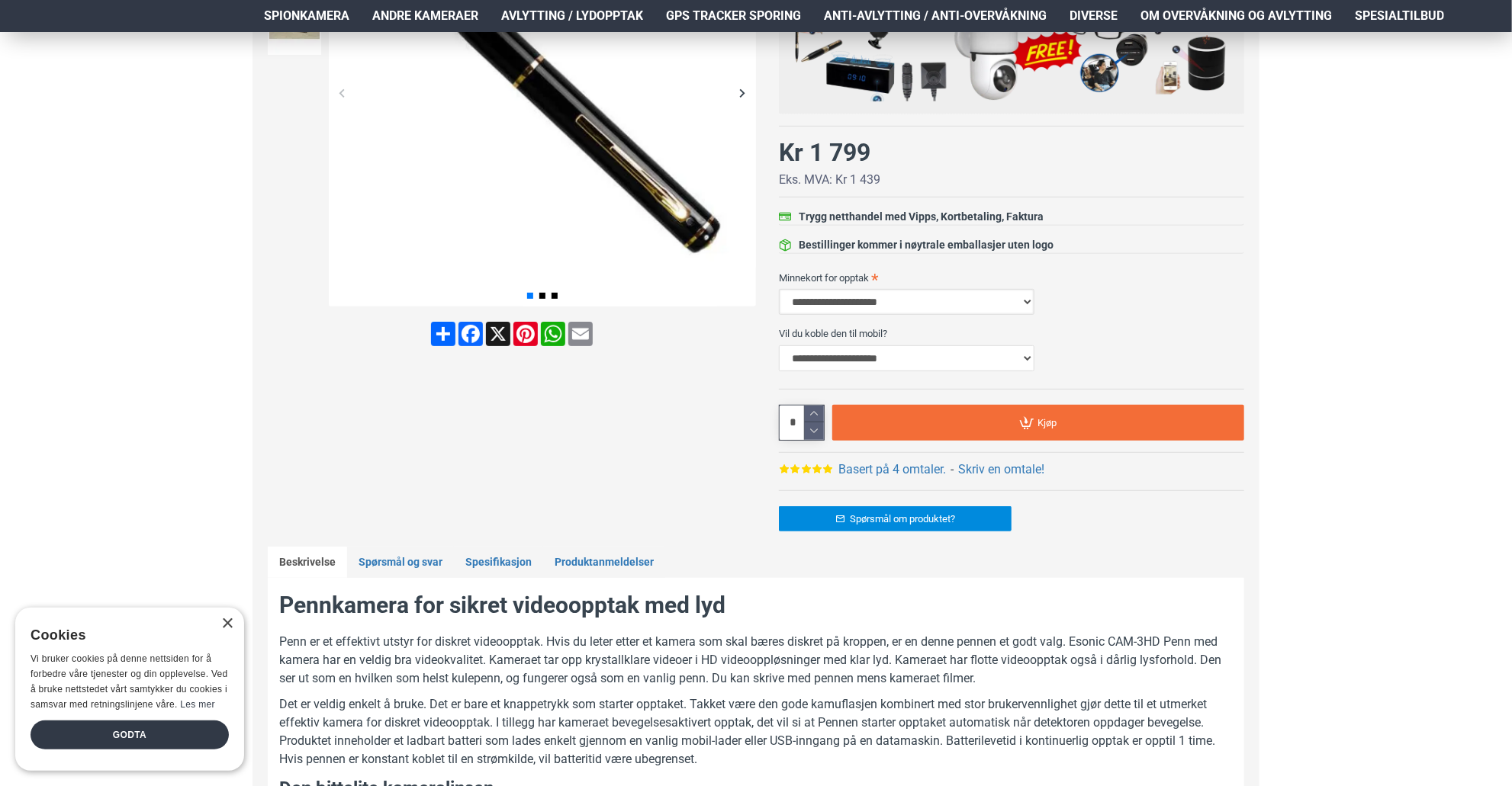
click at [779, 289] on select "**********" at bounding box center [907, 302] width 255 height 26
click at [1031, 357] on select "**********" at bounding box center [907, 359] width 255 height 26
click at [779, 346] on select "**********" at bounding box center [907, 359] width 255 height 26
click at [1020, 359] on select "**********" at bounding box center [907, 359] width 255 height 26
click at [779, 346] on select "**********" at bounding box center [907, 359] width 255 height 26
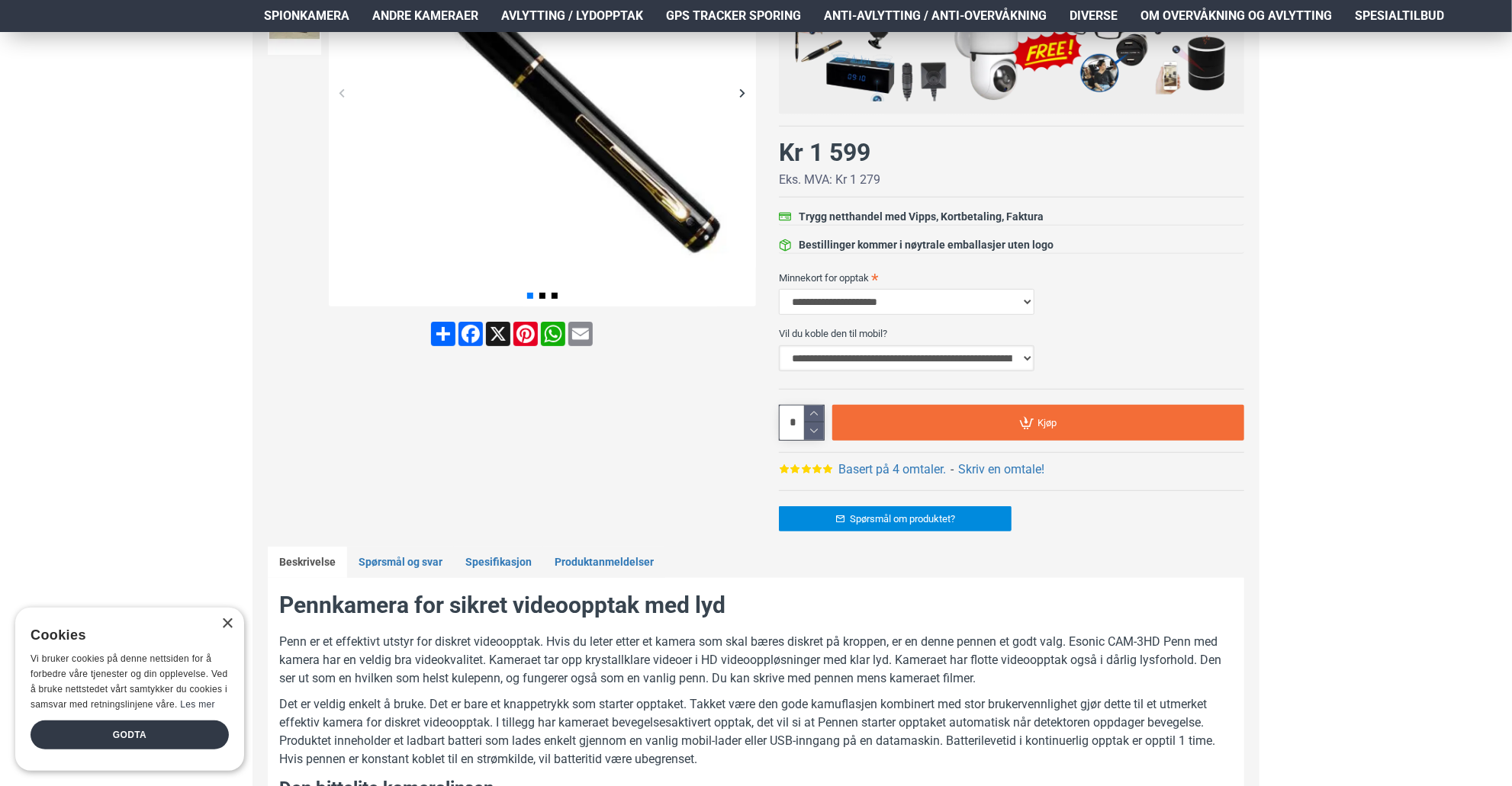
click at [939, 352] on select "**********" at bounding box center [907, 359] width 255 height 26
select select "***"
click at [779, 346] on select "**********" at bounding box center [907, 359] width 255 height 26
click at [1142, 330] on label "Vil du koble den til mobil?" at bounding box center [1012, 334] width 465 height 24
click at [1034, 346] on select "**********" at bounding box center [907, 359] width 255 height 26
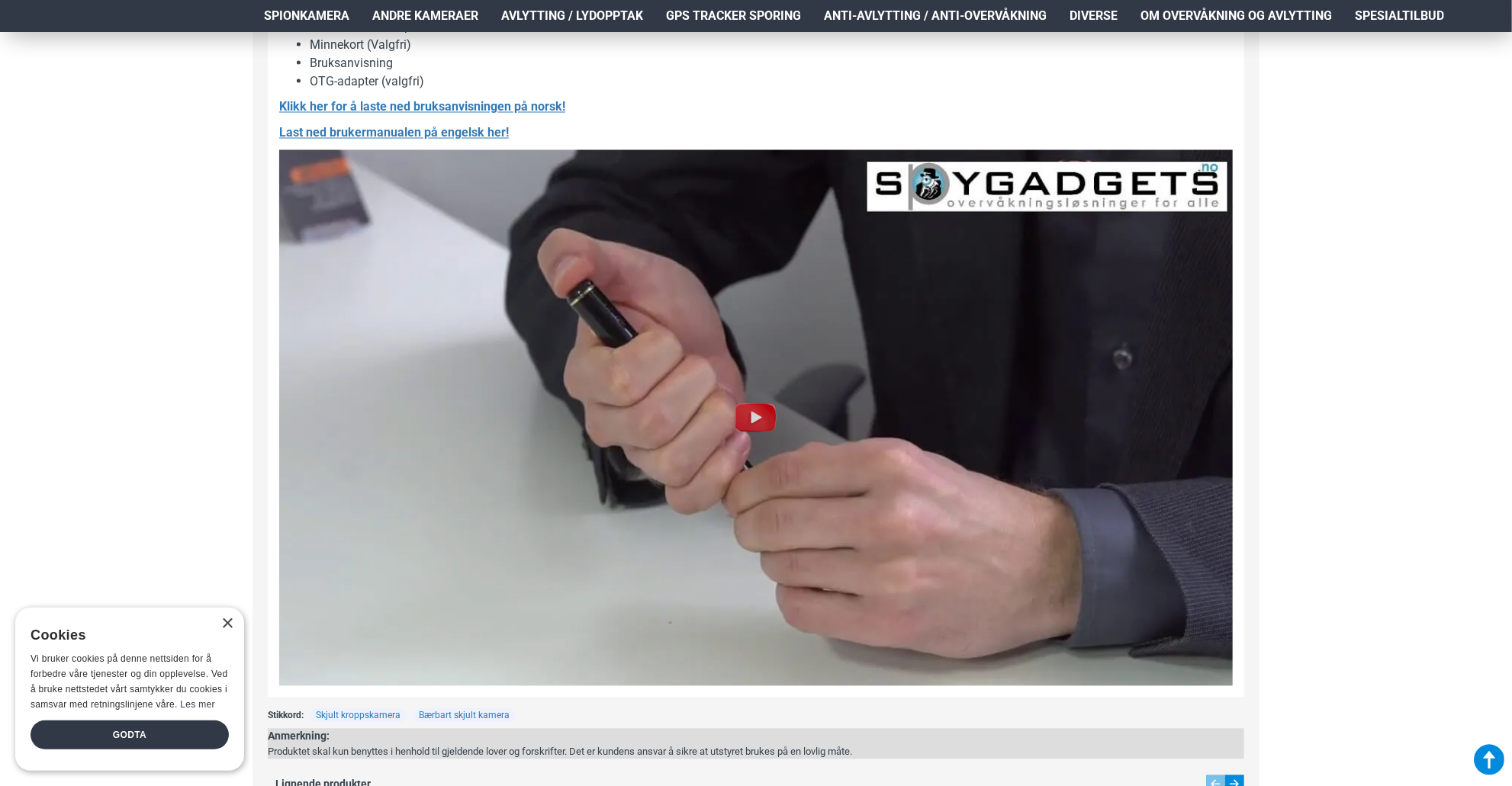
scroll to position [1754, 0]
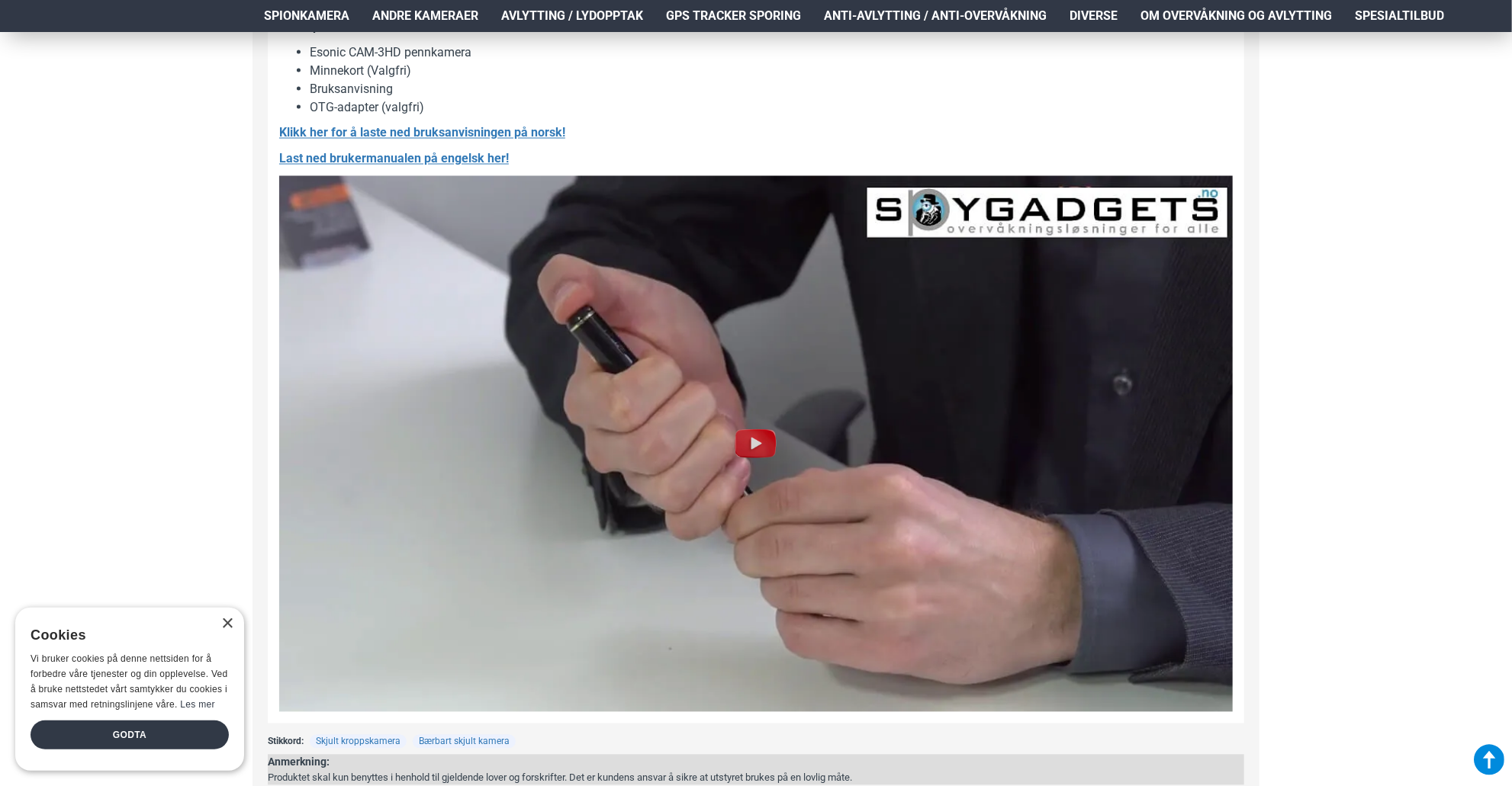
click at [758, 447] on img at bounding box center [756, 444] width 49 height 49
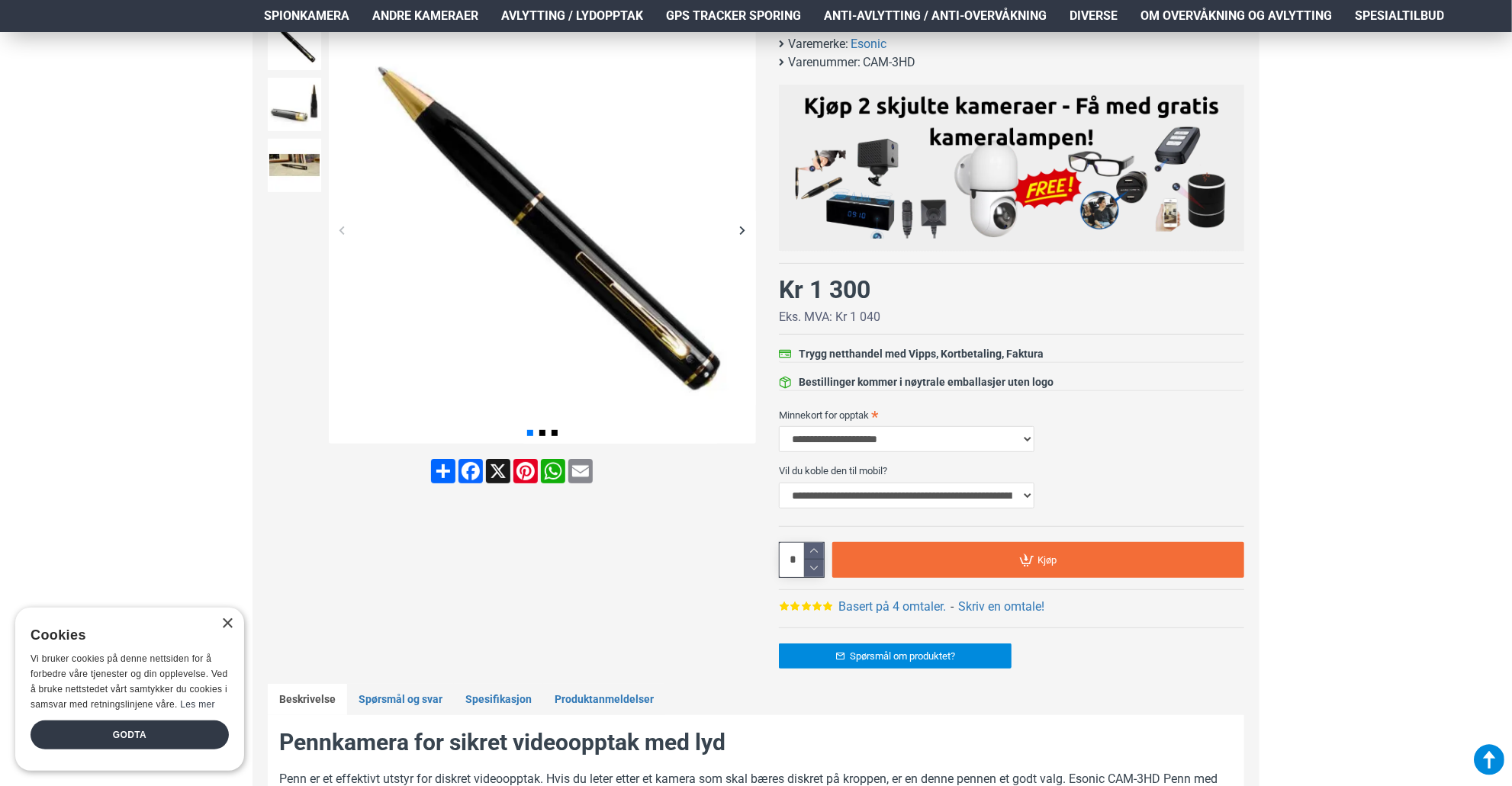
scroll to position [0, 0]
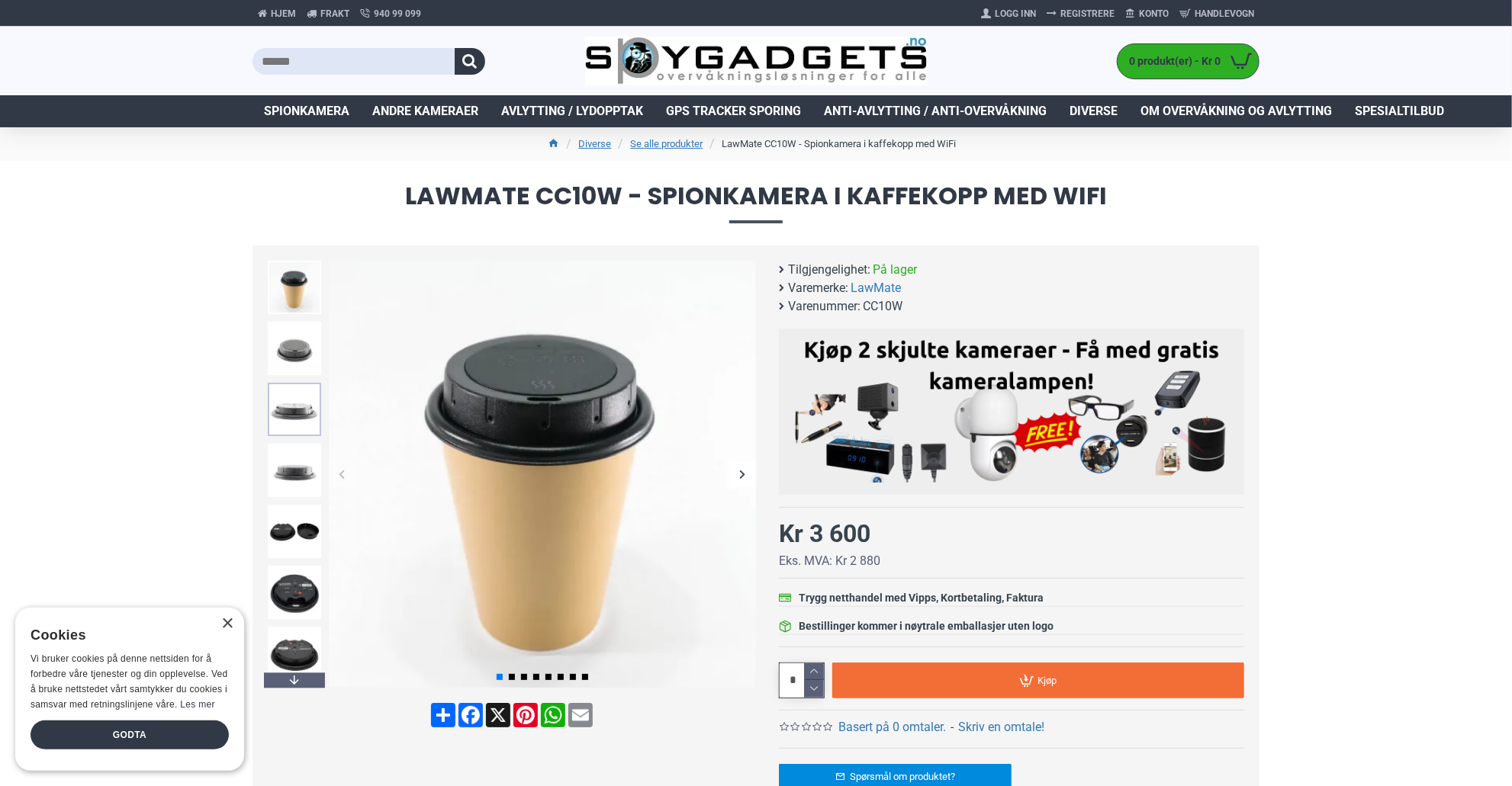
click at [290, 419] on img at bounding box center [295, 409] width 53 height 53
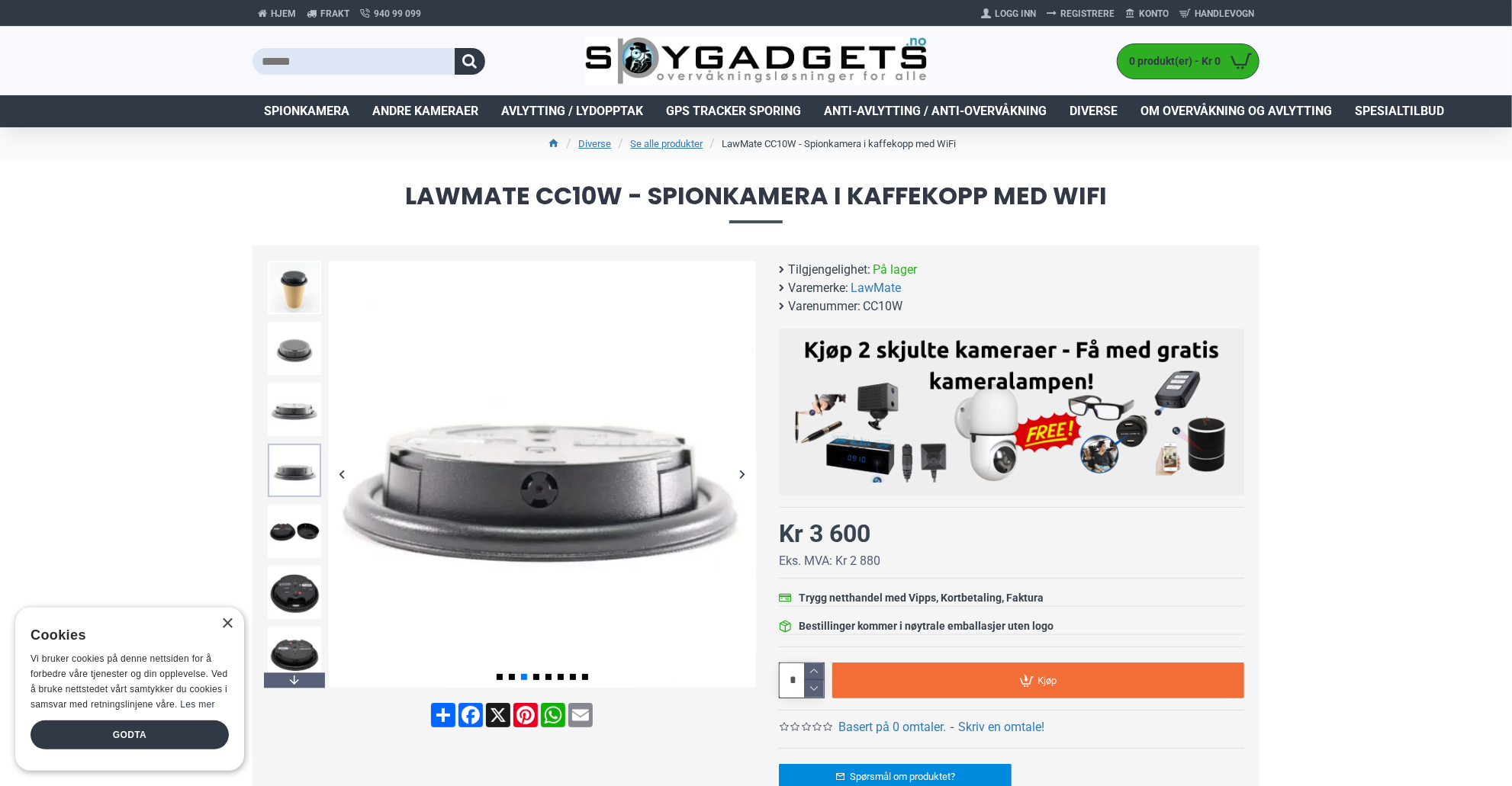
click at [283, 471] on img at bounding box center [295, 471] width 53 height 53
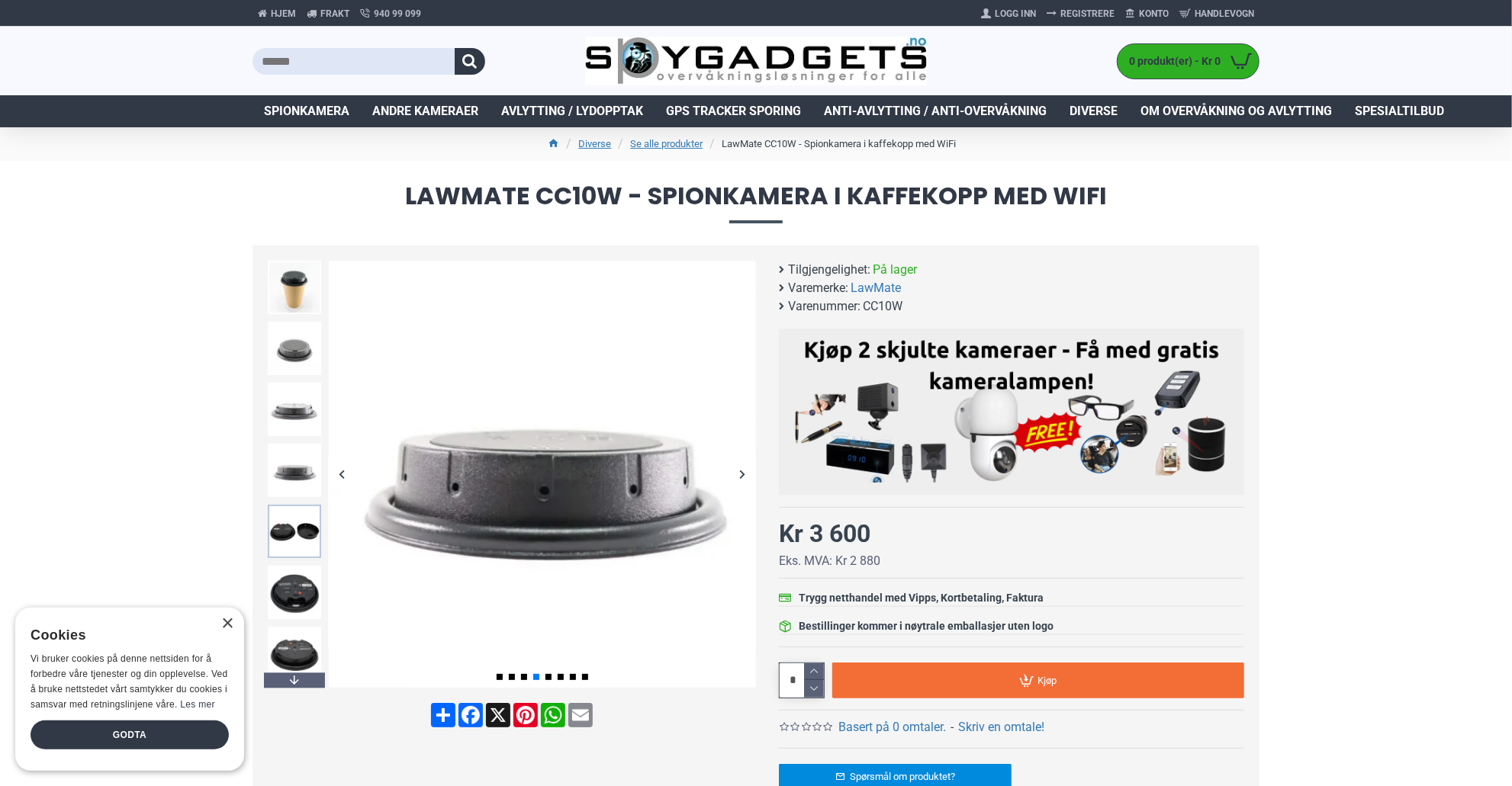
click at [308, 531] on img at bounding box center [295, 532] width 53 height 53
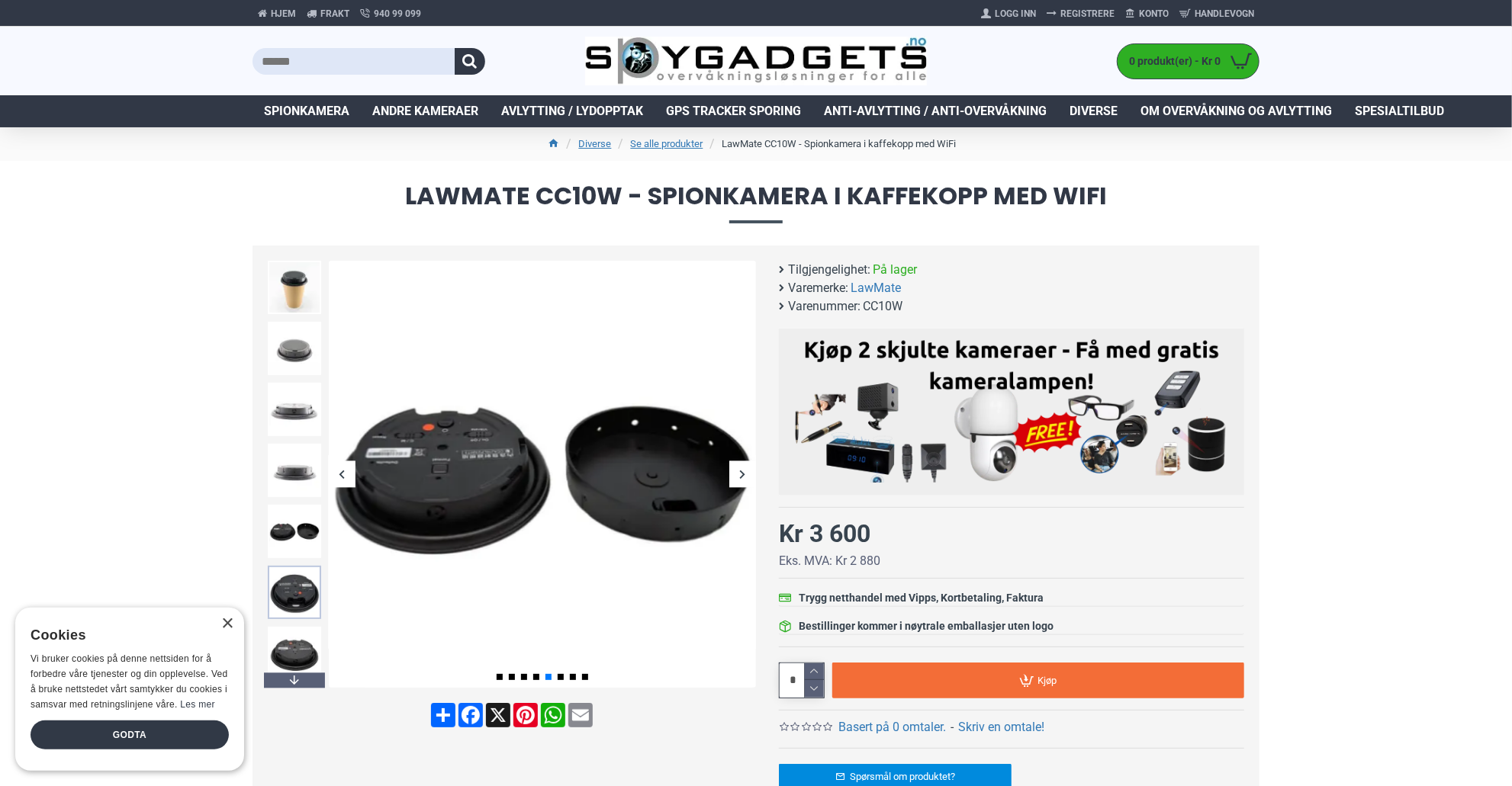
click at [279, 587] on img at bounding box center [295, 593] width 53 height 53
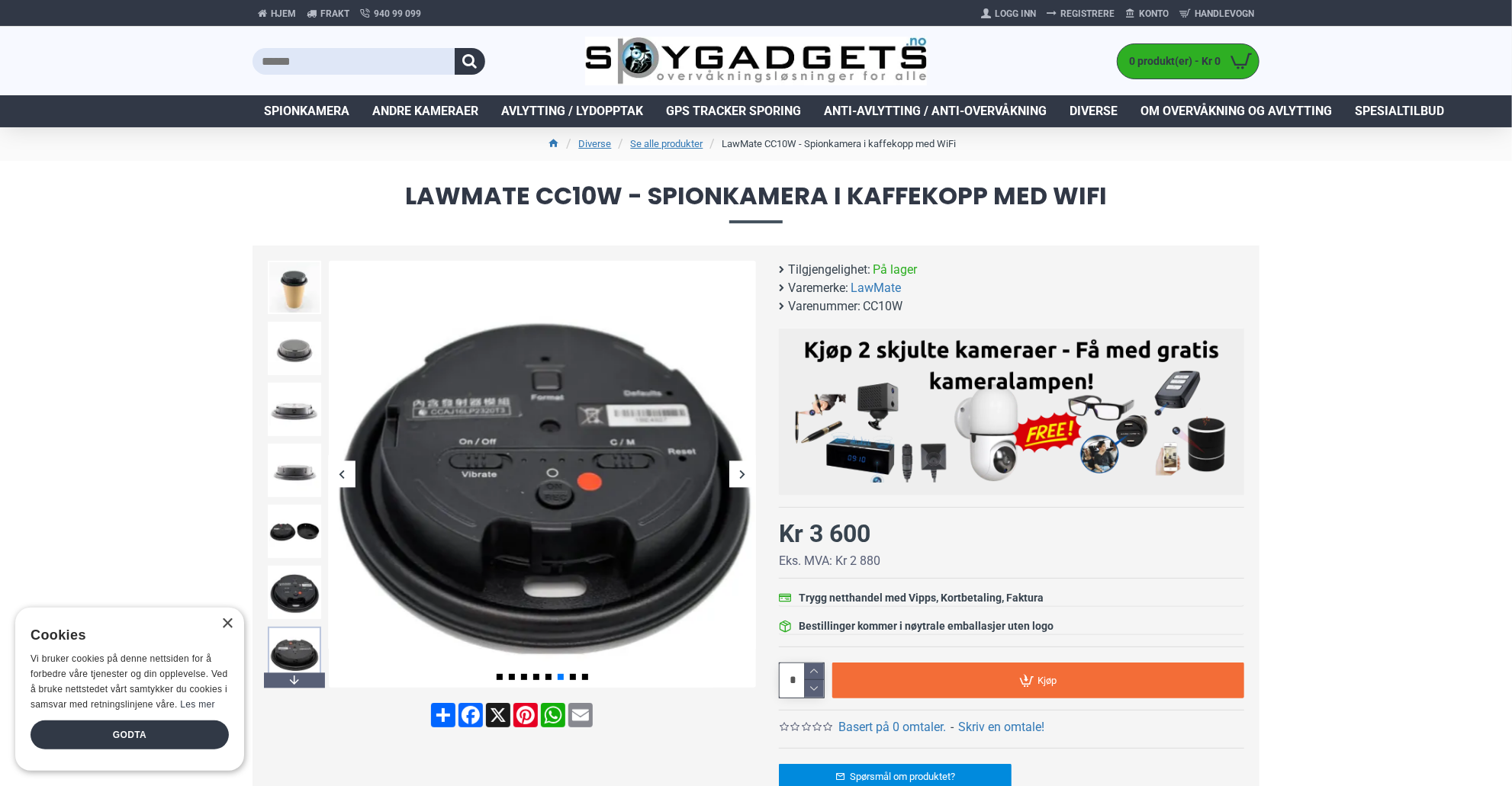
click at [283, 651] on img at bounding box center [295, 653] width 53 height 53
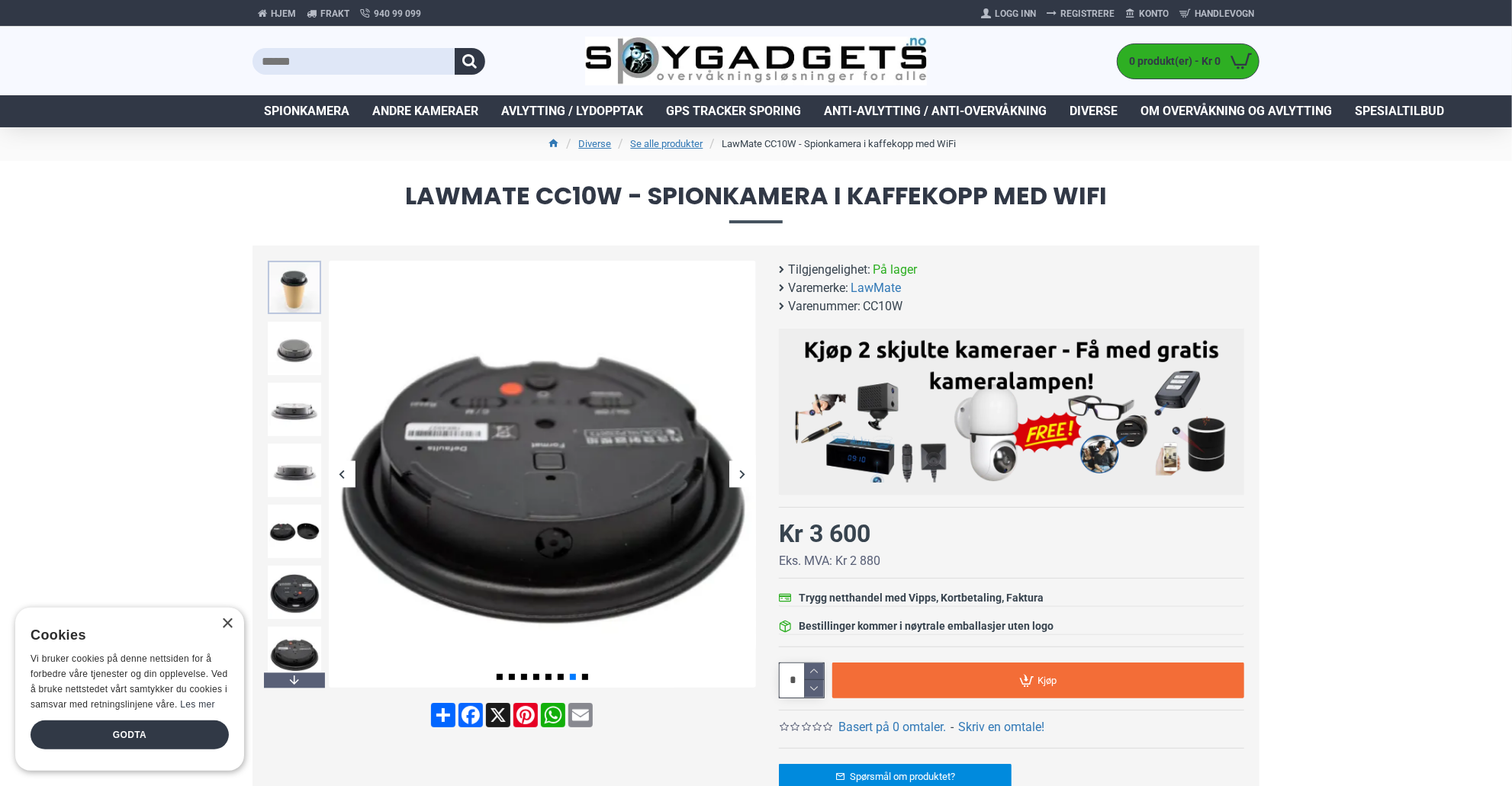
click at [296, 286] on img at bounding box center [295, 288] width 53 height 53
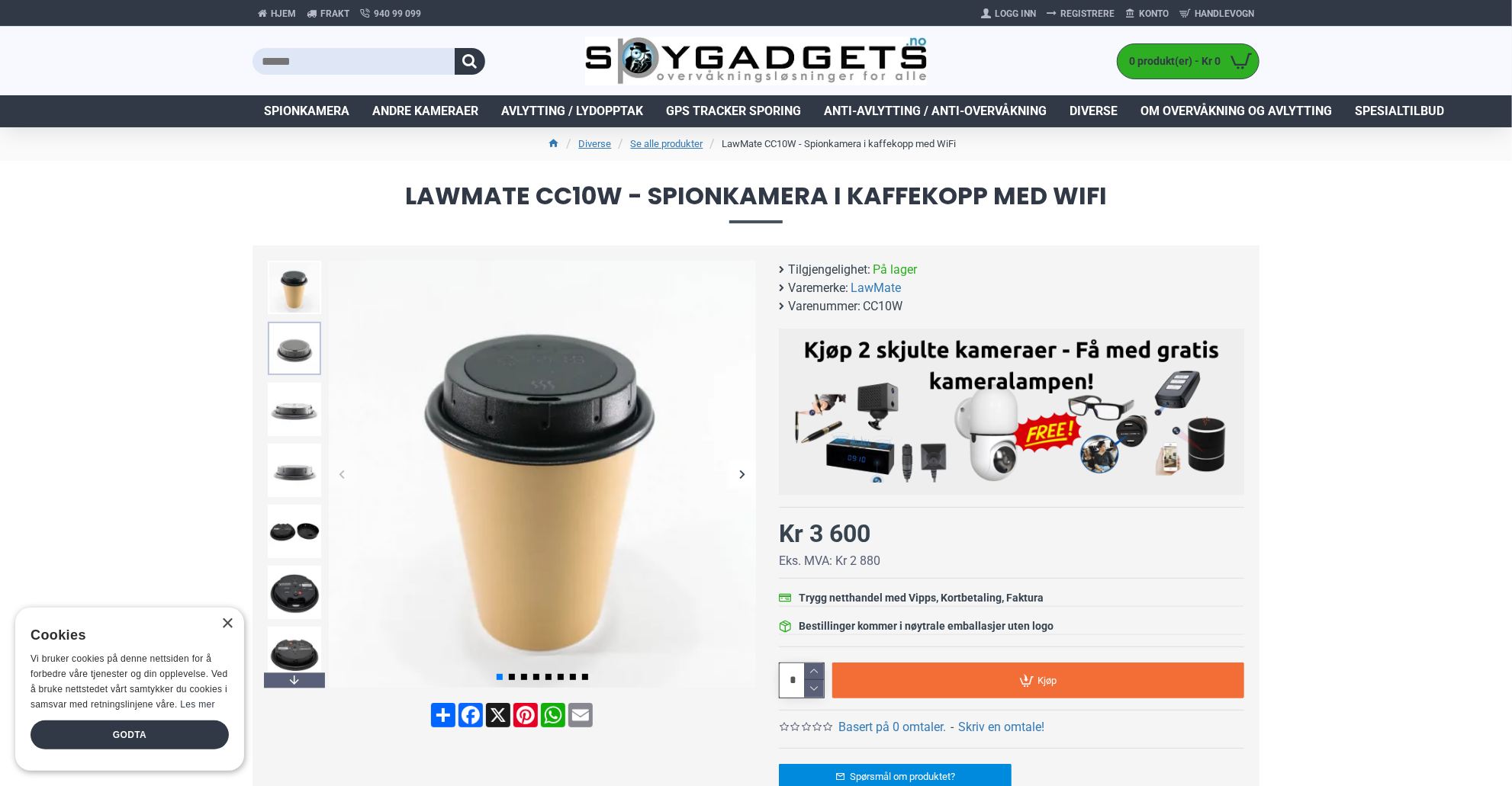
click at [282, 345] on img at bounding box center [295, 348] width 53 height 53
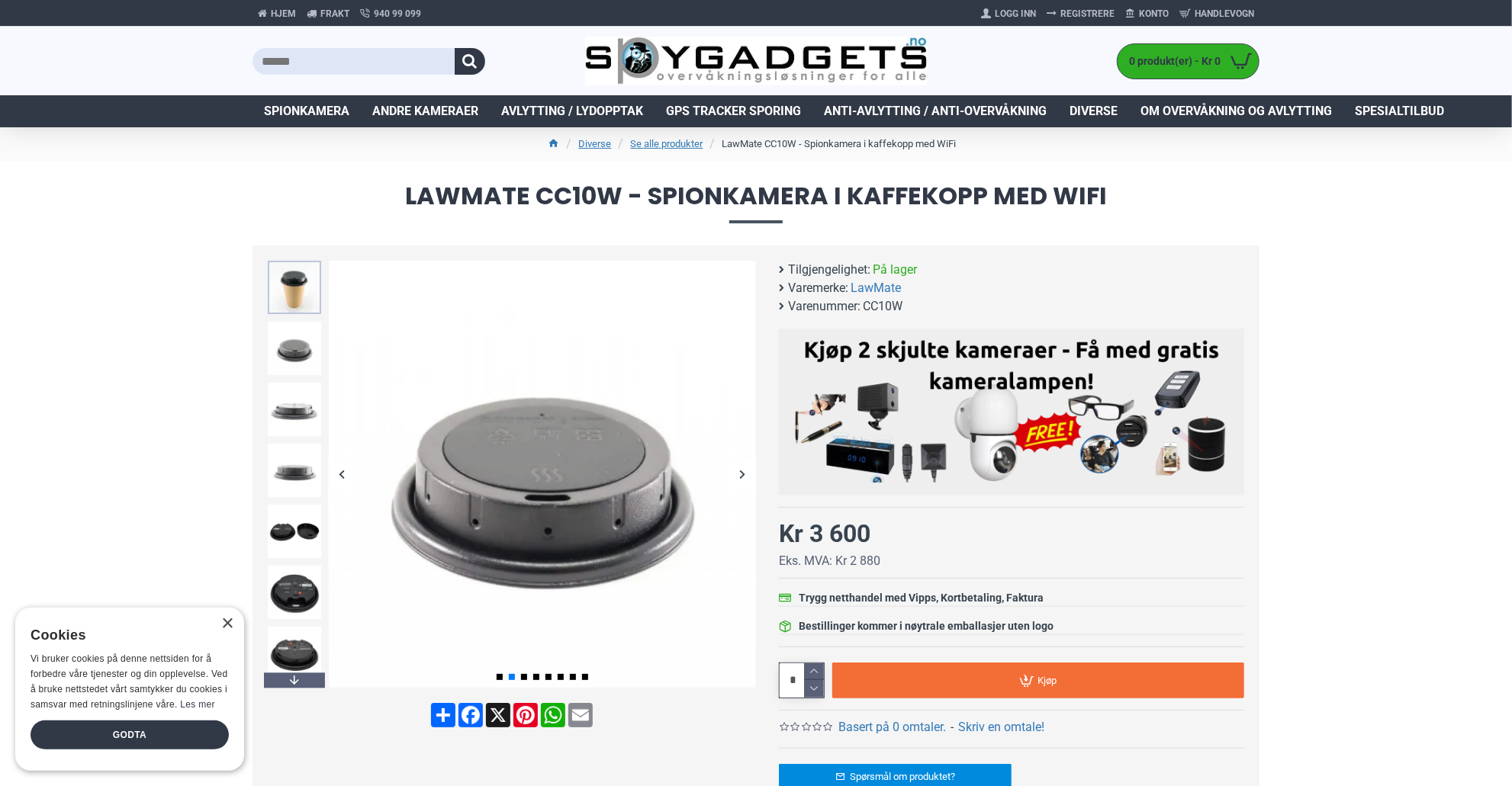
click at [270, 272] on img at bounding box center [295, 288] width 53 height 53
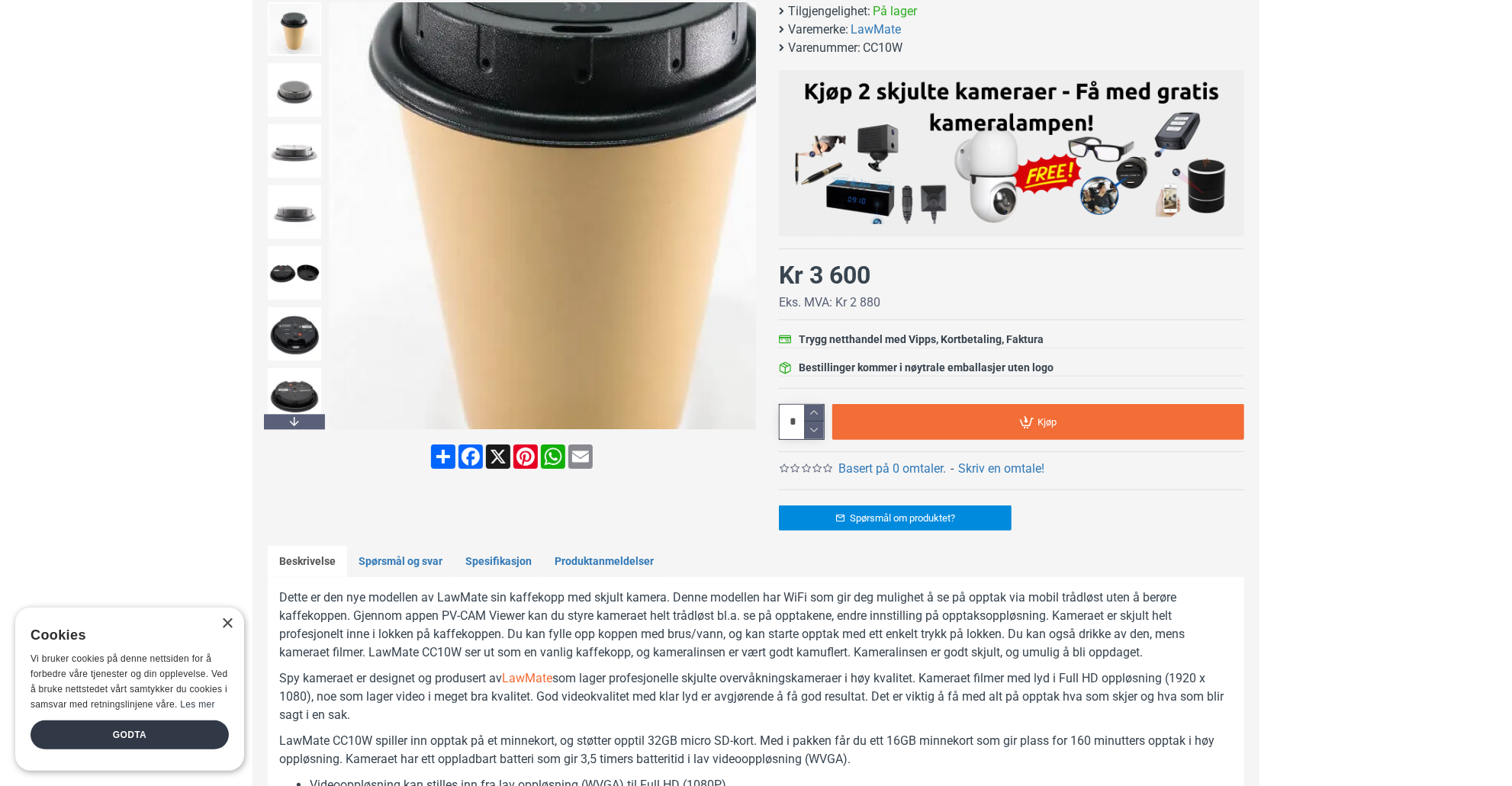
scroll to position [76, 0]
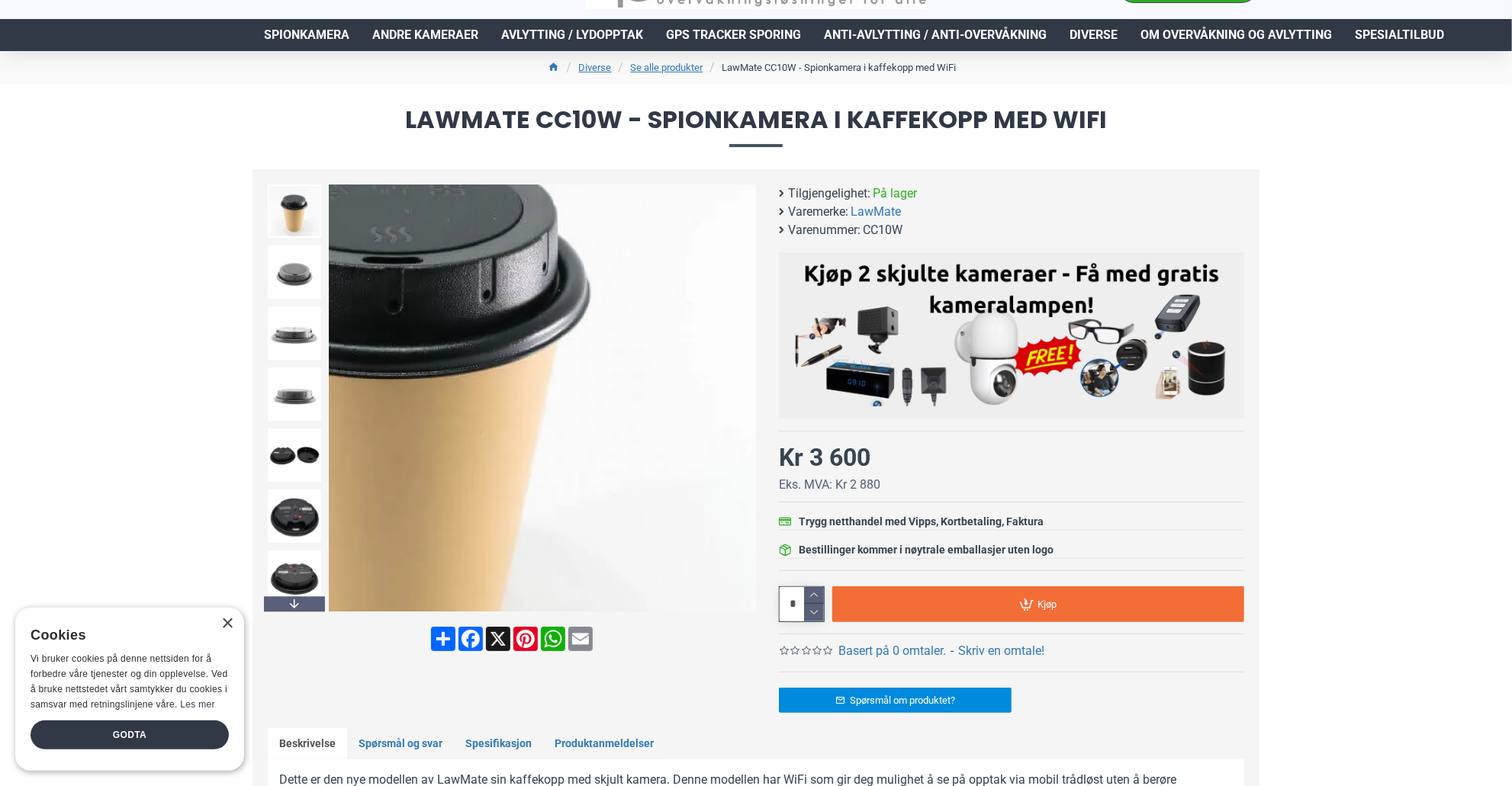
click at [737, 403] on div "Next slide" at bounding box center [742, 398] width 27 height 27
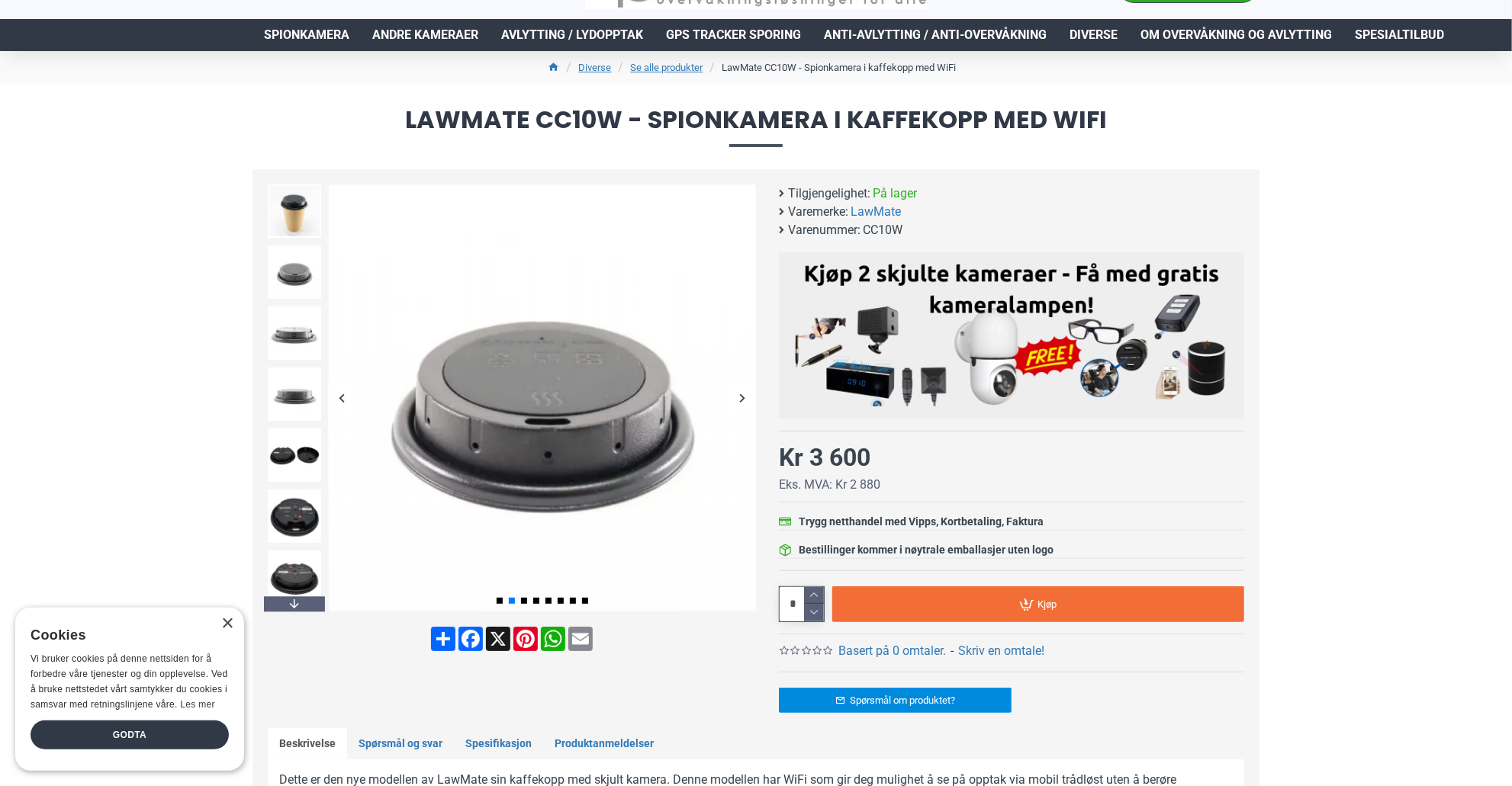
click at [744, 399] on div "Next slide" at bounding box center [742, 398] width 27 height 27
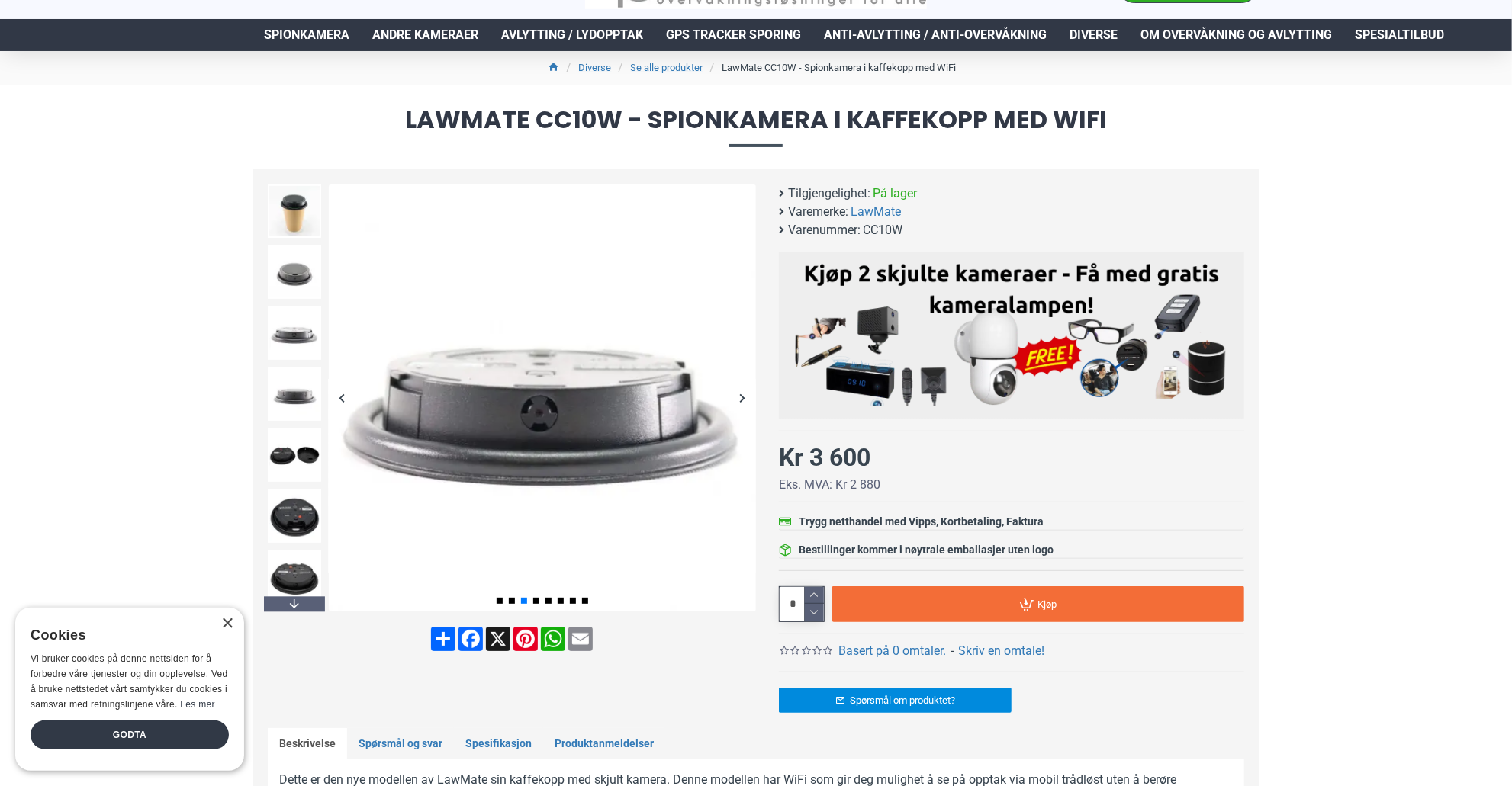
click at [744, 399] on div "Next slide" at bounding box center [742, 398] width 27 height 27
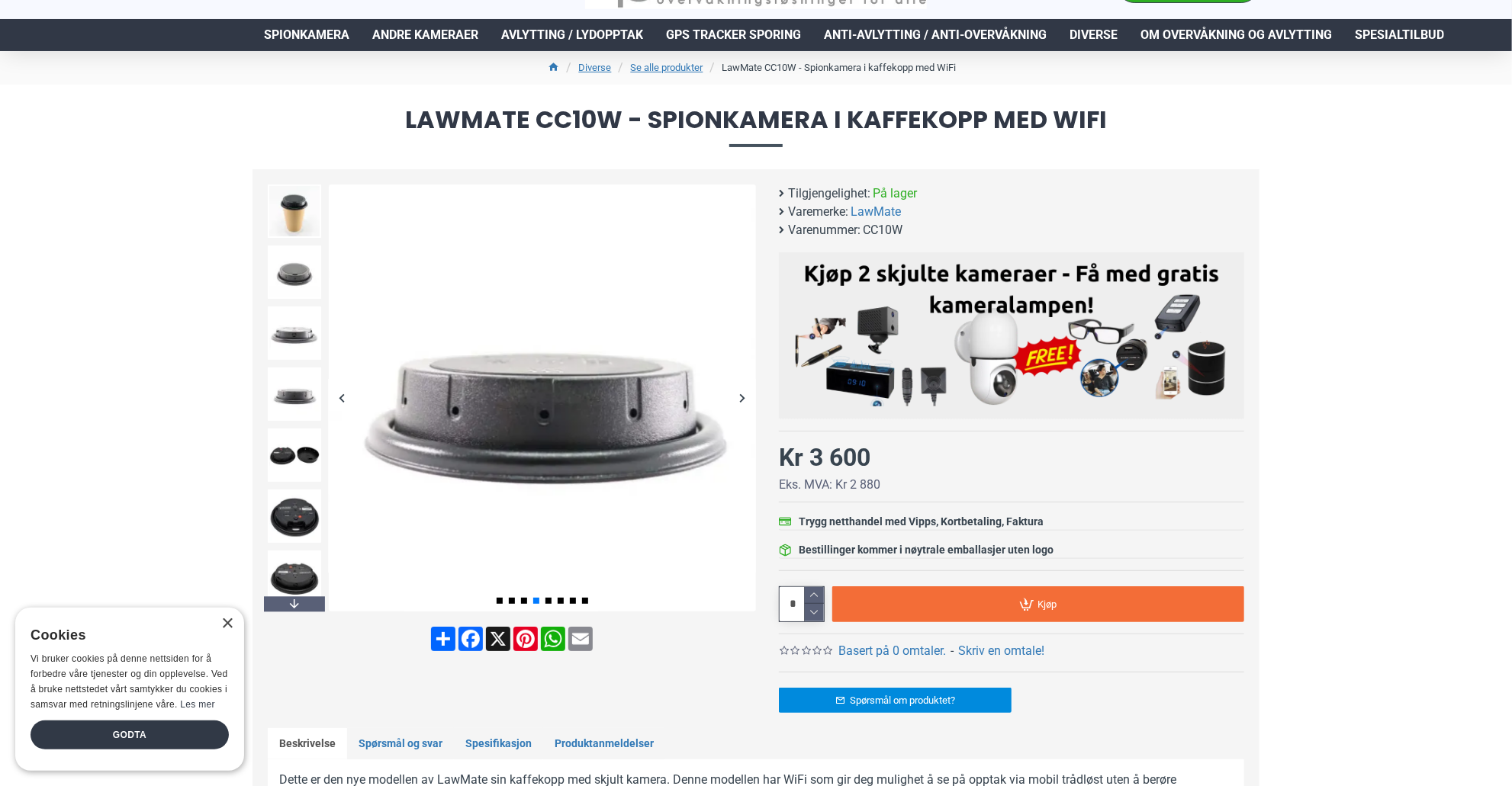
click at [744, 399] on div "Next slide" at bounding box center [742, 398] width 27 height 27
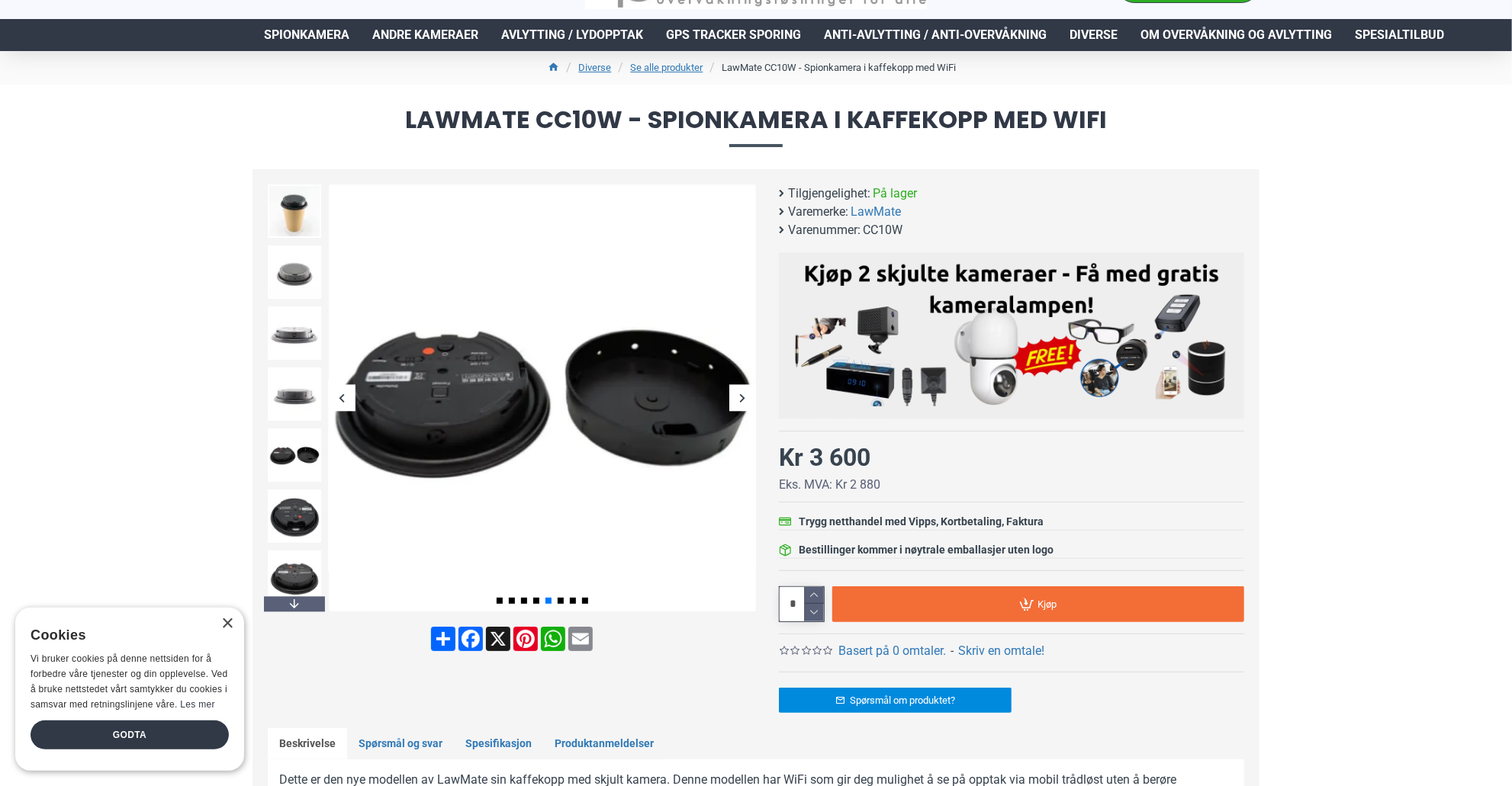
click at [744, 399] on div "Next slide" at bounding box center [742, 398] width 27 height 27
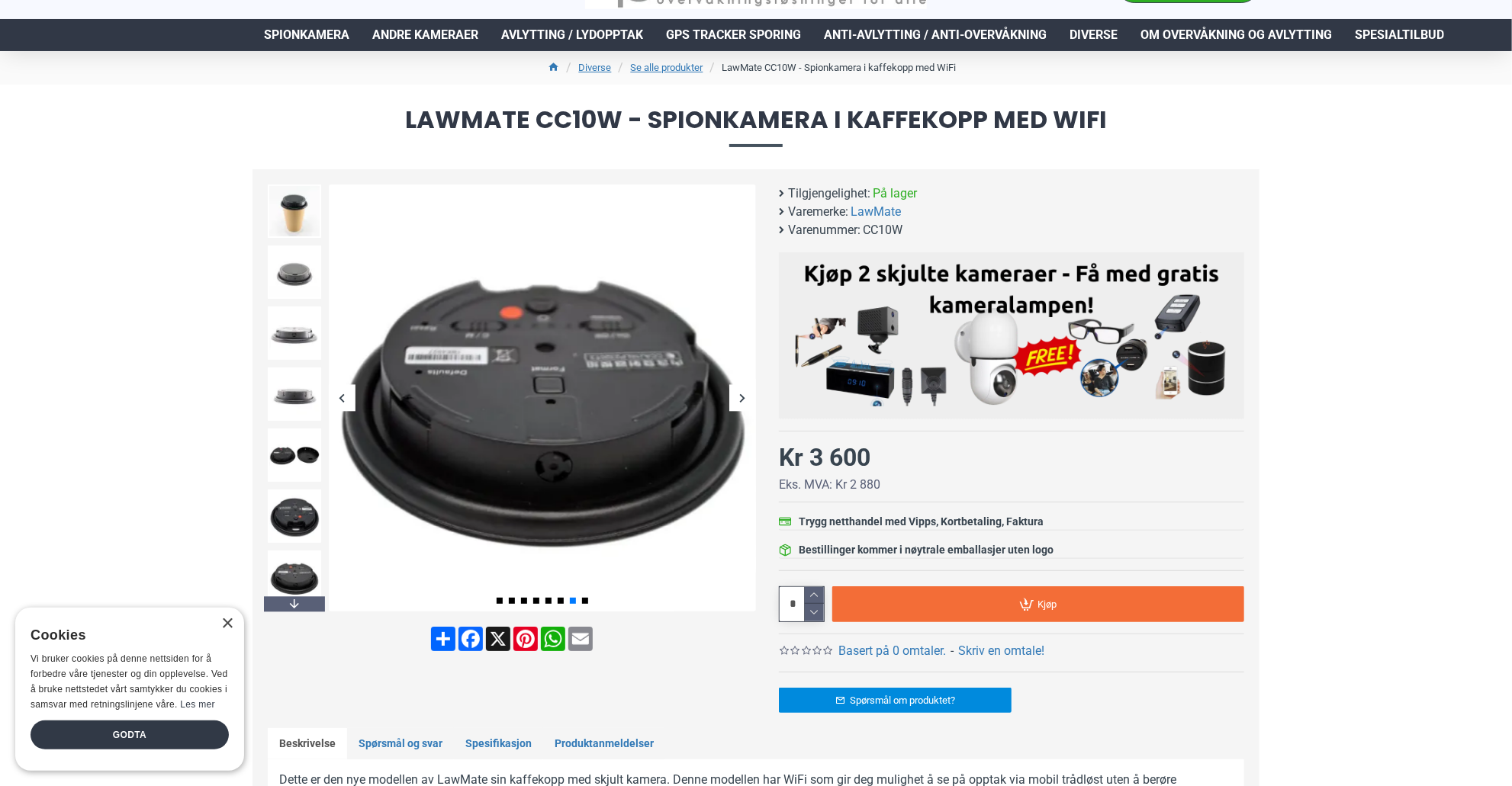
click at [744, 399] on div "Next slide" at bounding box center [742, 398] width 27 height 27
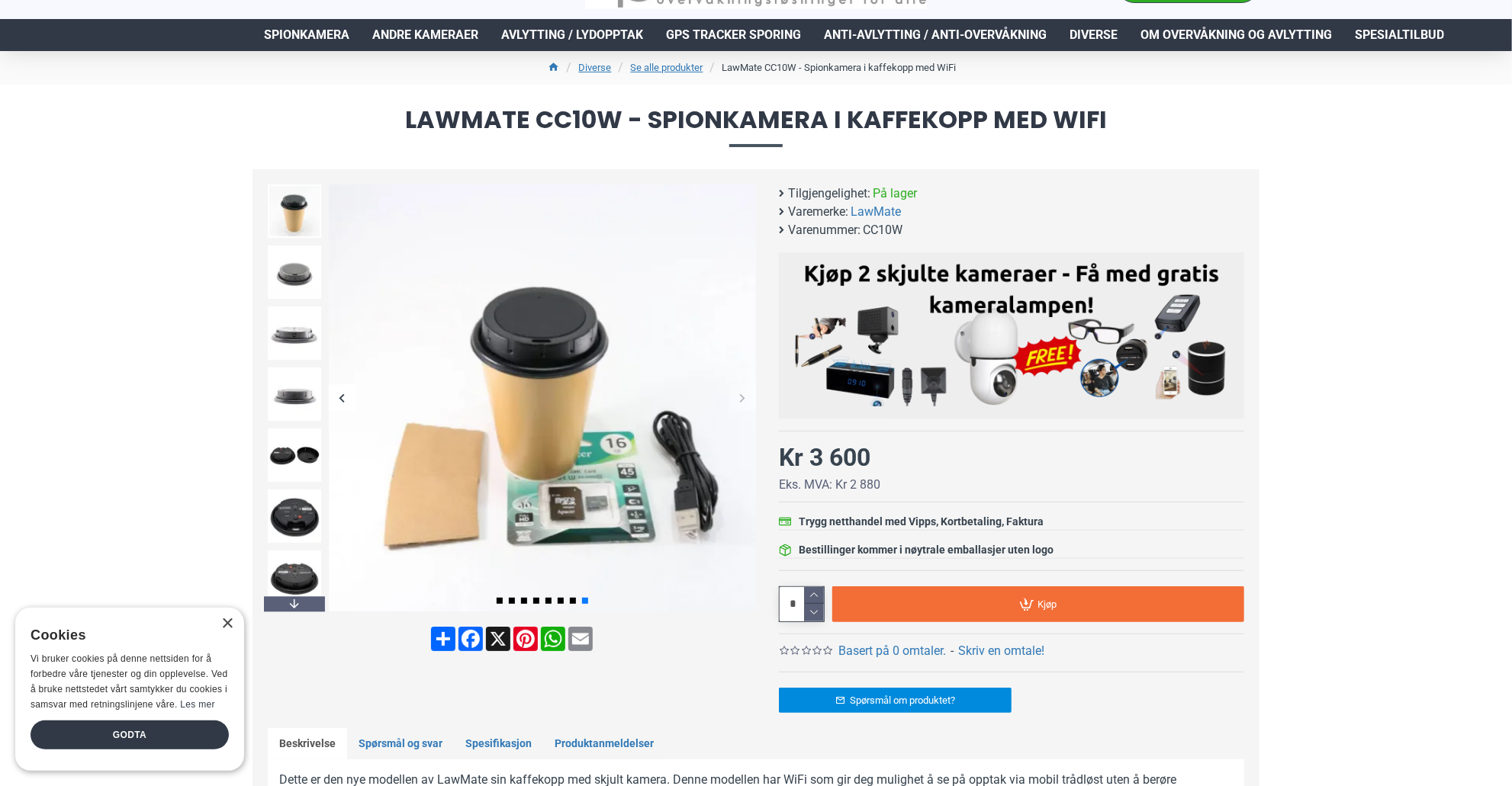
click at [744, 399] on div "Next slide" at bounding box center [742, 398] width 27 height 27
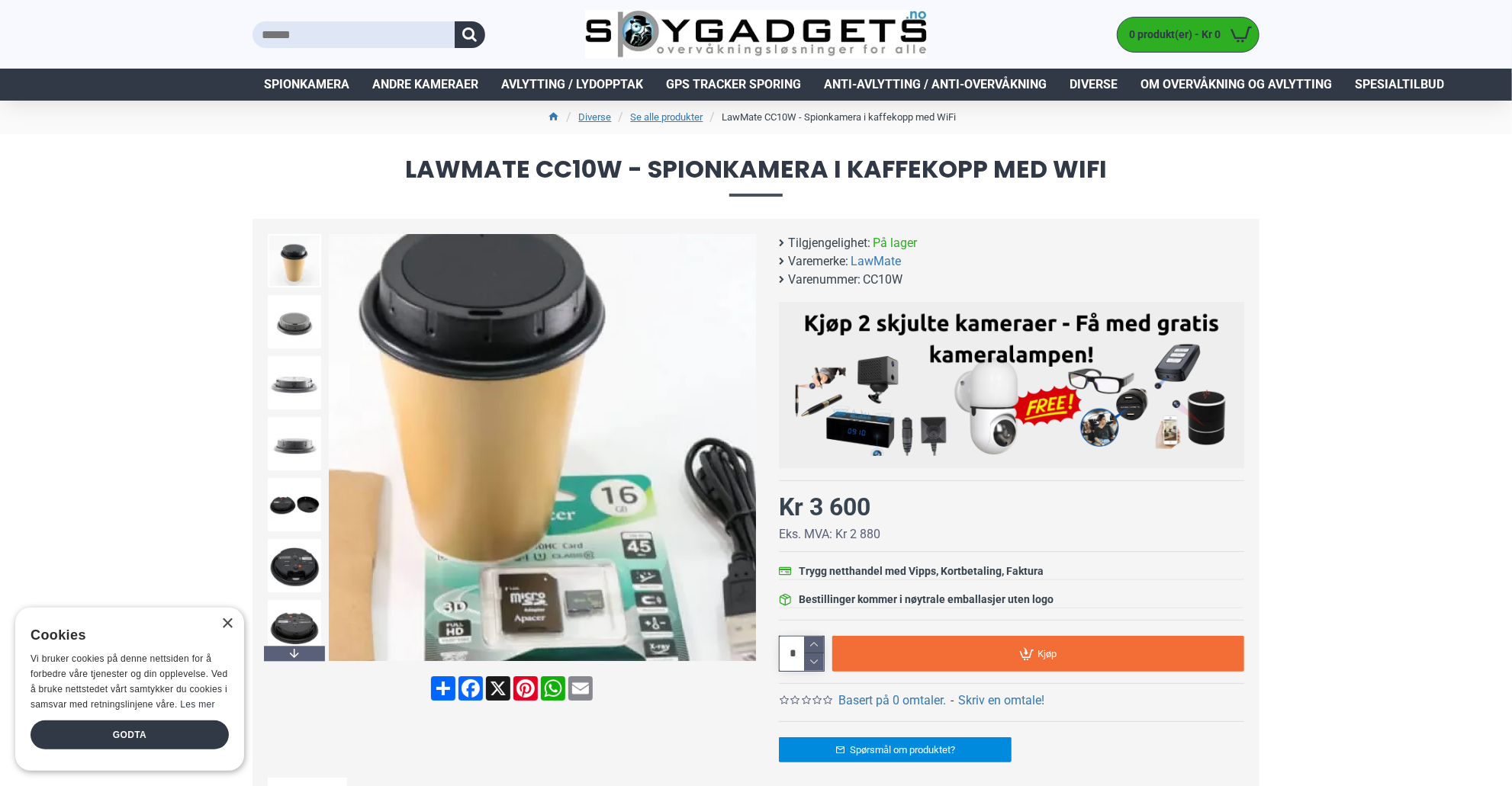
scroll to position [0, 0]
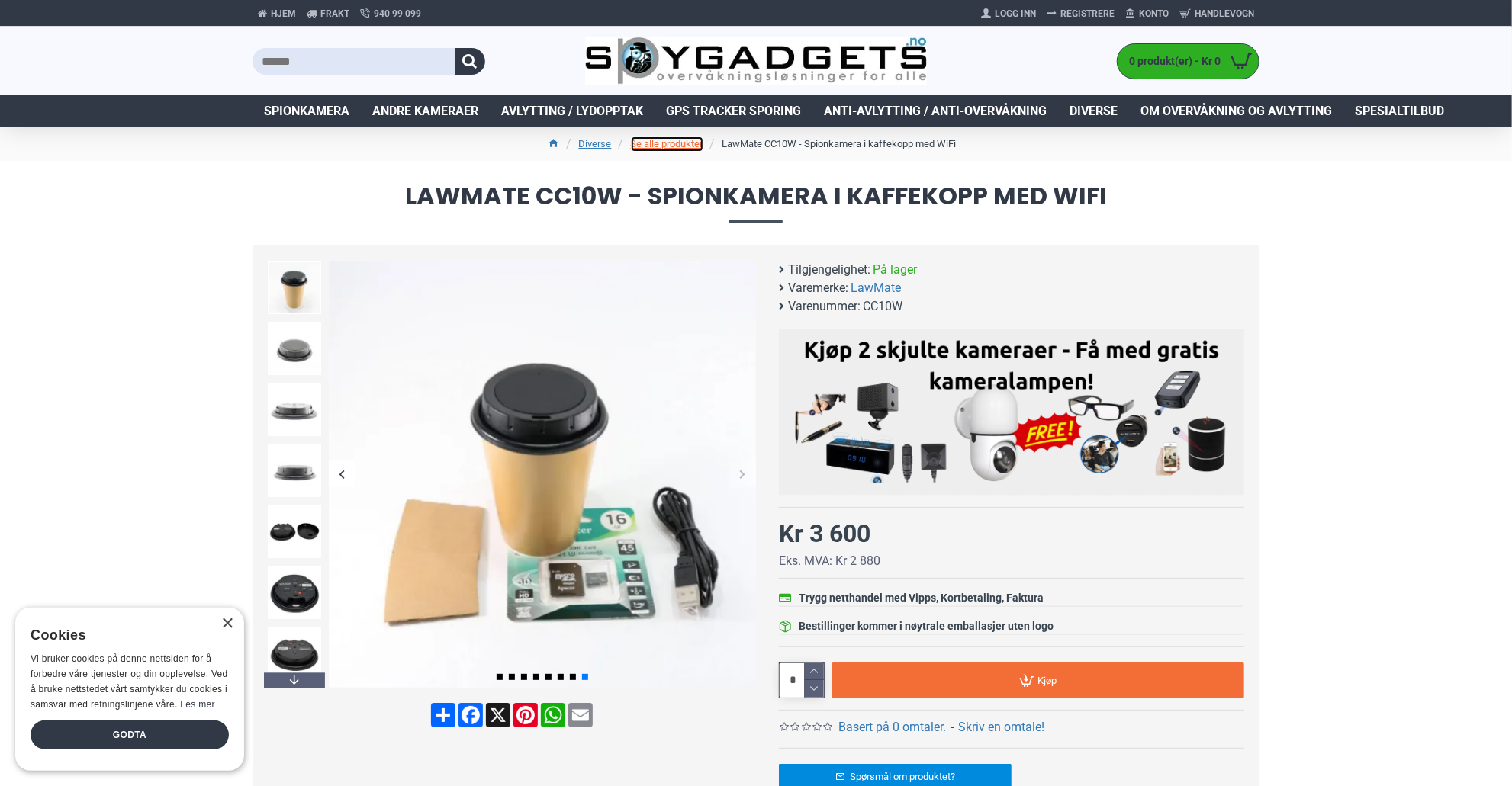
click at [679, 148] on link "Se alle produkter" at bounding box center [667, 144] width 72 height 16
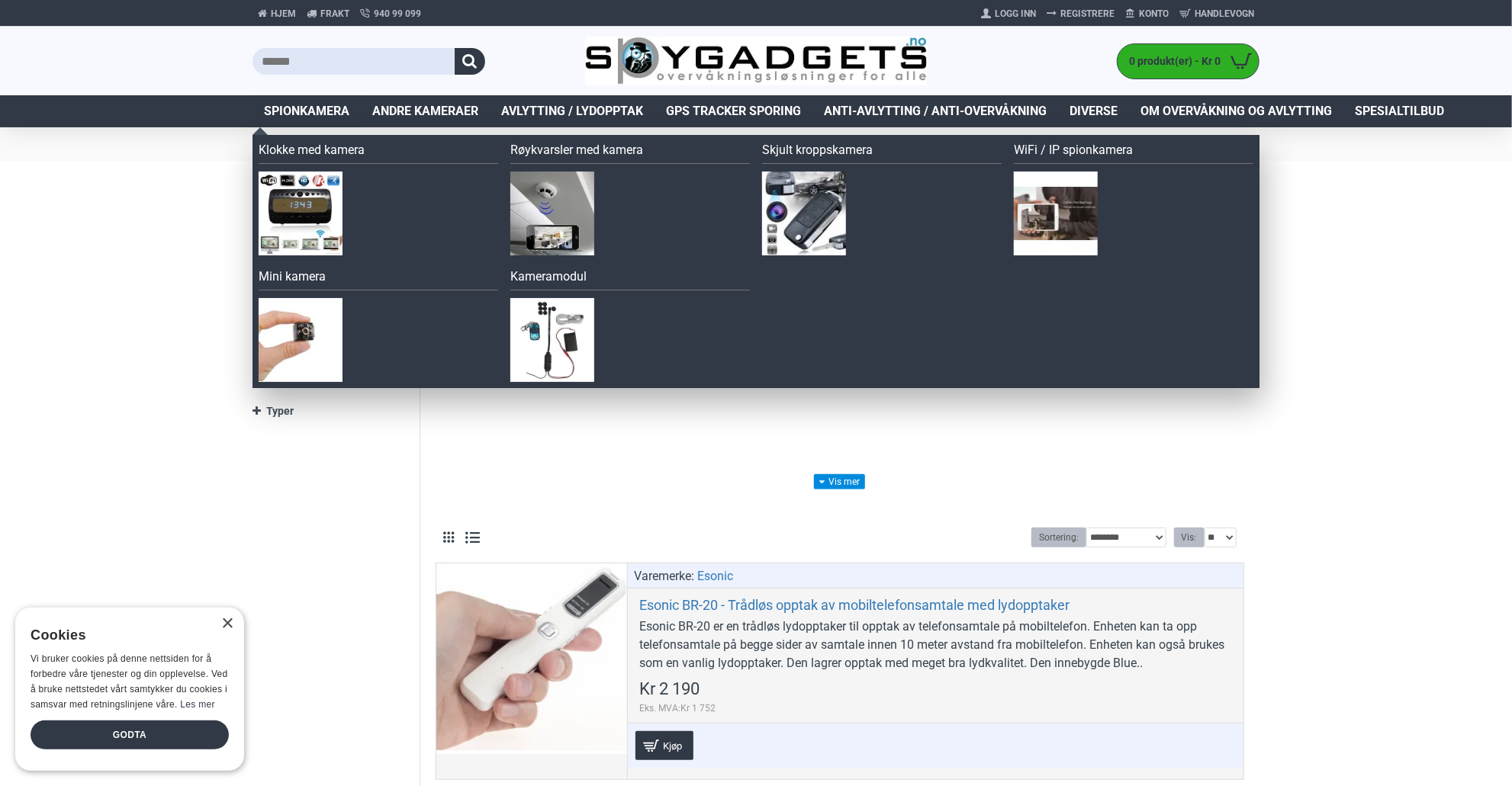
click at [337, 105] on span "Spionkamera" at bounding box center [306, 111] width 85 height 18
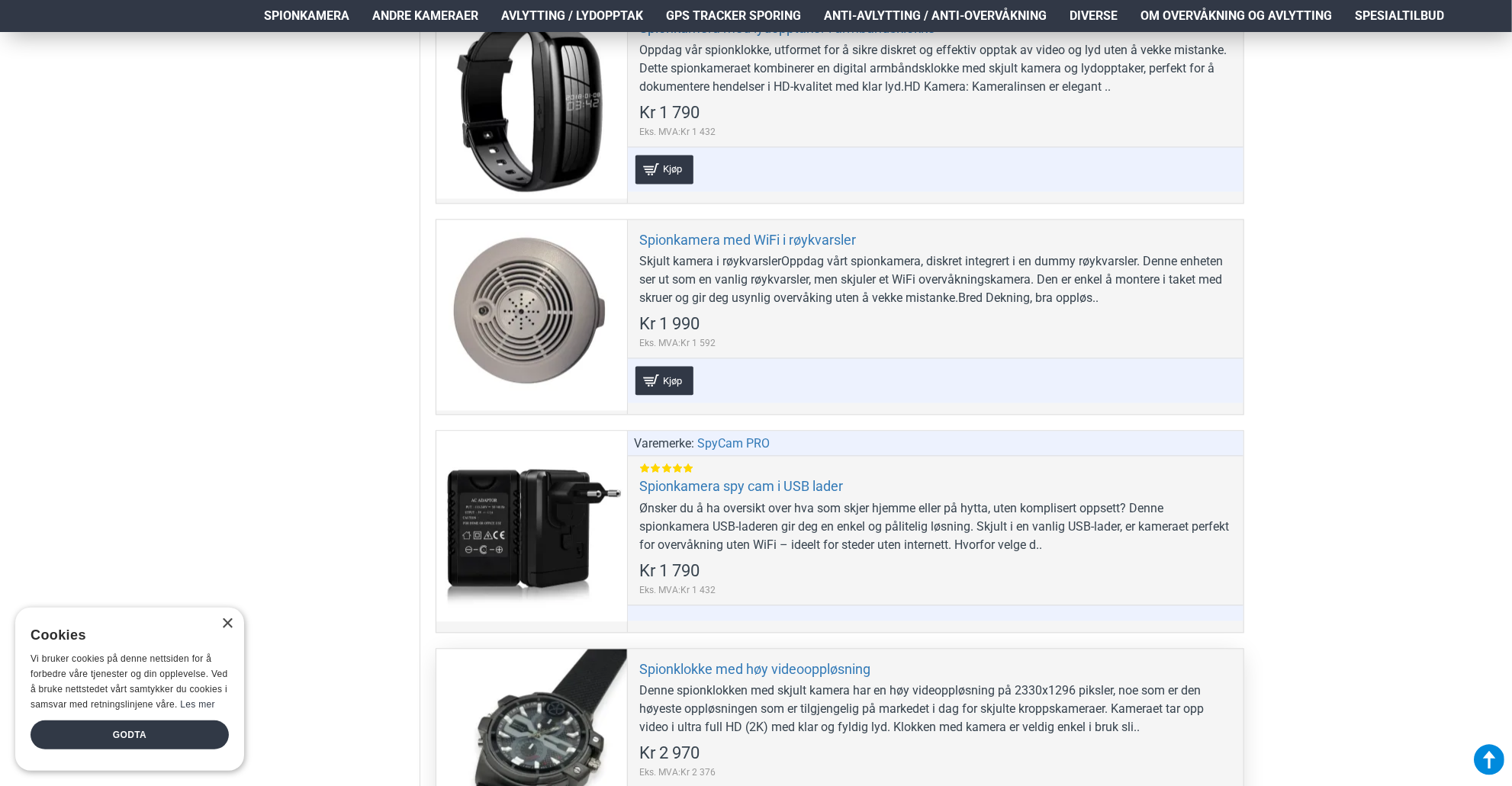
scroll to position [6025, 0]
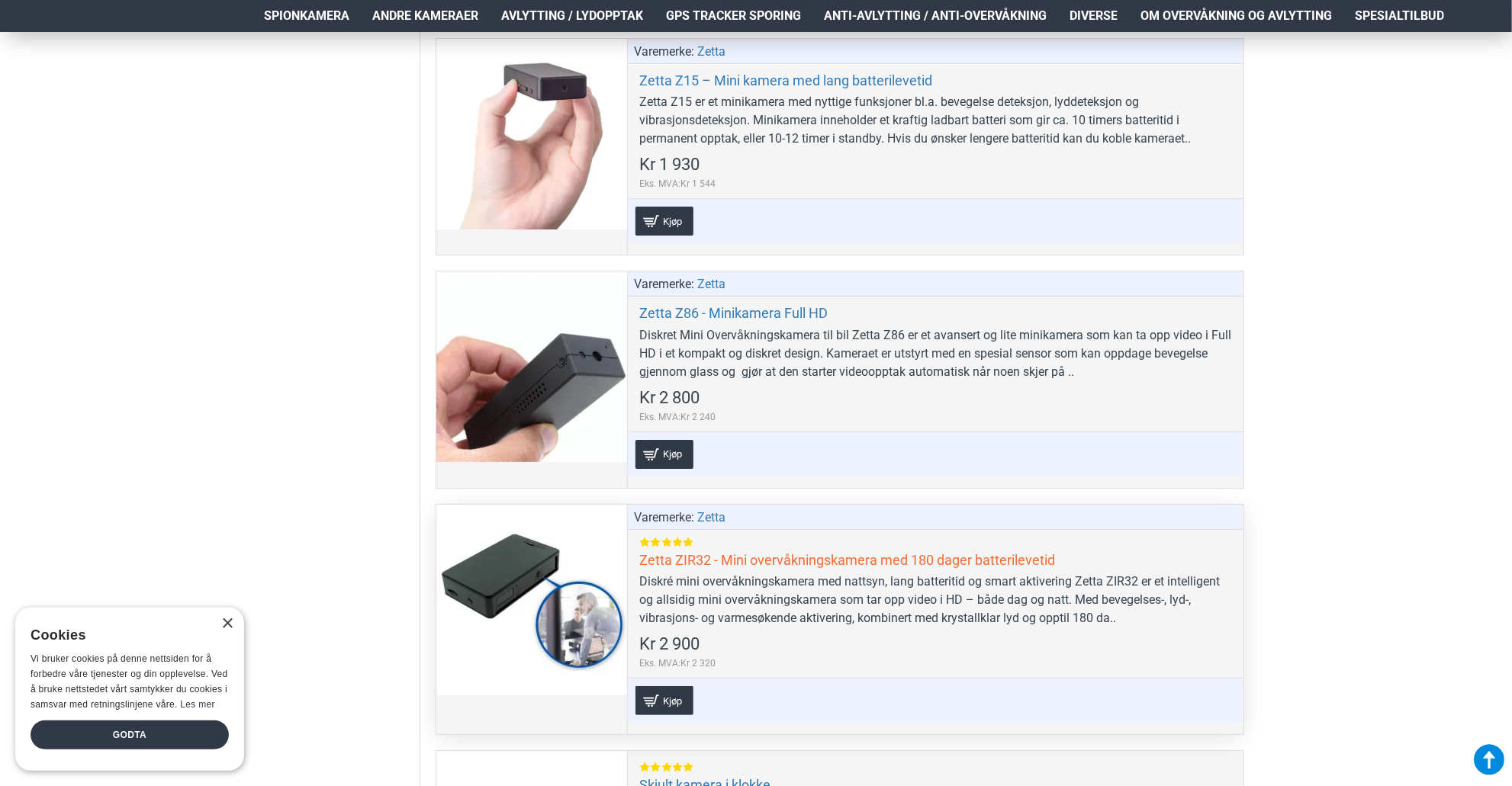
scroll to position [7093, 0]
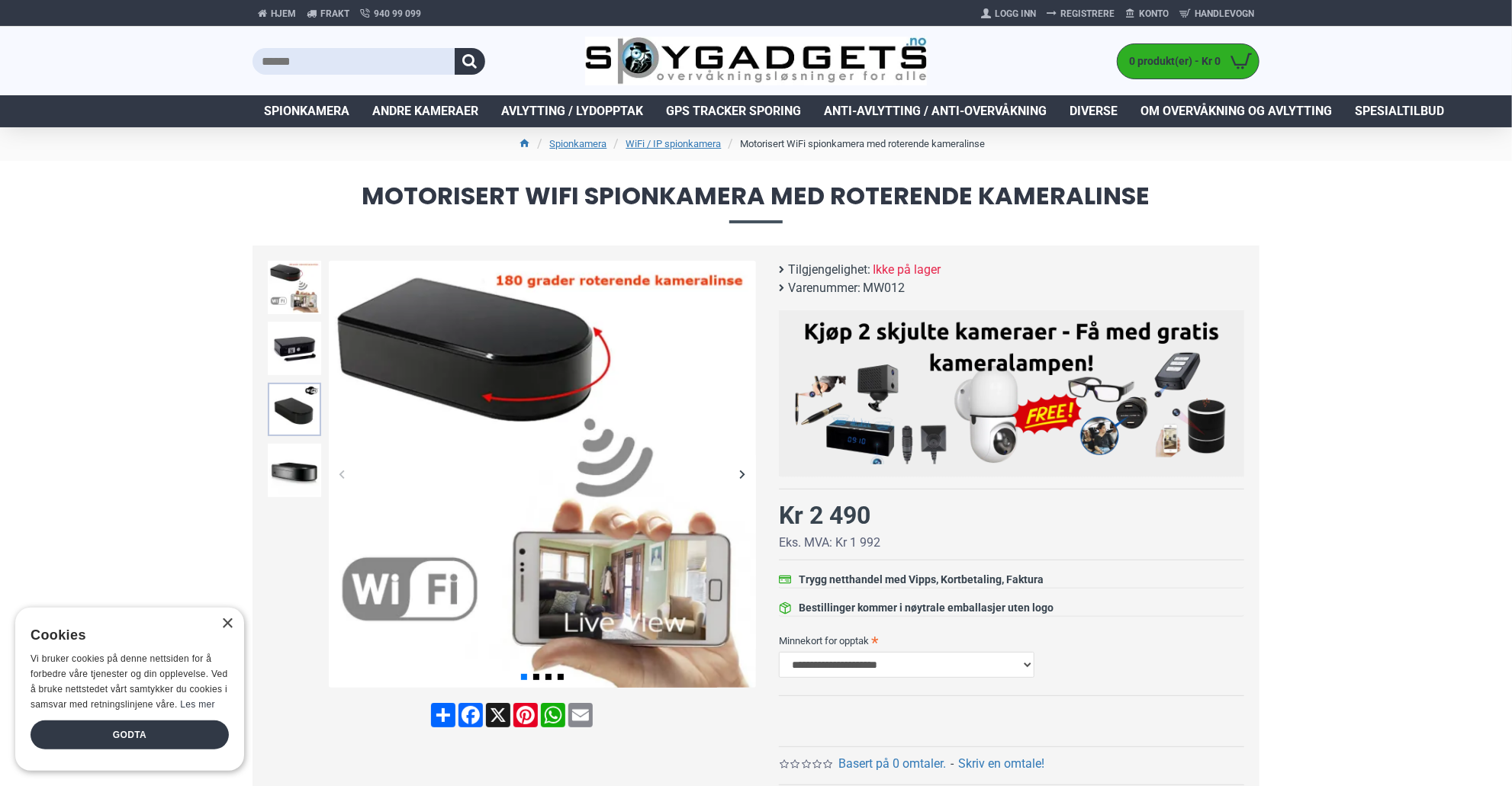
click at [290, 404] on img at bounding box center [295, 409] width 53 height 53
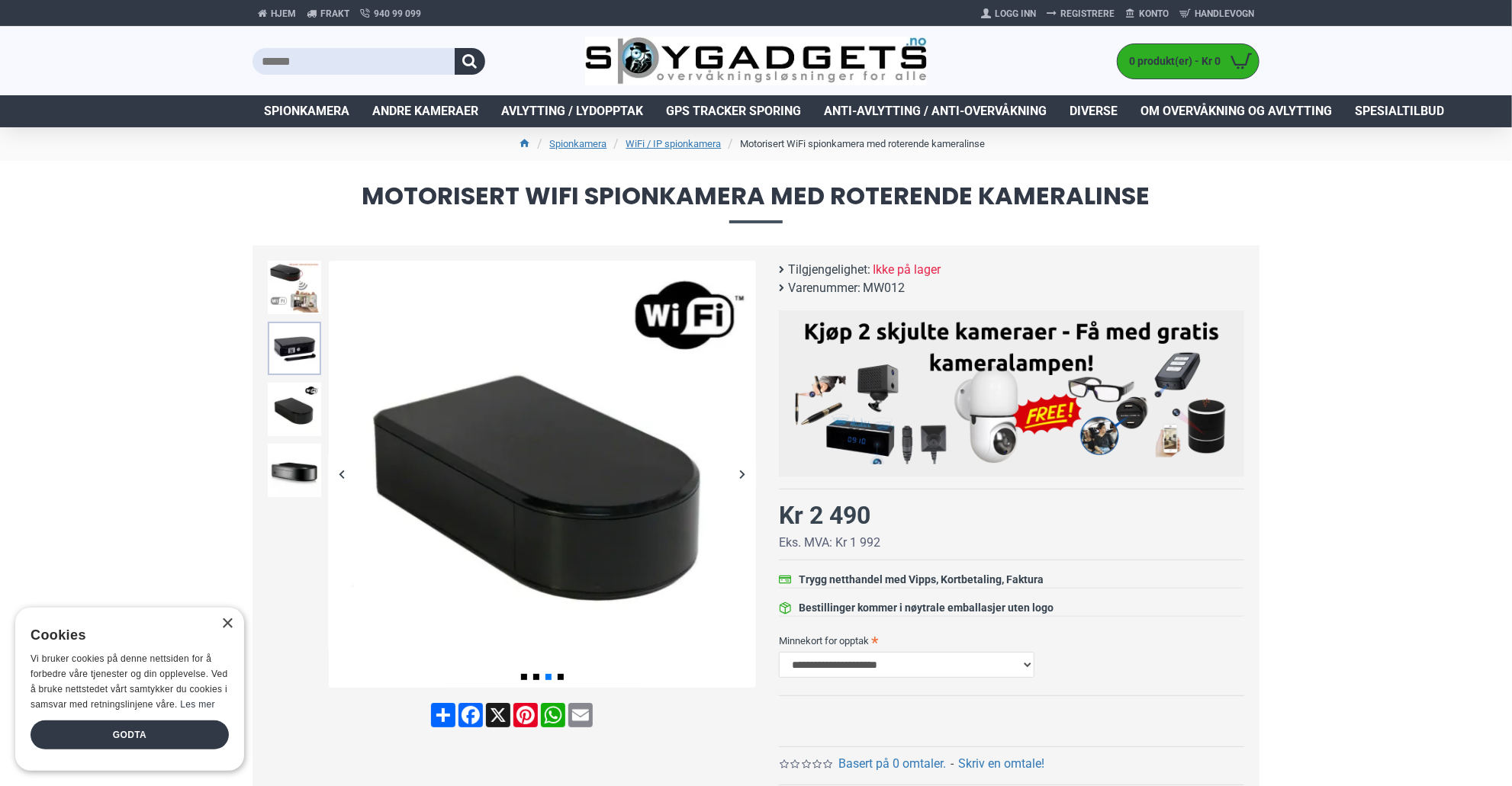
click at [289, 347] on img at bounding box center [295, 348] width 53 height 53
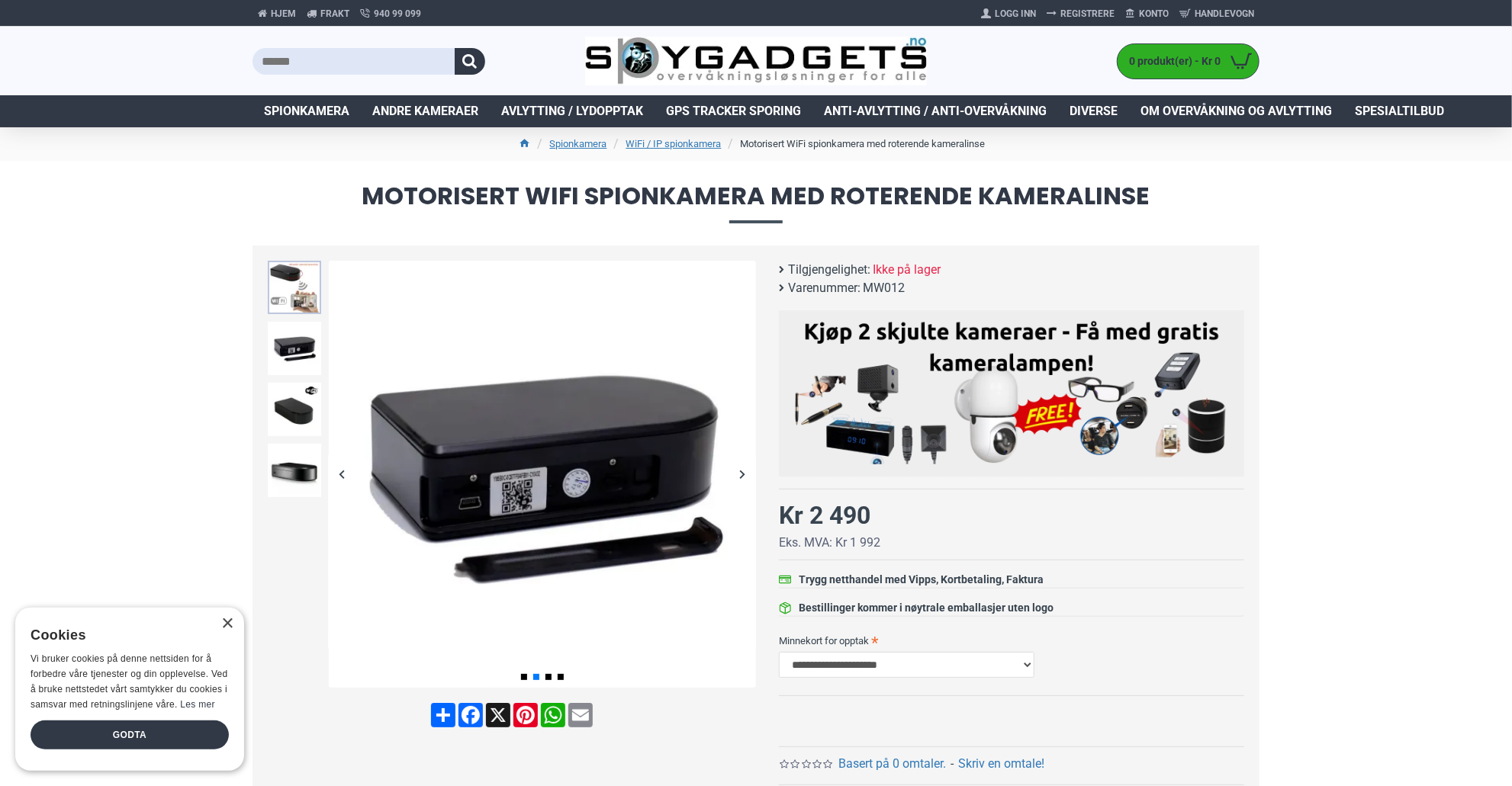
click at [290, 285] on img at bounding box center [295, 288] width 53 height 53
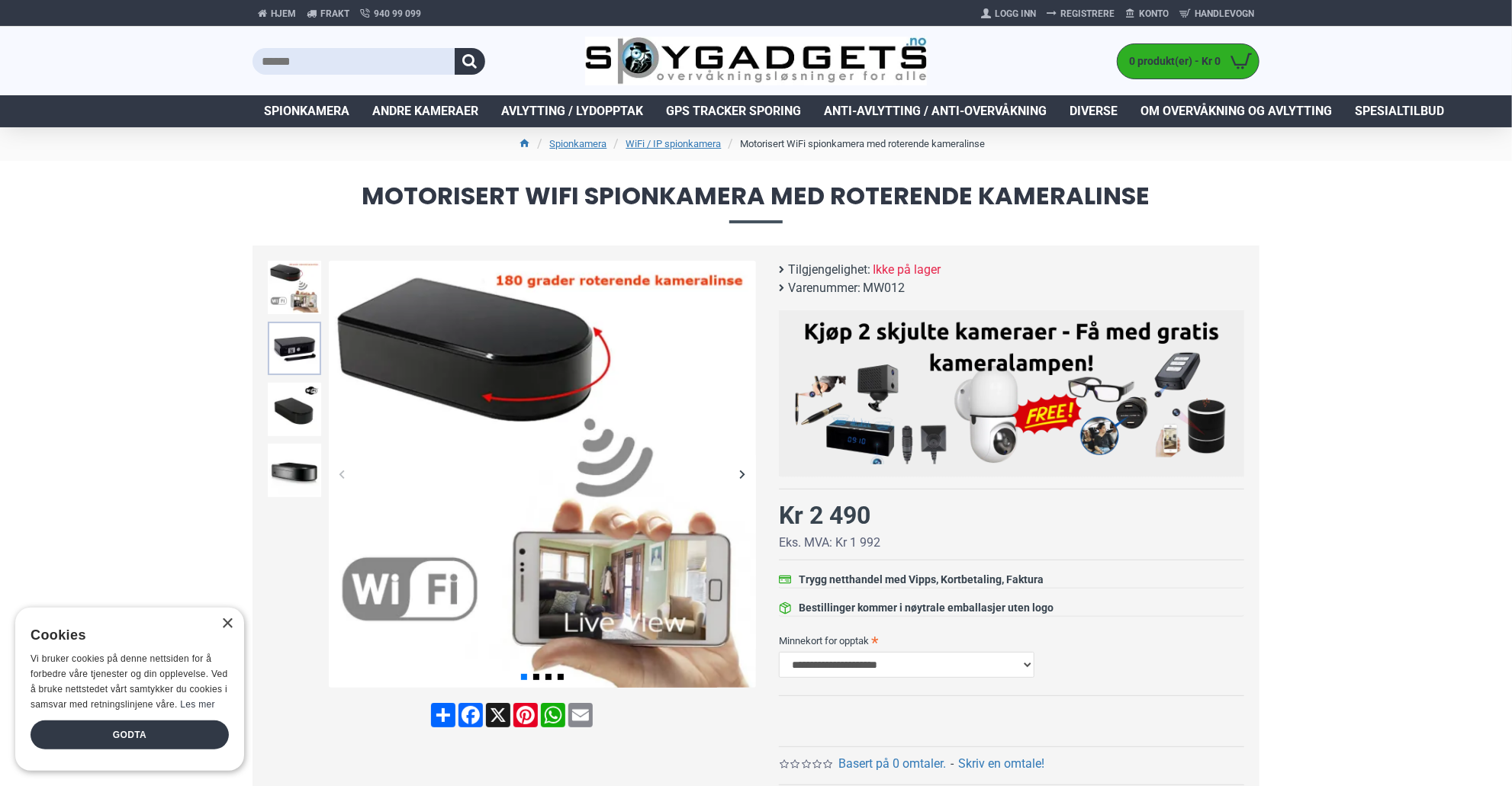
click at [282, 346] on img at bounding box center [295, 348] width 53 height 53
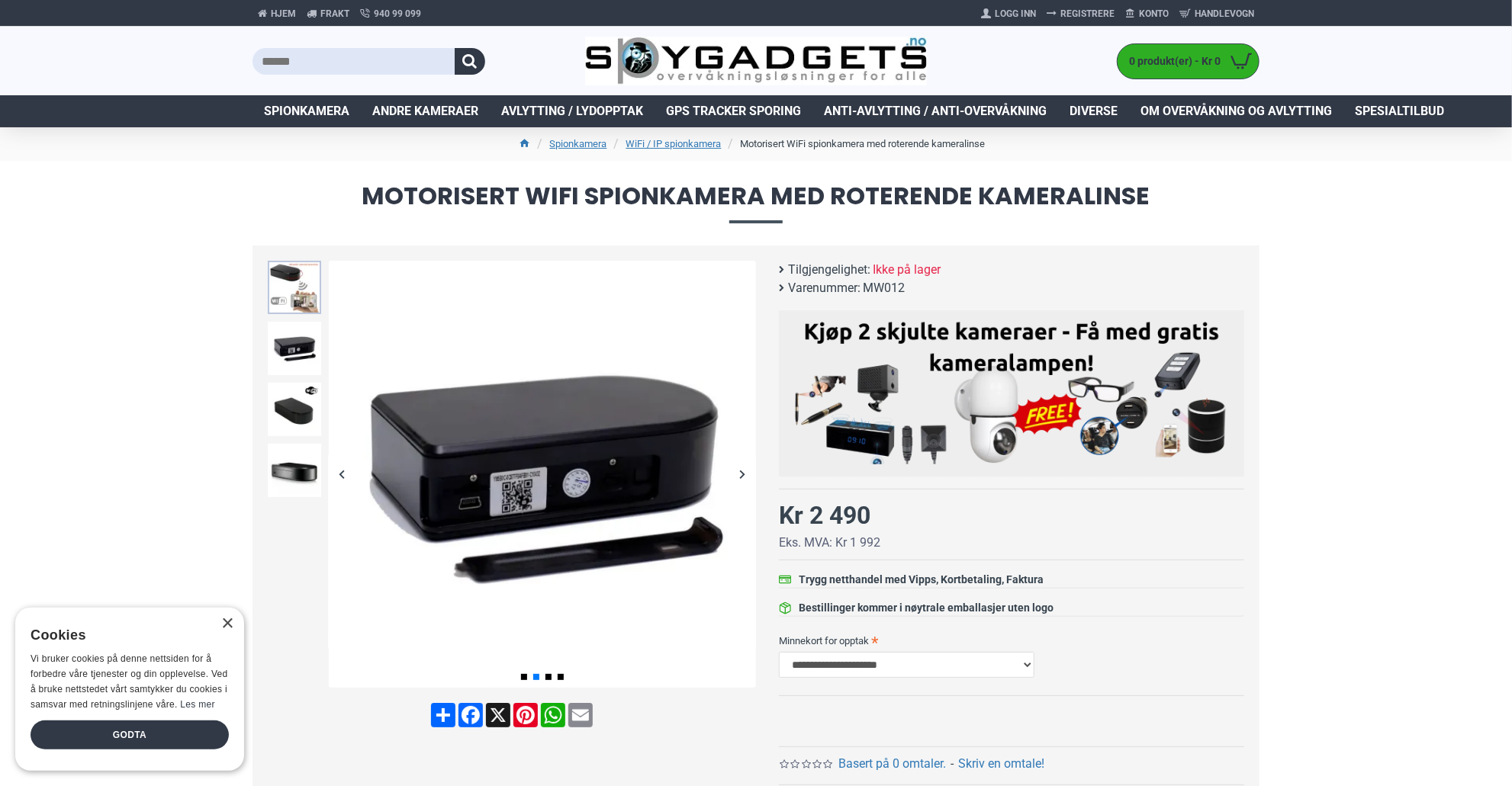
click at [283, 291] on img at bounding box center [295, 288] width 53 height 53
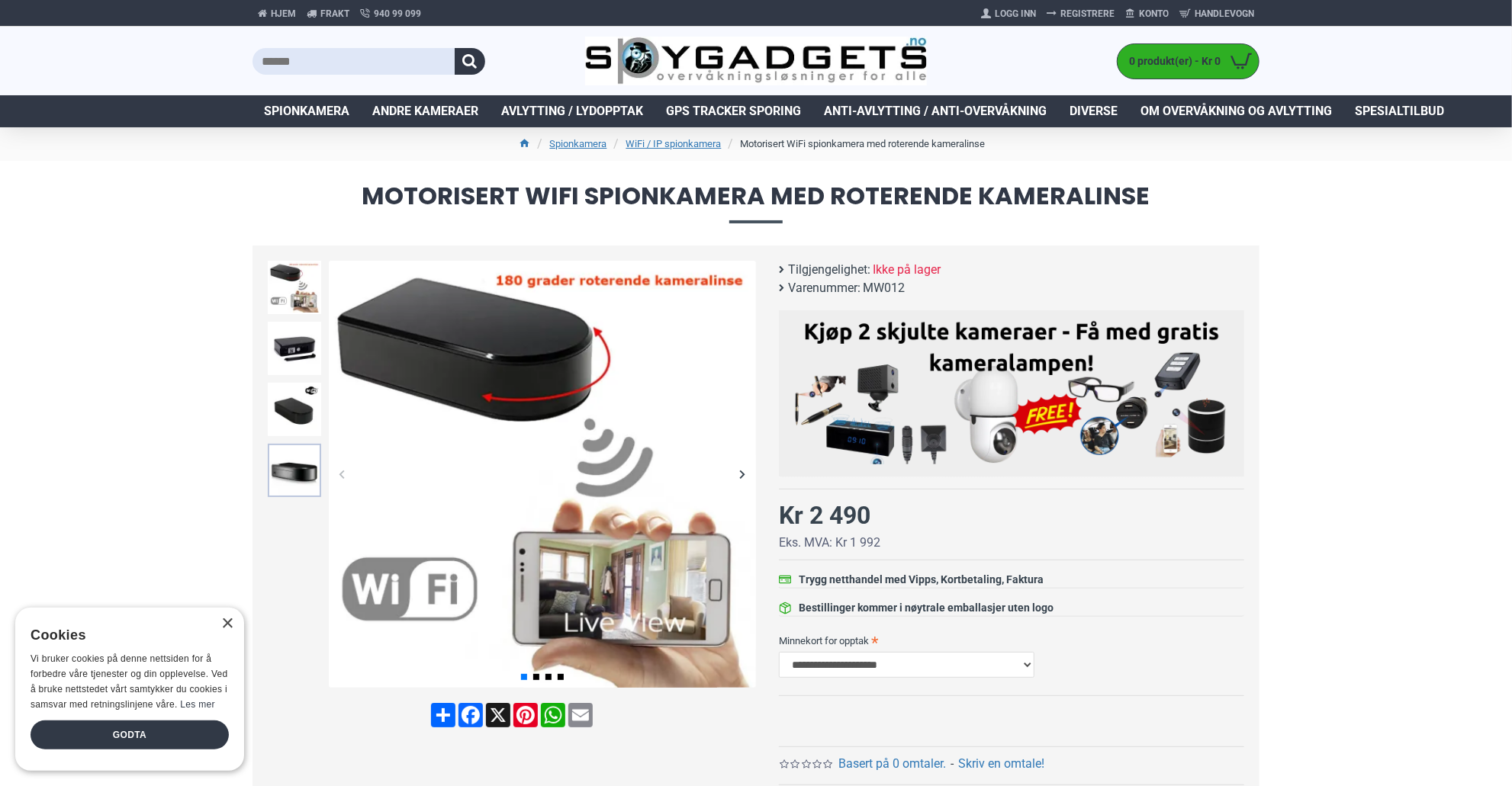
click at [294, 457] on img at bounding box center [295, 471] width 53 height 53
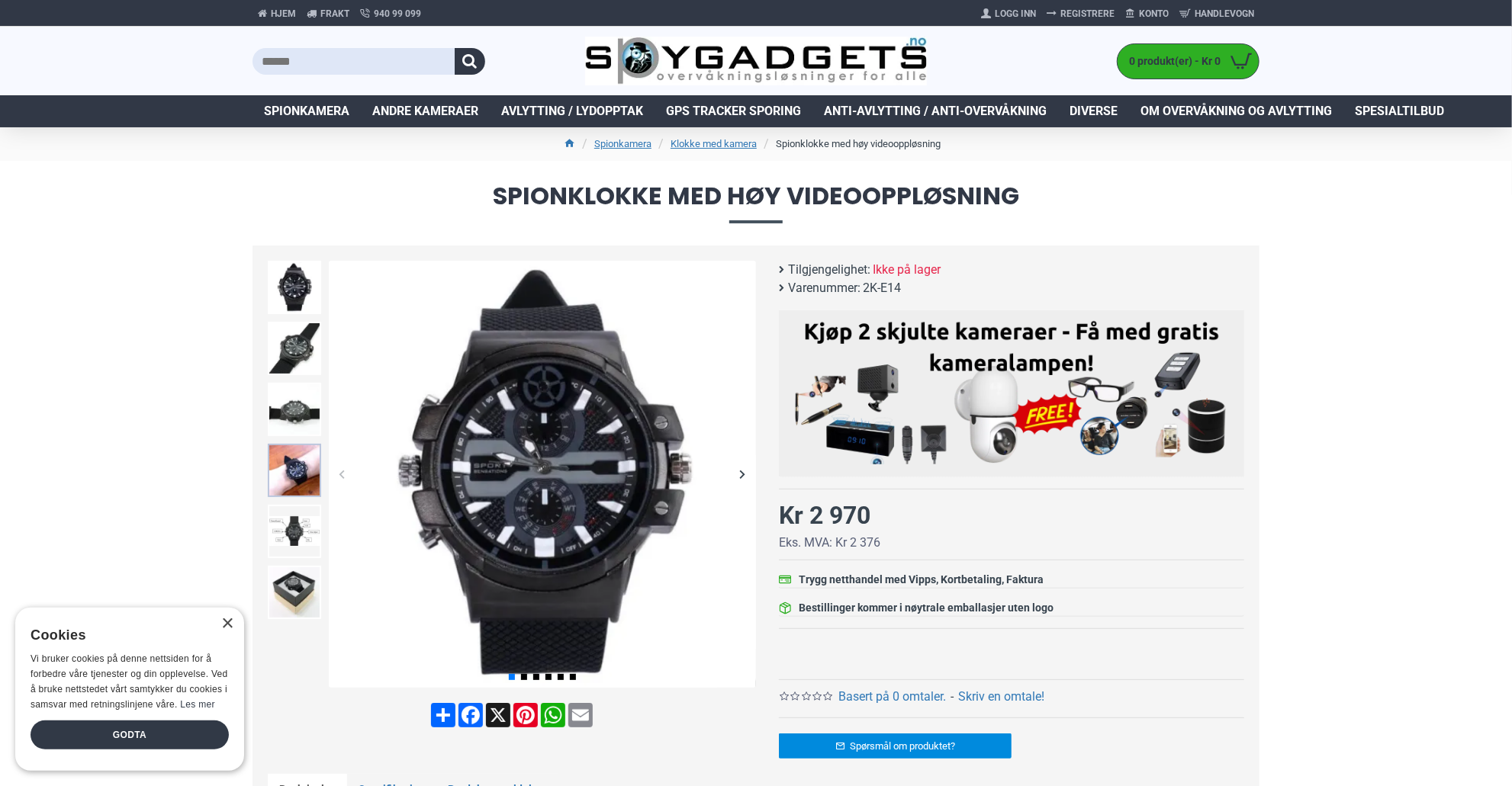
click at [289, 457] on img at bounding box center [295, 471] width 53 height 53
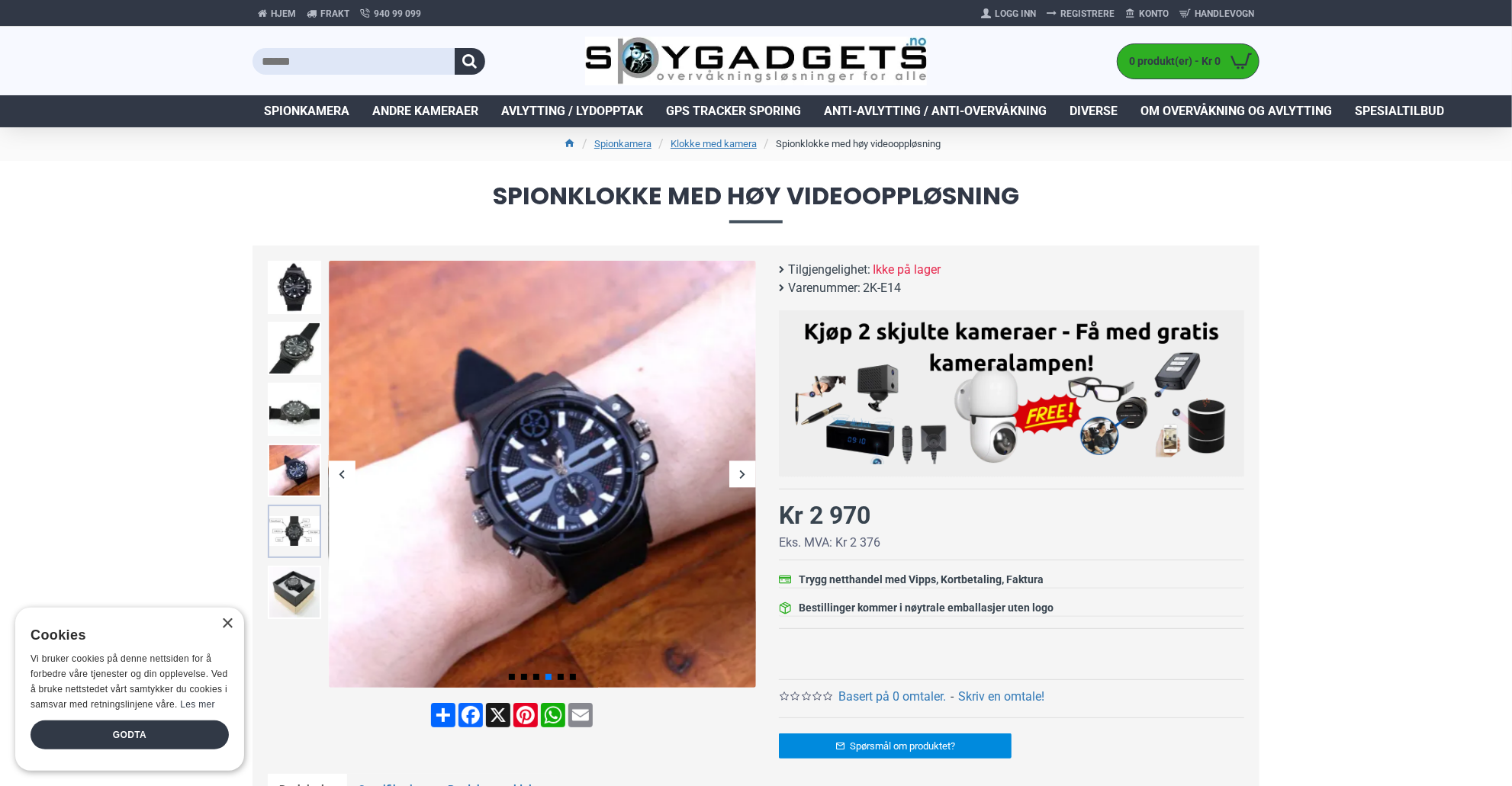
click at [296, 521] on img at bounding box center [295, 532] width 53 height 53
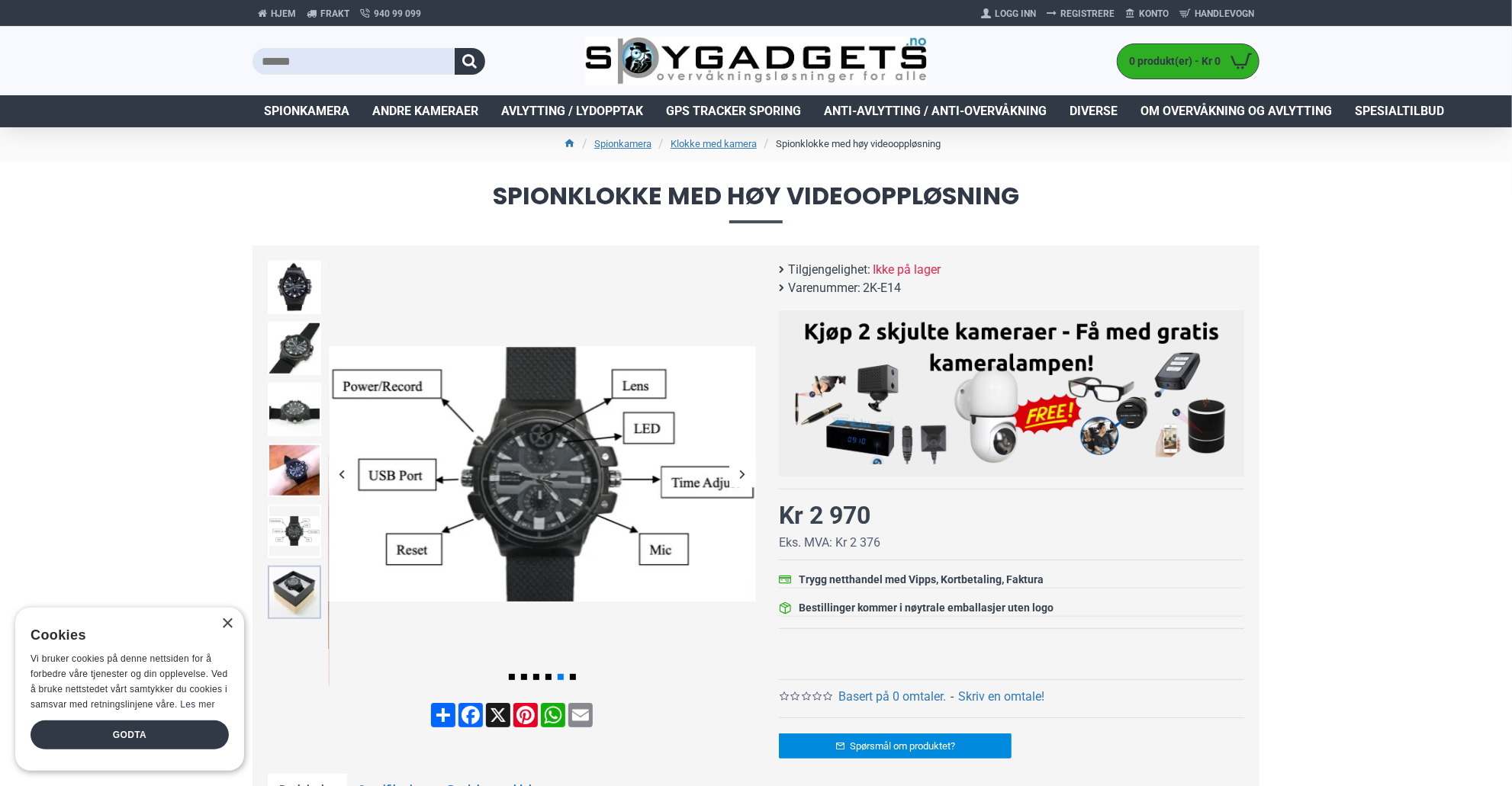
click at [294, 580] on img at bounding box center [295, 593] width 53 height 53
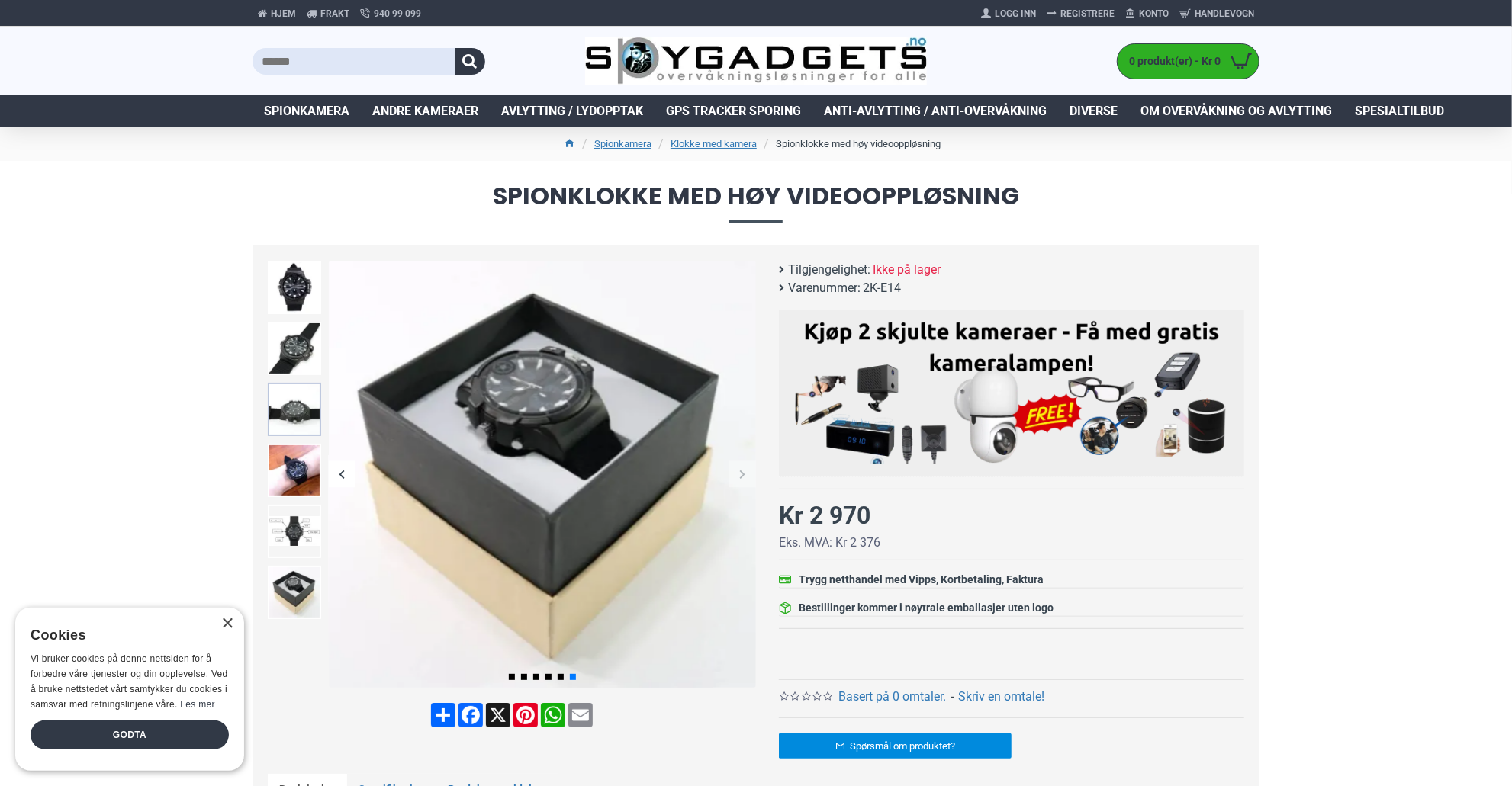
click at [307, 404] on img at bounding box center [295, 409] width 53 height 53
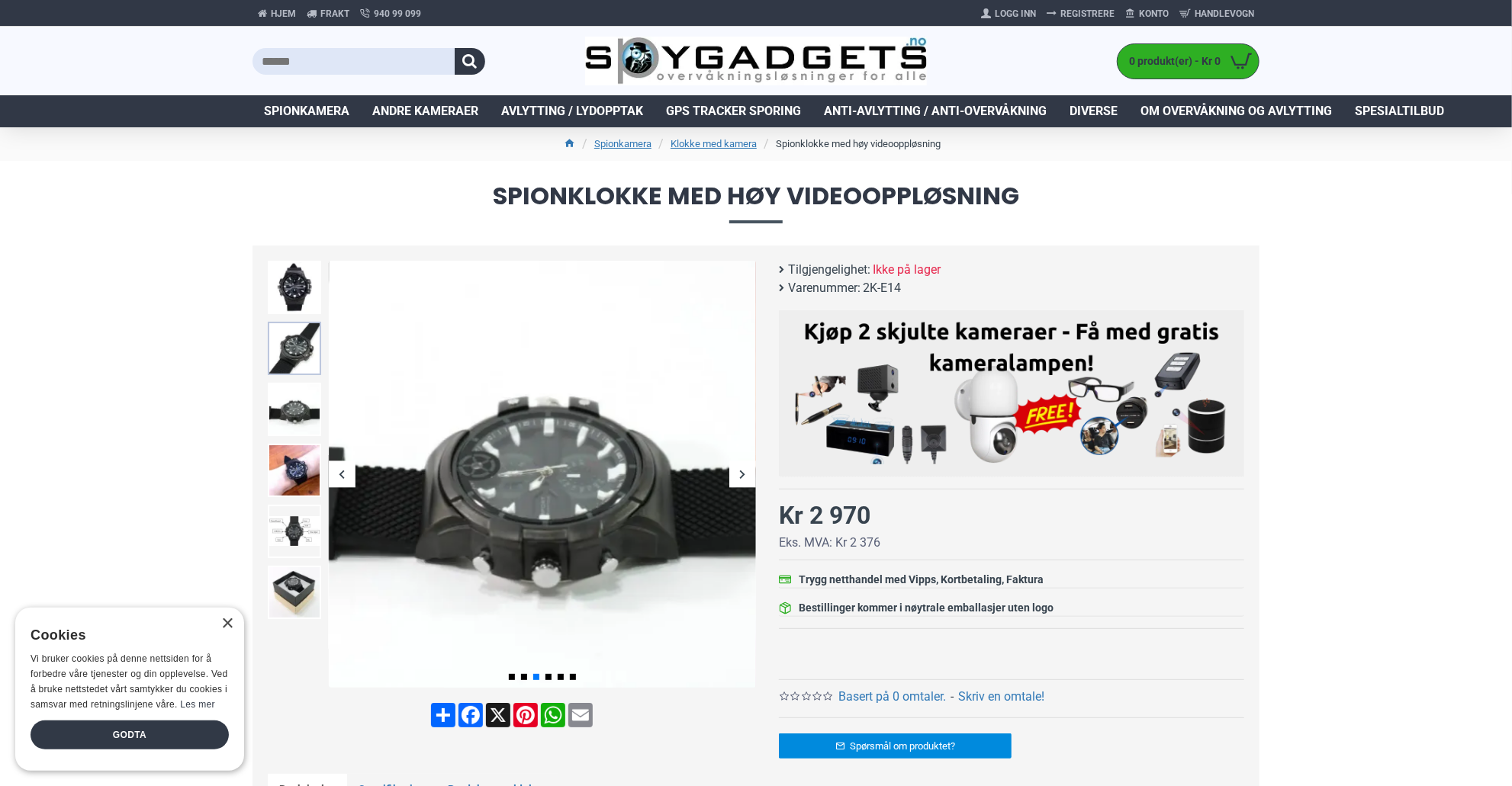
click at [297, 357] on img at bounding box center [295, 348] width 53 height 53
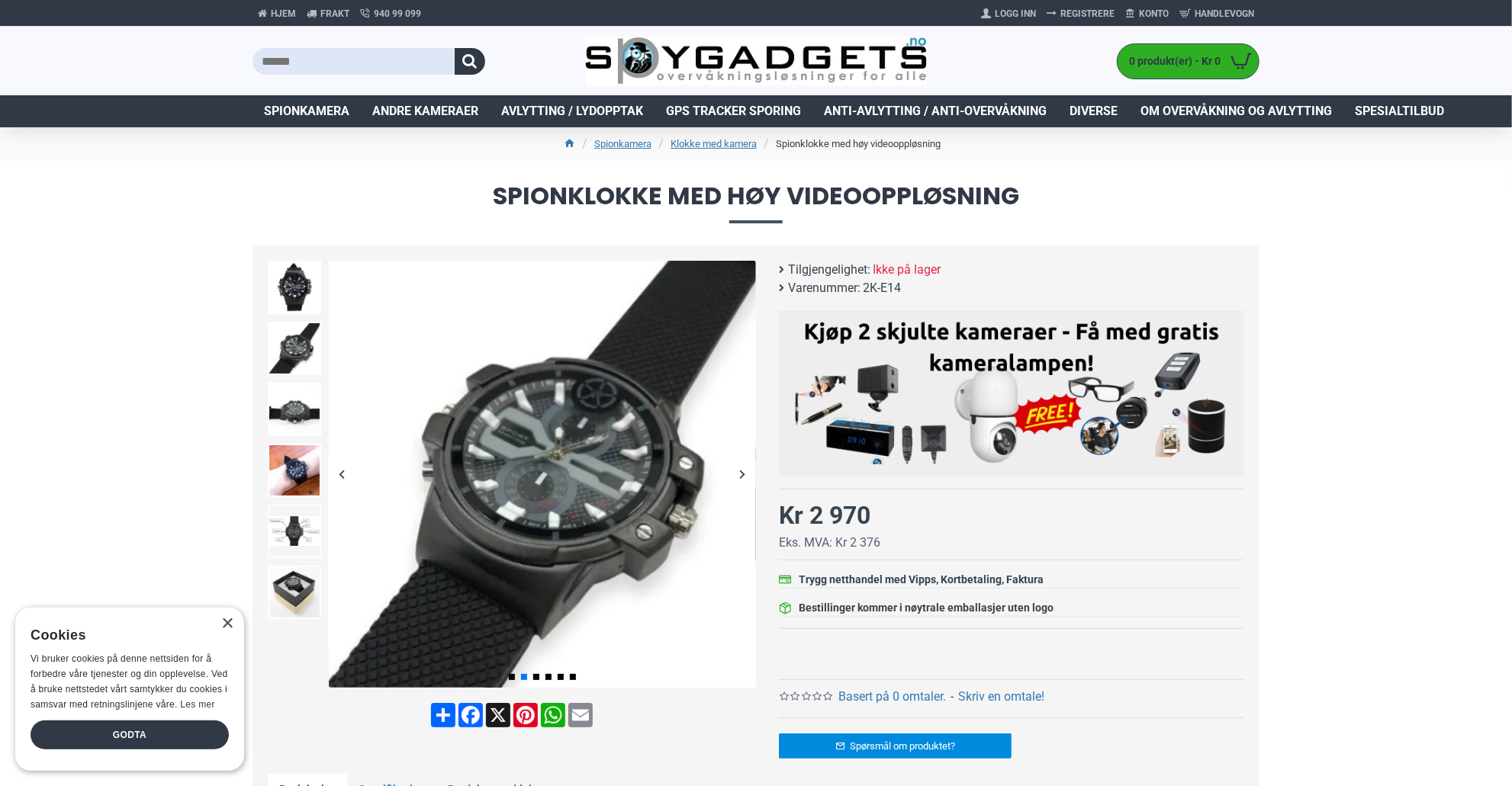
click at [274, 265] on div "Previous slide" at bounding box center [294, 265] width 61 height 16
click at [292, 300] on img at bounding box center [295, 288] width 53 height 53
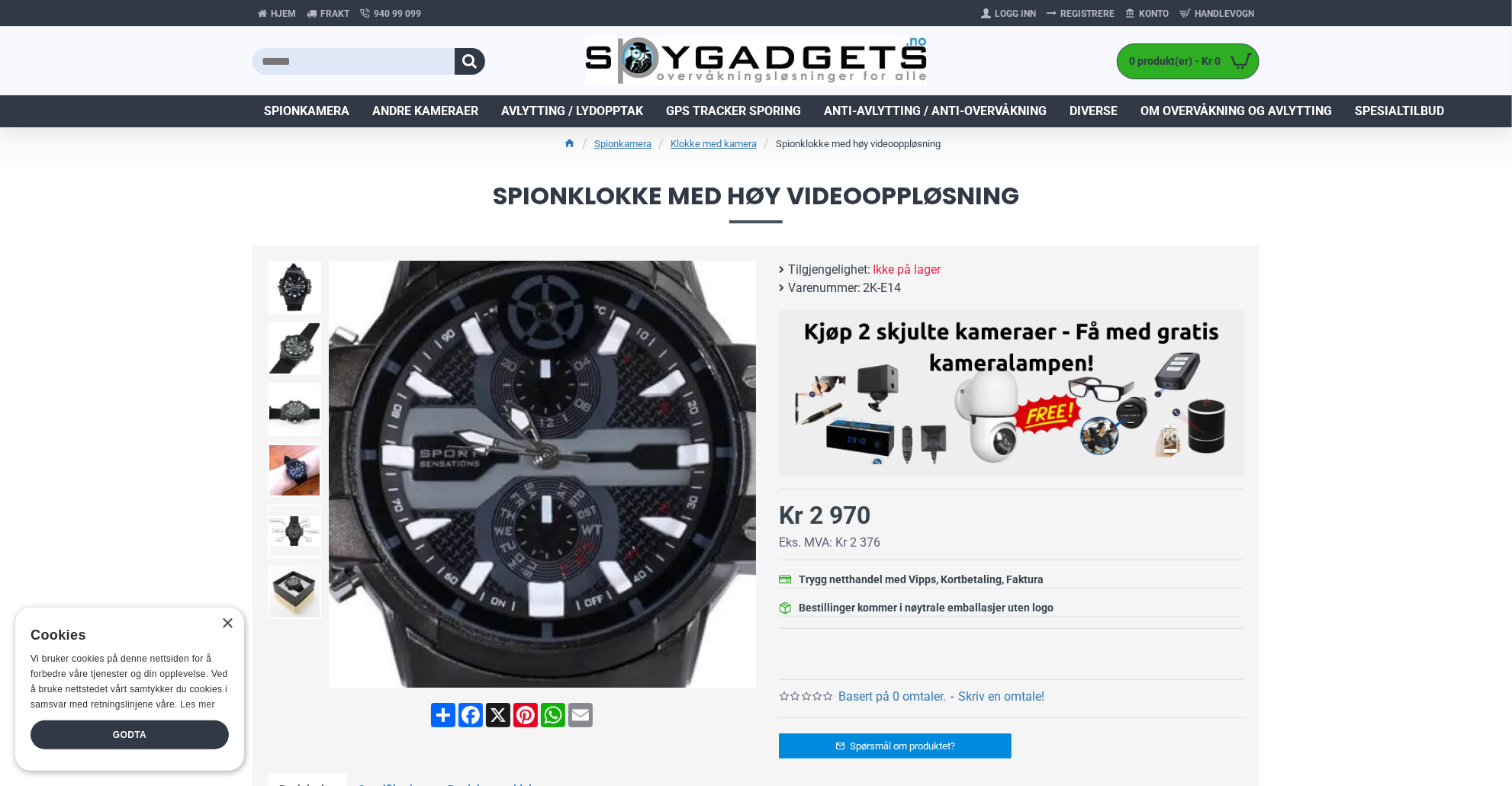
click at [543, 481] on img at bounding box center [542, 475] width 428 height 427
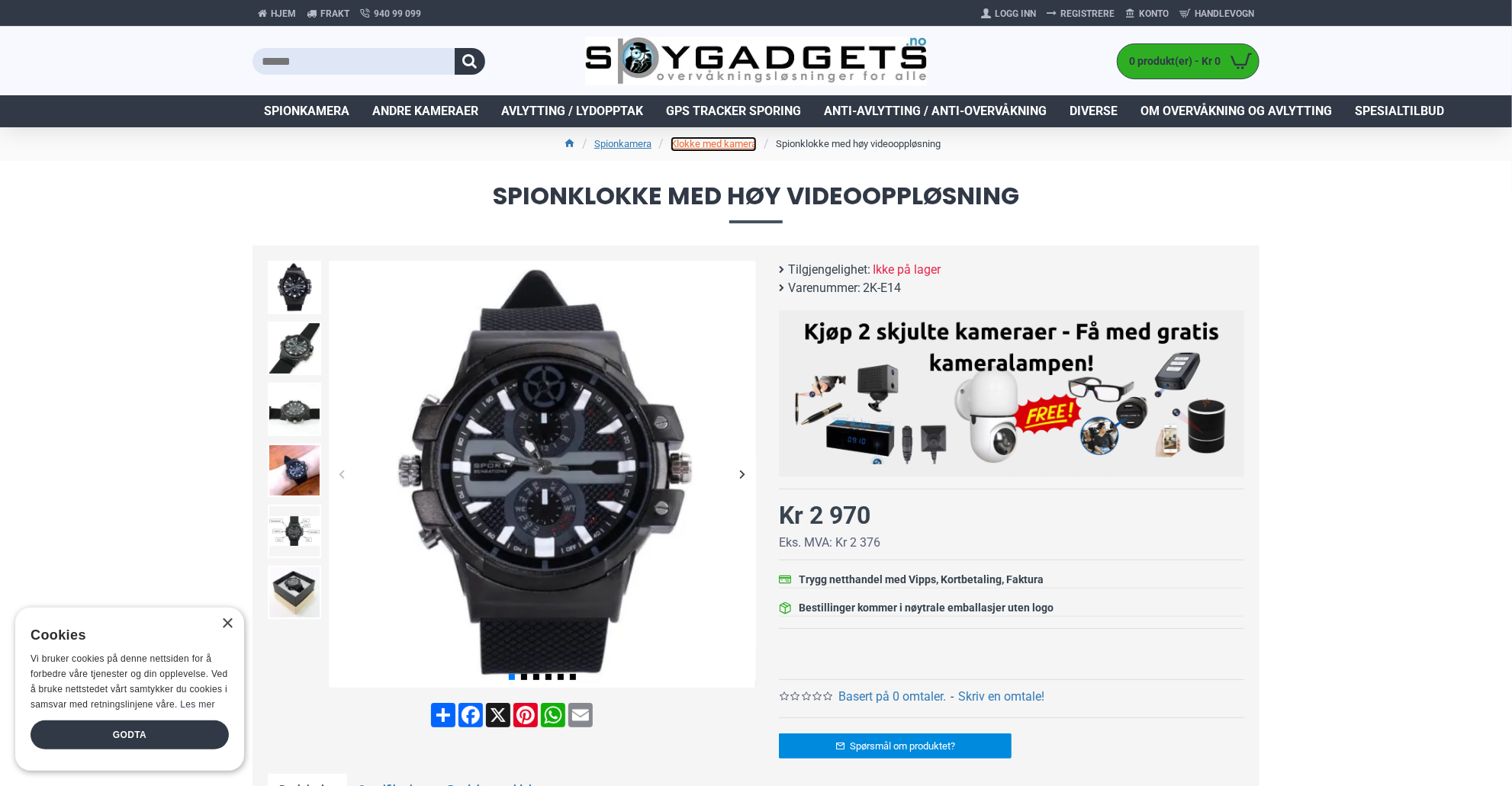
click at [709, 146] on link "Klokke med kamera" at bounding box center [714, 144] width 86 height 16
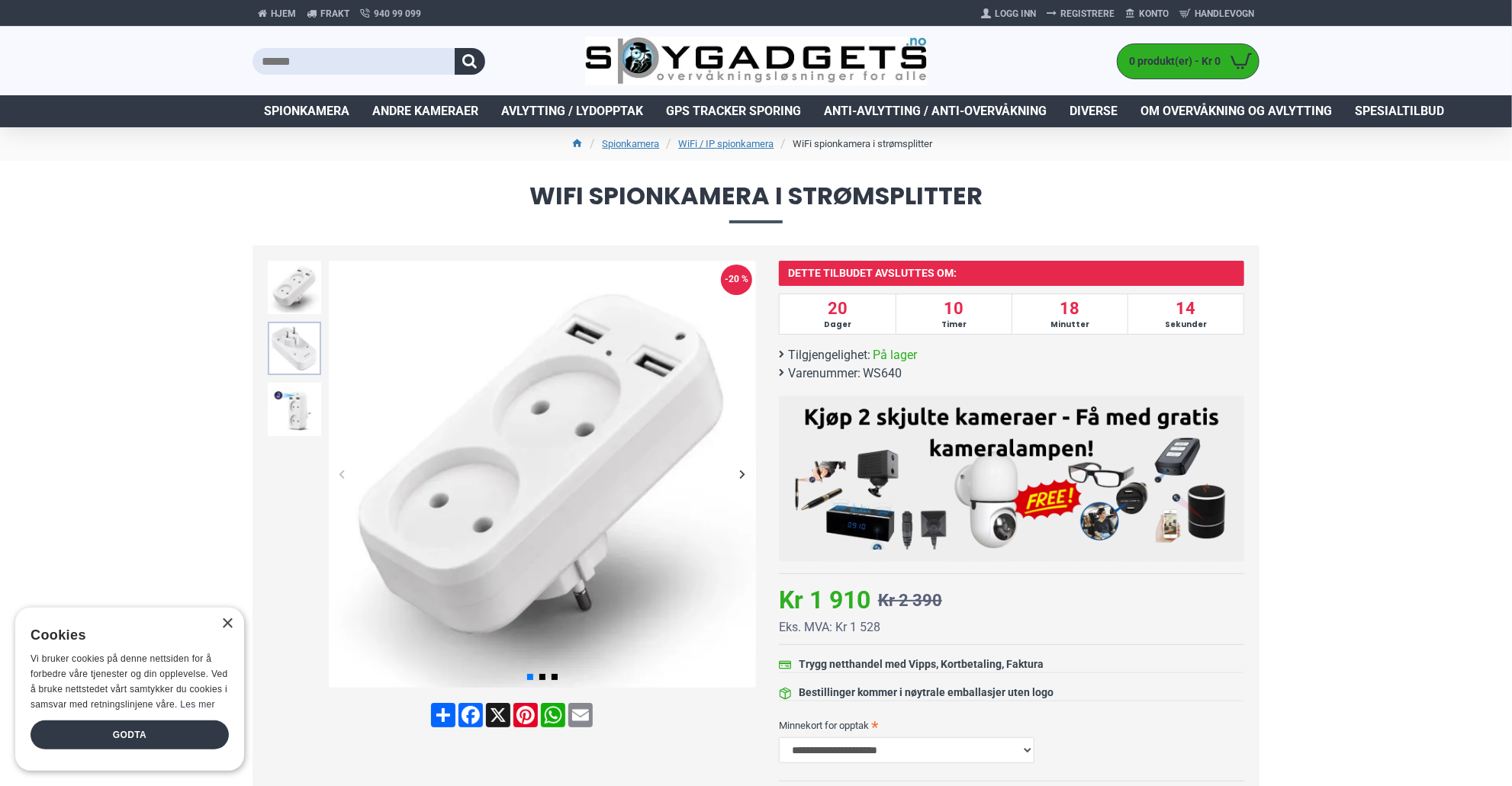
click at [291, 342] on img at bounding box center [295, 348] width 53 height 53
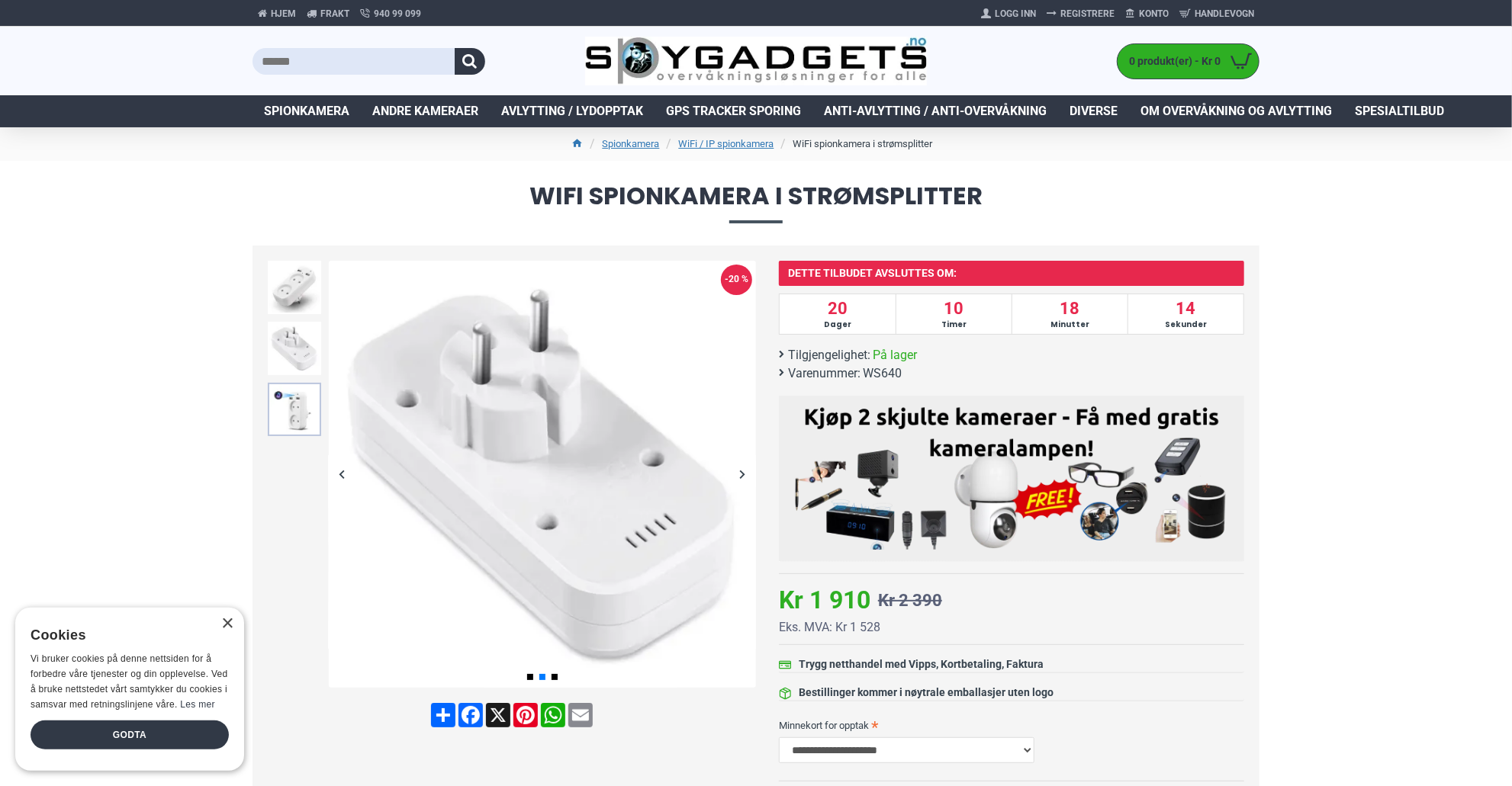
click at [291, 386] on img at bounding box center [295, 409] width 53 height 53
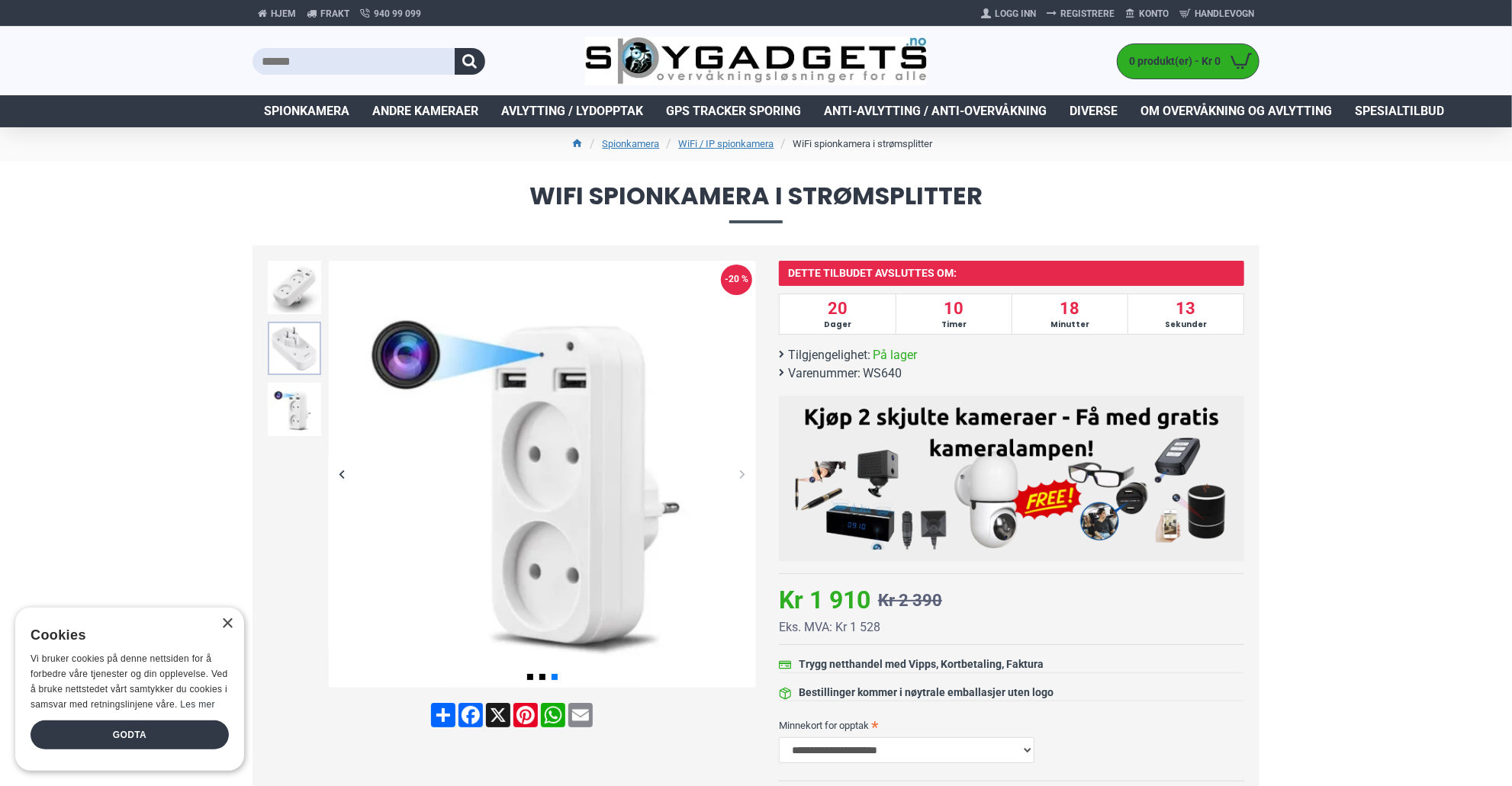
click at [294, 347] on img at bounding box center [295, 348] width 53 height 53
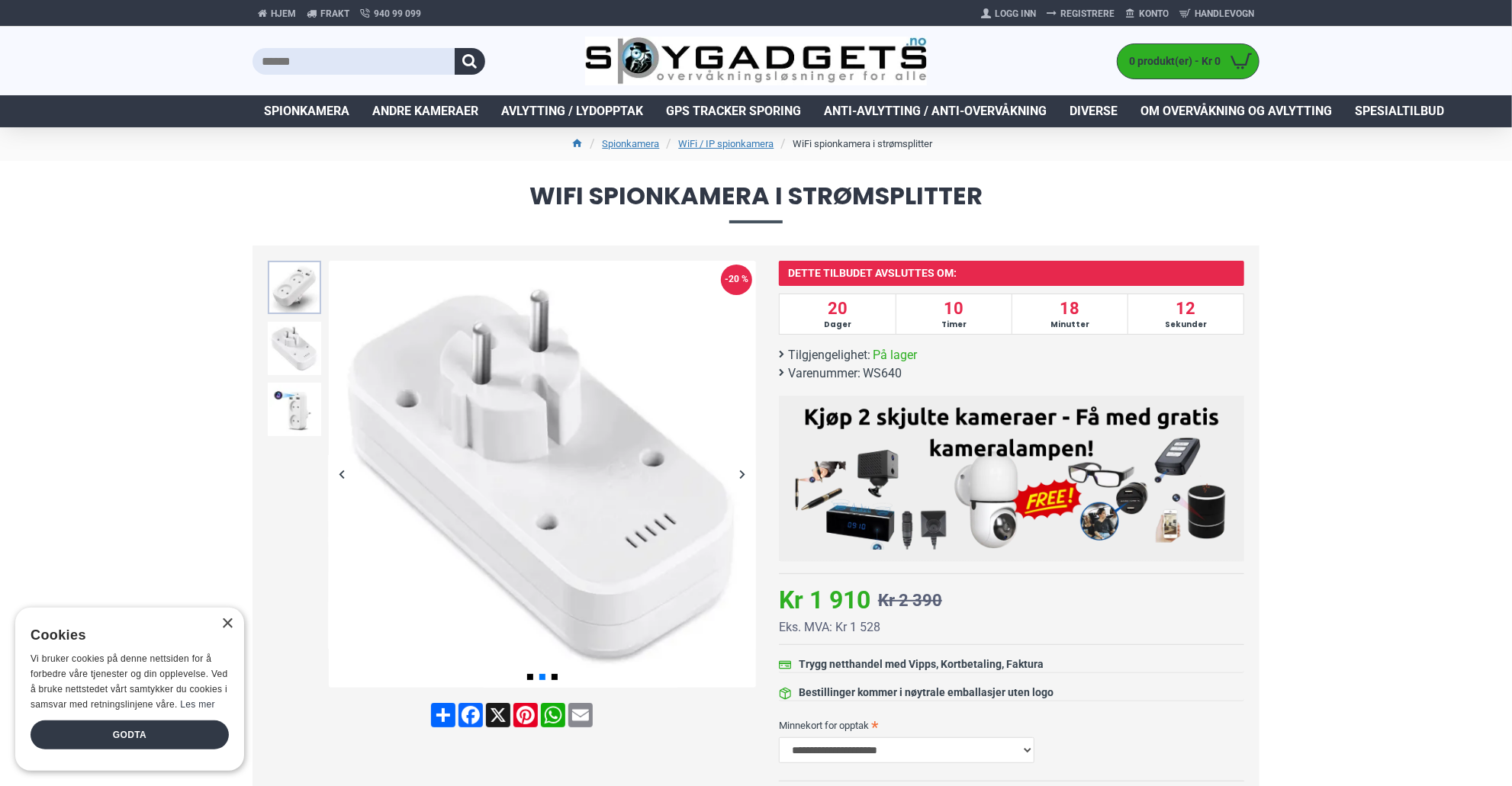
click at [300, 295] on img at bounding box center [295, 288] width 53 height 53
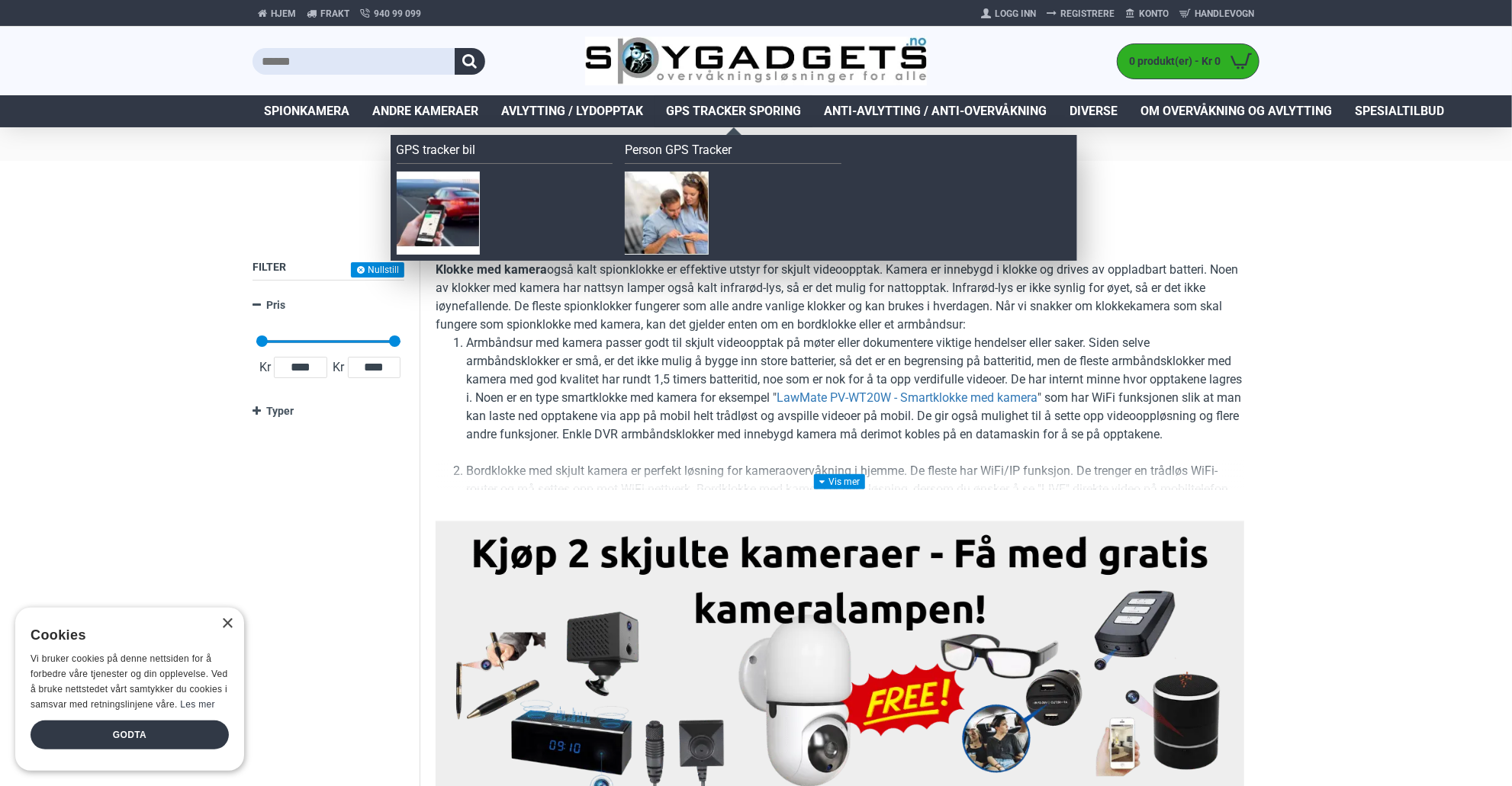
click at [753, 104] on span "GPS Tracker Sporing" at bounding box center [734, 111] width 135 height 18
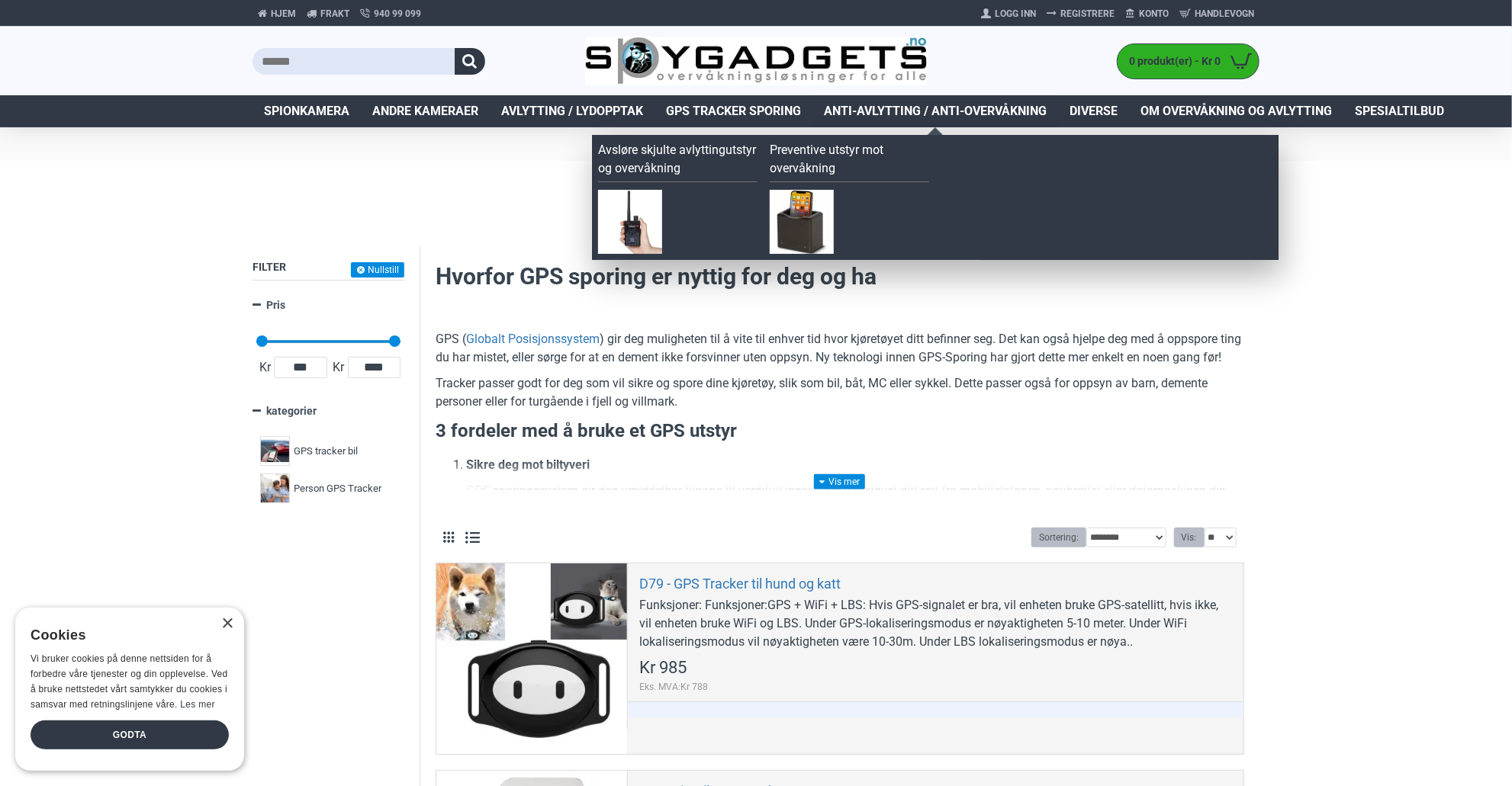
click at [903, 110] on span "Anti-avlytting / Anti-overvåkning" at bounding box center [935, 111] width 222 height 18
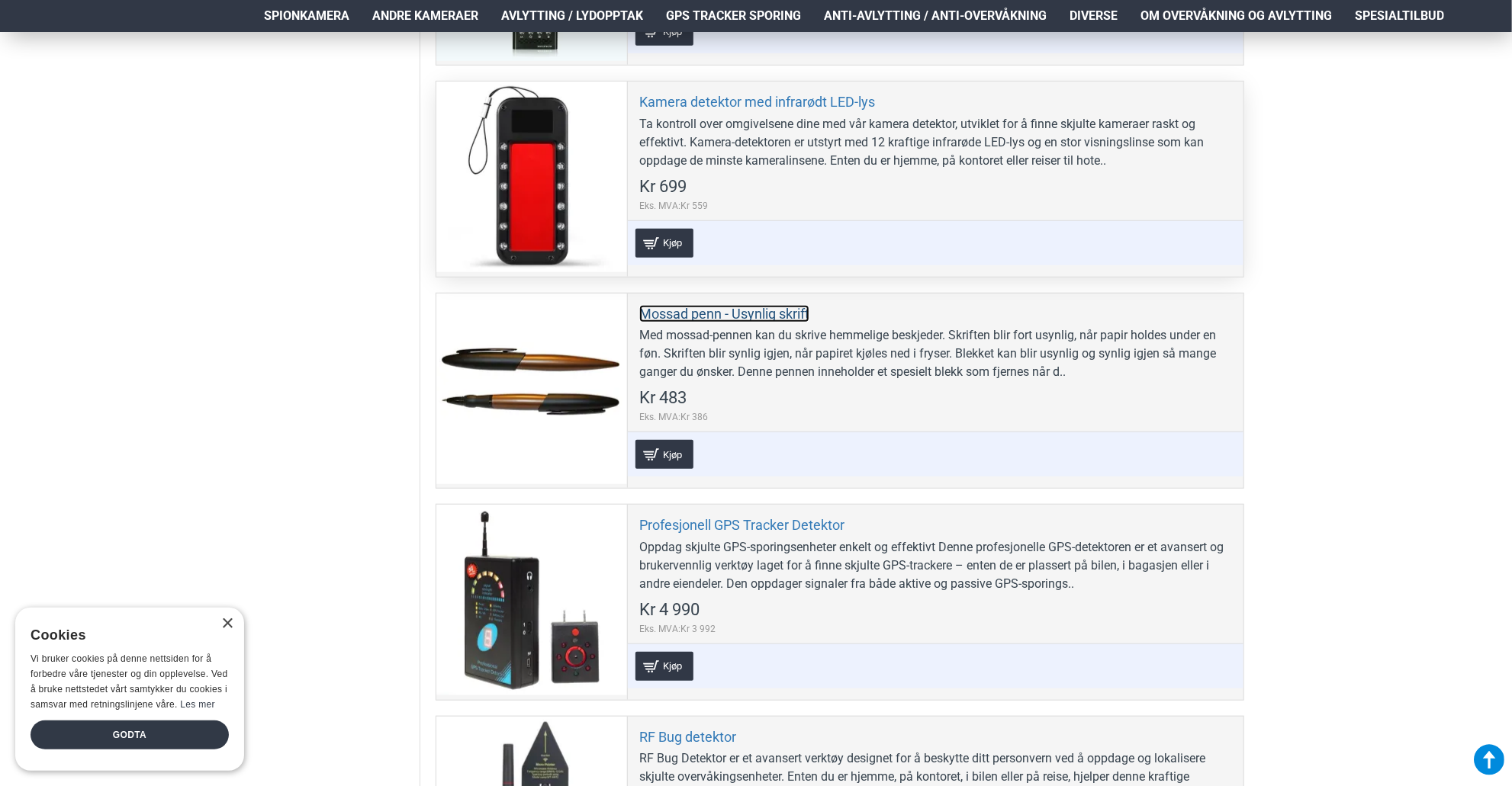
scroll to position [458, 0]
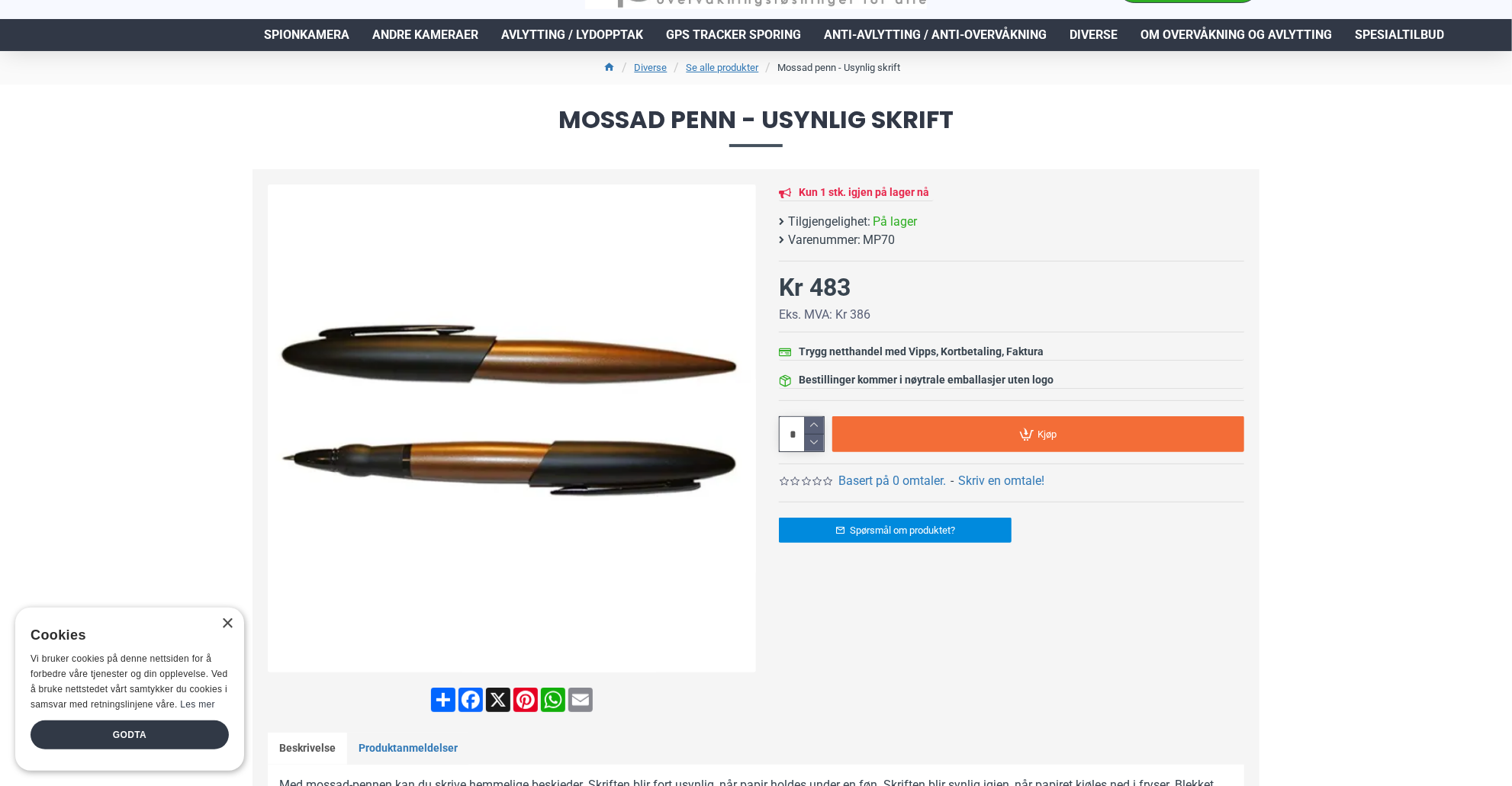
scroll to position [153, 0]
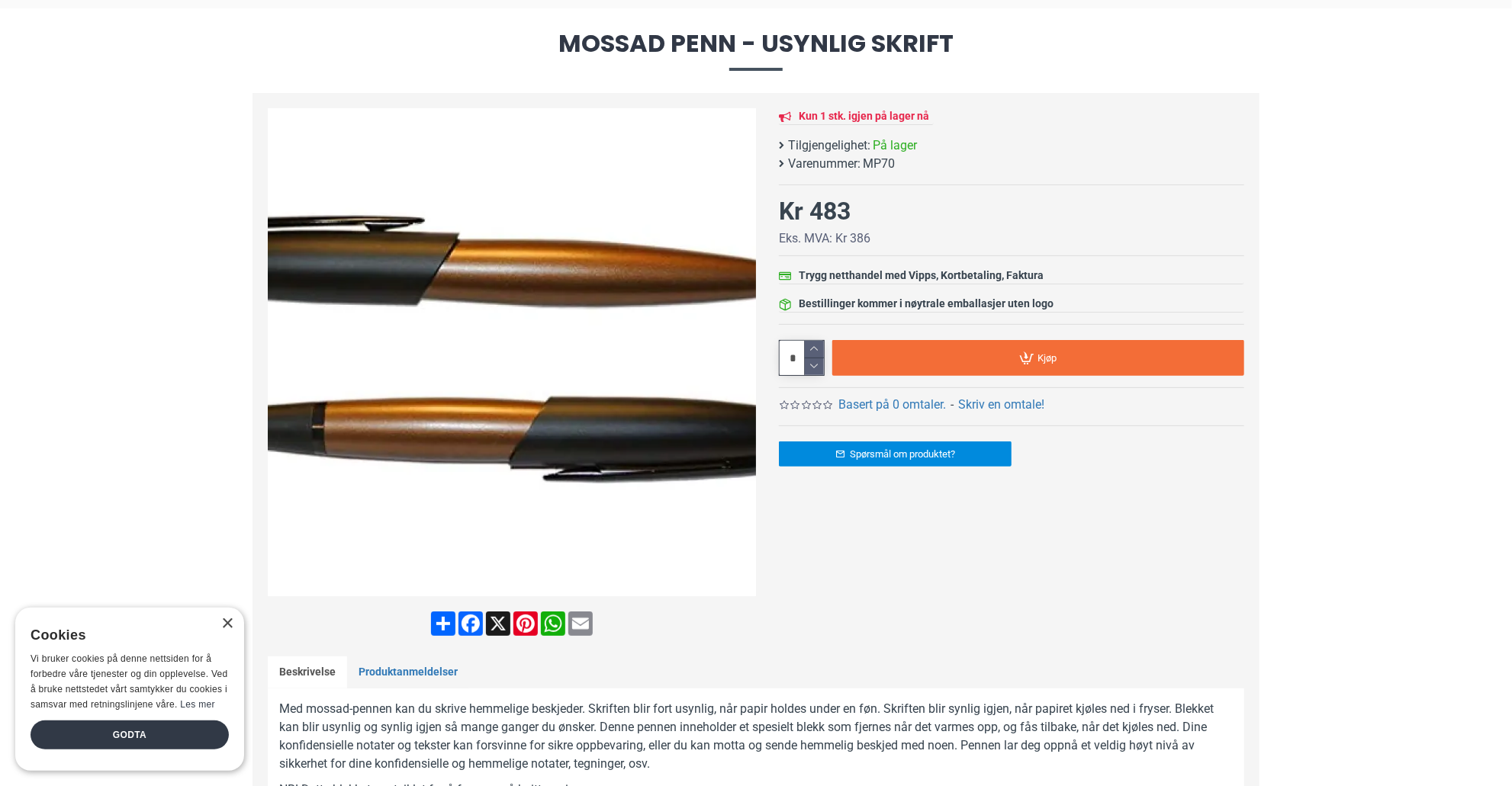
click at [557, 318] on img at bounding box center [512, 352] width 488 height 488
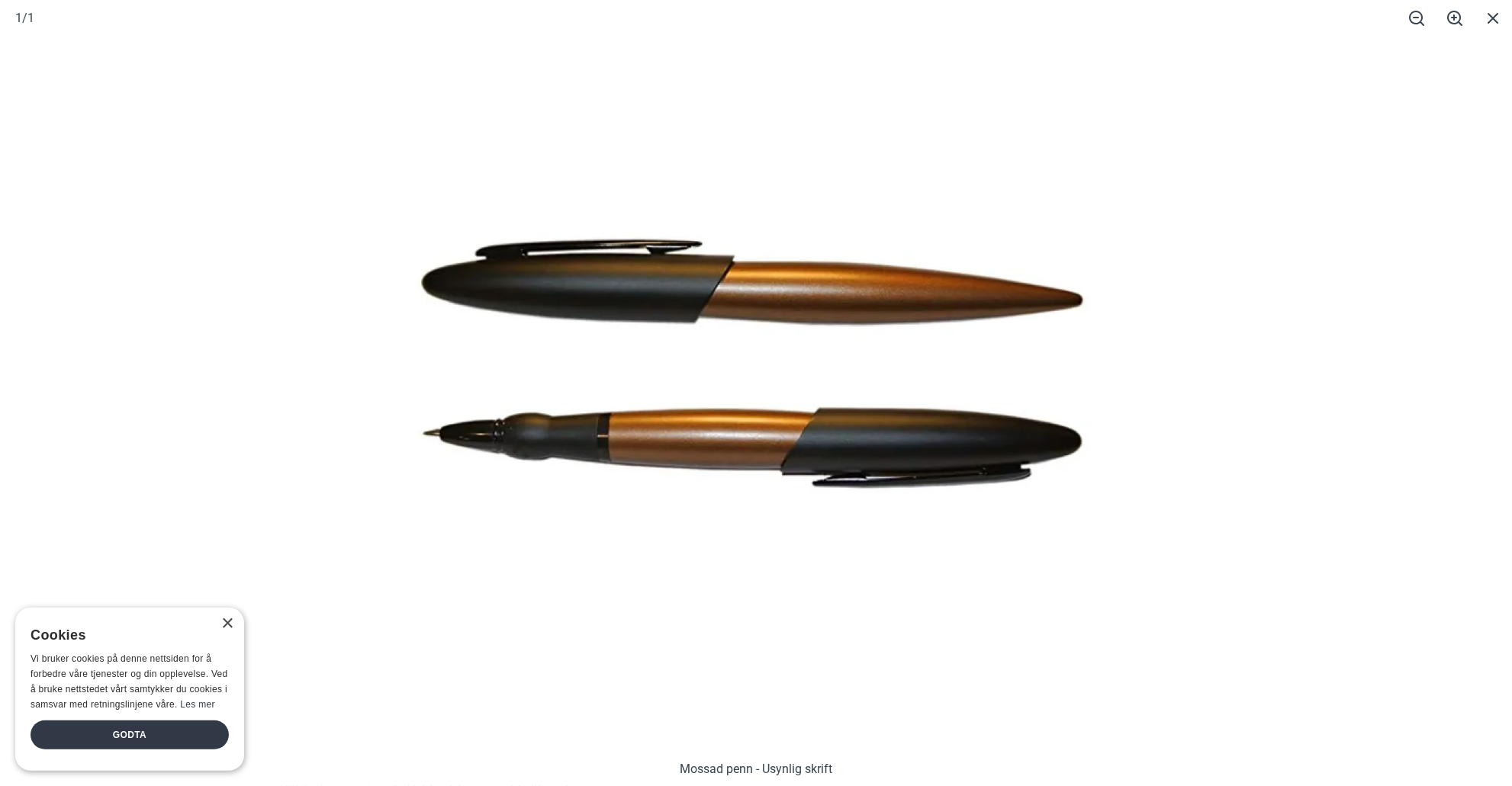
click at [1288, 409] on div at bounding box center [756, 393] width 1512 height 786
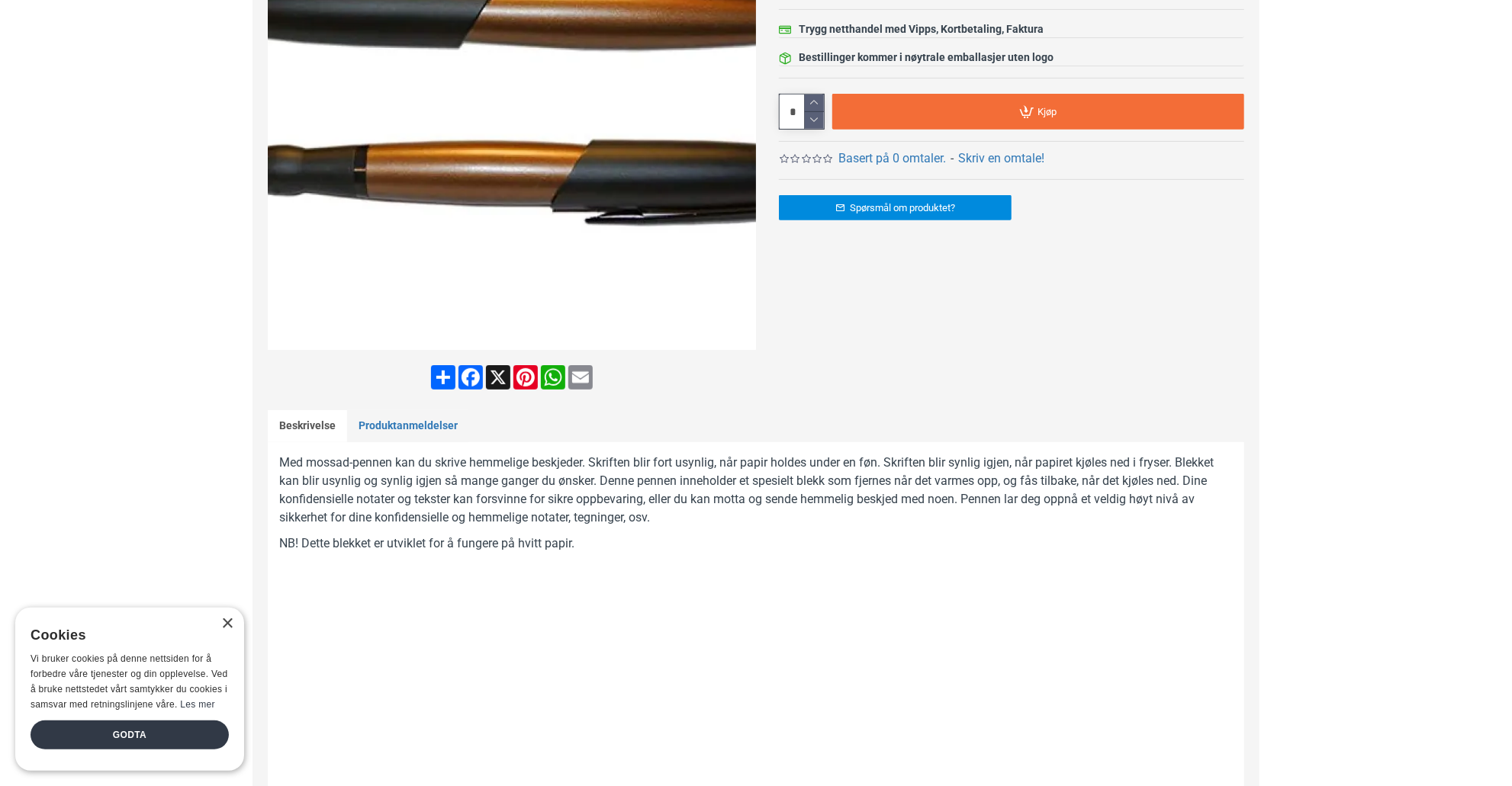
scroll to position [509, 0]
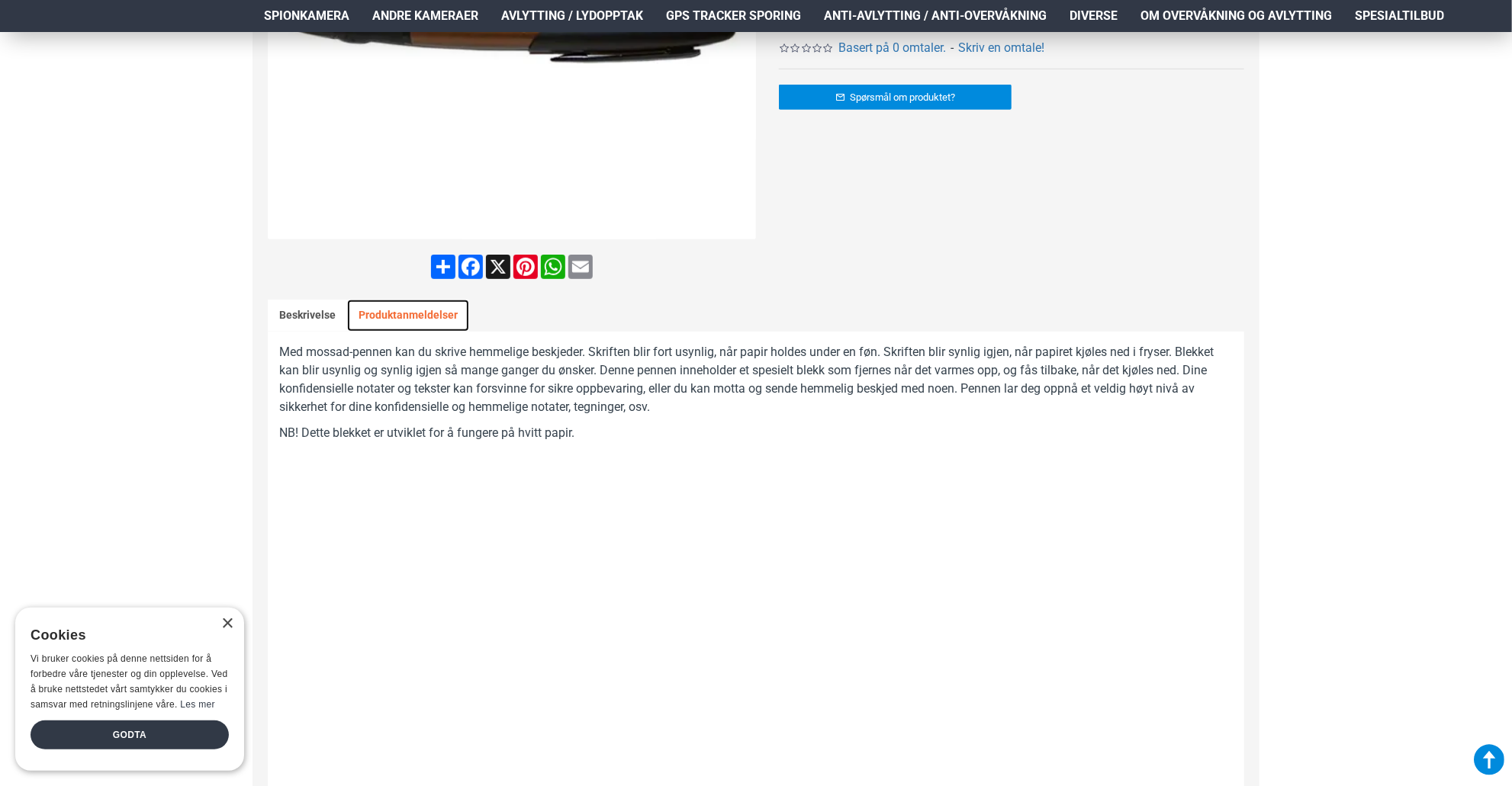
click at [395, 304] on link "Produktanmeldelser" at bounding box center [409, 315] width 122 height 32
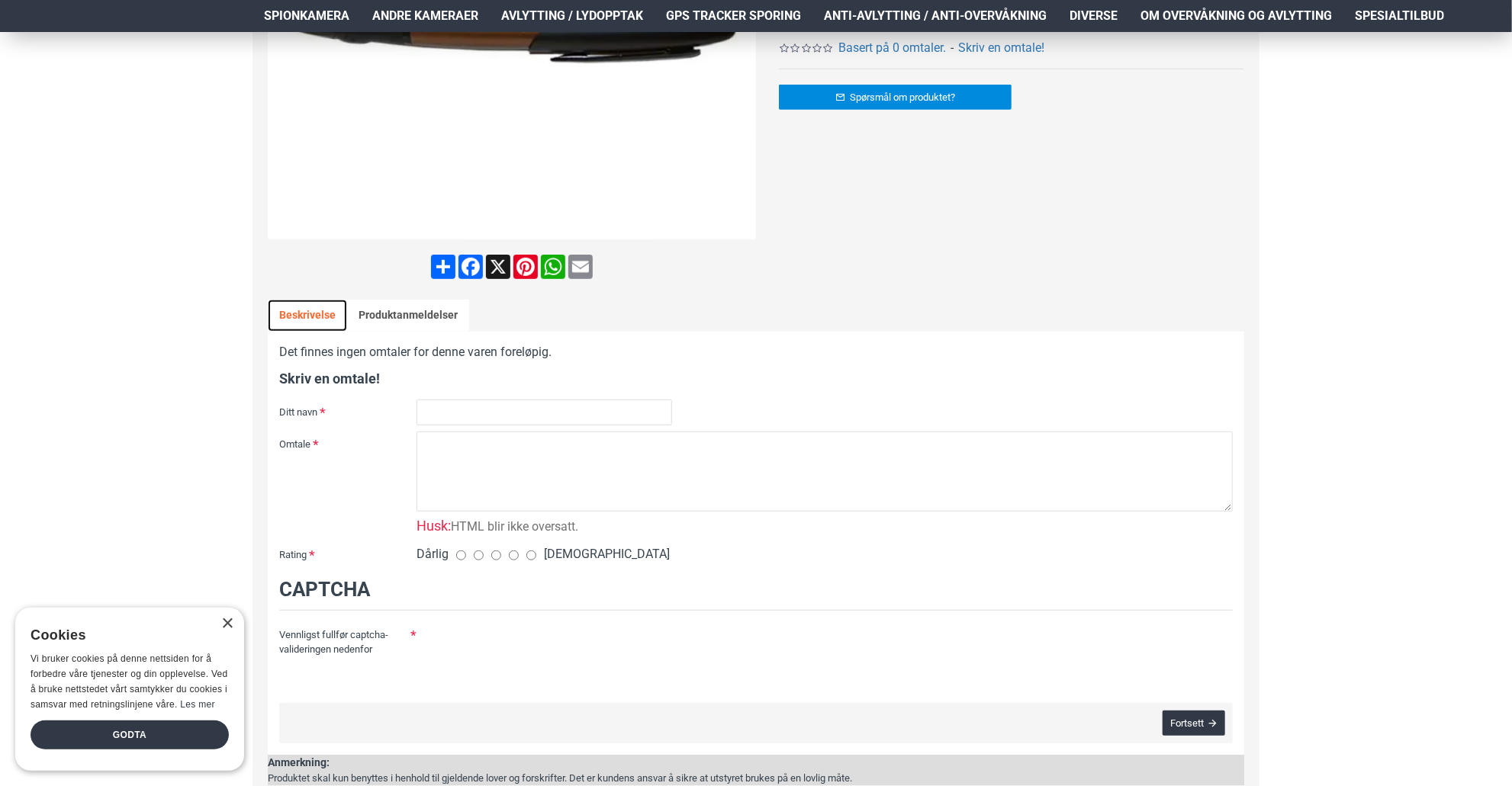
click at [302, 309] on link "Beskrivelse" at bounding box center [308, 315] width 79 height 32
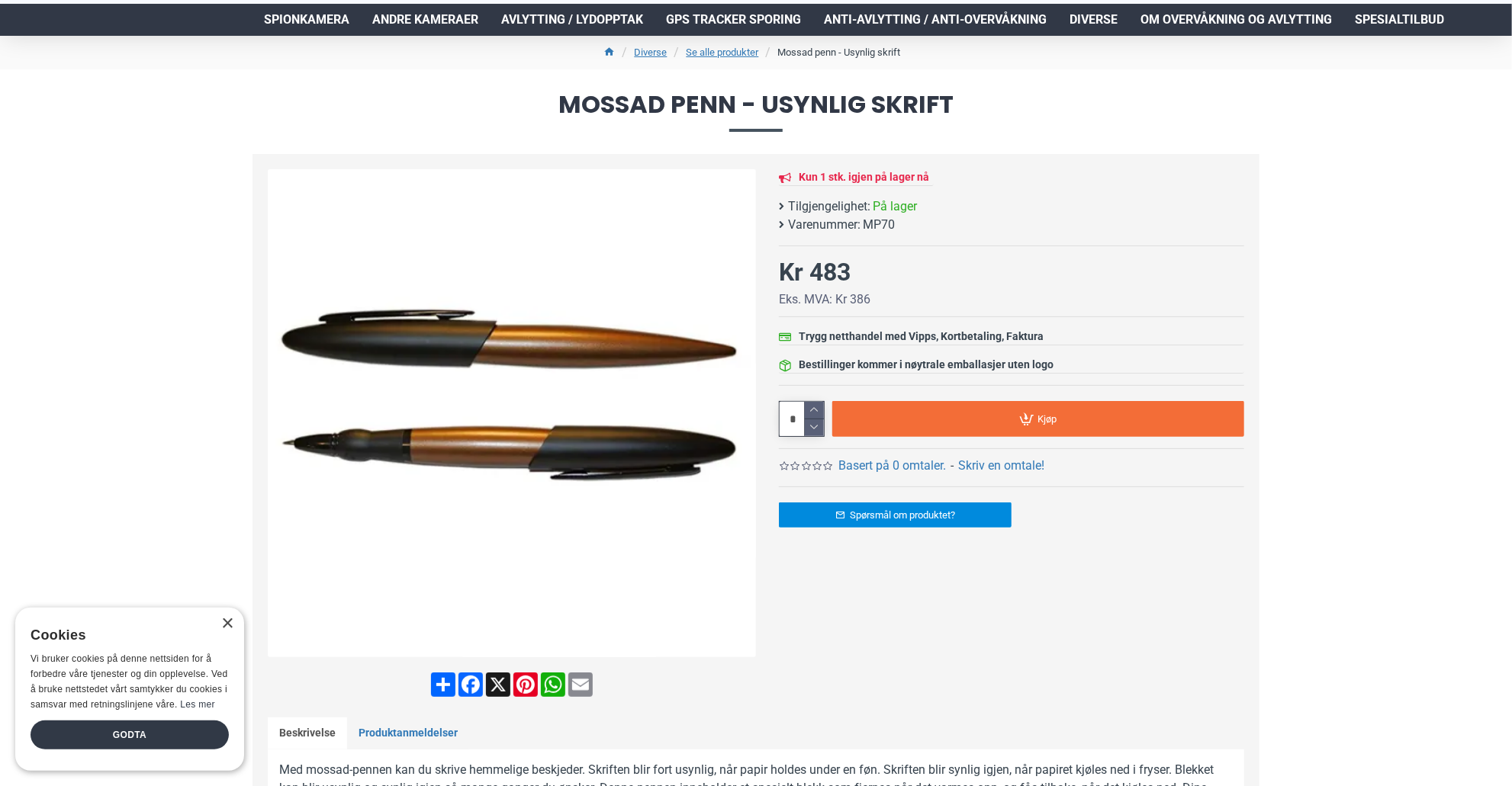
scroll to position [128, 0]
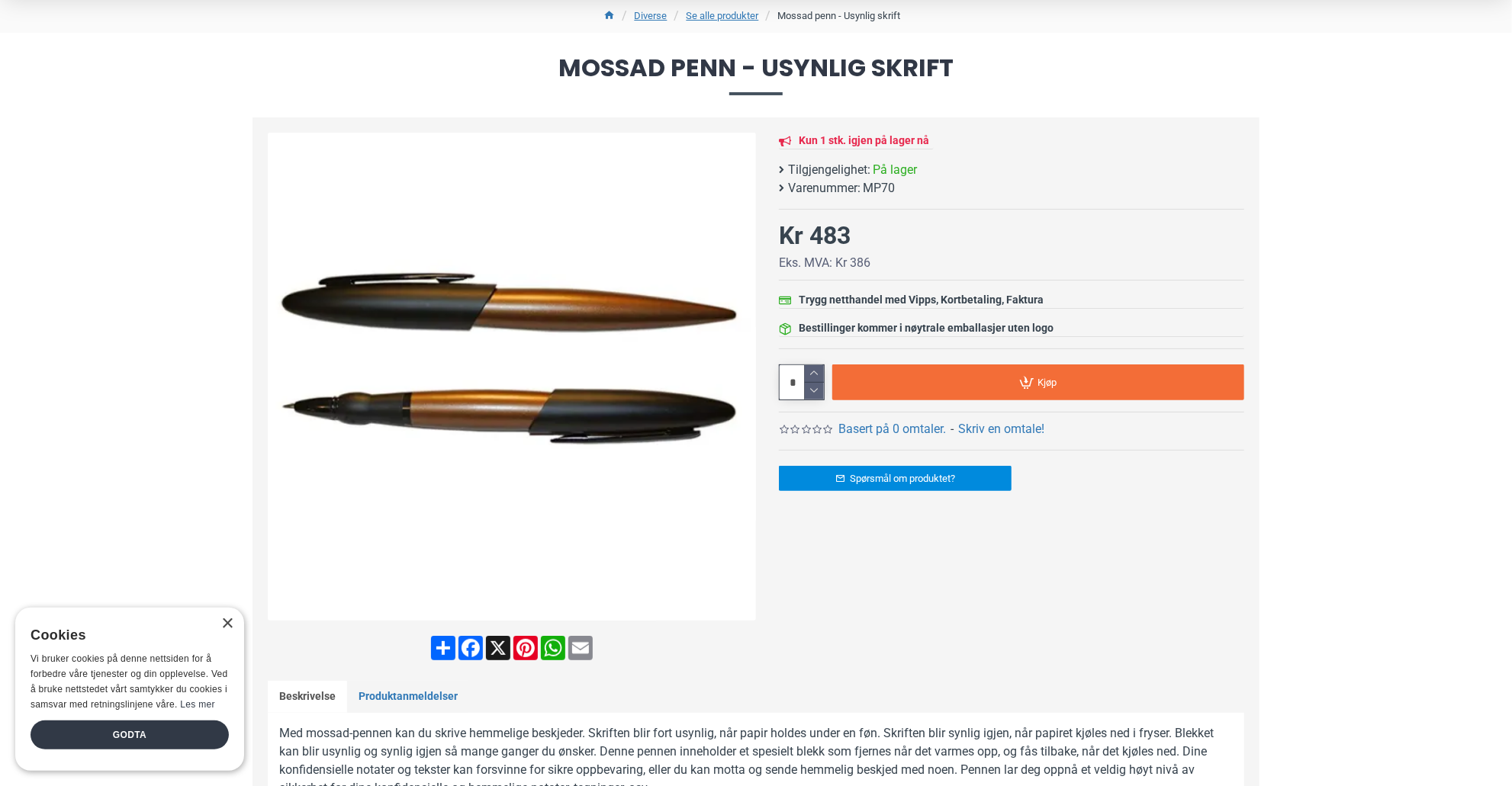
click at [1045, 373] on link "Kjøp" at bounding box center [1038, 383] width 412 height 36
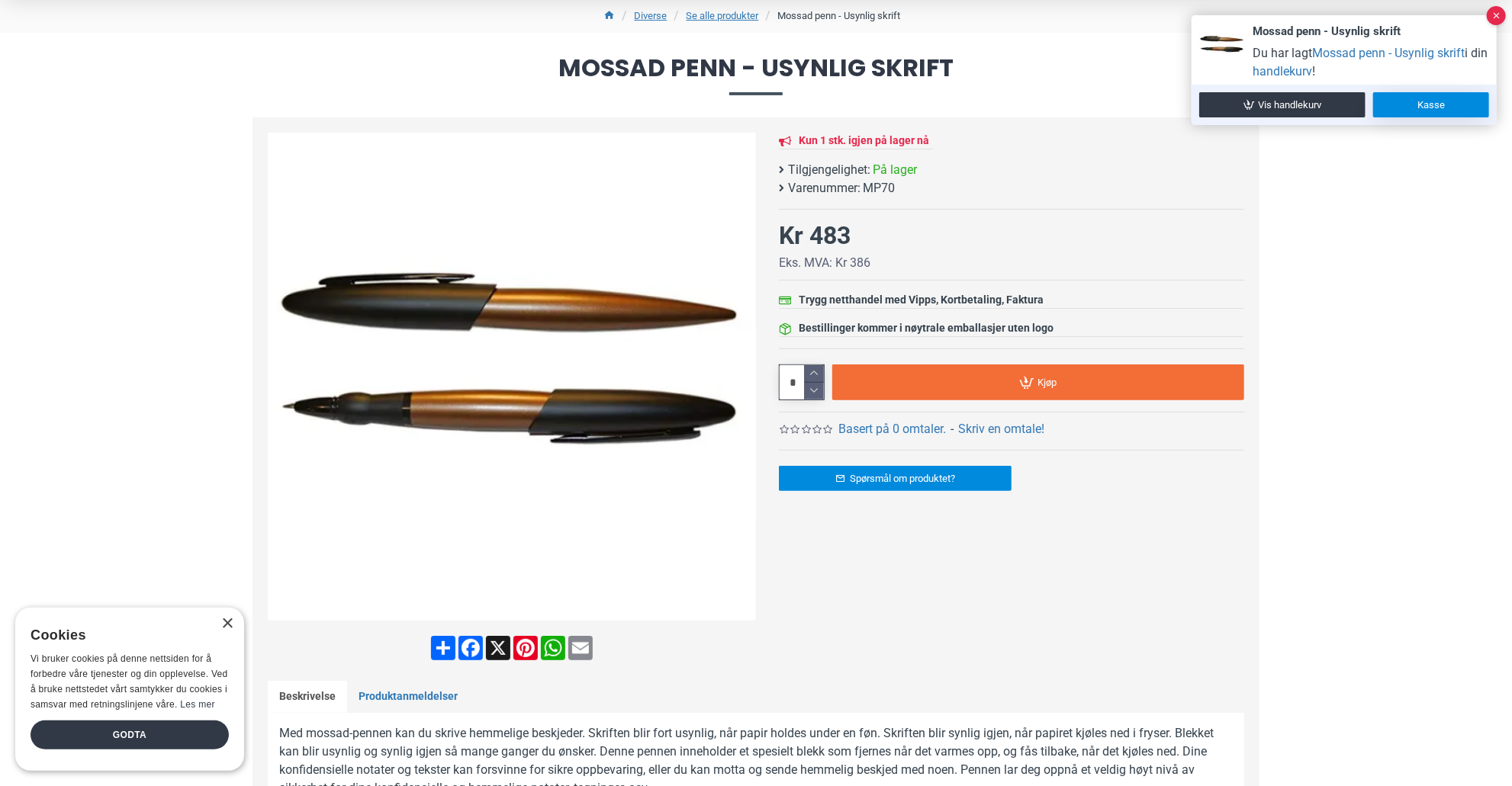
click at [1434, 100] on link "Kasse" at bounding box center [1431, 104] width 116 height 25
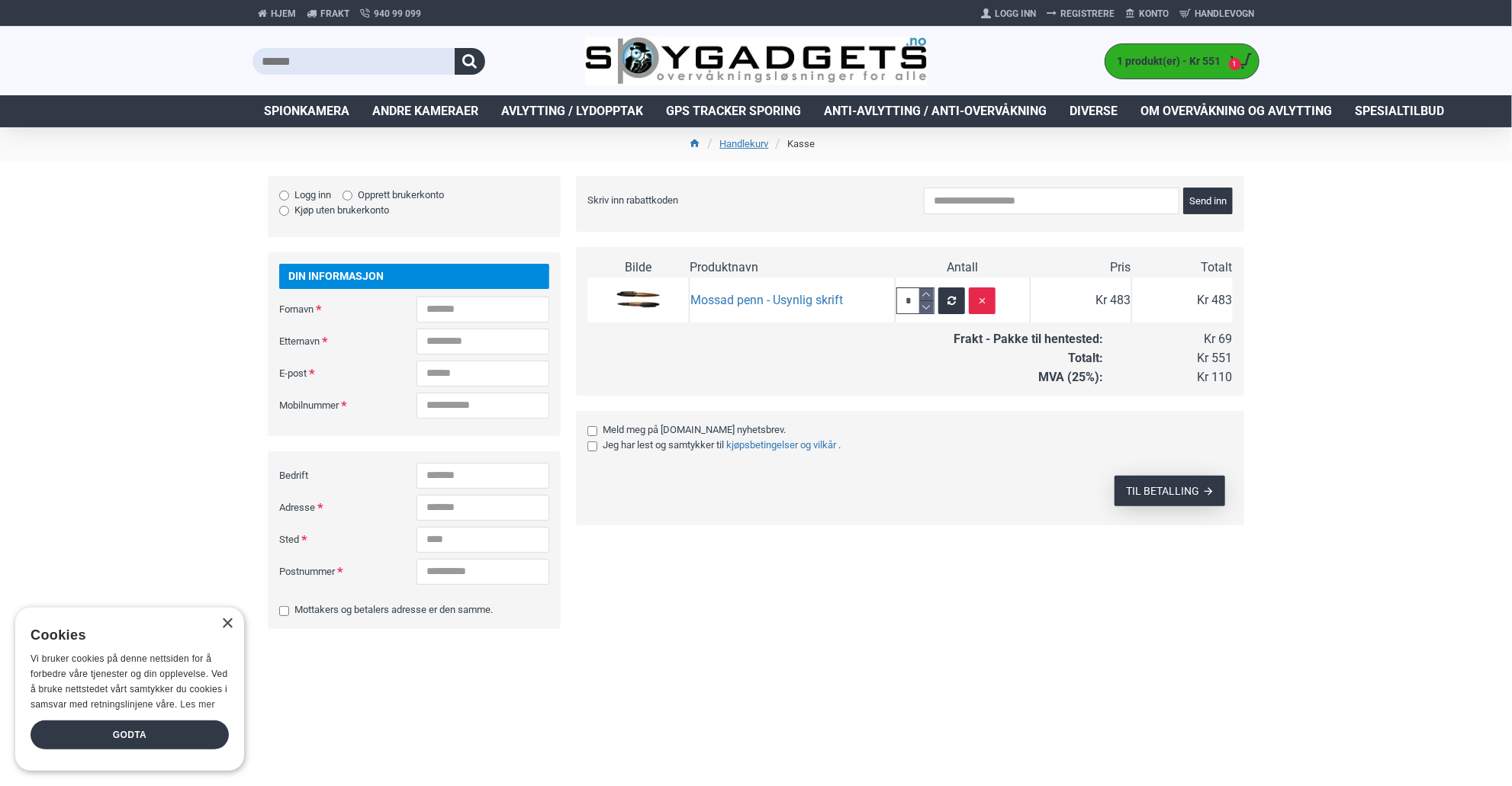
click at [1180, 489] on span "TIL BETALLING" at bounding box center [1162, 491] width 73 height 10
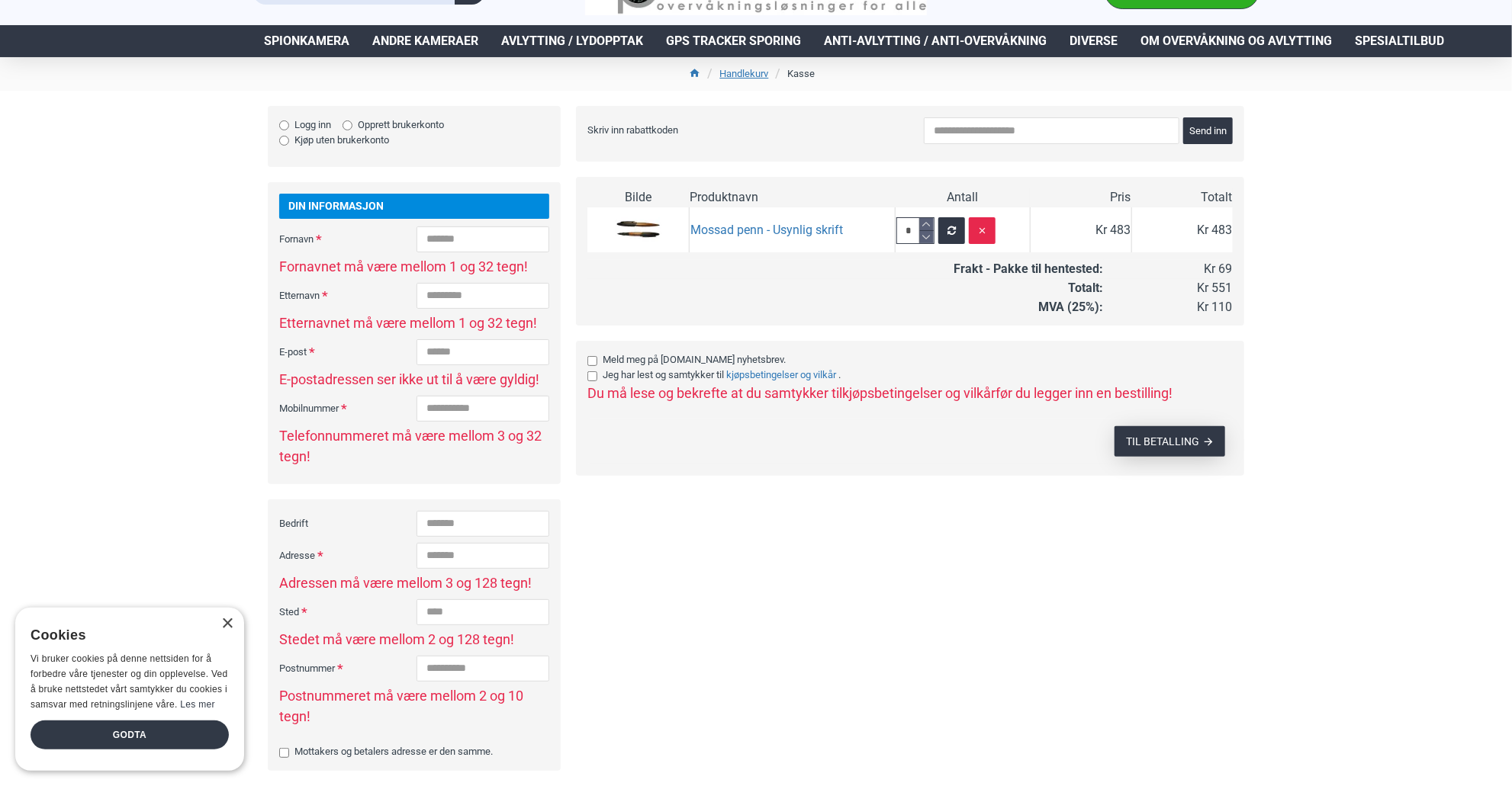
scroll to position [29, 0]
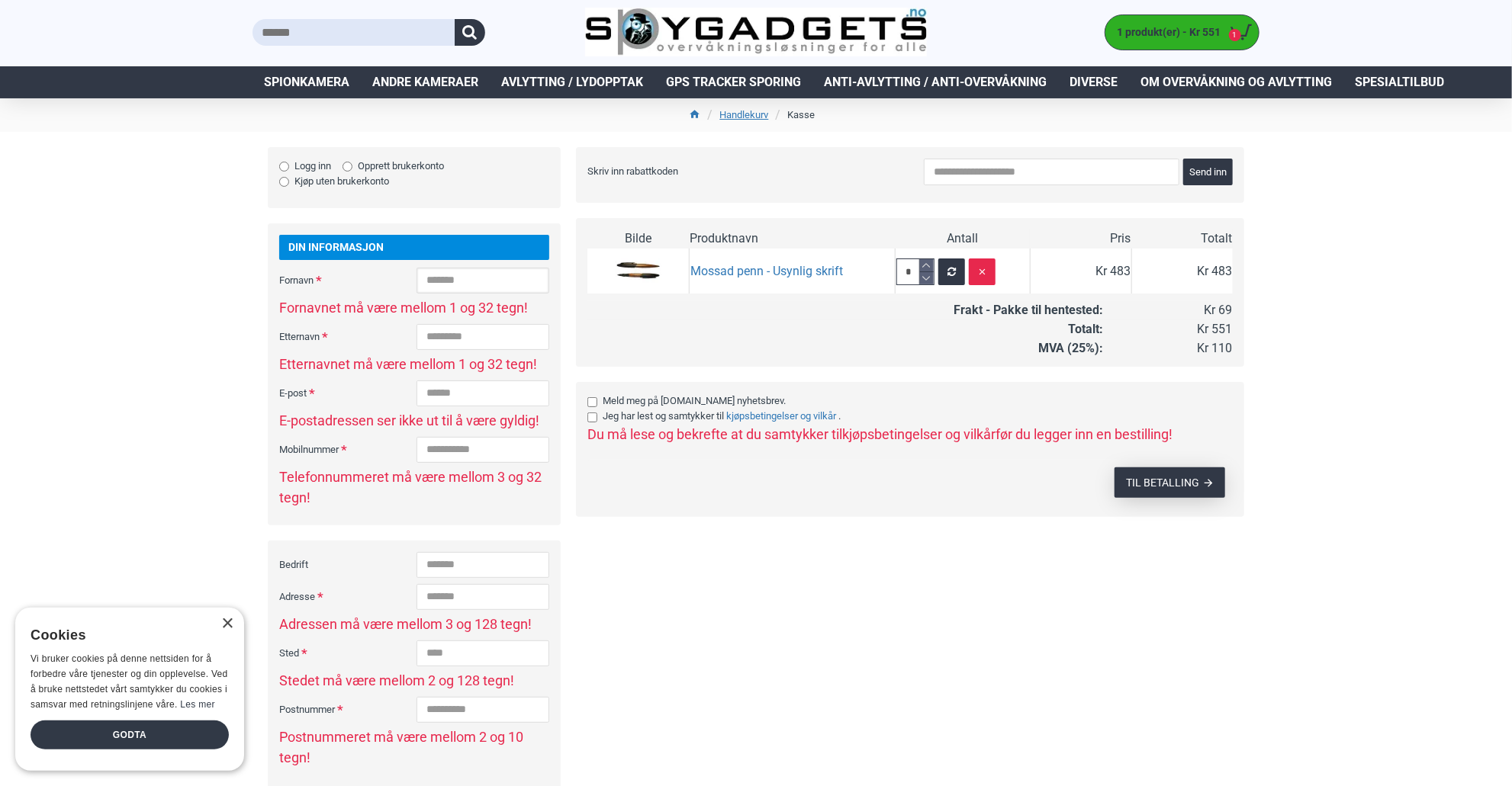
drag, startPoint x: 311, startPoint y: 296, endPoint x: 328, endPoint y: 311, distance: 22.7
click at [416, 294] on input "Fornavn" at bounding box center [483, 281] width 133 height 26
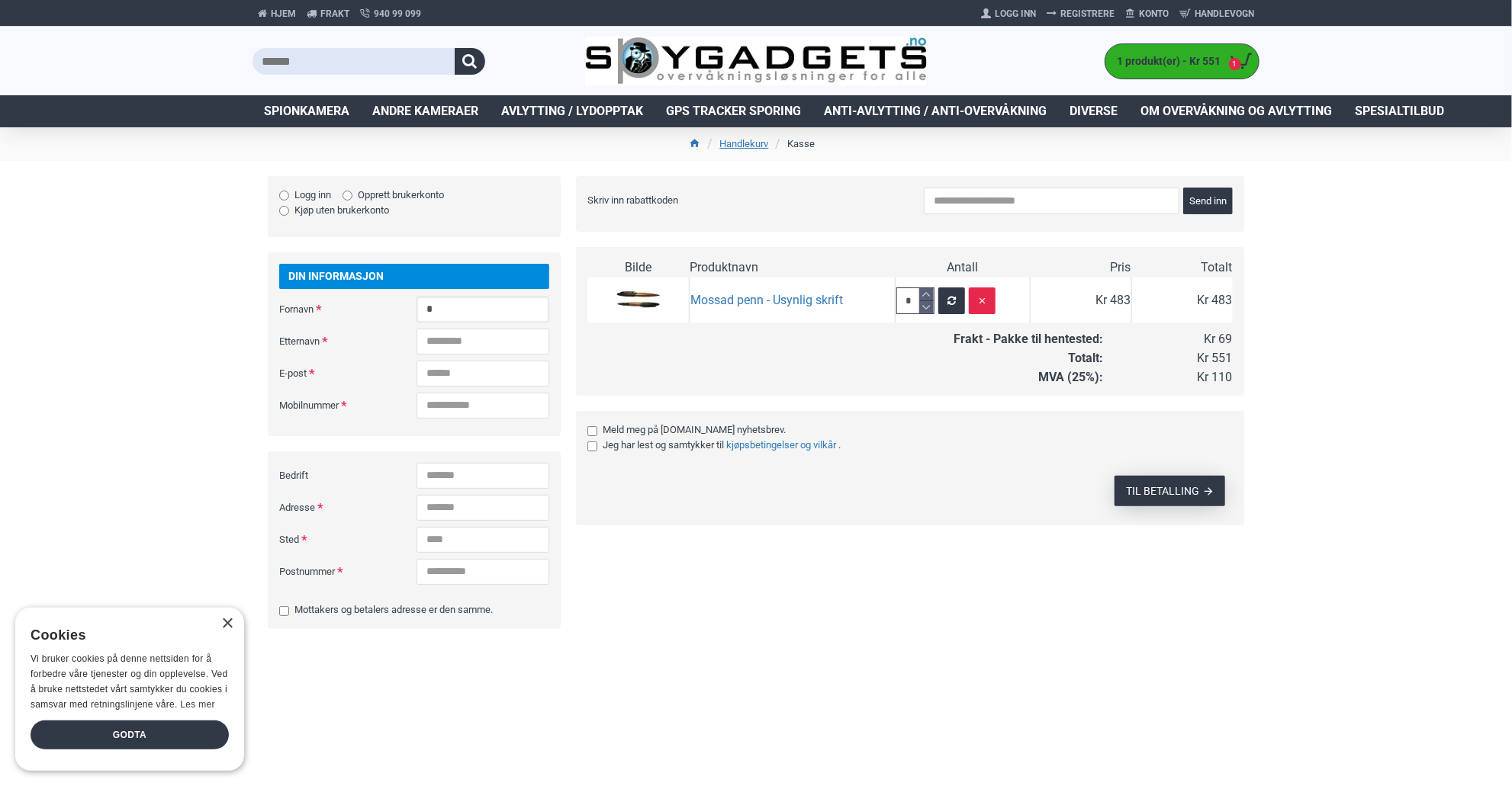
type input "****"
type input "******"
type input "**********"
type input "******"
type input "****"
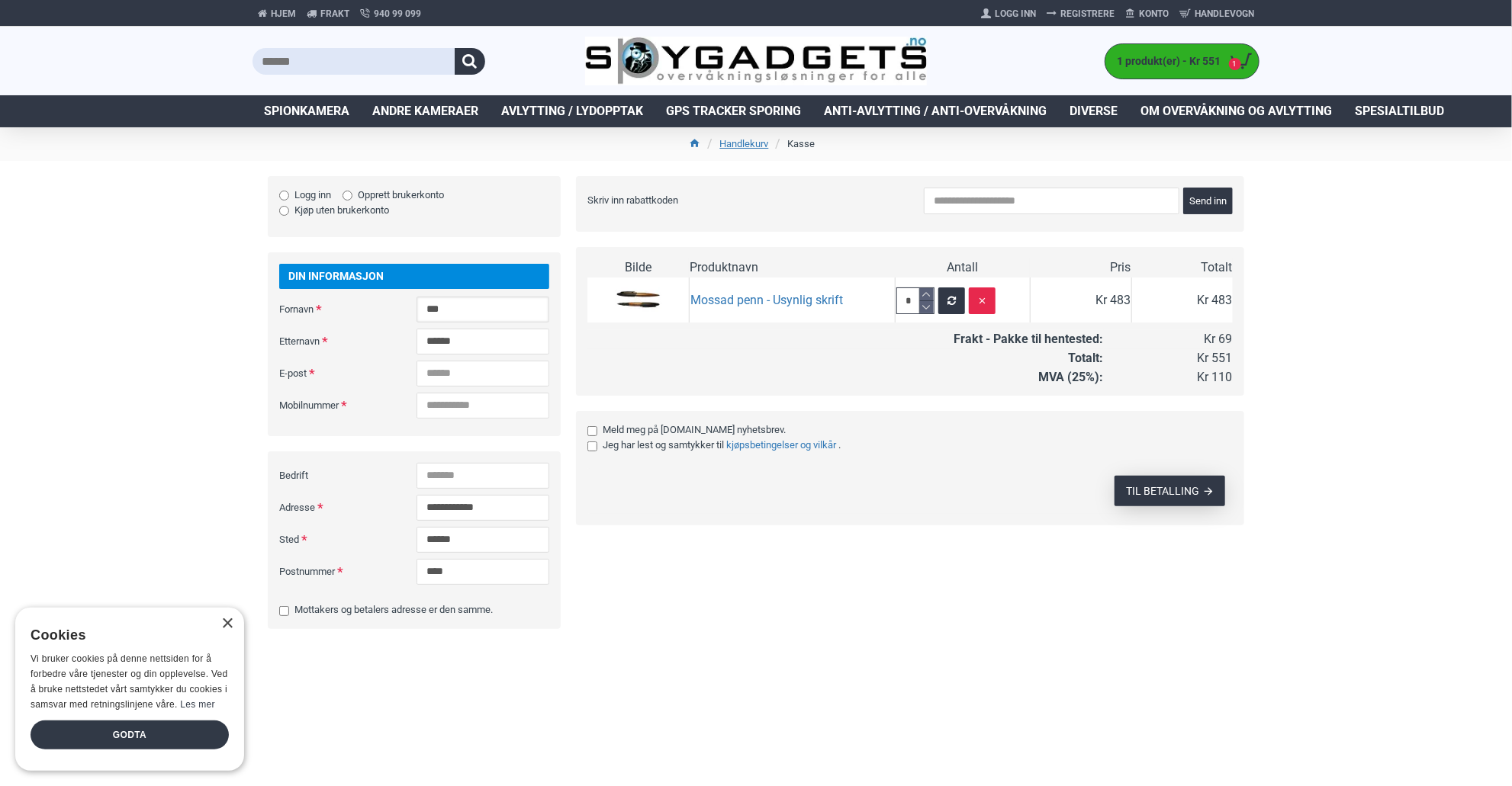
type input "***"
click at [799, 645] on div "Levering Shipping Options Frakt - Pakke til hentested - Kr 69 Betalingsmetode V…" at bounding box center [902, 409] width 684 height 468
click at [416, 387] on input "E-post" at bounding box center [483, 374] width 133 height 26
type input "**********"
click at [416, 419] on input "Mobilnummer" at bounding box center [483, 406] width 133 height 26
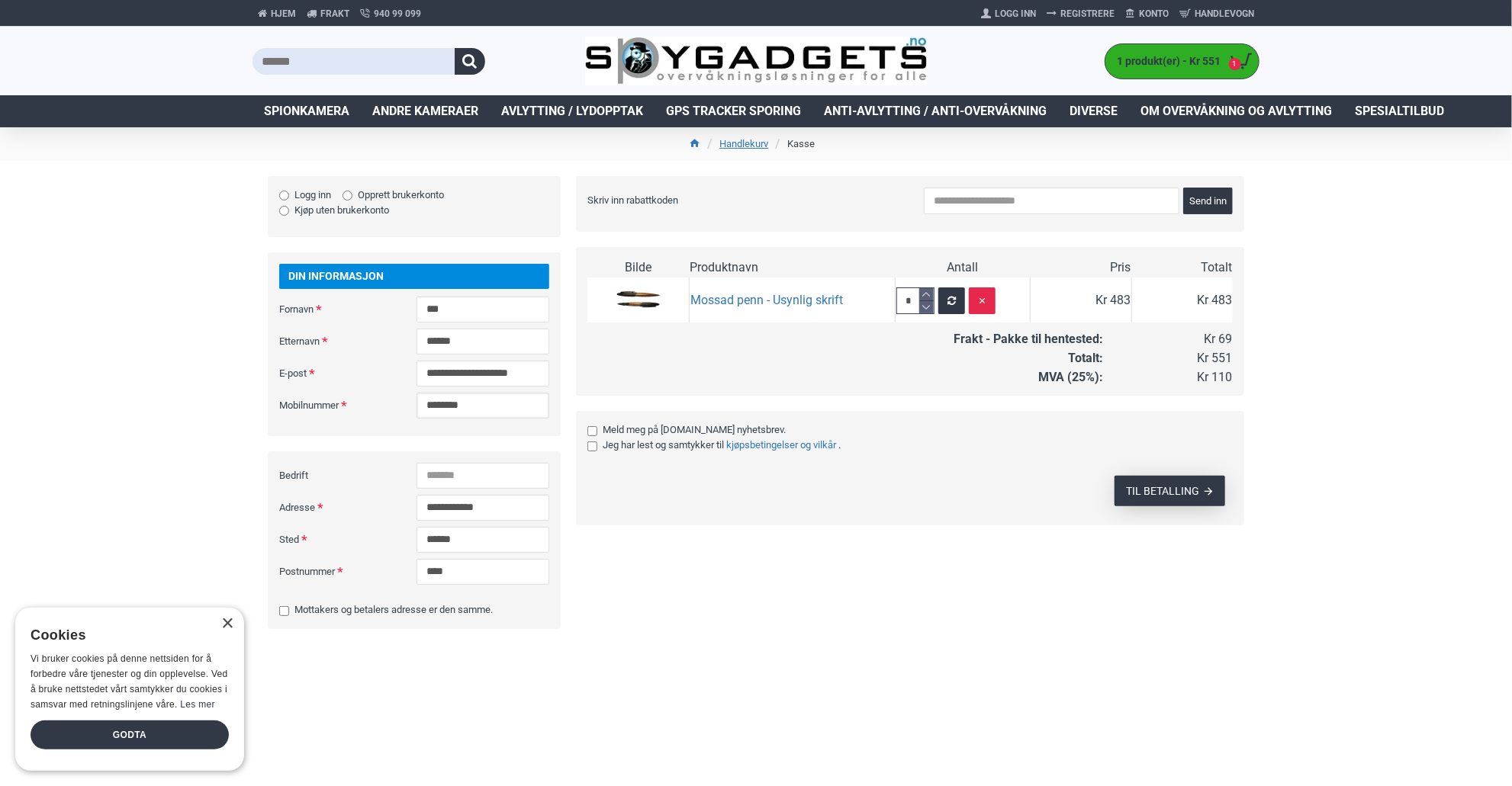
type input "********"
click at [808, 645] on div "Levering Shipping Options Frakt - Pakke til hentested - Kr 69 Betalingsmetode V…" at bounding box center [902, 409] width 684 height 468
click at [689, 533] on div "Levering Shipping Options Frakt - Pakke til hentested - Kr 69 Betalingsmetode V…" at bounding box center [902, 409] width 684 height 468
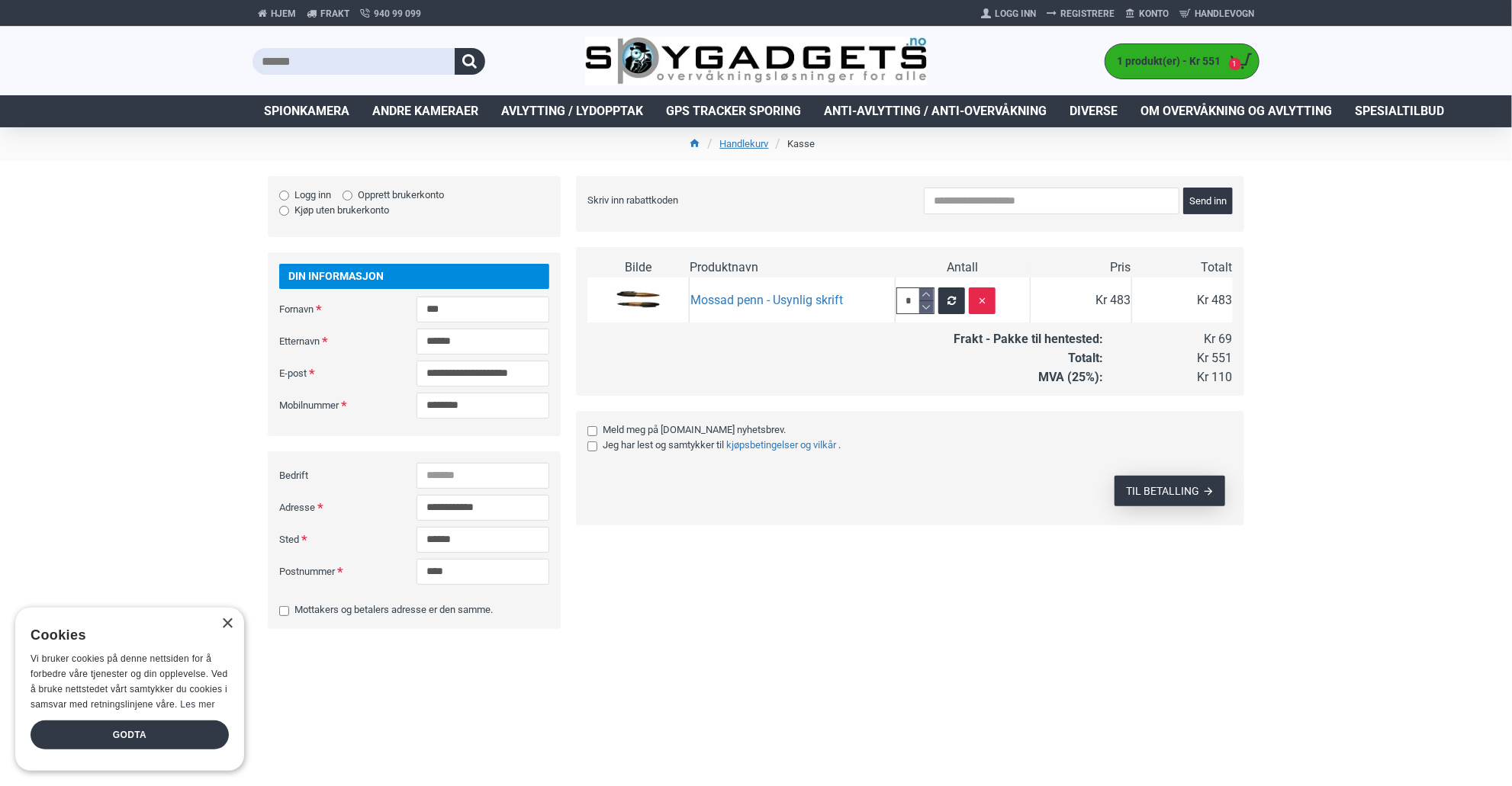
click at [1168, 489] on span "TIL BETALLING" at bounding box center [1162, 491] width 73 height 10
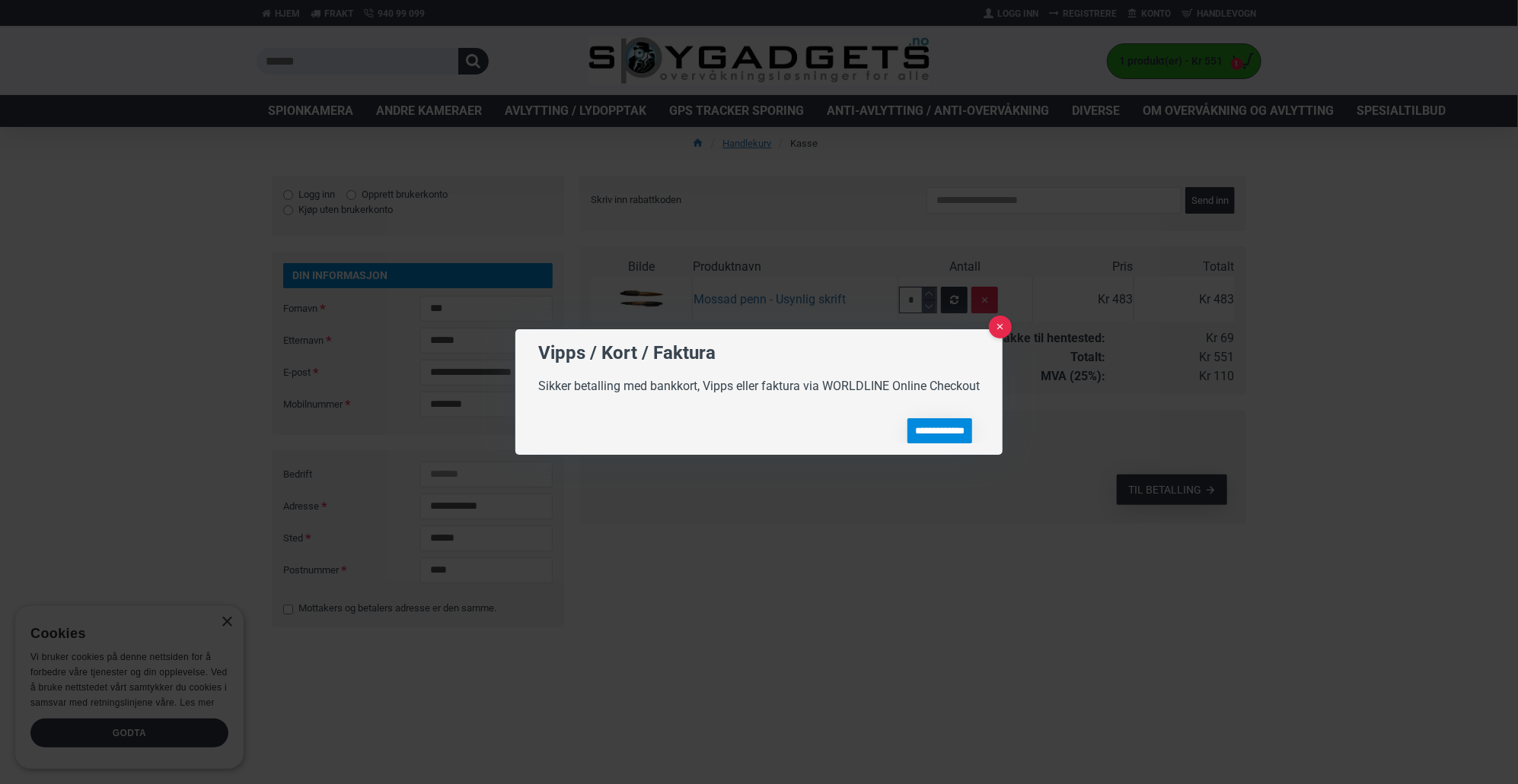
click at [935, 429] on input "**********" at bounding box center [939, 431] width 65 height 25
type input "**********"
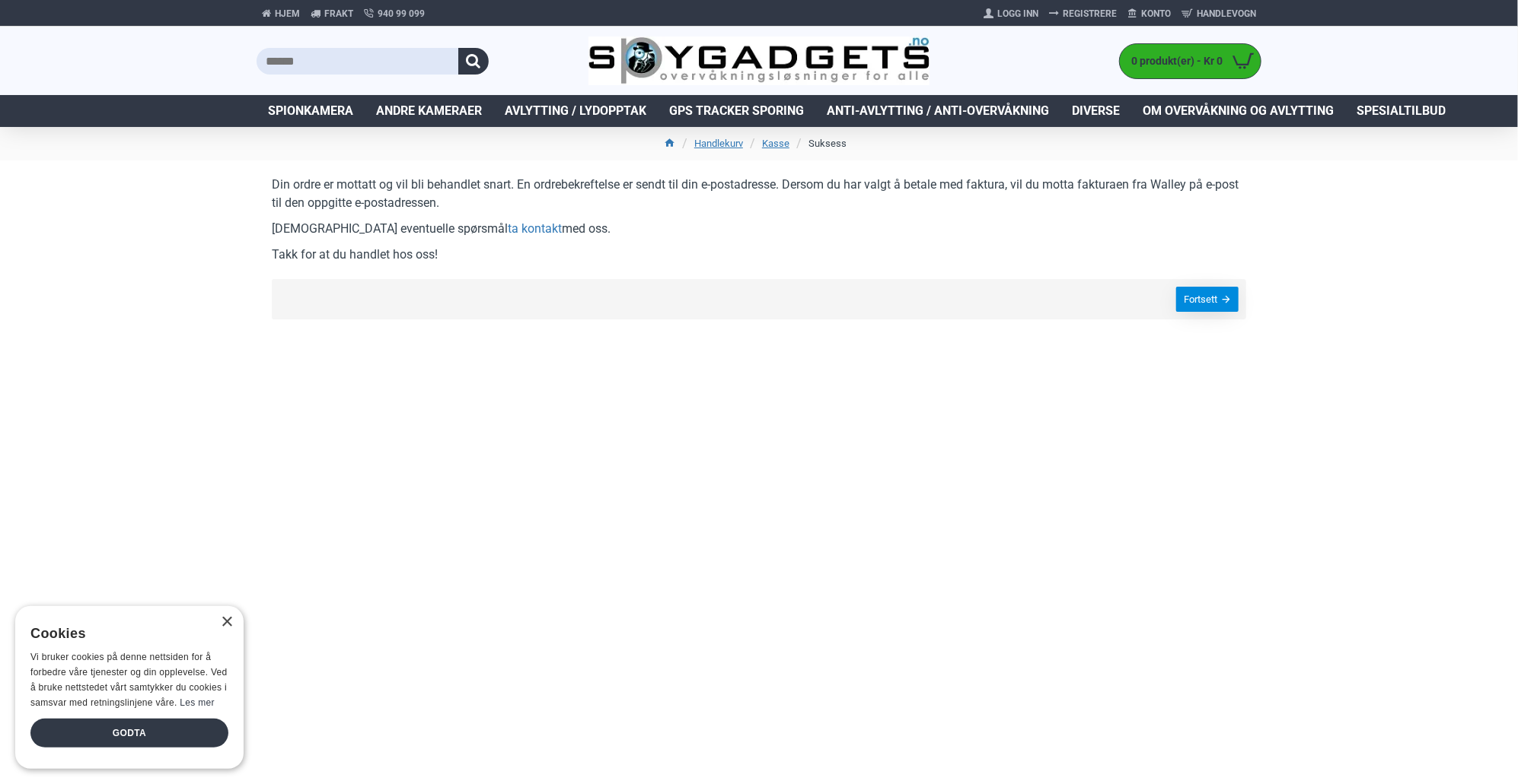
click at [1188, 299] on link "Fortsett" at bounding box center [1207, 299] width 63 height 25
